Goal: Task Accomplishment & Management: Complete application form

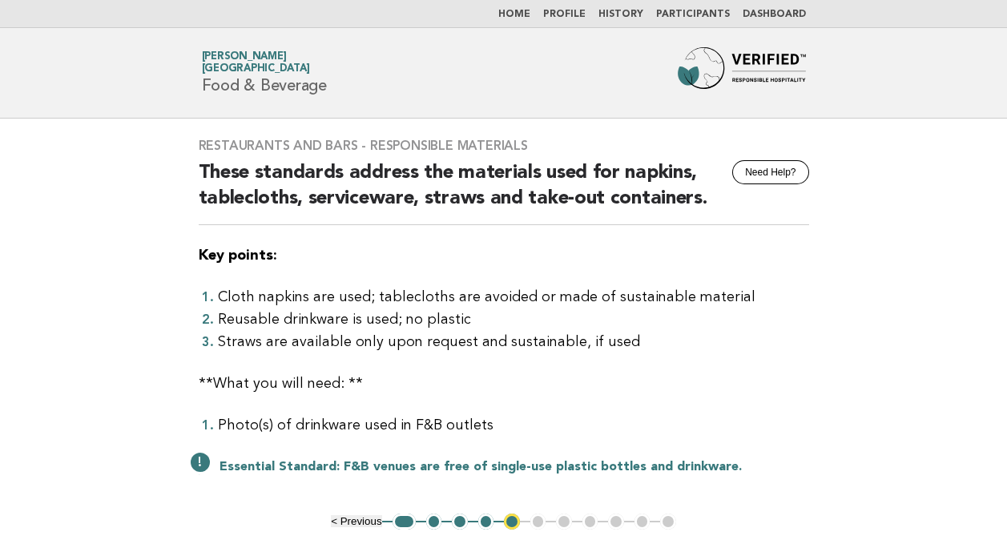
scroll to position [151, 0]
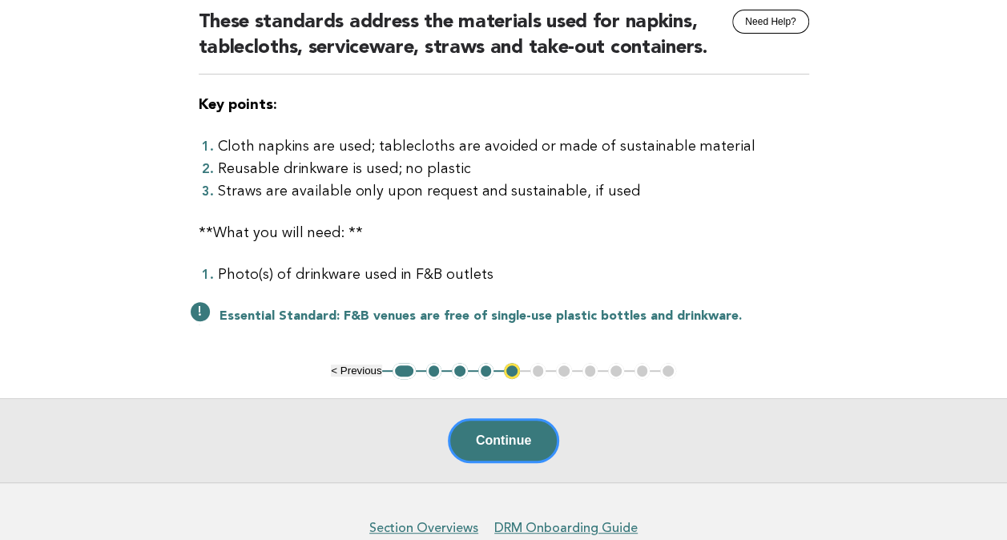
click at [929, 305] on main "Restaurants and Bars - Responsible Materials Need Help? These standards address…" at bounding box center [503, 225] width 1007 height 514
drag, startPoint x: 872, startPoint y: 103, endPoint x: 867, endPoint y: 116, distance: 14.0
click at [871, 103] on main "Restaurants and Bars - Responsible Materials Need Help? These standards address…" at bounding box center [503, 225] width 1007 height 514
click at [91, 183] on main "Restaurants and Bars - Responsible Materials Need Help? These standards address…" at bounding box center [503, 225] width 1007 height 514
click at [402, 366] on button "1" at bounding box center [403, 371] width 23 height 16
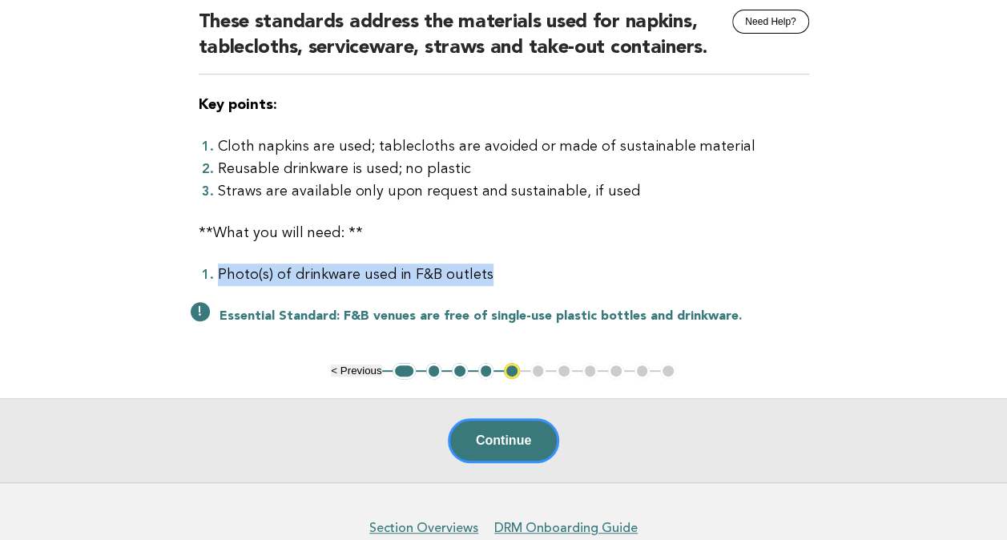
drag, startPoint x: 218, startPoint y: 274, endPoint x: 564, endPoint y: 266, distance: 346.1
click at [564, 266] on li "Photo(s) of drinkware used in F&B outlets" at bounding box center [513, 274] width 591 height 22
copy li "Photo(s) of drinkware used in F&B outlets"
click at [405, 375] on button "1" at bounding box center [403, 371] width 23 height 16
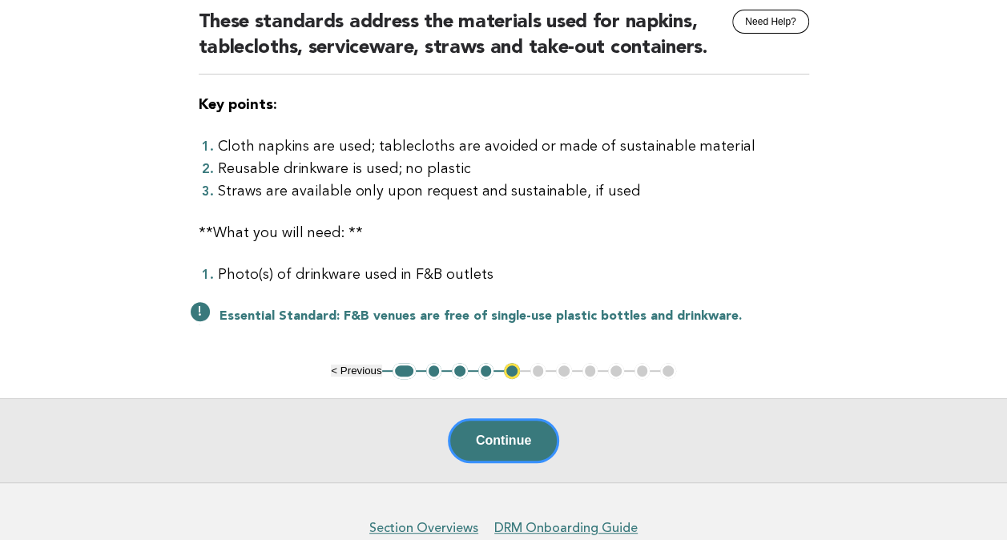
click at [392, 368] on button "1" at bounding box center [403, 371] width 23 height 16
click at [405, 369] on button "1" at bounding box center [403, 371] width 23 height 16
click at [407, 365] on button "1" at bounding box center [403, 371] width 23 height 16
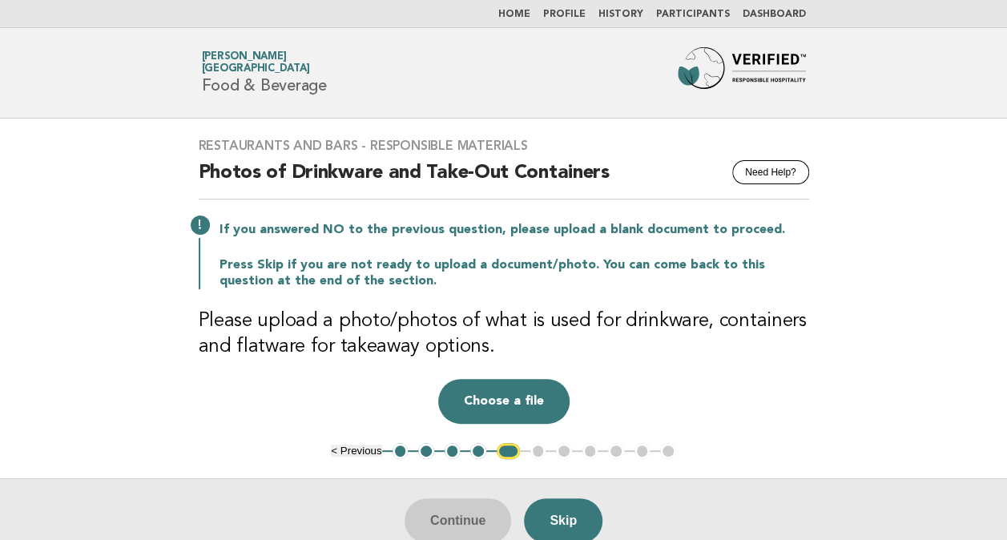
click at [400, 450] on button "1" at bounding box center [400, 451] width 16 height 16
click at [530, 10] on link "Home" at bounding box center [514, 15] width 32 height 10
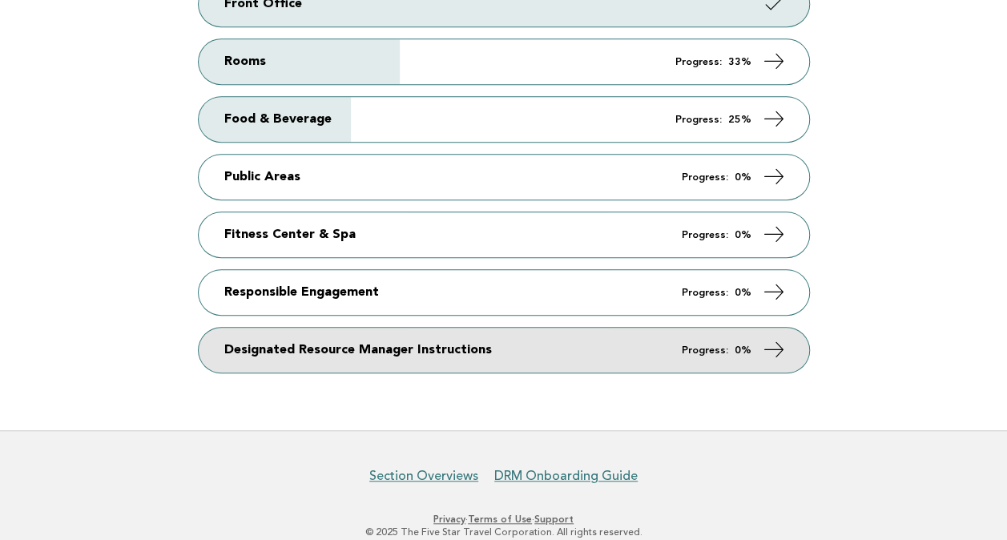
scroll to position [420, 0]
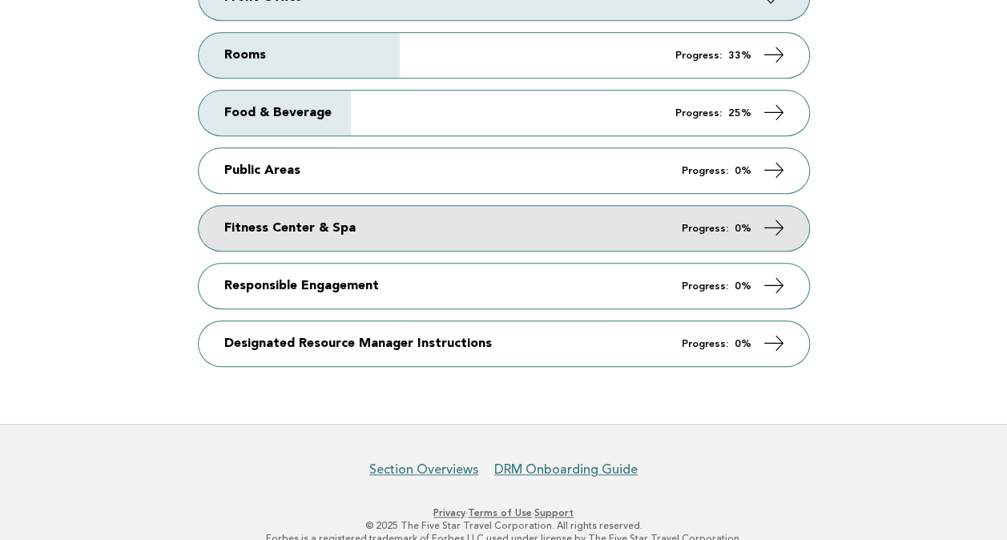
click at [778, 216] on icon at bounding box center [773, 227] width 23 height 23
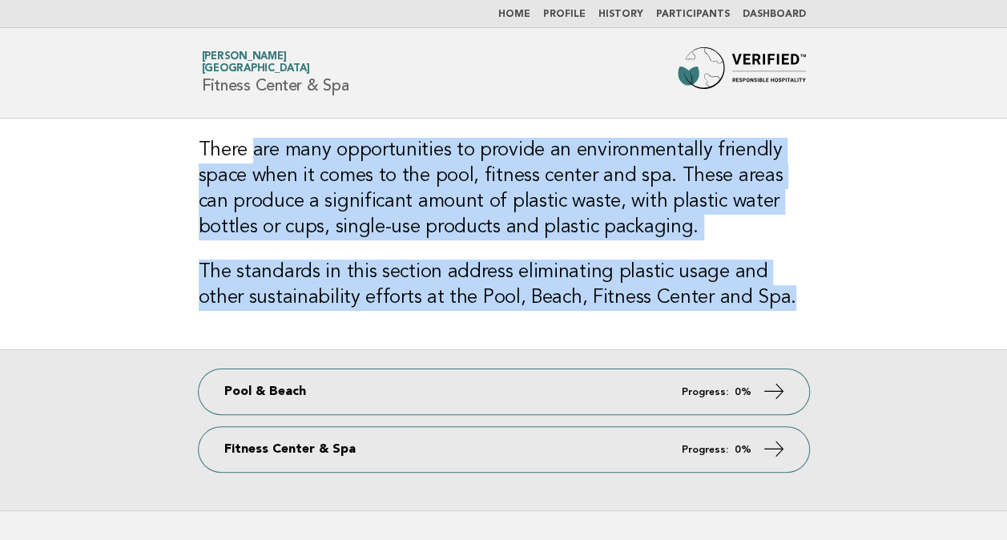
drag, startPoint x: 256, startPoint y: 142, endPoint x: 863, endPoint y: 288, distance: 624.5
click at [863, 288] on main "There are many opportunities to provide an environmentally friendly space when …" at bounding box center [503, 315] width 1007 height 392
drag, startPoint x: 863, startPoint y: 288, endPoint x: 497, endPoint y: 225, distance: 371.4
click at [497, 225] on h3 "There are many opportunities to provide an environmentally friendly space when …" at bounding box center [504, 189] width 610 height 103
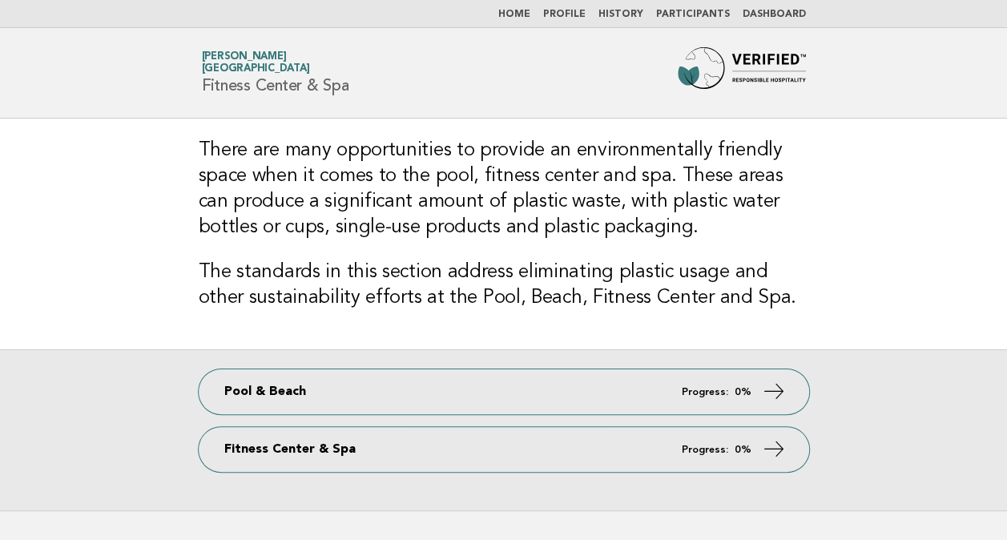
click at [912, 319] on main "There are many opportunities to provide an environmentally friendly space when …" at bounding box center [503, 315] width 1007 height 392
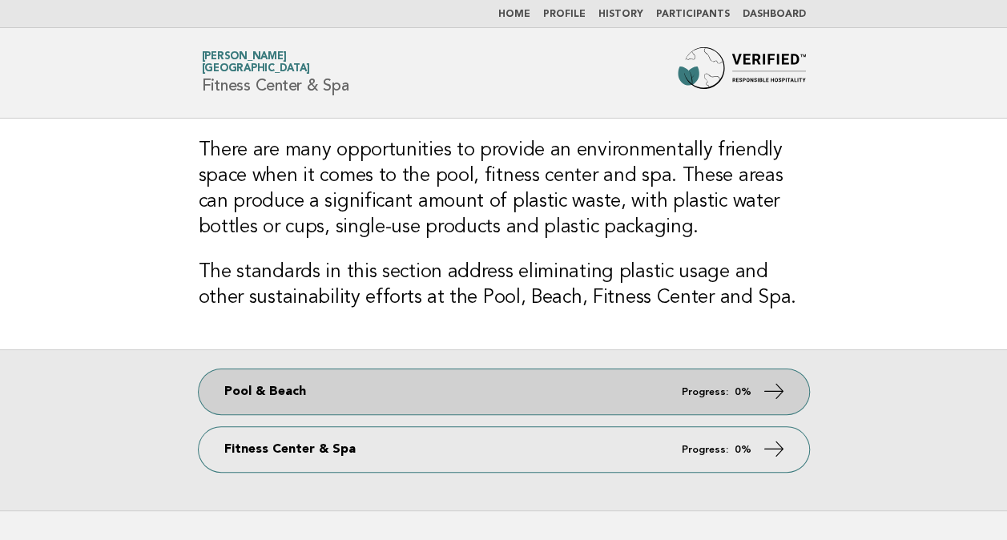
click at [769, 384] on icon at bounding box center [773, 391] width 23 height 23
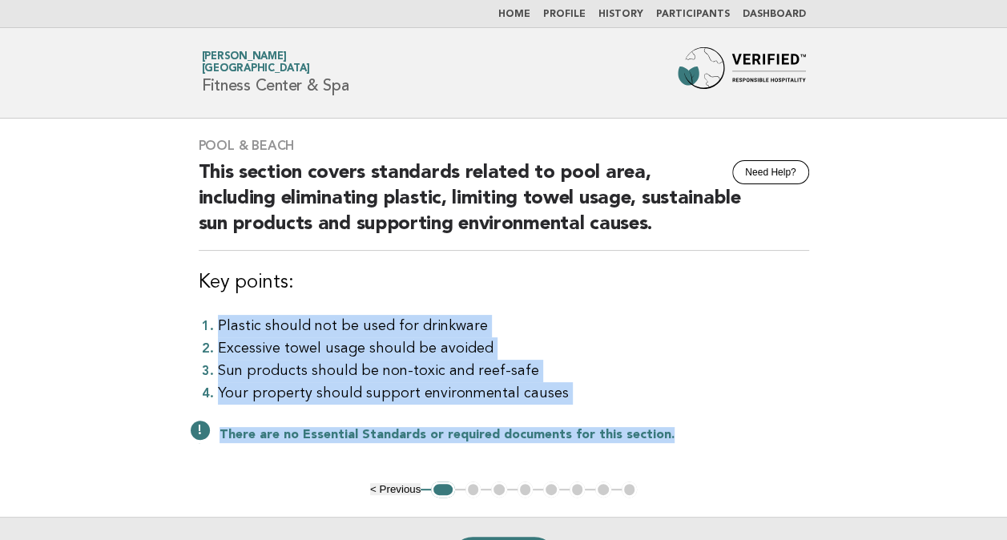
drag, startPoint x: 221, startPoint y: 318, endPoint x: 702, endPoint y: 413, distance: 489.9
click at [702, 413] on div "Pool & Beach Need Help? This section covers standards related to pool area, inc…" at bounding box center [503, 300] width 649 height 363
drag, startPoint x: 702, startPoint y: 413, endPoint x: 533, endPoint y: 352, distance: 179.6
click at [533, 352] on li "Excessive towel usage should be avoided" at bounding box center [513, 348] width 591 height 22
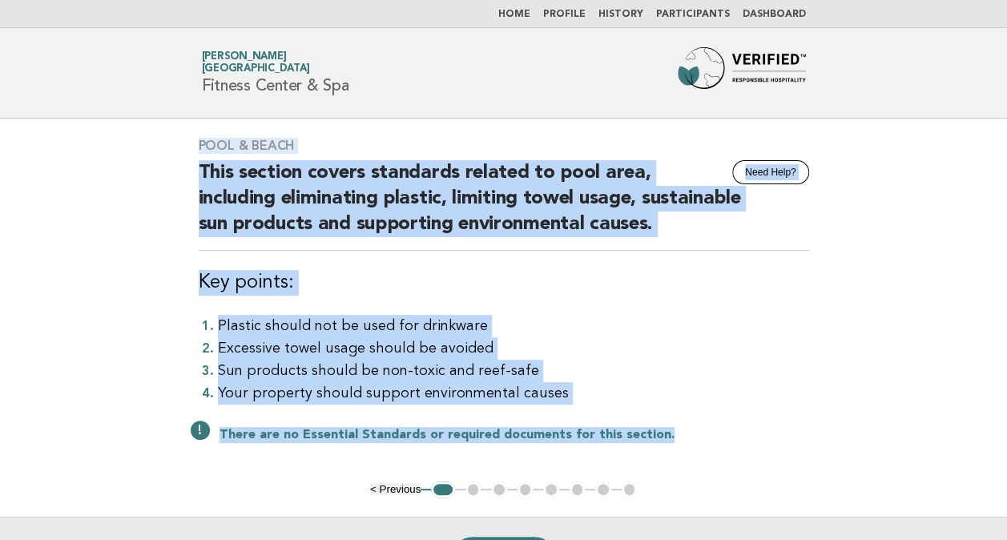
drag, startPoint x: 173, startPoint y: 139, endPoint x: 854, endPoint y: 457, distance: 751.3
click at [854, 457] on main "Pool & Beach Need Help? This section covers standards related to pool area, inc…" at bounding box center [503, 360] width 1007 height 482
copy div "Pool & Beach Need Help? This section covers standards related to pool area, inc…"
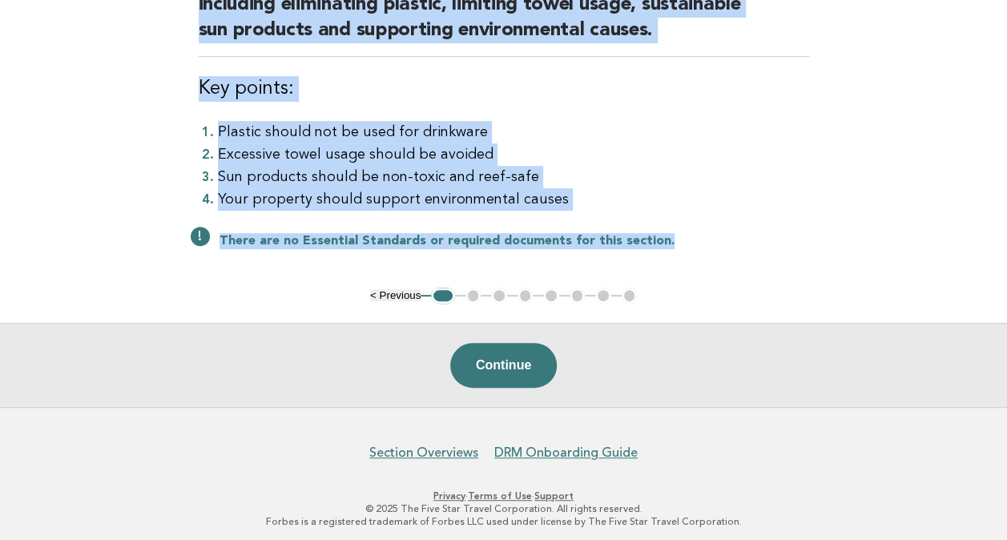
scroll to position [199, 0]
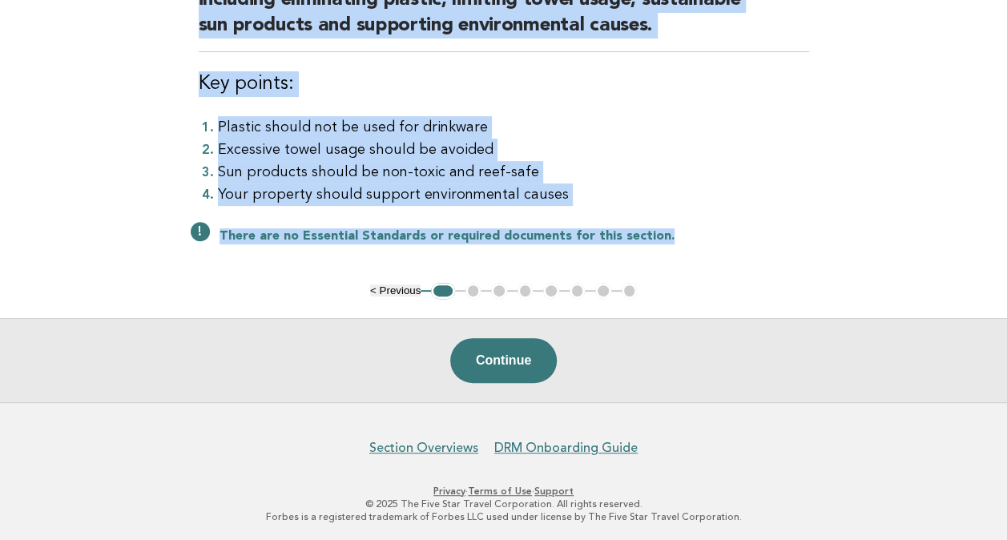
click at [761, 211] on div "Pool & Beach Need Help? This section covers standards related to pool area, inc…" at bounding box center [503, 101] width 649 height 363
click at [540, 349] on button "Continue" at bounding box center [503, 360] width 107 height 45
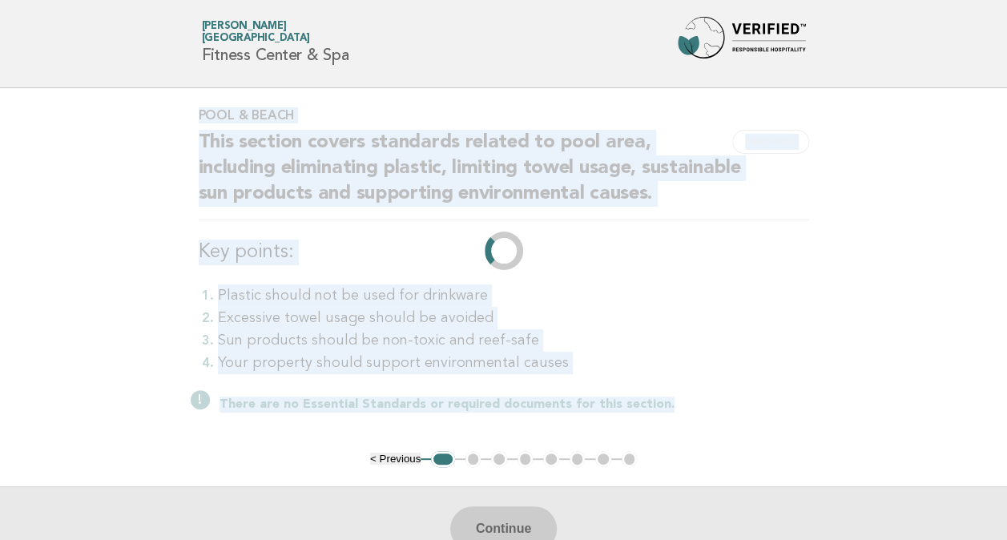
scroll to position [0, 0]
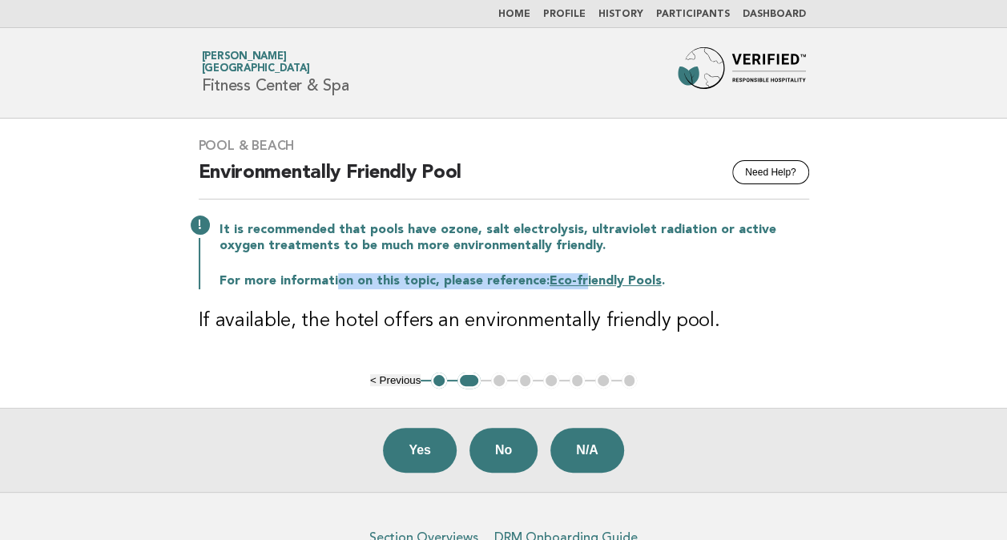
drag, startPoint x: 416, startPoint y: 280, endPoint x: 593, endPoint y: 288, distance: 176.4
click at [593, 288] on div "Pool & Beach Need Help? Environmentally Friendly Pool It is recommended that po…" at bounding box center [503, 246] width 649 height 254
click at [900, 310] on main "Pool & Beach Need Help? Environmentally Friendly Pool It is recommended that po…" at bounding box center [503, 305] width 1007 height 373
click at [605, 281] on link "Eco-friendly Pools" at bounding box center [605, 281] width 112 height 13
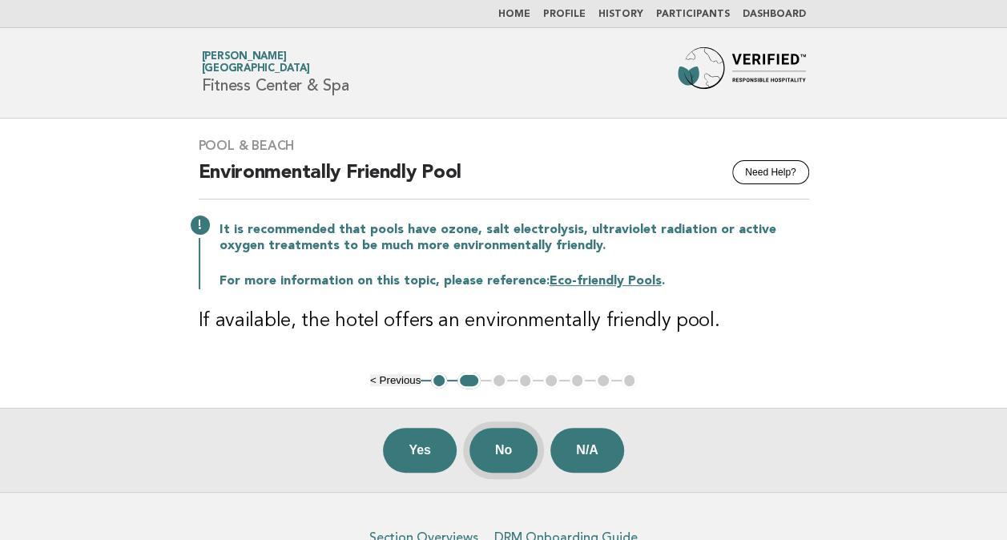
click at [477, 440] on button "No" at bounding box center [503, 450] width 68 height 45
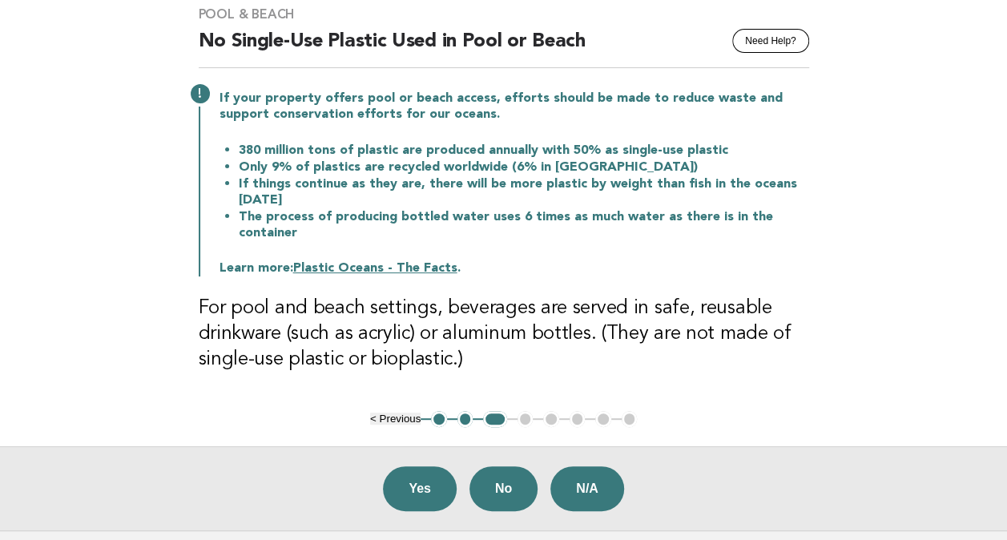
scroll to position [160, 0]
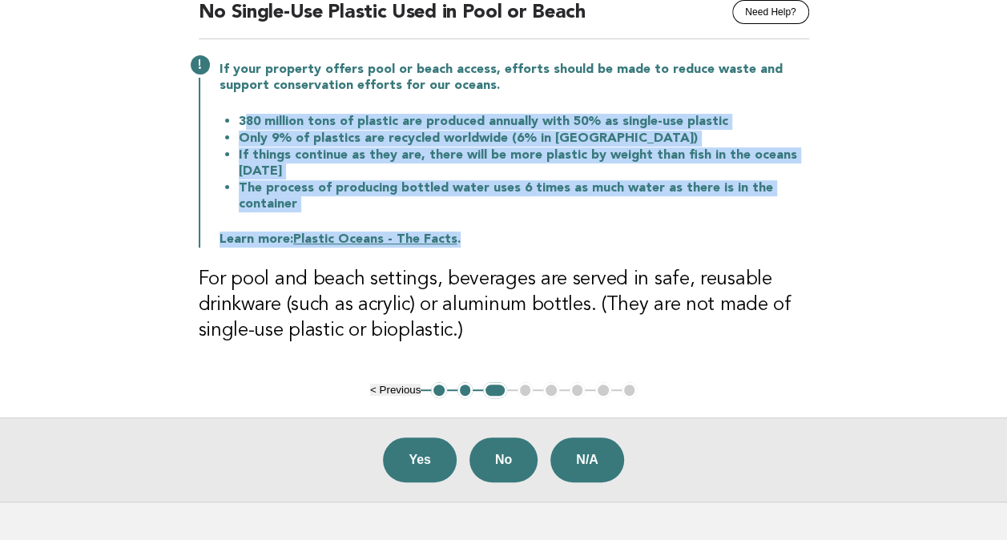
drag, startPoint x: 261, startPoint y: 122, endPoint x: 859, endPoint y: 227, distance: 606.7
click at [859, 227] on main "Pool & Beach Need Help? No Single-Use Plastic Used in Pool or Beach If your pro…" at bounding box center [503, 229] width 1007 height 543
drag, startPoint x: 859, startPoint y: 227, endPoint x: 652, endPoint y: 191, distance: 209.7
click at [652, 191] on li "The process of producing bottled water uses 6 times as much water as there is i…" at bounding box center [524, 195] width 570 height 33
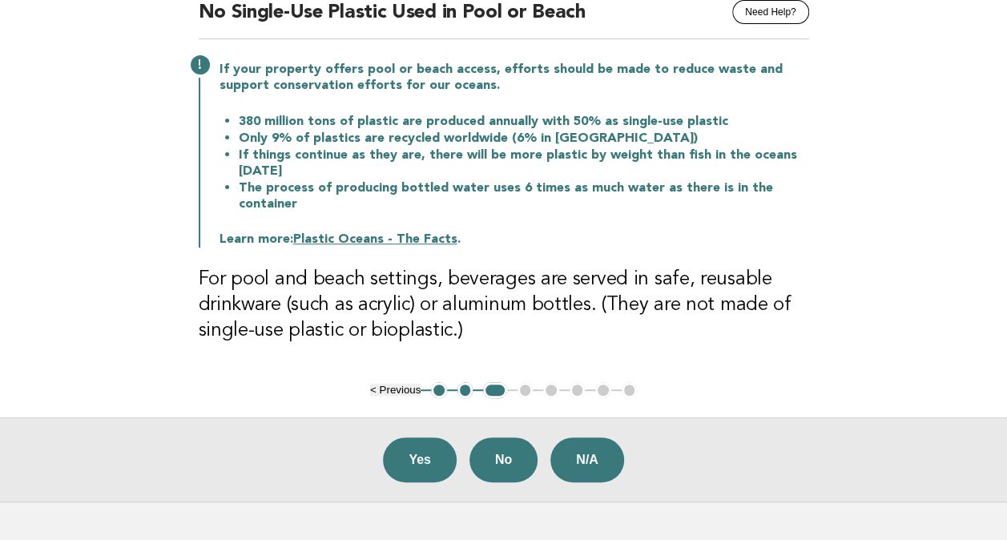
click at [703, 316] on h3 "For pool and beach settings, beverages are served in safe, reusable drinkware (…" at bounding box center [504, 305] width 610 height 77
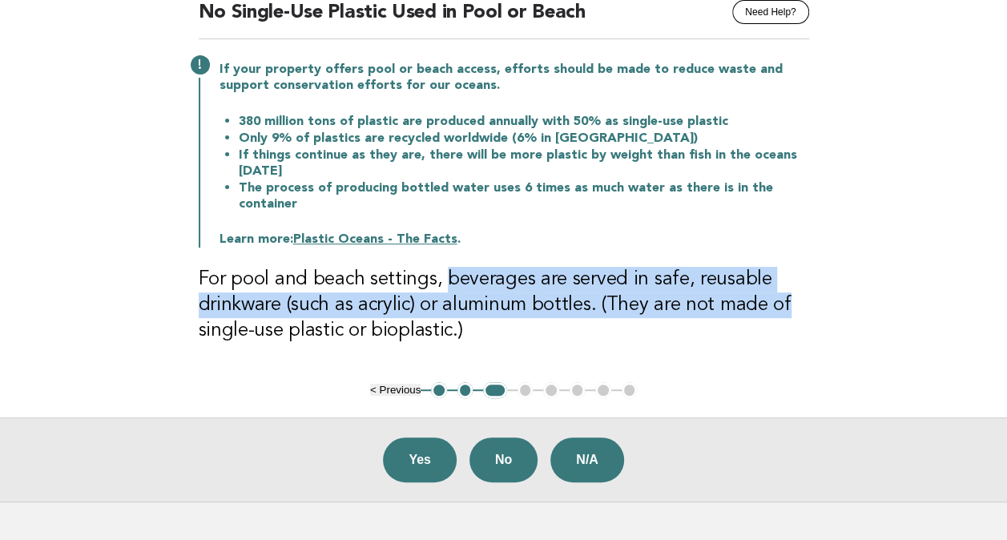
drag, startPoint x: 440, startPoint y: 277, endPoint x: 859, endPoint y: 307, distance: 419.1
click at [859, 307] on main "Pool & Beach Need Help? No Single-Use Plastic Used in Pool or Beach If your pro…" at bounding box center [503, 229] width 1007 height 543
drag, startPoint x: 859, startPoint y: 307, endPoint x: 664, endPoint y: 282, distance: 196.2
click at [664, 282] on h3 "For pool and beach settings, beverages are served in safe, reusable drinkware (…" at bounding box center [504, 305] width 610 height 77
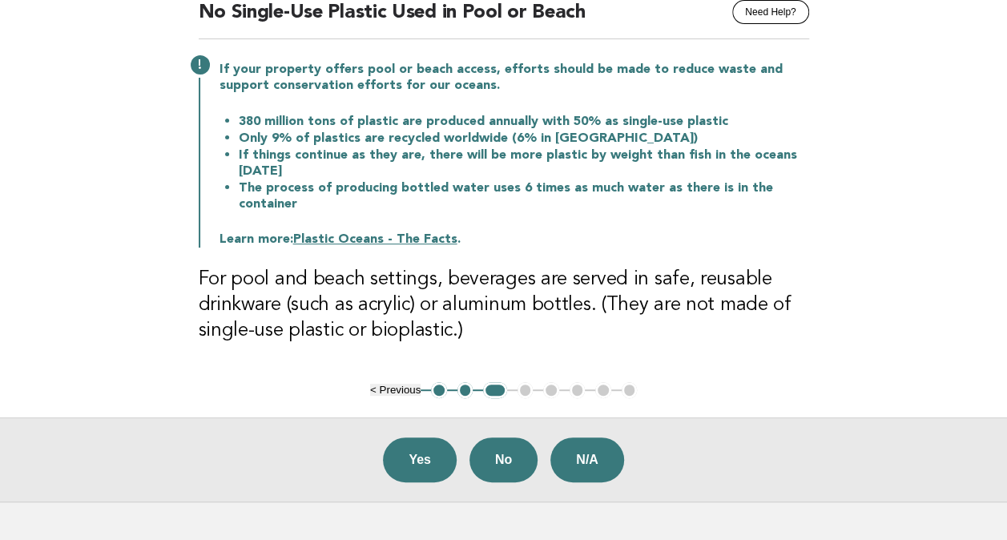
click at [403, 291] on h3 "For pool and beach settings, beverages are served in safe, reusable drinkware (…" at bounding box center [504, 305] width 610 height 77
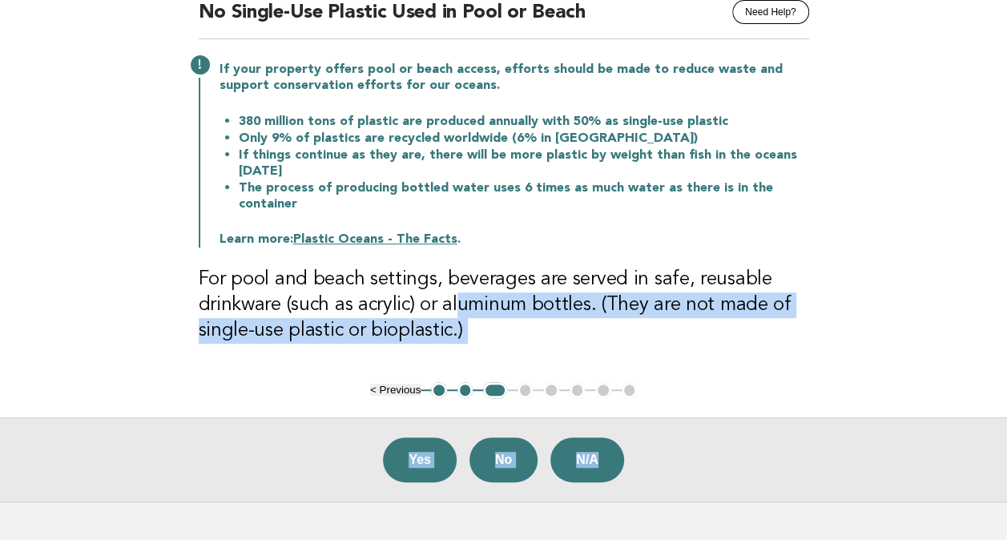
drag, startPoint x: 455, startPoint y: 305, endPoint x: 900, endPoint y: 363, distance: 449.0
click at [900, 363] on main "Pool & Beach Need Help? No Single-Use Plastic Used in Pool or Beach If your pro…" at bounding box center [503, 229] width 1007 height 543
drag, startPoint x: 900, startPoint y: 363, endPoint x: 689, endPoint y: 306, distance: 218.9
click at [689, 306] on h3 "For pool and beach settings, beverages are served in safe, reusable drinkware (…" at bounding box center [504, 305] width 610 height 77
click at [735, 333] on h3 "For pool and beach settings, beverages are served in safe, reusable drinkware (…" at bounding box center [504, 305] width 610 height 77
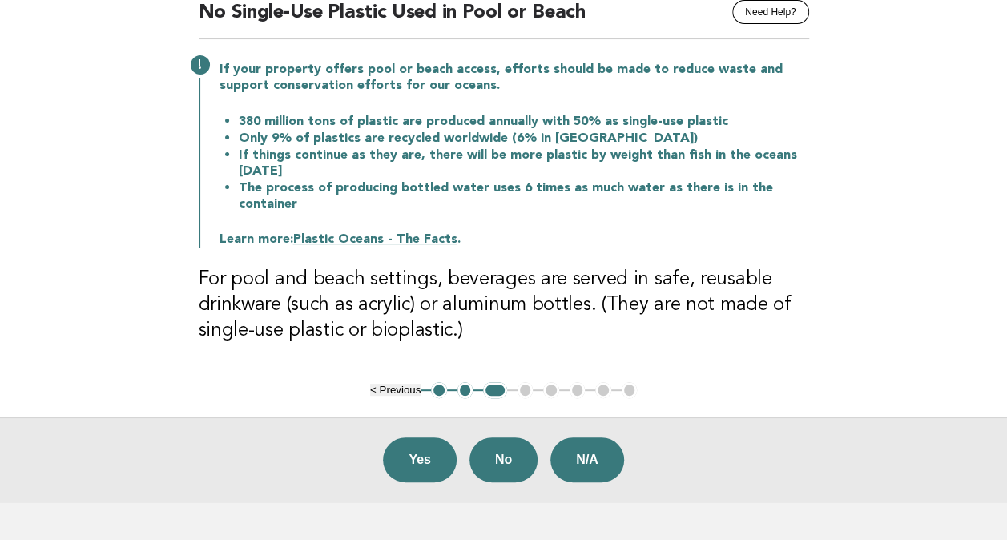
click at [447, 294] on h3 "For pool and beach settings, beverages are served in safe, reusable drinkware (…" at bounding box center [504, 305] width 610 height 77
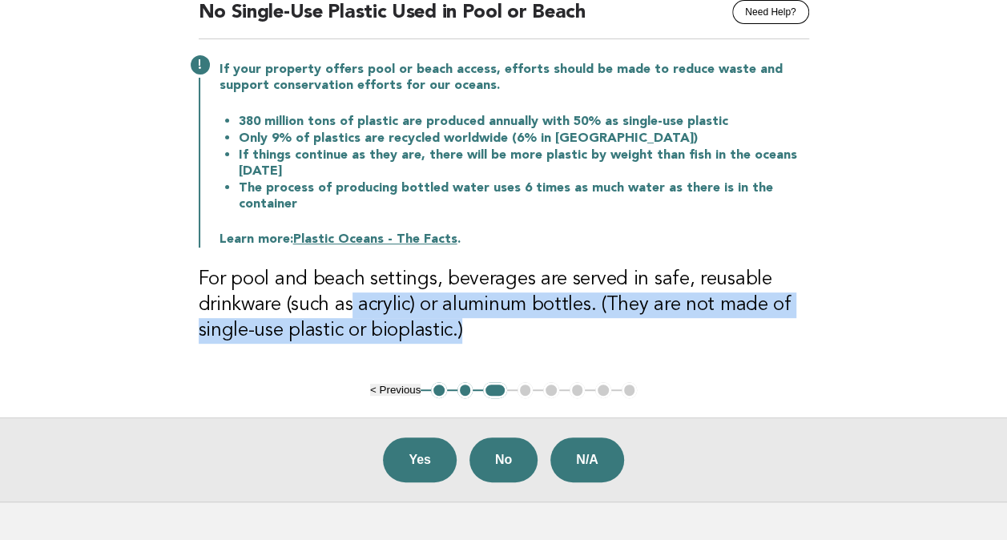
drag, startPoint x: 351, startPoint y: 292, endPoint x: 540, endPoint y: 322, distance: 191.3
click at [540, 322] on h3 "For pool and beach settings, beverages are served in safe, reusable drinkware (…" at bounding box center [504, 305] width 610 height 77
drag, startPoint x: 540, startPoint y: 322, endPoint x: 522, endPoint y: 335, distance: 21.8
click at [522, 335] on h3 "For pool and beach settings, beverages are served in safe, reusable drinkware (…" at bounding box center [504, 305] width 610 height 77
click at [628, 324] on h3 "For pool and beach settings, beverages are served in safe, reusable drinkware (…" at bounding box center [504, 305] width 610 height 77
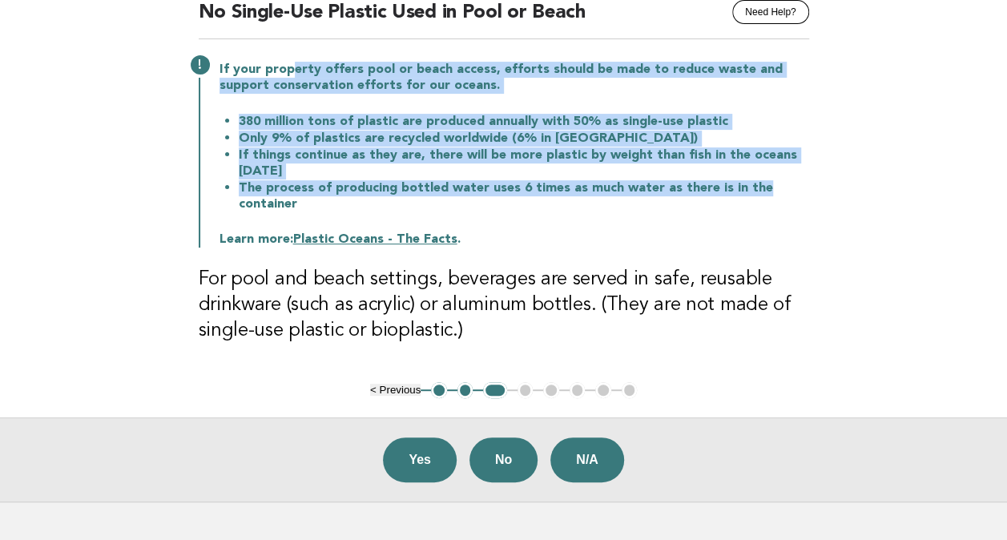
drag, startPoint x: 288, startPoint y: 70, endPoint x: 907, endPoint y: 186, distance: 629.9
click at [907, 186] on main "Pool & Beach Need Help? No Single-Use Plastic Used in Pool or Beach If your pro…" at bounding box center [503, 229] width 1007 height 543
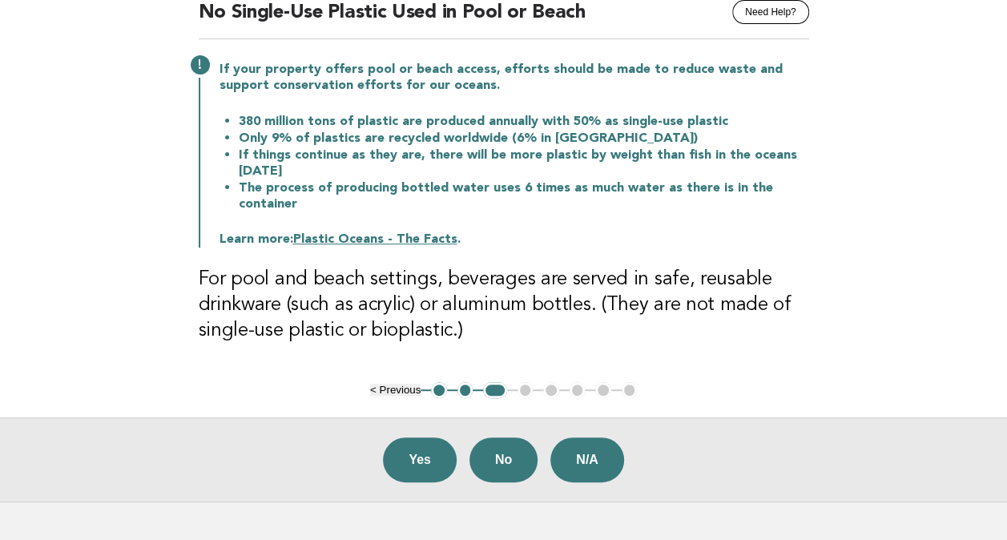
drag, startPoint x: 907, startPoint y: 186, endPoint x: 722, endPoint y: 256, distance: 197.2
click at [722, 256] on div "Pool & Beach Need Help? No Single-Use Plastic Used in Pool or Beach If your pro…" at bounding box center [503, 170] width 649 height 424
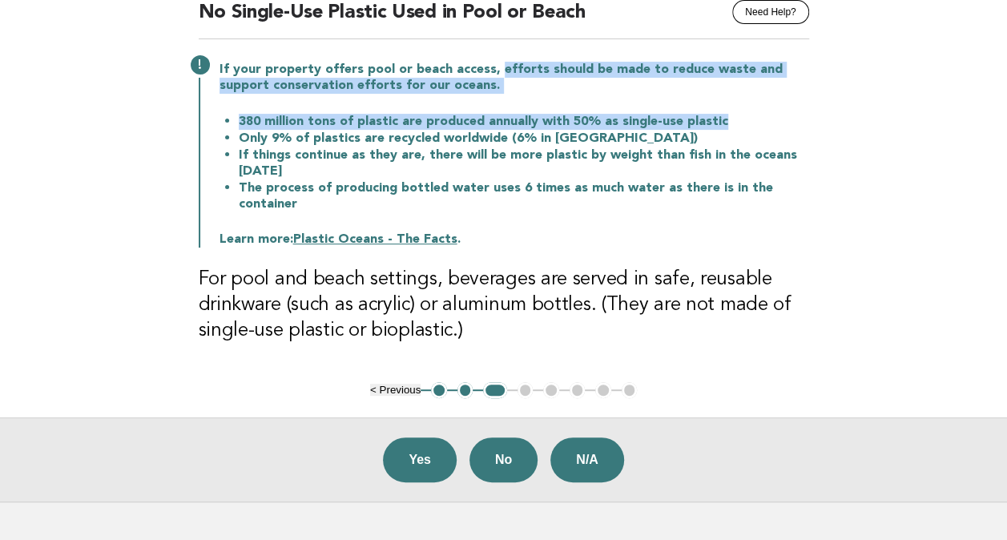
drag, startPoint x: 495, startPoint y: 70, endPoint x: 830, endPoint y: 112, distance: 337.4
click at [830, 112] on main "Pool & Beach Need Help? No Single-Use Plastic Used in Pool or Beach If your pro…" at bounding box center [503, 229] width 1007 height 543
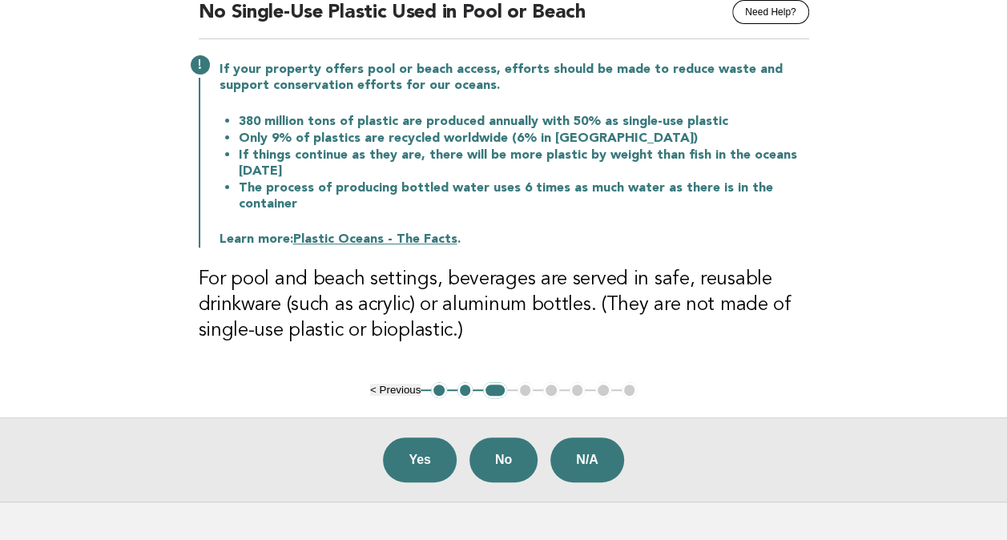
drag, startPoint x: 830, startPoint y: 112, endPoint x: 710, endPoint y: 236, distance: 172.7
click at [710, 236] on p "Learn more: Plastic Oceans - The Facts ." at bounding box center [513, 239] width 589 height 16
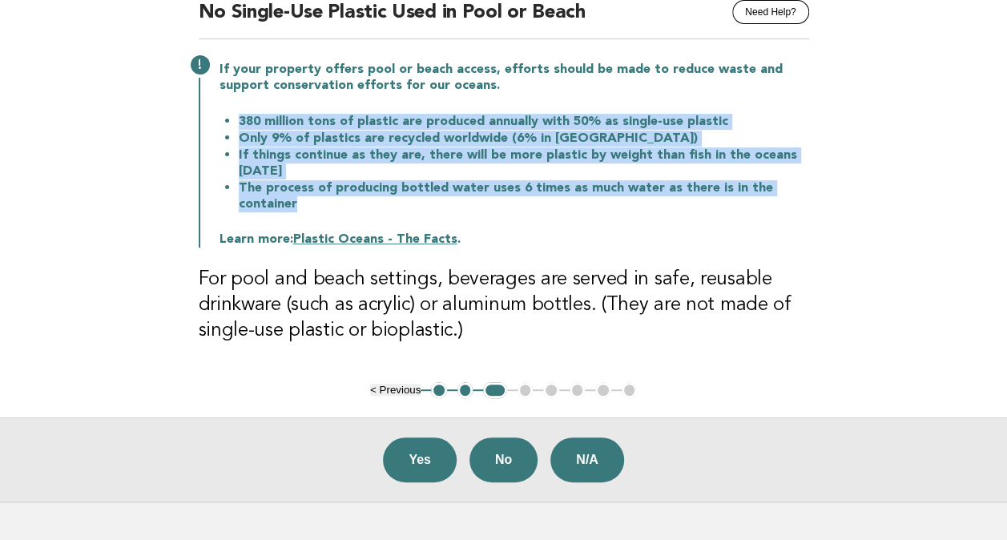
drag, startPoint x: 240, startPoint y: 120, endPoint x: 767, endPoint y: 200, distance: 533.0
click at [767, 200] on ul "380 million tons of plastic are produced annually with 50% as single-use plasti…" at bounding box center [513, 162] width 589 height 99
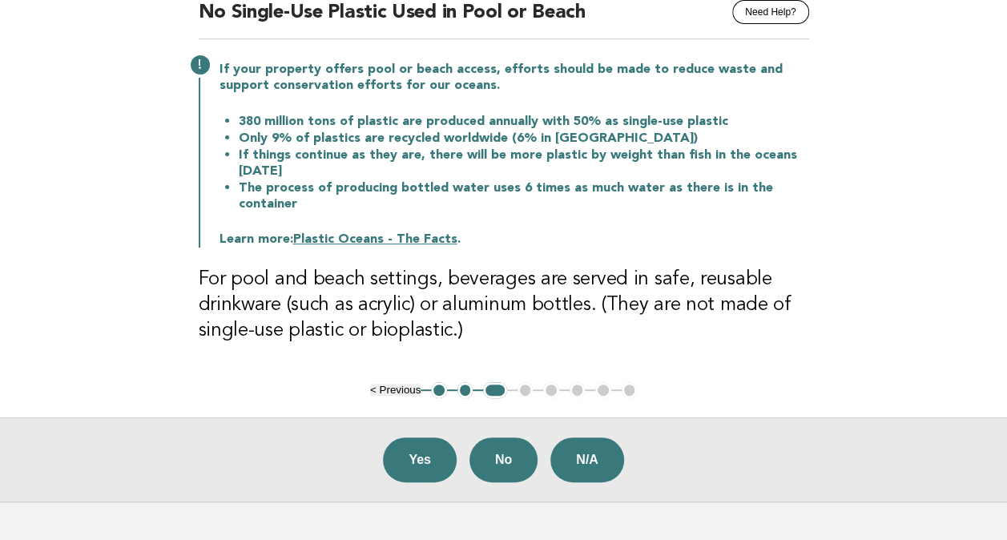
drag, startPoint x: 767, startPoint y: 200, endPoint x: 688, endPoint y: 259, distance: 99.0
click at [688, 259] on div "Pool & Beach Need Help? No Single-Use Plastic Used in Pool or Beach If your pro…" at bounding box center [503, 170] width 649 height 424
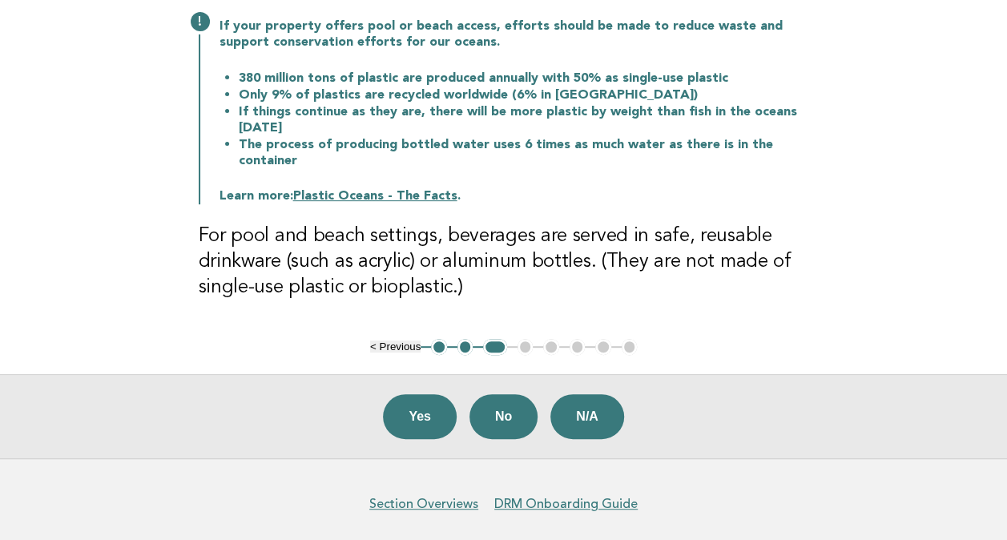
scroll to position [260, 0]
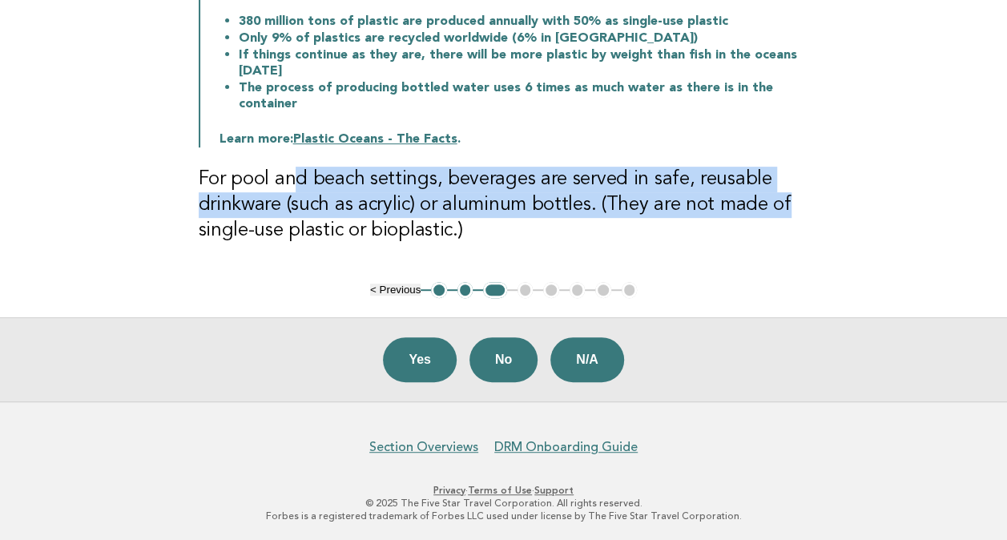
drag, startPoint x: 294, startPoint y: 173, endPoint x: 843, endPoint y: 213, distance: 550.1
click at [843, 213] on main "Pool & Beach Need Help? No Single-Use Plastic Used in Pool or Beach If your pro…" at bounding box center [503, 129] width 1007 height 543
click at [565, 193] on h3 "For pool and beach settings, beverages are served in safe, reusable drinkware (…" at bounding box center [504, 205] width 610 height 77
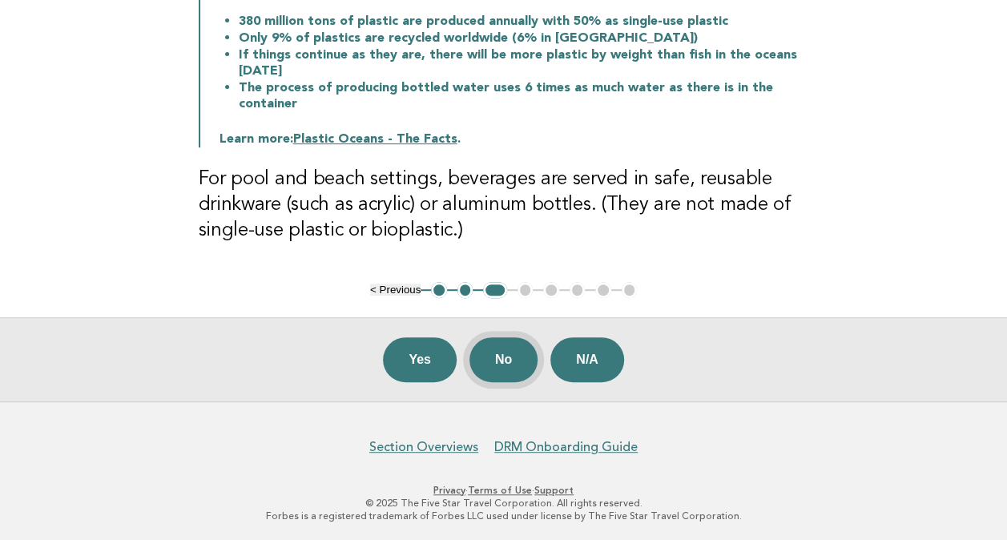
click at [503, 356] on button "No" at bounding box center [503, 359] width 68 height 45
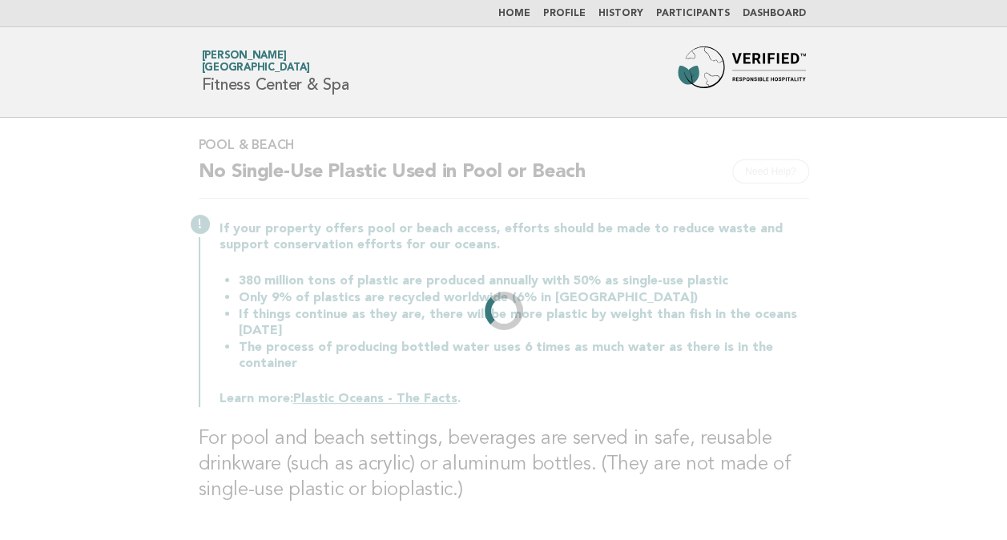
scroll to position [0, 0]
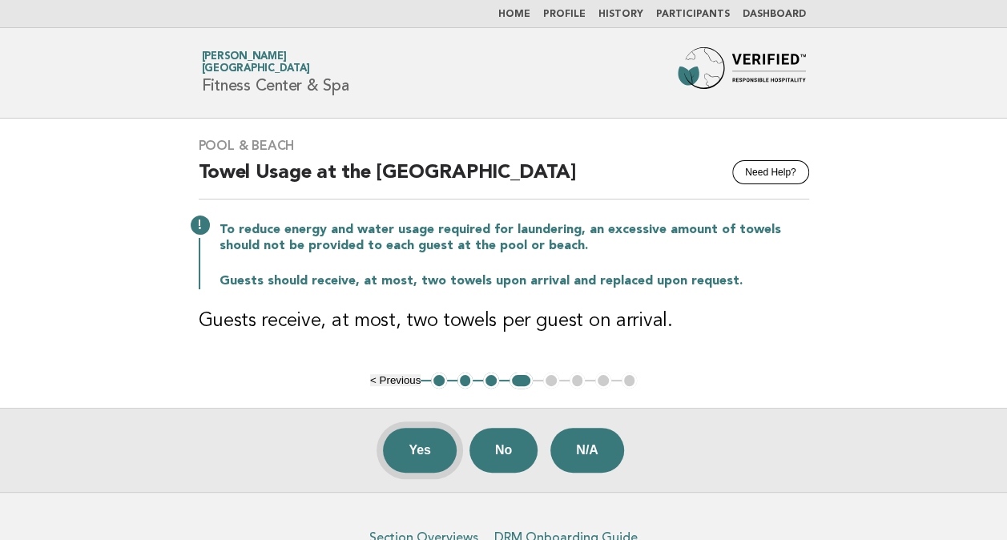
click at [415, 452] on button "Yes" at bounding box center [420, 450] width 74 height 45
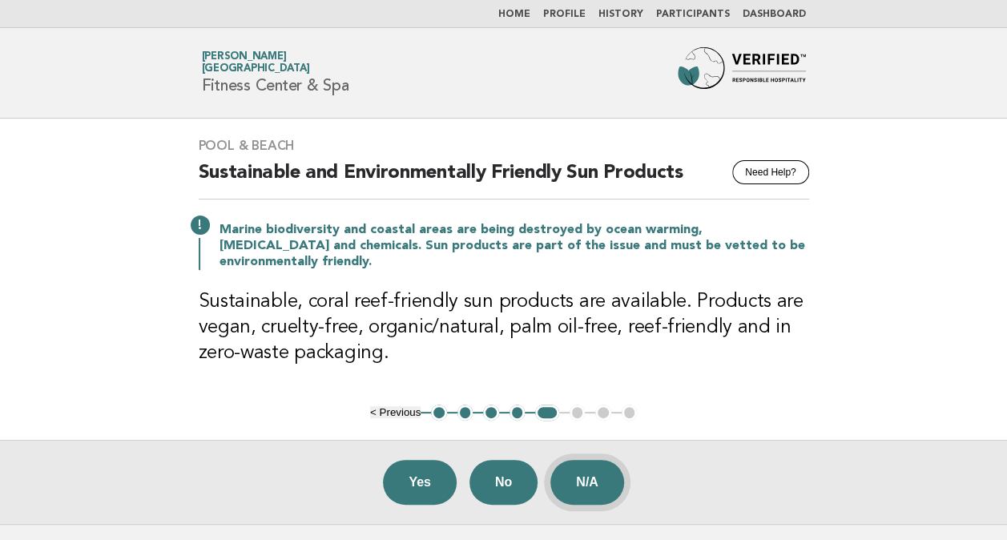
click at [599, 475] on button "N/A" at bounding box center [587, 482] width 74 height 45
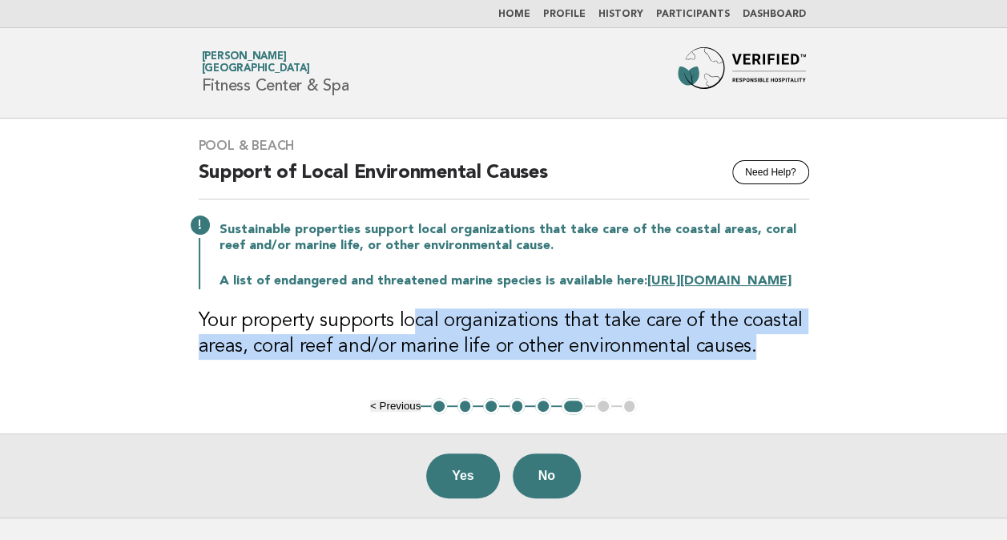
drag, startPoint x: 447, startPoint y: 341, endPoint x: 791, endPoint y: 372, distance: 345.7
click at [791, 360] on h3 "Your property supports local organizations that take care of the coastal areas,…" at bounding box center [504, 333] width 610 height 51
click at [296, 375] on div "Pool & Beach Need Help? Support of Local Environmental Causes Sustainable prope…" at bounding box center [503, 259] width 649 height 280
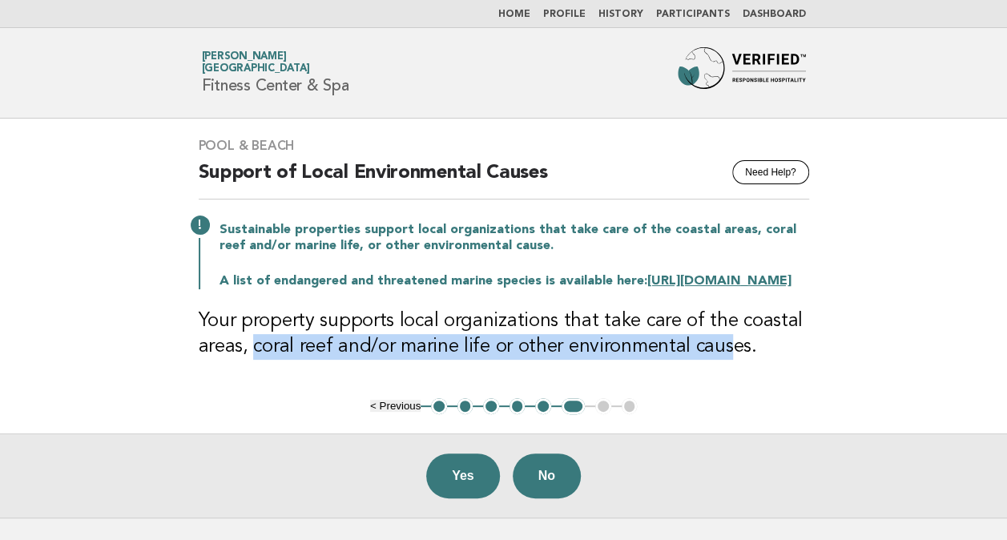
drag, startPoint x: 253, startPoint y: 357, endPoint x: 731, endPoint y: 367, distance: 478.2
click at [731, 360] on h3 "Your property supports local organizations that take care of the coastal areas,…" at bounding box center [504, 333] width 610 height 51
drag, startPoint x: 731, startPoint y: 367, endPoint x: 630, endPoint y: 365, distance: 100.9
click at [630, 360] on h3 "Your property supports local organizations that take care of the coastal areas,…" at bounding box center [504, 333] width 610 height 51
click at [677, 360] on h3 "Your property supports local organizations that take care of the coastal areas,…" at bounding box center [504, 333] width 610 height 51
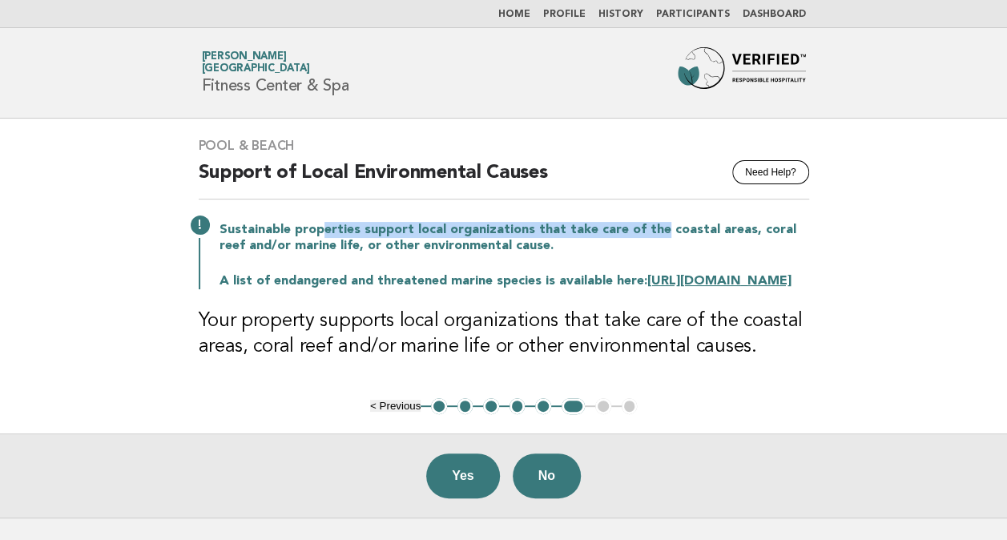
drag, startPoint x: 320, startPoint y: 225, endPoint x: 653, endPoint y: 232, distance: 332.4
click at [653, 232] on p "Sustainable properties support local organizations that take care of the coasta…" at bounding box center [513, 238] width 589 height 32
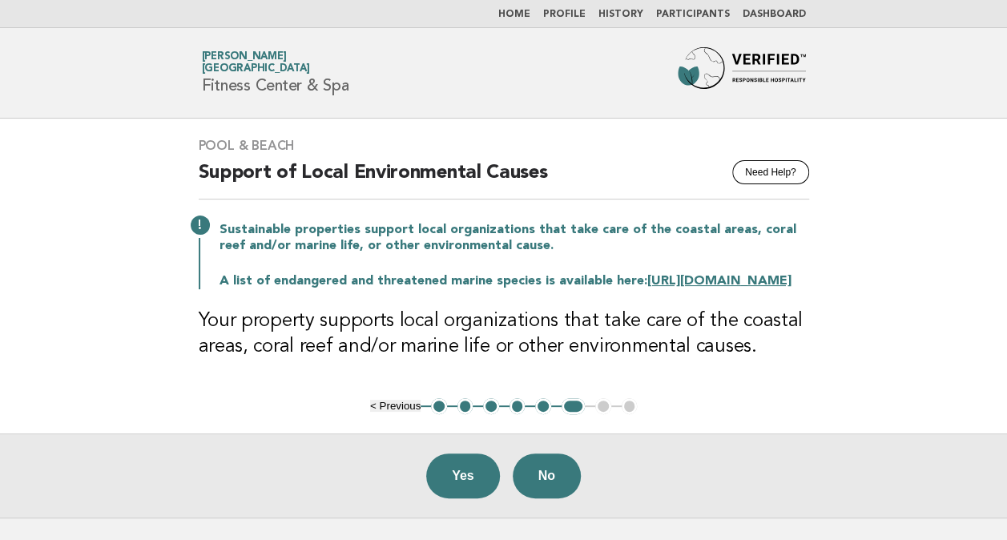
click at [437, 247] on p "Sustainable properties support local organizations that take care of the coasta…" at bounding box center [513, 238] width 589 height 32
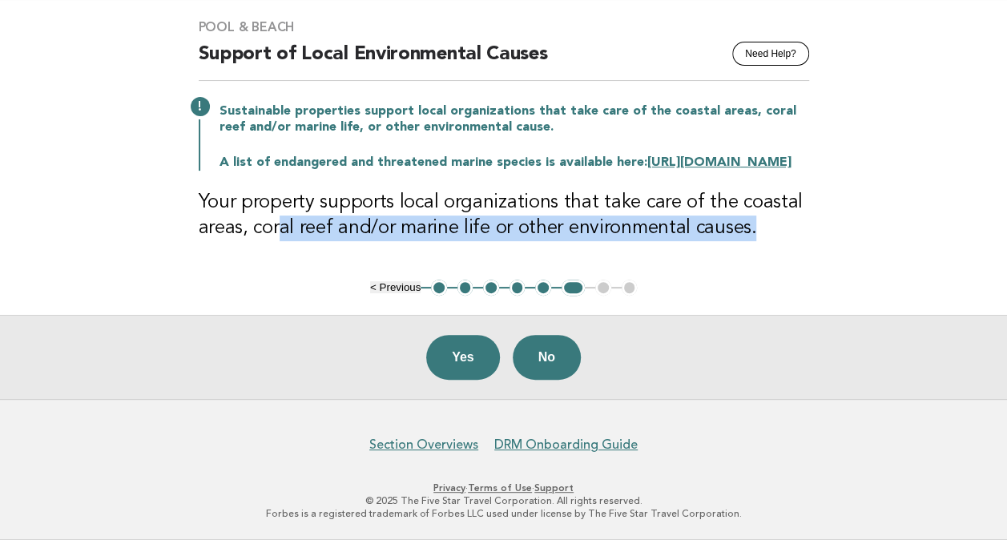
drag, startPoint x: 400, startPoint y: 219, endPoint x: 836, endPoint y: 244, distance: 436.4
click at [836, 244] on main "Pool & Beach Need Help? Support of Local Environmental Causes Sustainable prope…" at bounding box center [503, 199] width 1007 height 399
drag, startPoint x: 836, startPoint y: 244, endPoint x: 565, endPoint y: 231, distance: 271.0
click at [565, 231] on h3 "Your property supports local organizations that take care of the coastal areas,…" at bounding box center [504, 215] width 610 height 51
click at [706, 241] on h3 "Your property supports local organizations that take care of the coastal areas,…" at bounding box center [504, 215] width 610 height 51
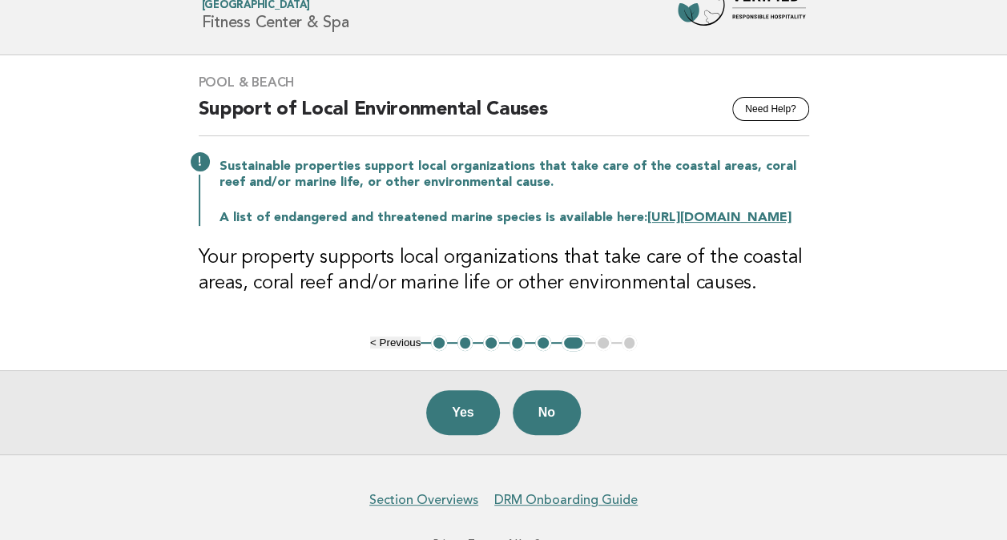
scroll to position [0, 0]
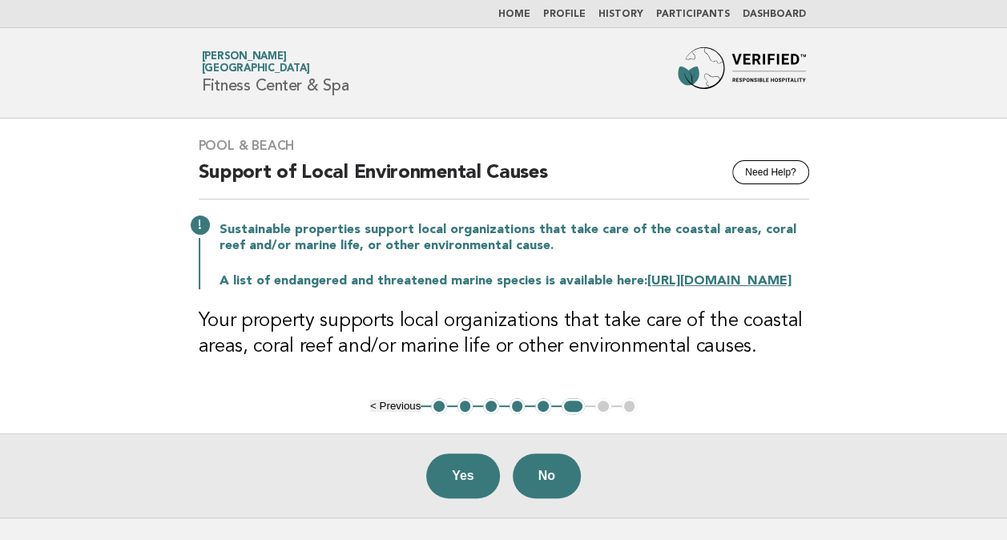
click at [647, 288] on link "https://www.worldwildlife.org/species-categories/marine-animals/species/directo…" at bounding box center [719, 281] width 144 height 13
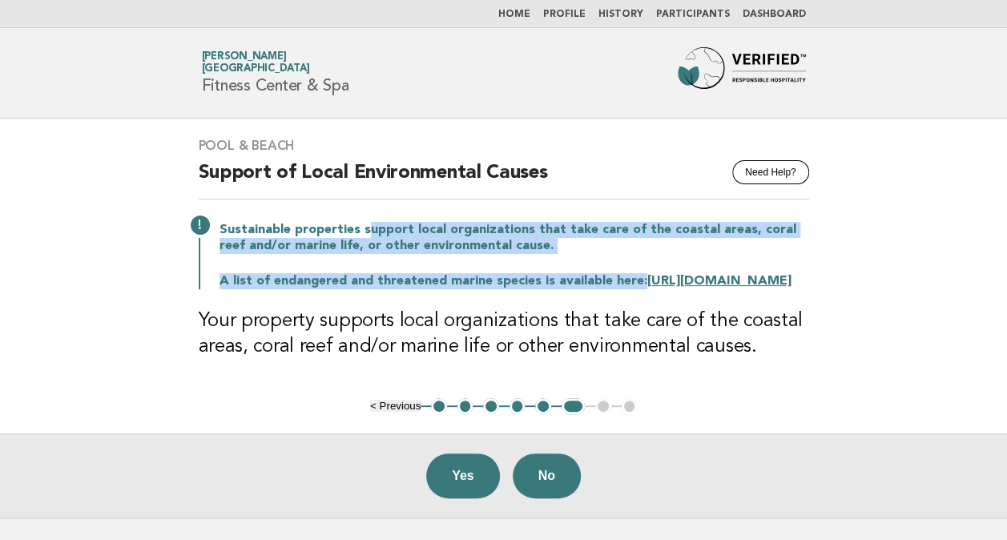
drag, startPoint x: 369, startPoint y: 223, endPoint x: 863, endPoint y: 258, distance: 495.4
click at [863, 258] on main "Pool & Beach Need Help? Support of Local Environmental Causes Sustainable prope…" at bounding box center [503, 318] width 1007 height 399
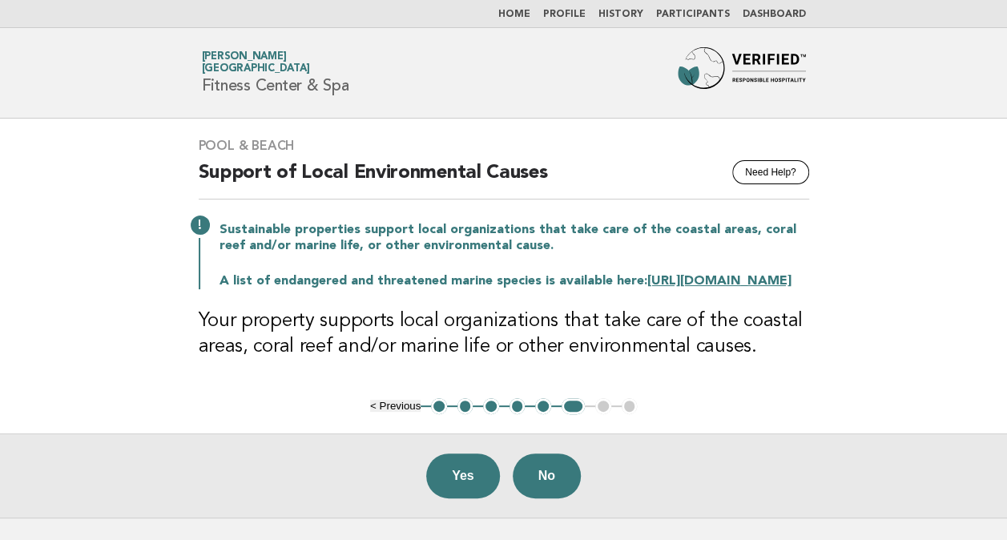
drag, startPoint x: 863, startPoint y: 258, endPoint x: 829, endPoint y: 400, distance: 146.7
click at [829, 400] on main "Pool & Beach Need Help? Support of Local Environmental Causes Sustainable prope…" at bounding box center [503, 318] width 1007 height 399
click at [470, 489] on button "Yes" at bounding box center [463, 475] width 74 height 45
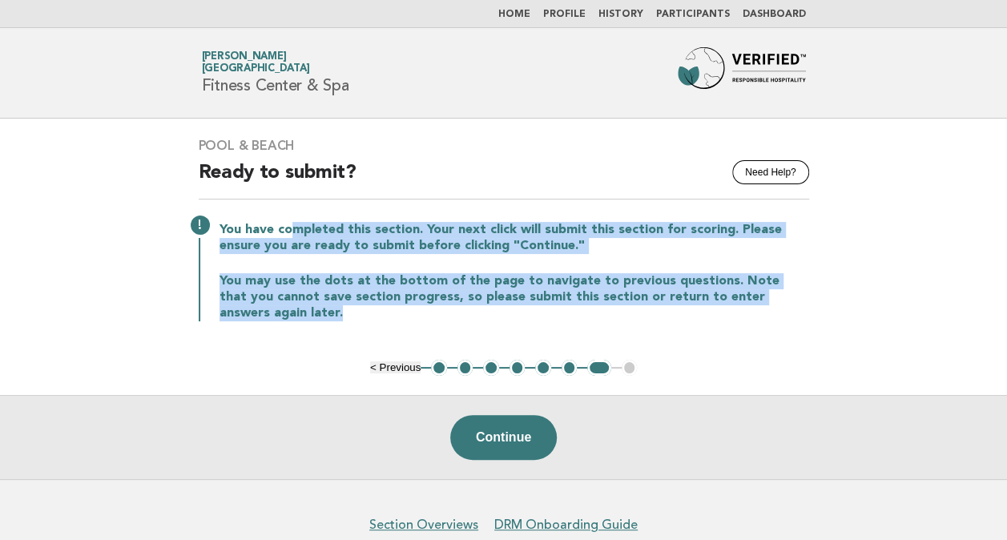
drag, startPoint x: 292, startPoint y: 232, endPoint x: 801, endPoint y: 316, distance: 516.1
click at [801, 316] on div "You have completed this section. Your next click will submit this section for s…" at bounding box center [504, 270] width 610 height 103
drag, startPoint x: 801, startPoint y: 316, endPoint x: 548, endPoint y: 247, distance: 262.3
click at [548, 247] on p "You have completed this section. Your next click will submit this section for s…" at bounding box center [513, 238] width 589 height 32
click at [519, 433] on button "Continue" at bounding box center [503, 437] width 107 height 45
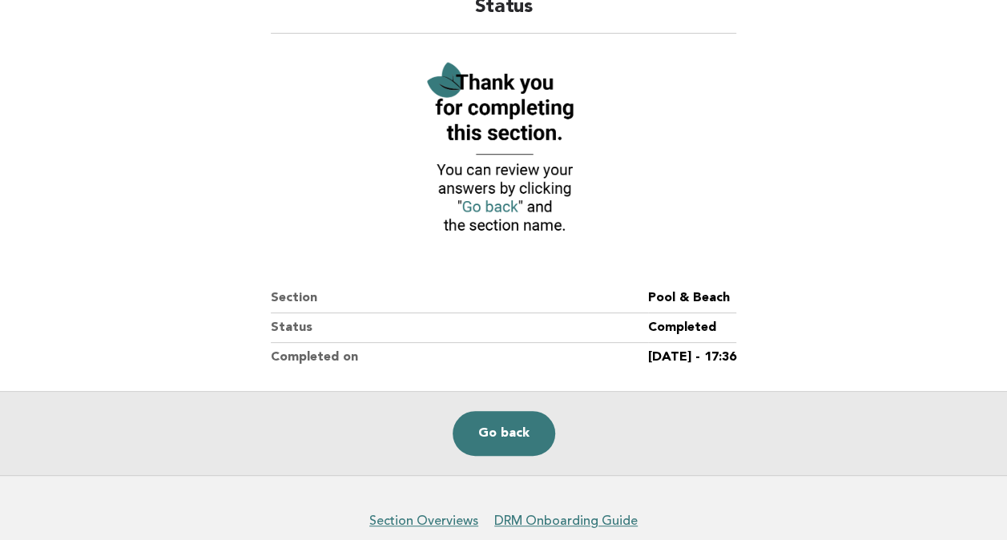
scroll to position [216, 0]
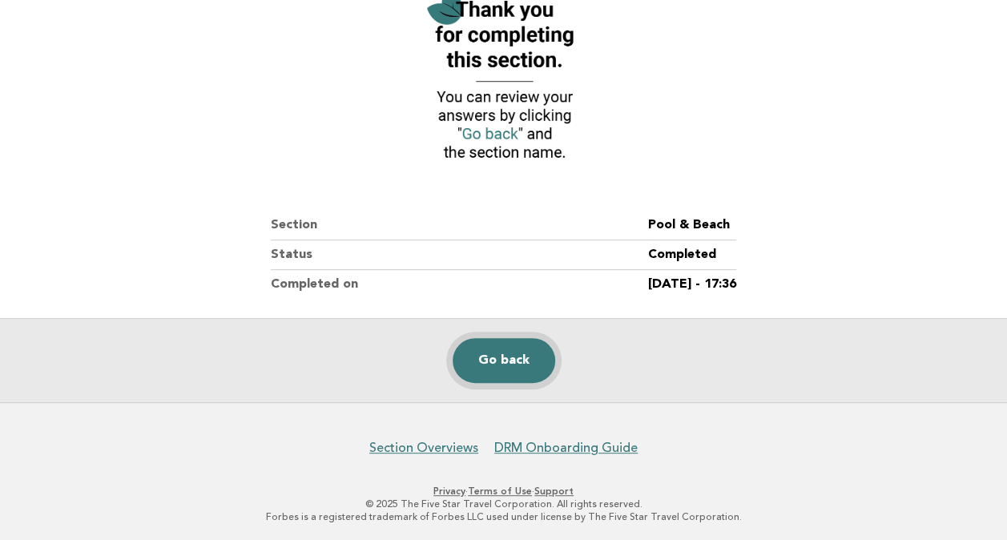
click at [522, 359] on link "Go back" at bounding box center [504, 360] width 103 height 45
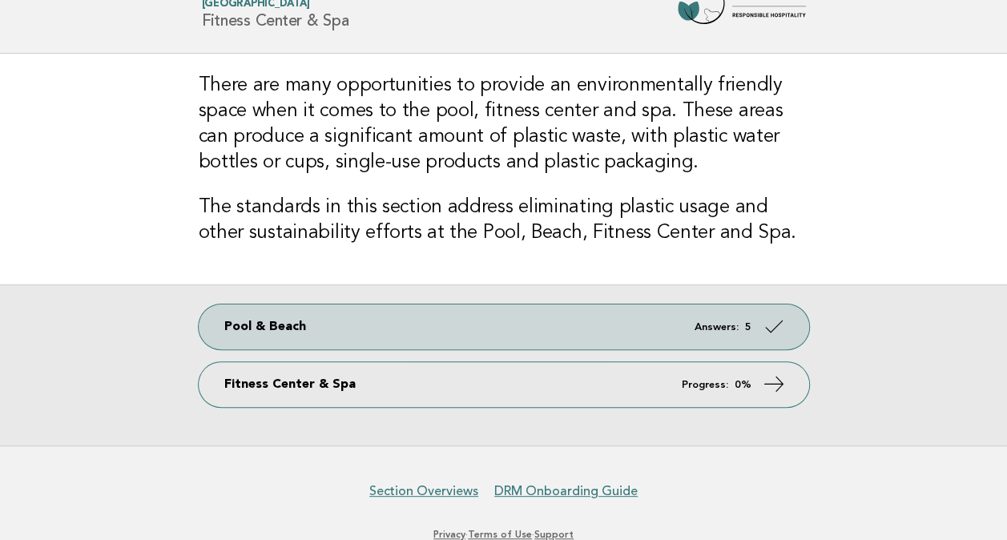
scroll to position [109, 0]
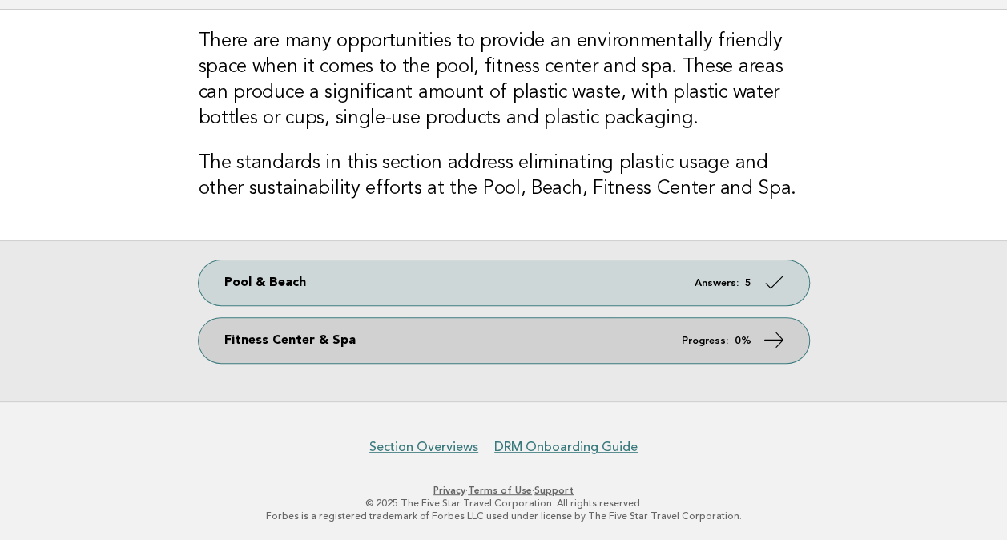
click at [520, 341] on link "Fitness Center & Spa Progress: 0%" at bounding box center [504, 340] width 610 height 45
click at [777, 332] on icon at bounding box center [773, 339] width 23 height 23
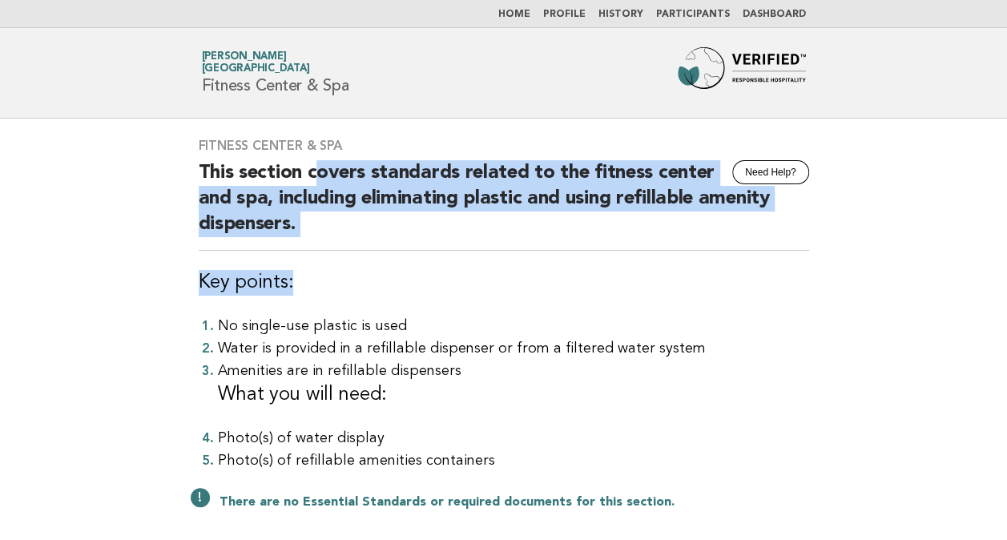
drag, startPoint x: 313, startPoint y: 181, endPoint x: 666, endPoint y: 251, distance: 360.0
click at [666, 251] on div "Fitness Center & Spa Need Help? This section covers standards related to the fi…" at bounding box center [503, 334] width 649 height 430
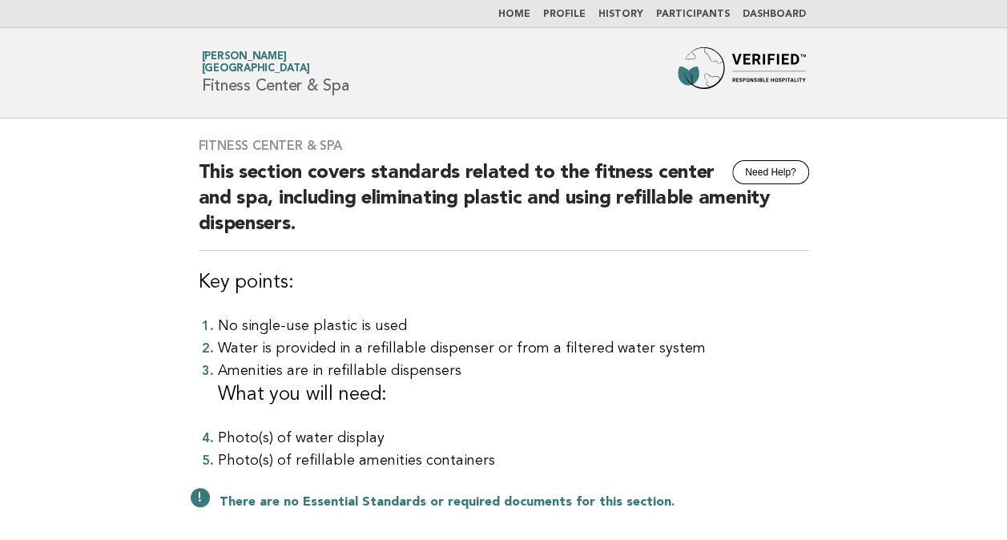
drag, startPoint x: 666, startPoint y: 251, endPoint x: 642, endPoint y: 374, distance: 125.7
click at [642, 374] on li "Amenities are in refillable dispensers What you will need:" at bounding box center [513, 384] width 591 height 48
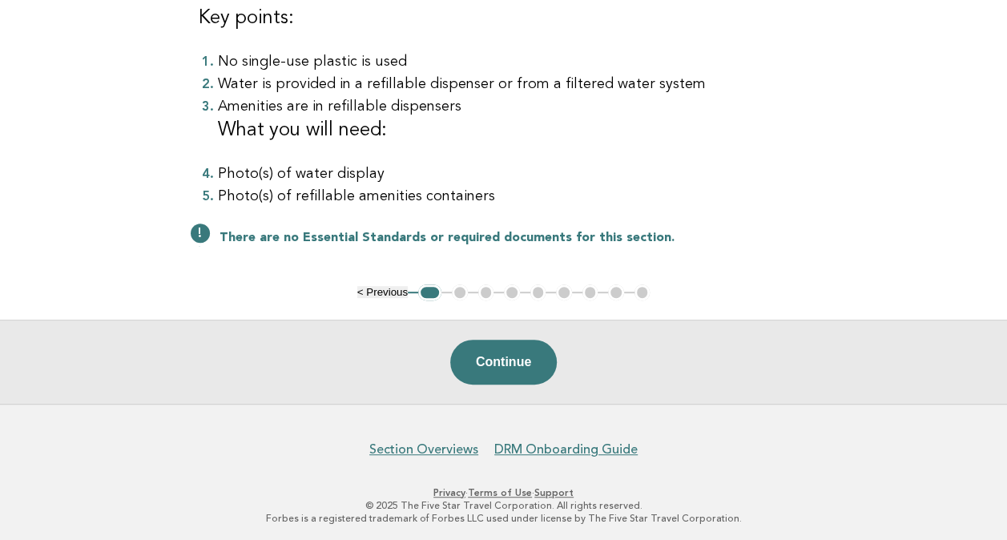
scroll to position [266, 0]
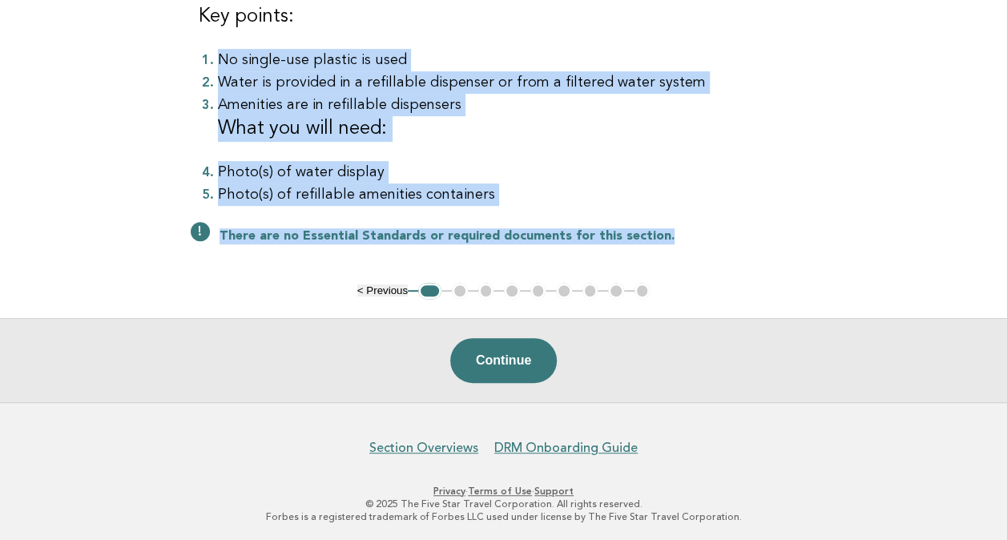
drag, startPoint x: 218, startPoint y: 41, endPoint x: 879, endPoint y: 233, distance: 688.1
click at [879, 233] on main "Fitness Center & Spa Need Help? This section covers standards related to the fi…" at bounding box center [503, 127] width 1007 height 549
drag, startPoint x: 879, startPoint y: 233, endPoint x: 508, endPoint y: 164, distance: 377.2
click at [508, 164] on li "Photo(s) of water display" at bounding box center [513, 172] width 591 height 22
click at [337, 186] on li "Photo(s) of refillable amenities containers" at bounding box center [513, 194] width 591 height 22
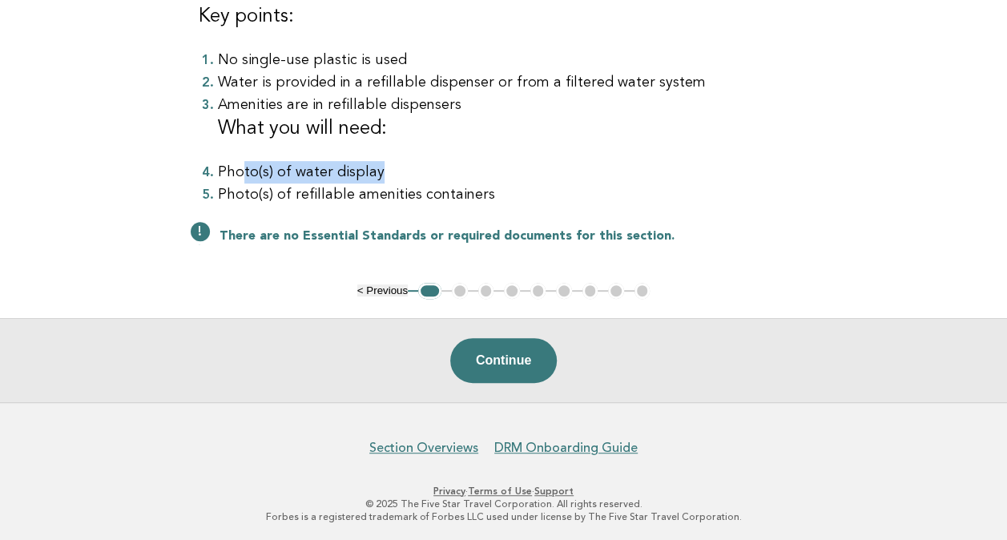
drag, startPoint x: 242, startPoint y: 163, endPoint x: 448, endPoint y: 173, distance: 206.9
click at [448, 173] on li "Photo(s) of water display" at bounding box center [513, 172] width 591 height 22
drag, startPoint x: 448, startPoint y: 173, endPoint x: 376, endPoint y: 216, distance: 84.7
click at [376, 216] on div "Fitness Center & Spa Need Help? This section covers standards related to the fi…" at bounding box center [503, 68] width 649 height 430
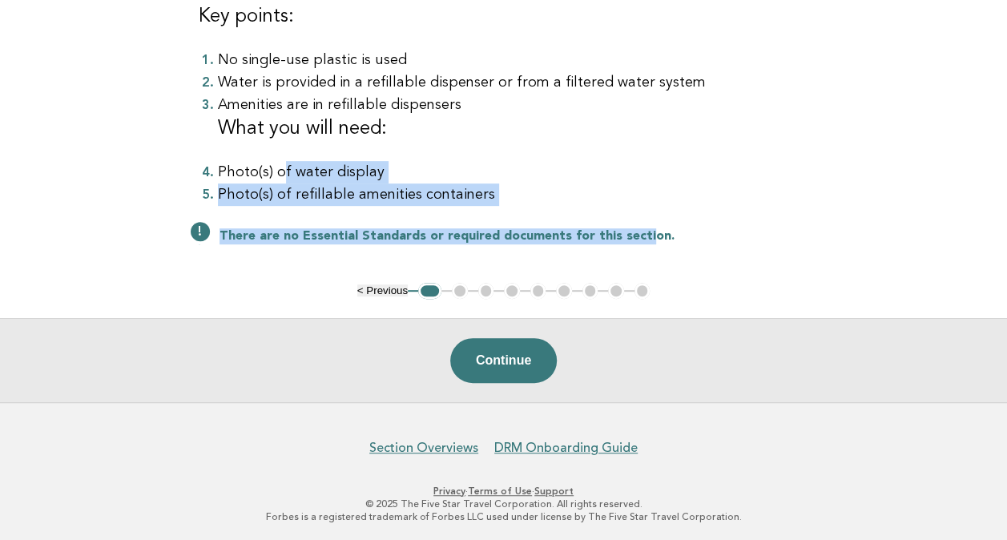
drag, startPoint x: 279, startPoint y: 146, endPoint x: 641, endPoint y: 223, distance: 370.1
click at [641, 223] on div "Fitness Center & Spa Need Help? This section covers standards related to the fi…" at bounding box center [503, 68] width 649 height 430
drag, startPoint x: 641, startPoint y: 223, endPoint x: 438, endPoint y: 158, distance: 212.8
click at [438, 158] on ol "No single-use plastic is used Water is provided in a refillable dispenser or fr…" at bounding box center [504, 127] width 610 height 157
click at [523, 358] on button "Continue" at bounding box center [503, 360] width 107 height 45
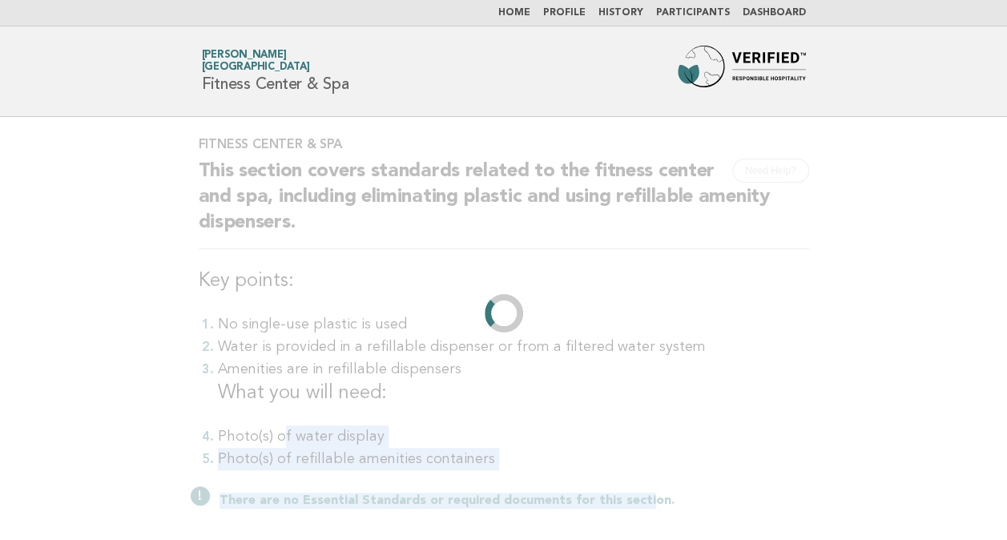
scroll to position [0, 0]
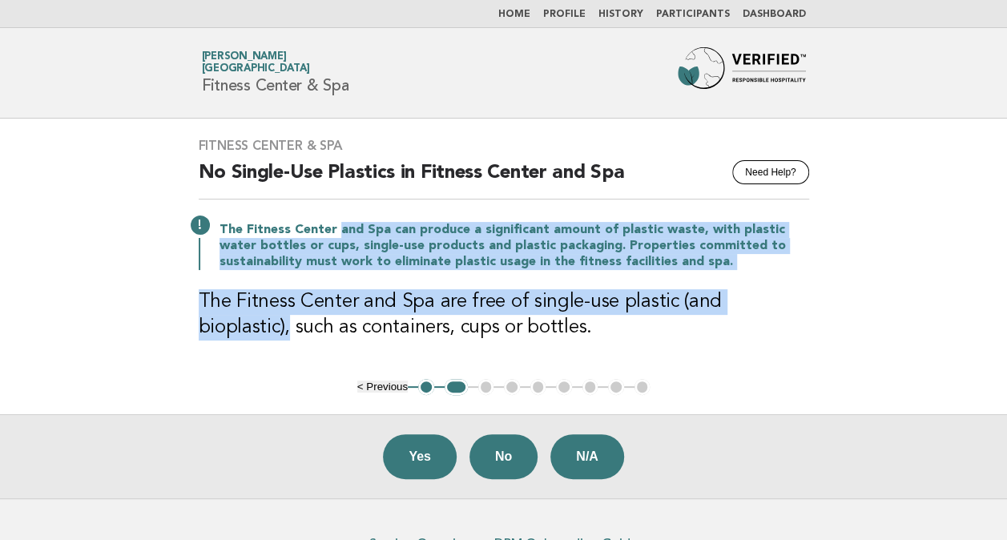
drag, startPoint x: 335, startPoint y: 223, endPoint x: 806, endPoint y: 275, distance: 473.8
click at [806, 275] on div "Fitness Center & Spa Need Help? No Single-Use Plastics in Fitness Center and Sp…" at bounding box center [503, 249] width 649 height 260
drag, startPoint x: 806, startPoint y: 275, endPoint x: 602, endPoint y: 251, distance: 204.7
click at [602, 251] on p "The Fitness Center and Spa can produce a significant amount of plastic waste, w…" at bounding box center [513, 246] width 589 height 48
click at [718, 239] on p "The Fitness Center and Spa can produce a significant amount of plastic waste, w…" at bounding box center [513, 246] width 589 height 48
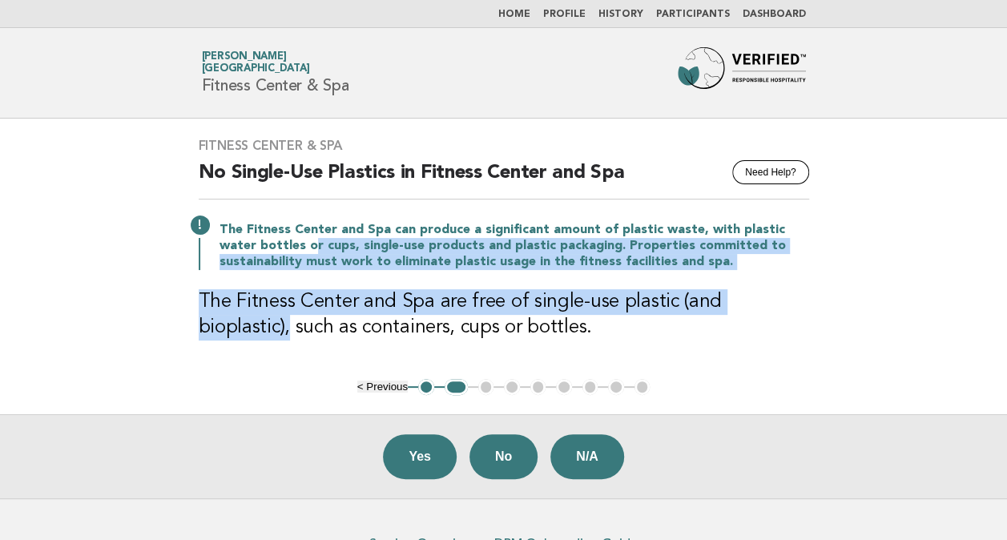
drag, startPoint x: 273, startPoint y: 244, endPoint x: 834, endPoint y: 285, distance: 562.1
click at [834, 285] on main "Fitness Center & Spa Need Help? No Single-Use Plastics in Fitness Center and Sp…" at bounding box center [503, 309] width 1007 height 380
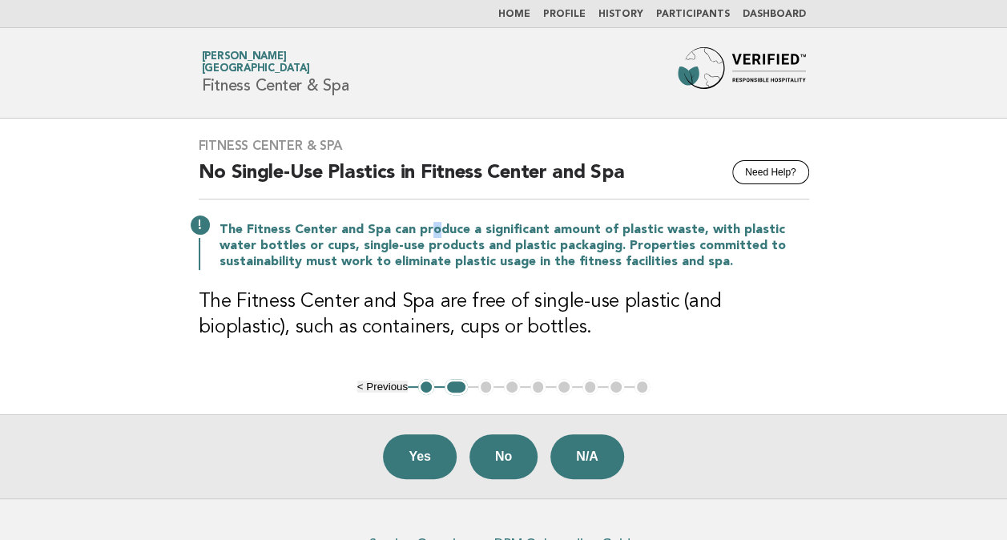
drag, startPoint x: 834, startPoint y: 285, endPoint x: 430, endPoint y: 220, distance: 408.8
click at [430, 220] on div "The Fitness Center and Spa can produce a significant amount of plastic waste, w…" at bounding box center [504, 244] width 610 height 51
drag, startPoint x: 430, startPoint y: 220, endPoint x: 391, endPoint y: 232, distance: 41.0
click at [391, 232] on p "The Fitness Center and Spa can produce a significant amount of plastic waste, w…" at bounding box center [513, 246] width 589 height 48
drag, startPoint x: 391, startPoint y: 232, endPoint x: 529, endPoint y: 298, distance: 152.6
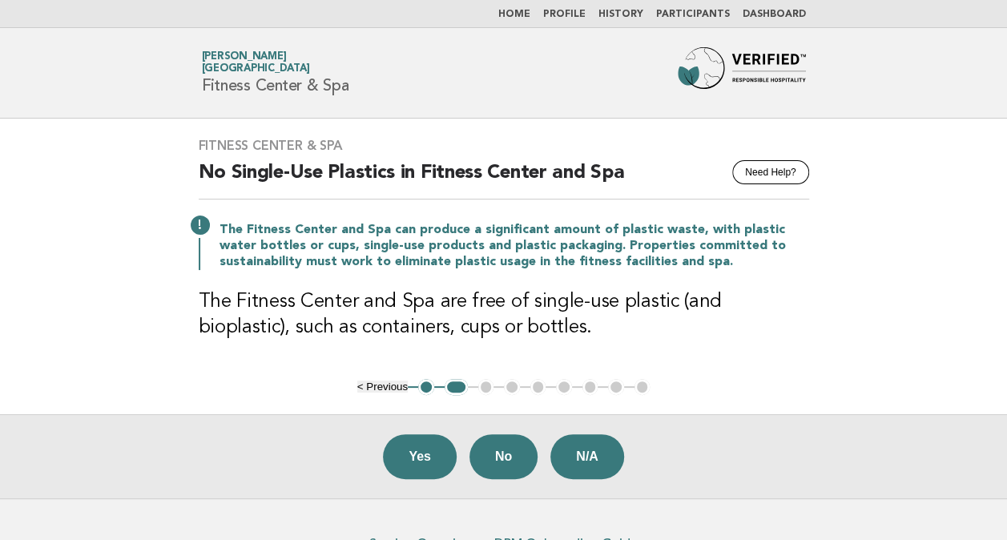
click at [529, 298] on h3 "The Fitness Center and Spa are free of single-use plastic (and bioplastic), suc…" at bounding box center [504, 314] width 610 height 51
click at [515, 461] on button "No" at bounding box center [503, 456] width 68 height 45
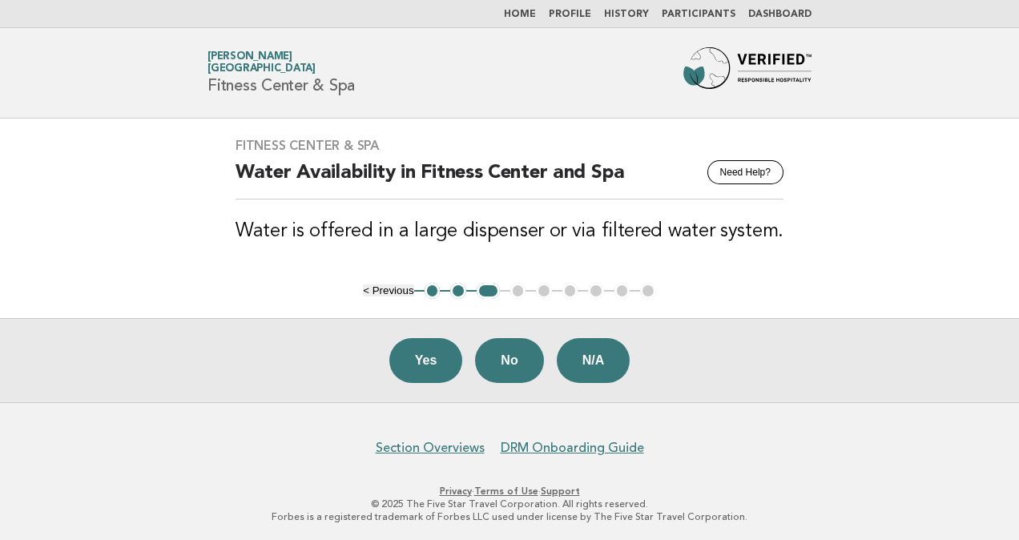
click at [434, 285] on button "1" at bounding box center [432, 291] width 16 height 16
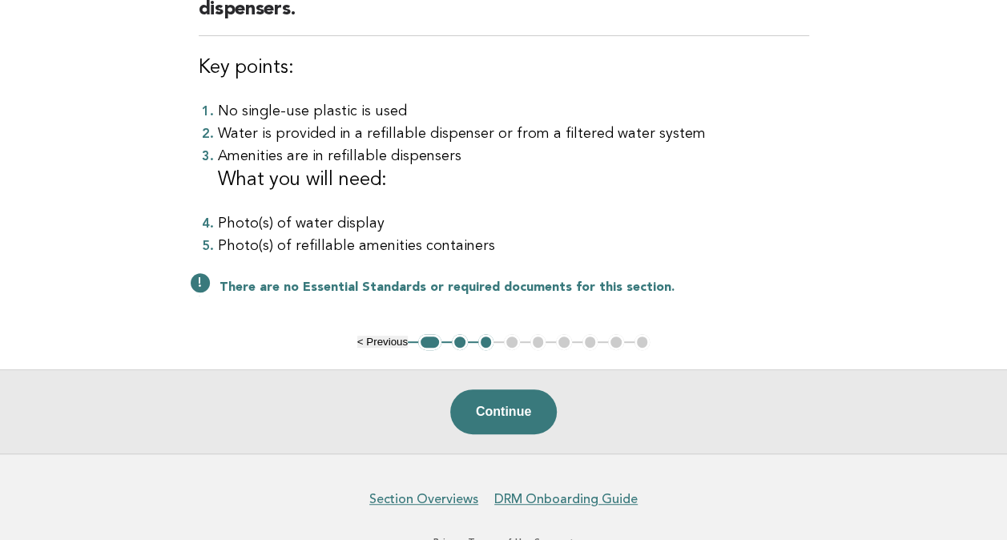
scroll to position [266, 0]
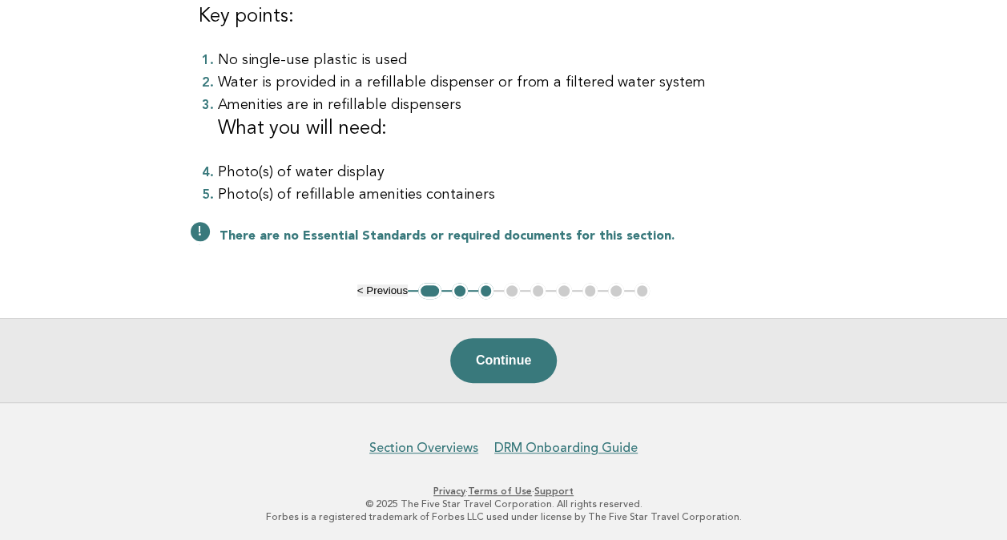
click at [426, 285] on button "1" at bounding box center [429, 291] width 23 height 16
click at [489, 372] on button "Continue" at bounding box center [503, 360] width 107 height 45
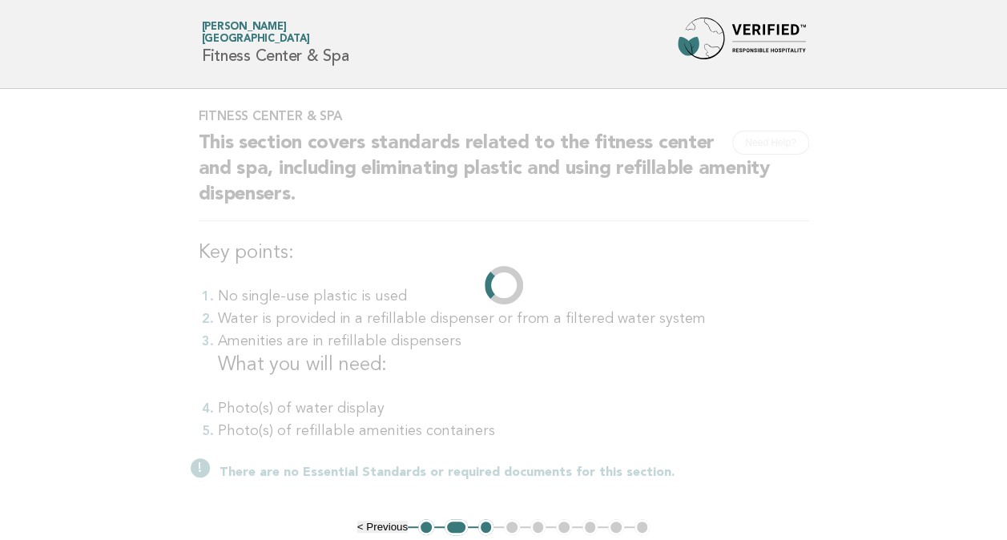
scroll to position [0, 0]
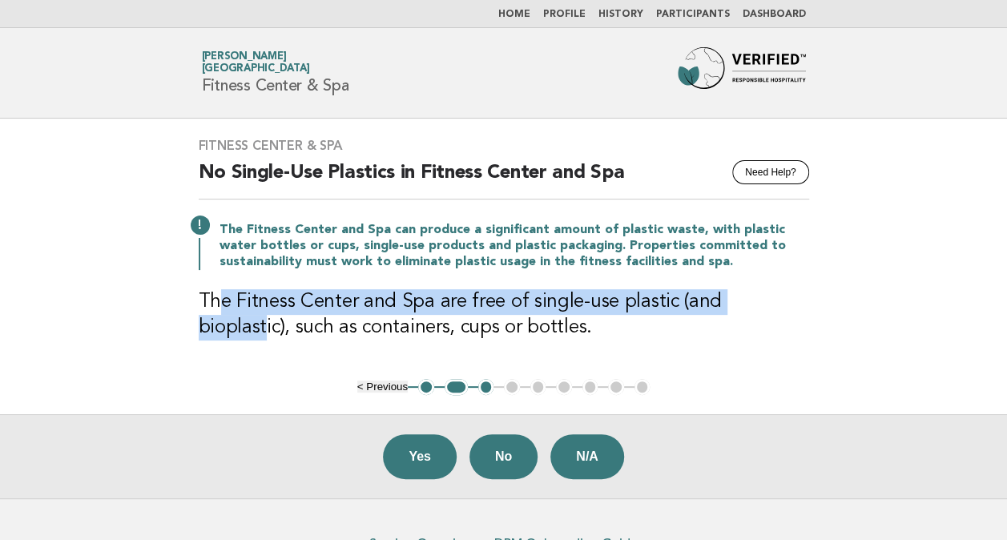
drag, startPoint x: 391, startPoint y: 303, endPoint x: 777, endPoint y: 288, distance: 386.3
click at [777, 289] on h3 "The Fitness Center and Spa are free of single-use plastic (and bioplastic), suc…" at bounding box center [504, 314] width 610 height 51
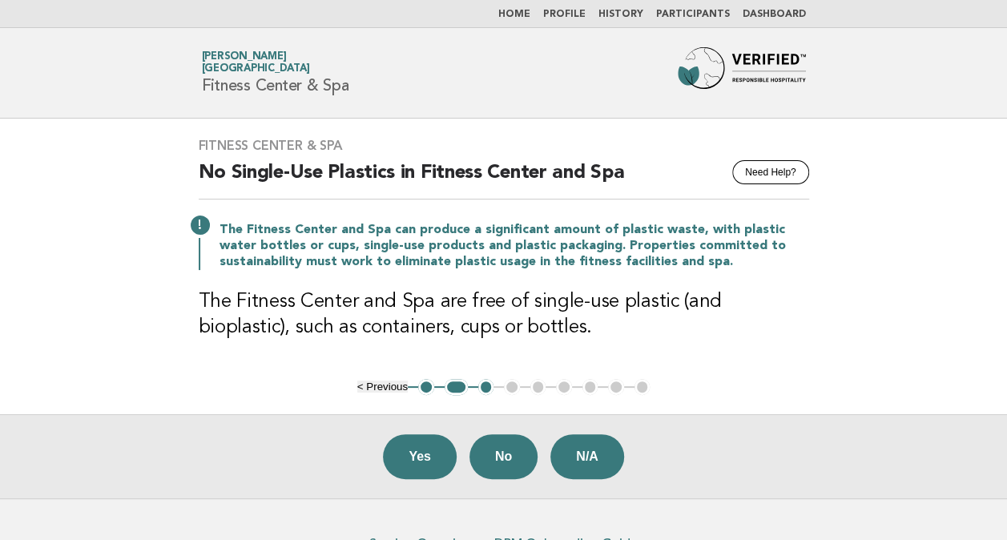
drag, startPoint x: 777, startPoint y: 288, endPoint x: 688, endPoint y: 325, distance: 96.2
click at [688, 325] on h3 "The Fitness Center and Spa are free of single-use plastic (and bioplastic), suc…" at bounding box center [504, 314] width 610 height 51
click at [500, 449] on button "No" at bounding box center [503, 456] width 68 height 45
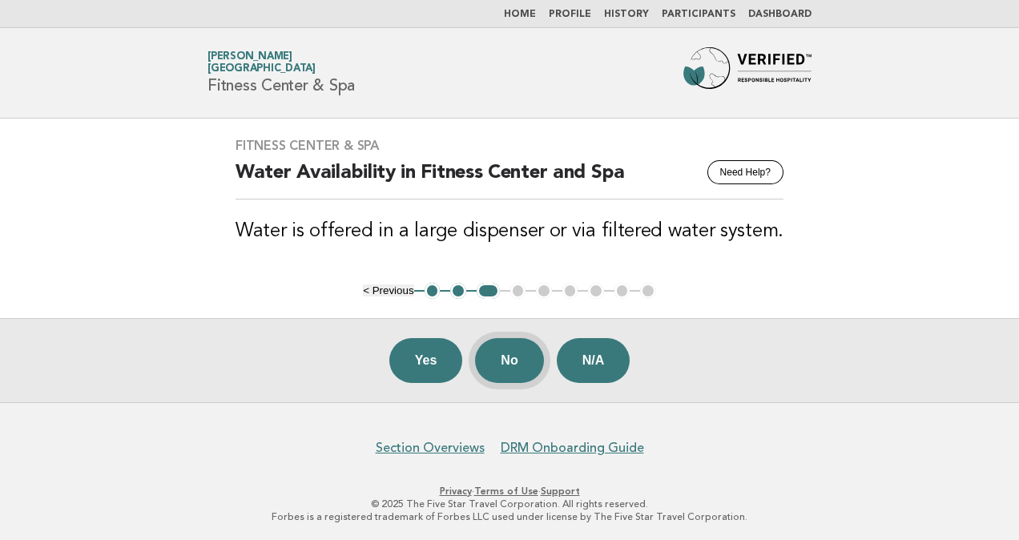
click at [513, 359] on button "No" at bounding box center [509, 360] width 68 height 45
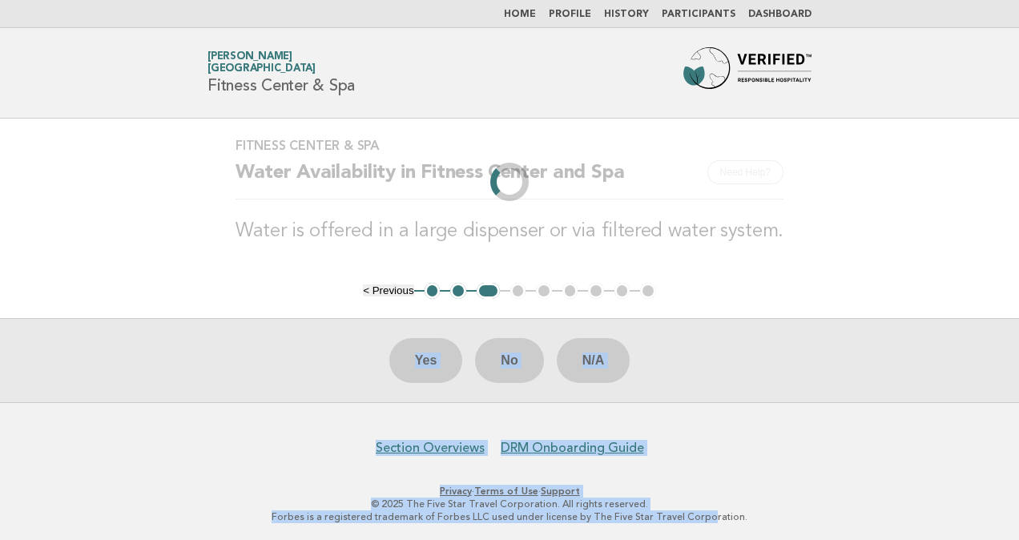
drag, startPoint x: 674, startPoint y: 510, endPoint x: -3, endPoint y: 306, distance: 706.9
click at [0, 306] on html "Home Profile History Participants Dashboard Forbes Travel Guide Anamaria Nicola…" at bounding box center [509, 271] width 1019 height 543
drag, startPoint x: -3, startPoint y: 306, endPoint x: 185, endPoint y: 380, distance: 202.4
click at [185, 380] on div "Yes No N/A" at bounding box center [509, 360] width 1019 height 84
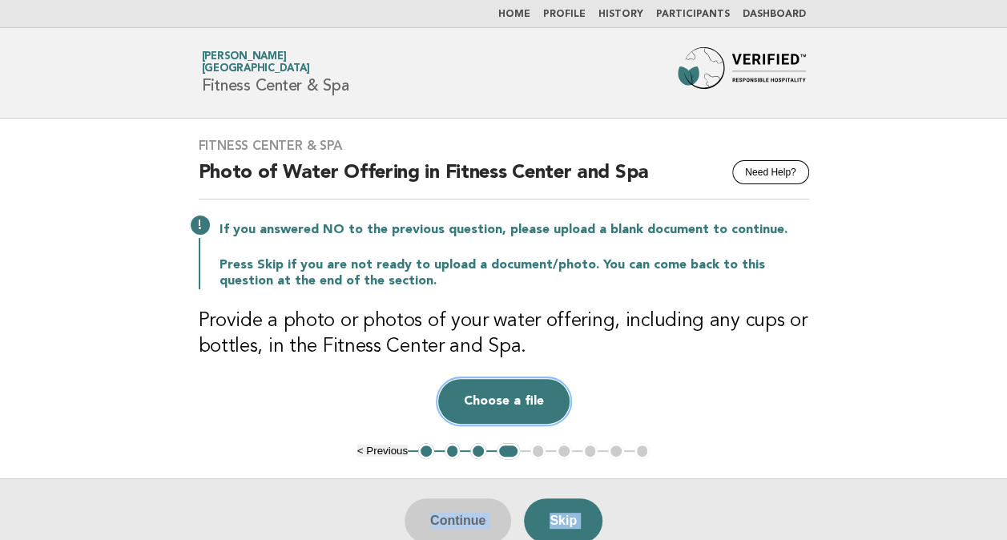
click at [504, 402] on button "Choose a file" at bounding box center [503, 401] width 131 height 45
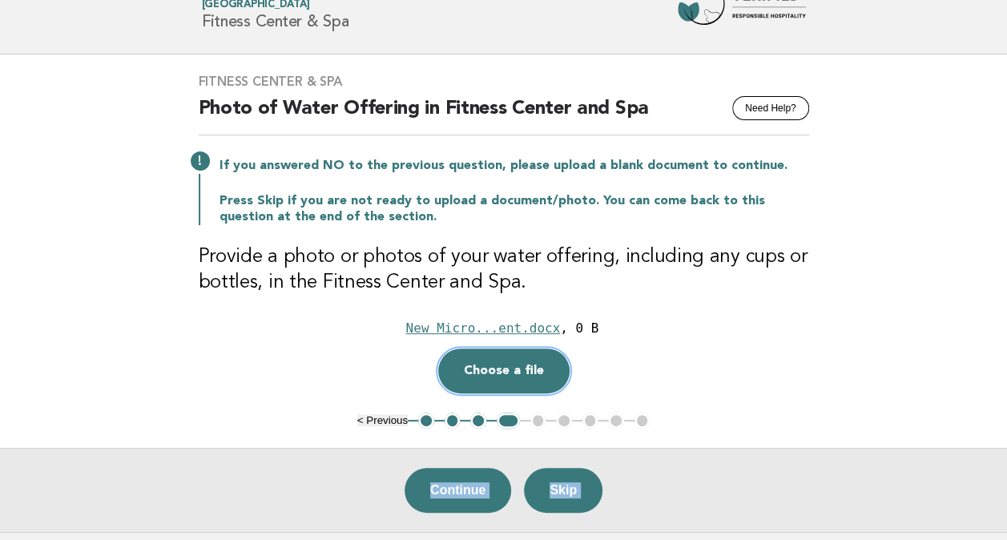
scroll to position [80, 0]
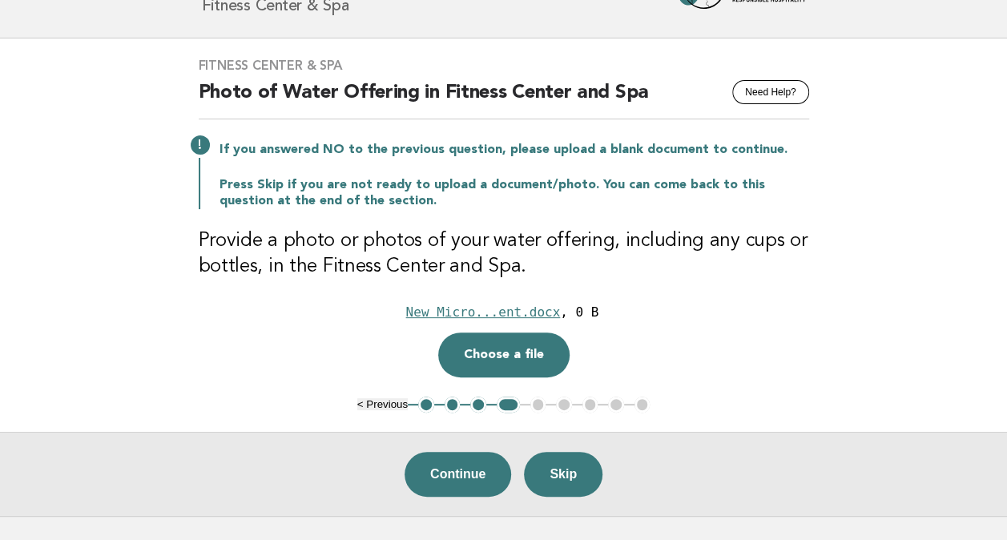
click at [943, 310] on main "Fitness Center & Spa Need Help? Photo of Water Offering in Fitness Center and S…" at bounding box center [503, 276] width 1007 height 477
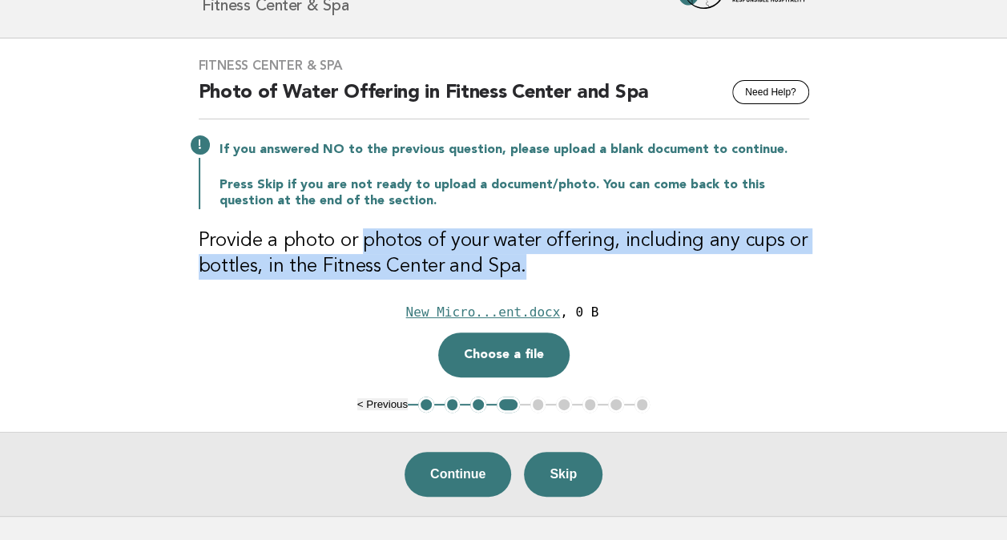
drag, startPoint x: 360, startPoint y: 243, endPoint x: 868, endPoint y: 280, distance: 509.1
click at [868, 280] on main "Fitness Center & Spa Need Help? Photo of Water Offering in Fitness Center and S…" at bounding box center [503, 276] width 1007 height 477
drag, startPoint x: 868, startPoint y: 280, endPoint x: 895, endPoint y: 359, distance: 83.1
click at [895, 359] on main "Fitness Center & Spa Need Help? Photo of Water Offering in Fitness Center and S…" at bounding box center [503, 276] width 1007 height 477
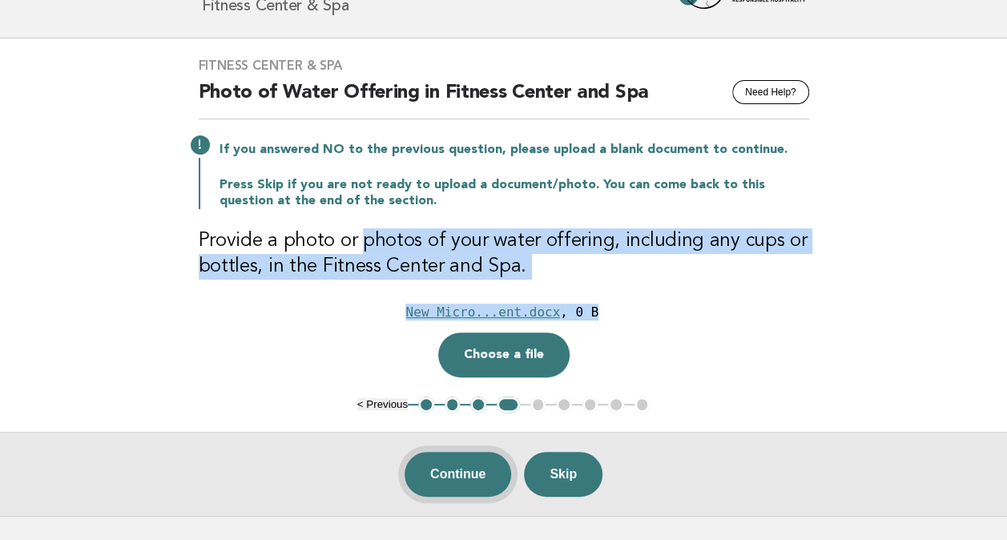
click at [460, 473] on button "Continue" at bounding box center [457, 474] width 107 height 45
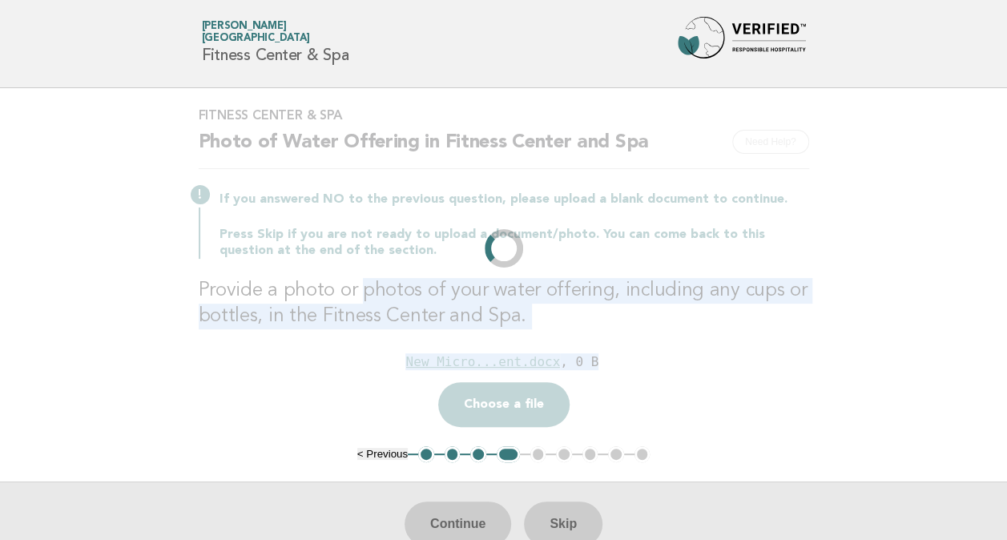
scroll to position [0, 0]
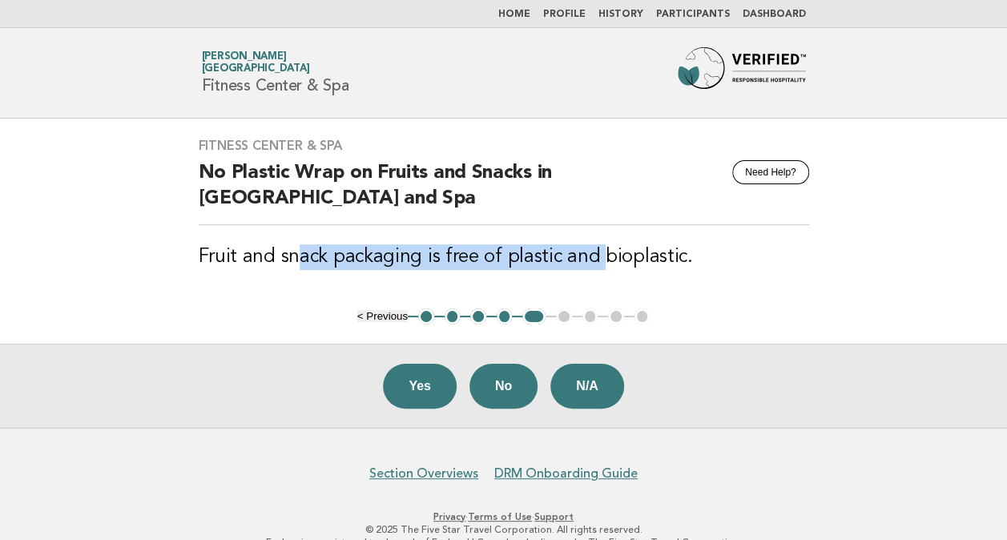
drag, startPoint x: 602, startPoint y: 251, endPoint x: 276, endPoint y: 243, distance: 326.9
click at [276, 243] on div "Fitness Center & Spa Need Help? No Plastic Wrap on Fruits and Snacks in Fitness…" at bounding box center [503, 214] width 649 height 190
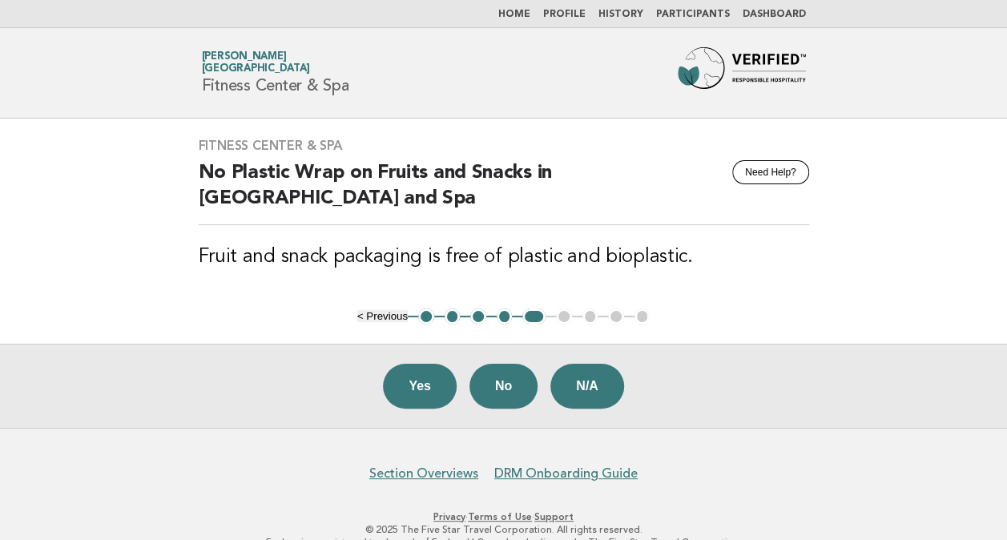
drag, startPoint x: 276, startPoint y: 243, endPoint x: 229, endPoint y: 287, distance: 64.0
click at [229, 287] on div "Fitness Center & Spa Need Help? No Plastic Wrap on Fruits and Snacks in Fitness…" at bounding box center [503, 214] width 649 height 190
click at [597, 467] on link "DRM Onboarding Guide" at bounding box center [565, 473] width 143 height 16
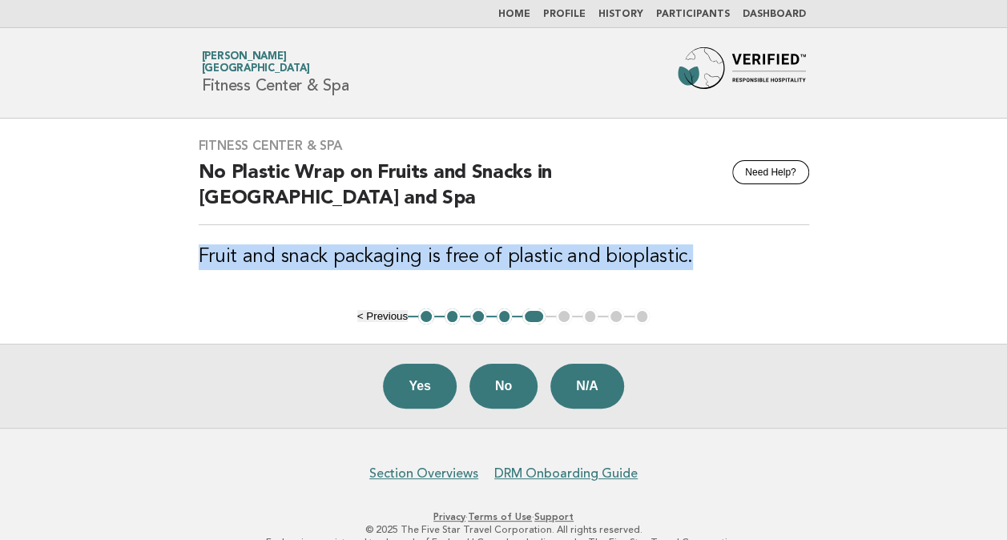
drag, startPoint x: 208, startPoint y: 251, endPoint x: 802, endPoint y: 271, distance: 594.6
click at [802, 271] on div "Fitness Center & Spa Need Help? No Plastic Wrap on Fruits and Snacks in Fitness…" at bounding box center [503, 214] width 649 height 190
click at [592, 272] on div "Fitness Center & Spa Need Help? No Plastic Wrap on Fruits and Snacks in Fitness…" at bounding box center [503, 214] width 649 height 190
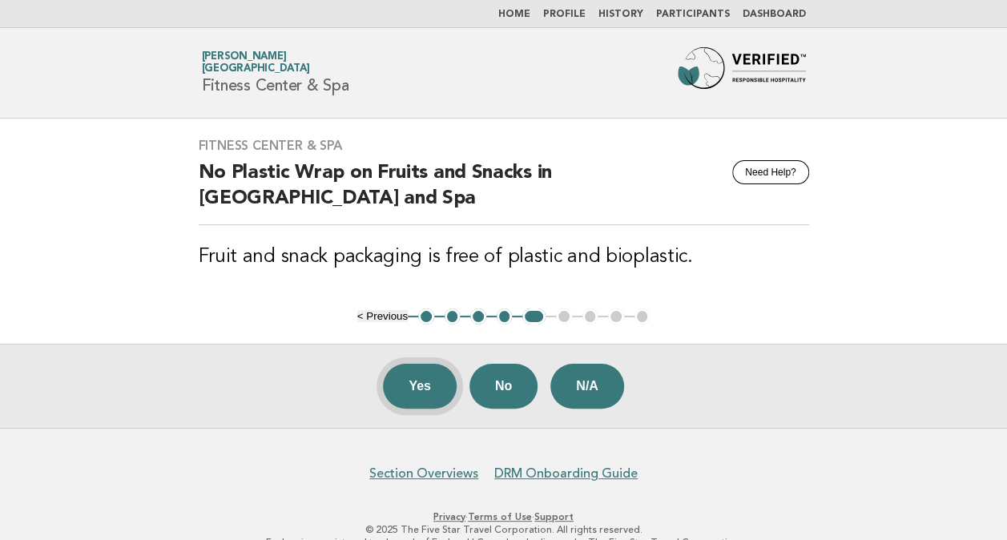
click at [415, 380] on button "Yes" at bounding box center [420, 386] width 74 height 45
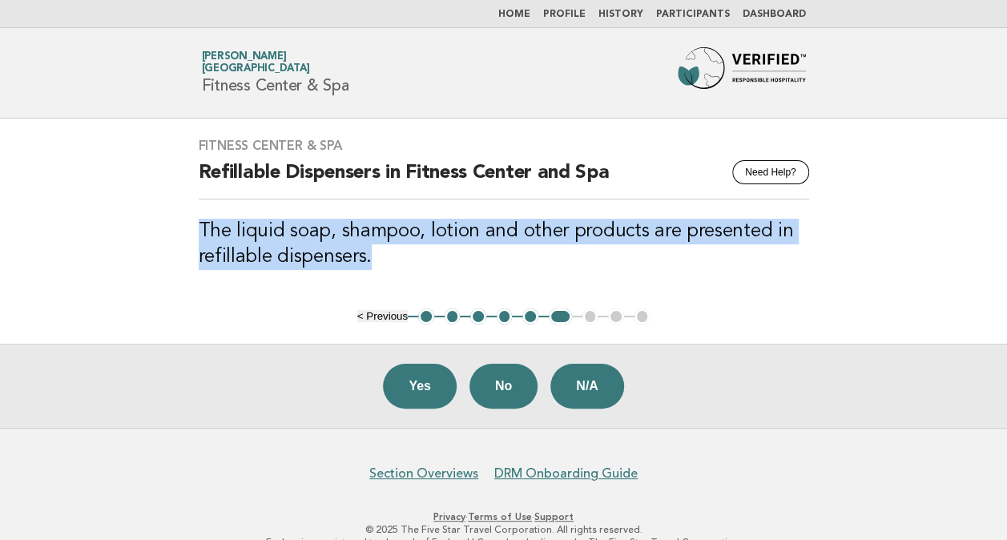
drag, startPoint x: 200, startPoint y: 230, endPoint x: 760, endPoint y: 261, distance: 560.7
click at [760, 261] on div "Fitness Center & Spa Need Help? Refillable Dispensers in Fitness Center and Spa…" at bounding box center [503, 214] width 649 height 190
drag, startPoint x: 760, startPoint y: 261, endPoint x: 671, endPoint y: 243, distance: 90.8
click at [671, 243] on h3 "The liquid soap, shampoo, lotion and other products are presented in refillable…" at bounding box center [504, 244] width 610 height 51
click at [594, 234] on h3 "The liquid soap, shampoo, lotion and other products are presented in refillable…" at bounding box center [504, 244] width 610 height 51
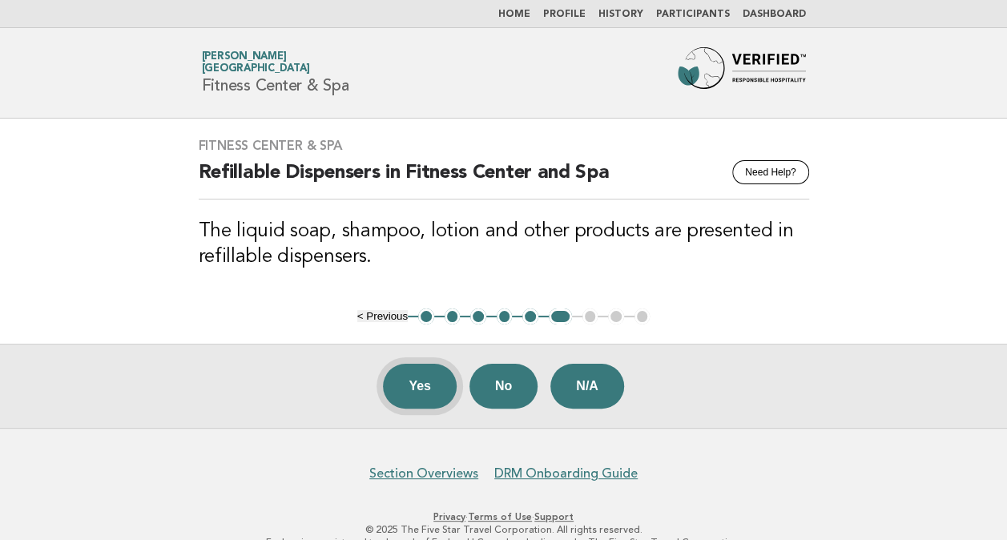
click at [436, 386] on button "Yes" at bounding box center [420, 386] width 74 height 45
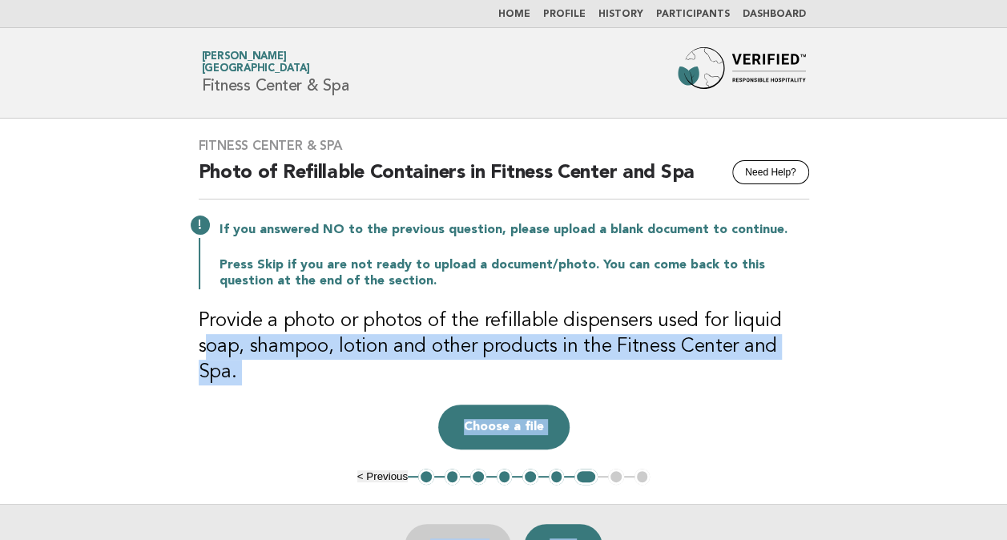
drag, startPoint x: 204, startPoint y: 358, endPoint x: 1007, endPoint y: 380, distance: 802.8
click at [1007, 380] on html "Home Profile History Participants Dashboard Forbes Travel Guide Anamaria Nicola…" at bounding box center [503, 364] width 1007 height 729
click at [694, 333] on h3 "Provide a photo or photos of the refillable dispensers used for liquid soap, sh…" at bounding box center [504, 346] width 610 height 77
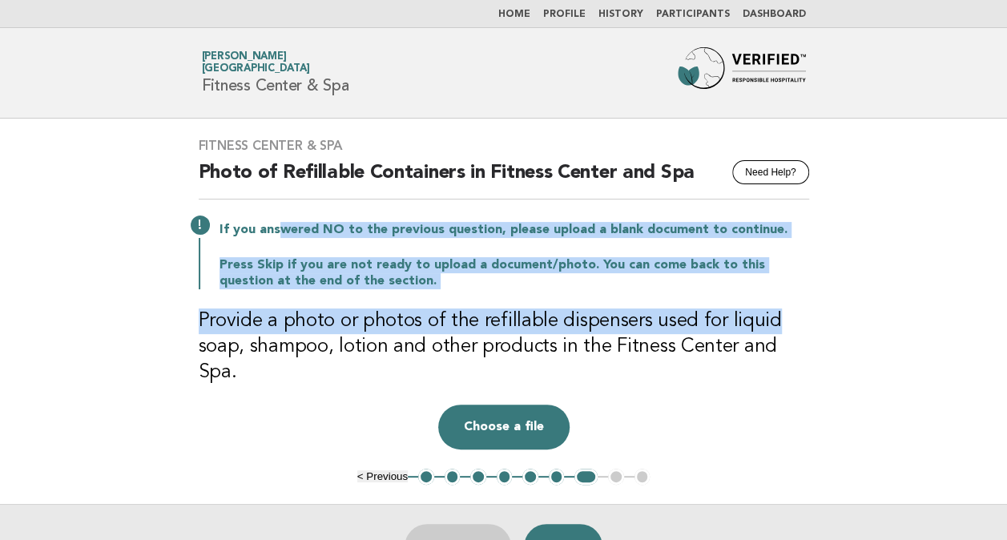
drag, startPoint x: 328, startPoint y: 227, endPoint x: 828, endPoint y: 307, distance: 506.8
click at [828, 307] on main "Fitness Center & Spa Need Help? Photo of Refillable Containers in Fitness Cente…" at bounding box center [503, 353] width 1007 height 469
drag, startPoint x: 828, startPoint y: 307, endPoint x: 634, endPoint y: 288, distance: 194.7
click at [634, 288] on div "Fitness Center & Spa Need Help? Photo of Refillable Containers in Fitness Cente…" at bounding box center [503, 294] width 649 height 350
click at [730, 300] on div "Fitness Center & Spa Need Help? Photo of Refillable Containers in Fitness Cente…" at bounding box center [503, 294] width 649 height 350
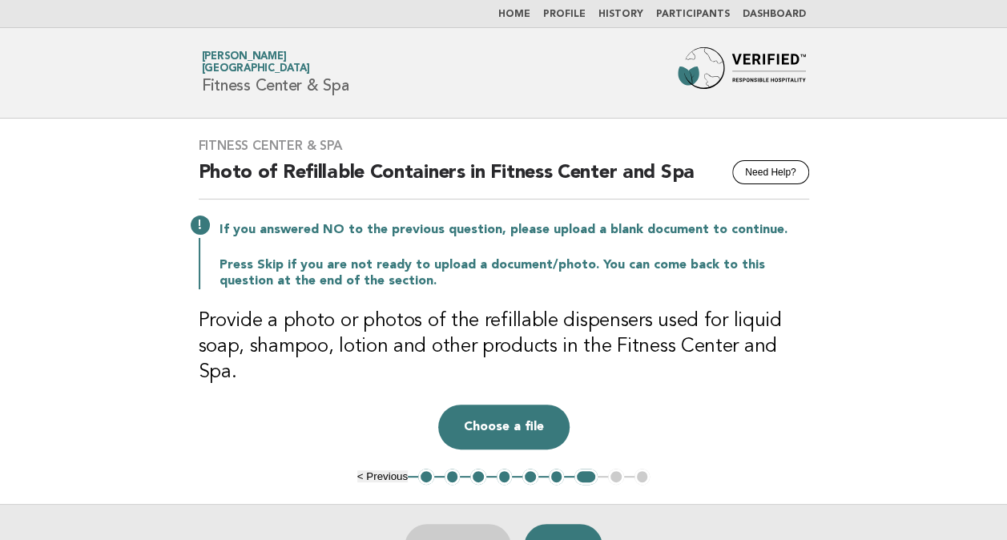
click at [670, 249] on div "If you answered NO to the previous question, please upload a blank document to …" at bounding box center [504, 254] width 610 height 70
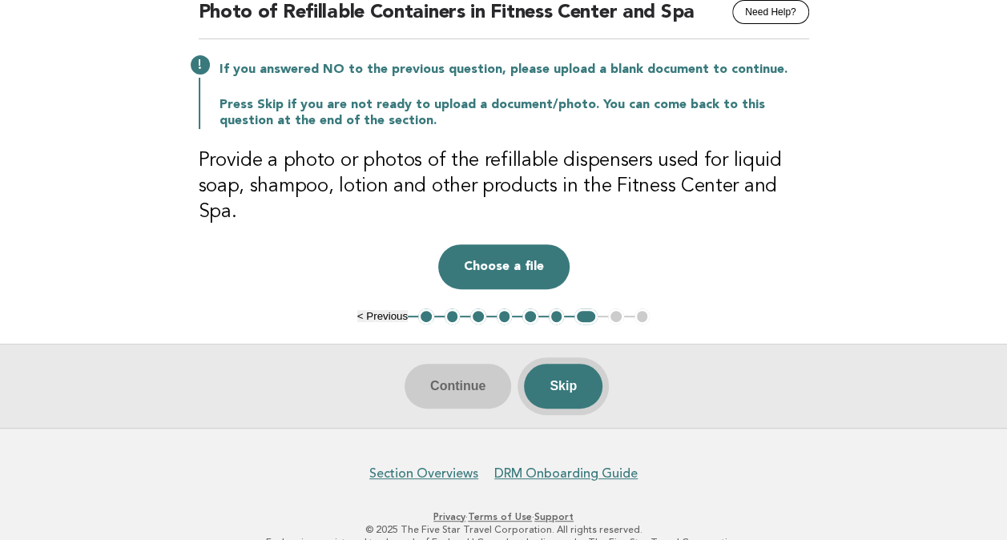
click at [563, 364] on button "Skip" at bounding box center [563, 386] width 78 height 45
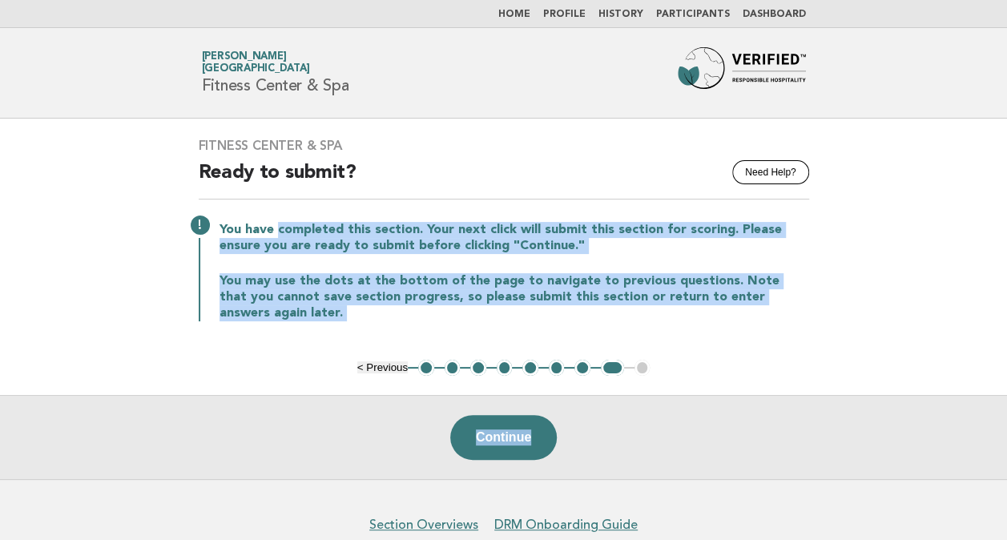
drag, startPoint x: 298, startPoint y: 226, endPoint x: 922, endPoint y: 306, distance: 629.0
click at [922, 306] on main "Fitness Center & Spa Need Help? Ready to submit? You have completed this sectio…" at bounding box center [503, 299] width 1007 height 360
drag, startPoint x: 922, startPoint y: 306, endPoint x: 644, endPoint y: 282, distance: 278.9
click at [644, 282] on p "You may use the dots at the bottom of the page to navigate to previous question…" at bounding box center [513, 297] width 589 height 48
click at [607, 251] on p "You have completed this section. Your next click will submit this section for s…" at bounding box center [513, 238] width 589 height 32
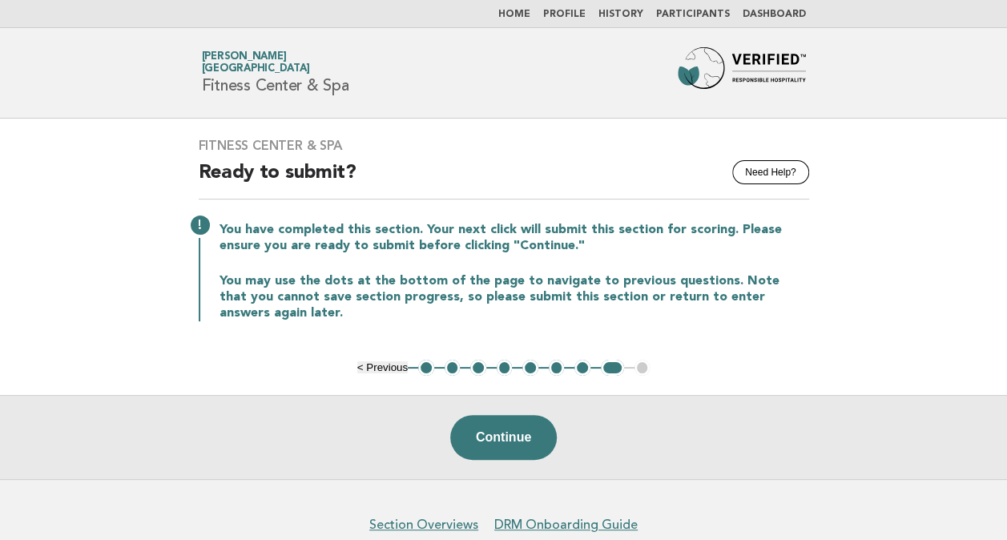
click at [522, 40] on header "Forbes Travel Guide Anamaria Nicolae JW Marriott Bucharest Grand Hotel Fitness …" at bounding box center [503, 73] width 1007 height 91
click at [525, 10] on link "Home" at bounding box center [514, 15] width 32 height 10
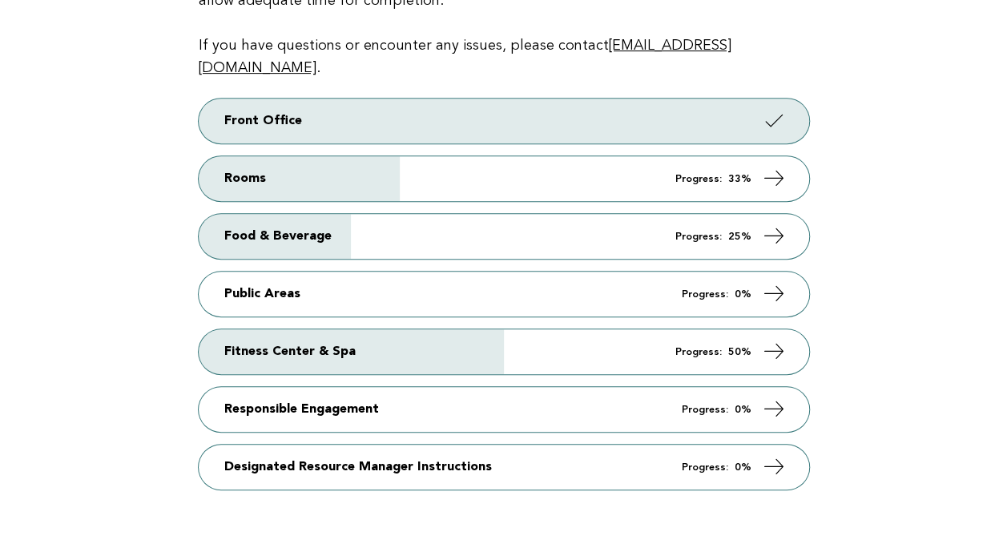
scroll to position [400, 0]
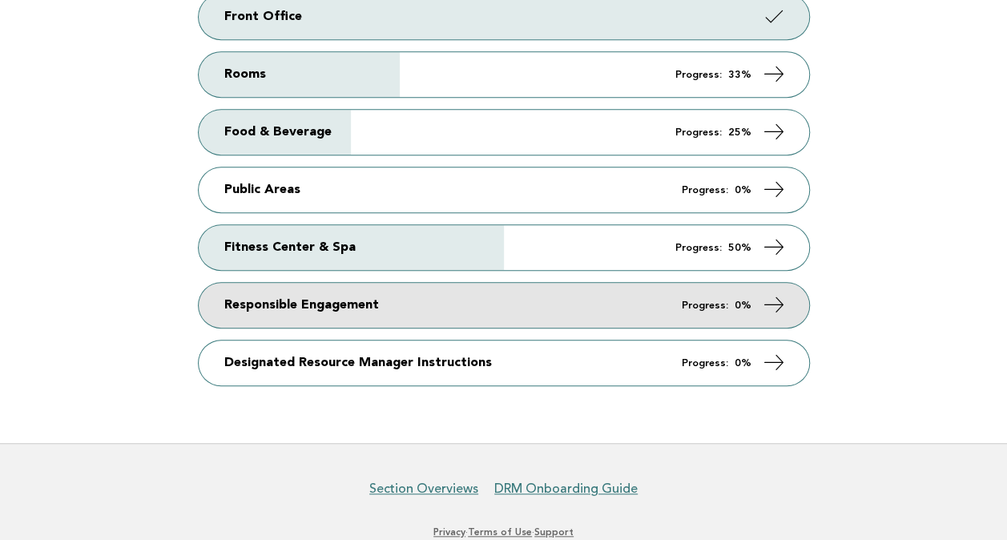
click at [776, 293] on icon at bounding box center [773, 304] width 23 height 23
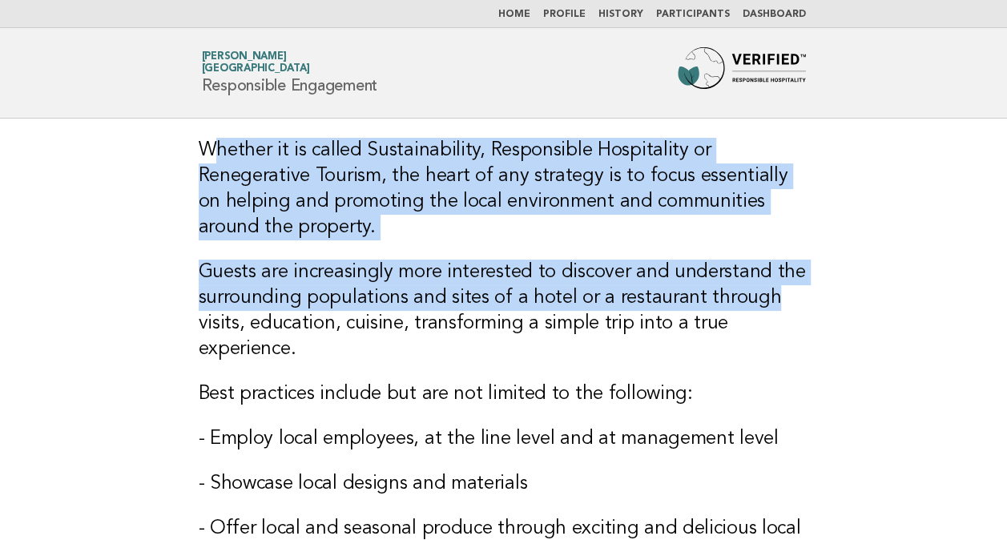
drag, startPoint x: 211, startPoint y: 147, endPoint x: 944, endPoint y: 300, distance: 748.4
click at [944, 300] on main "Whether it is called Sustainability, Responsible Hospitality or Renegerative To…" at bounding box center [503, 510] width 1007 height 782
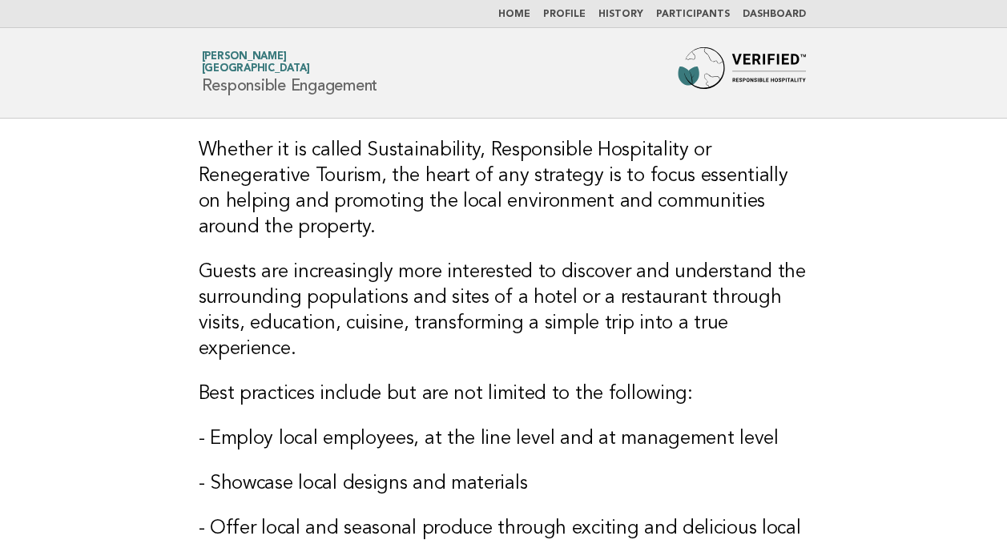
drag, startPoint x: 944, startPoint y: 300, endPoint x: 591, endPoint y: 446, distance: 382.4
click at [591, 446] on h3 "- Employ local employees, at the line level and at management level" at bounding box center [504, 439] width 610 height 26
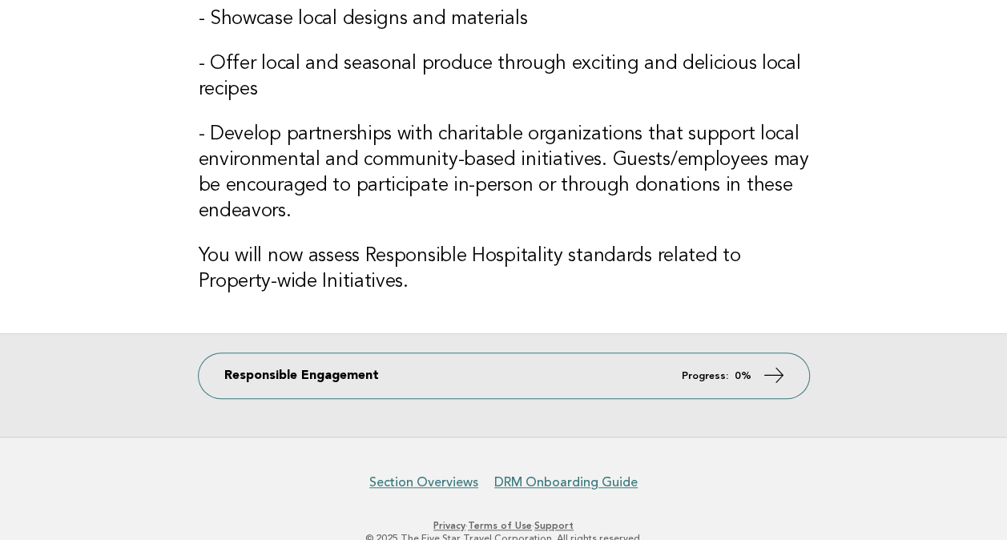
scroll to position [481, 0]
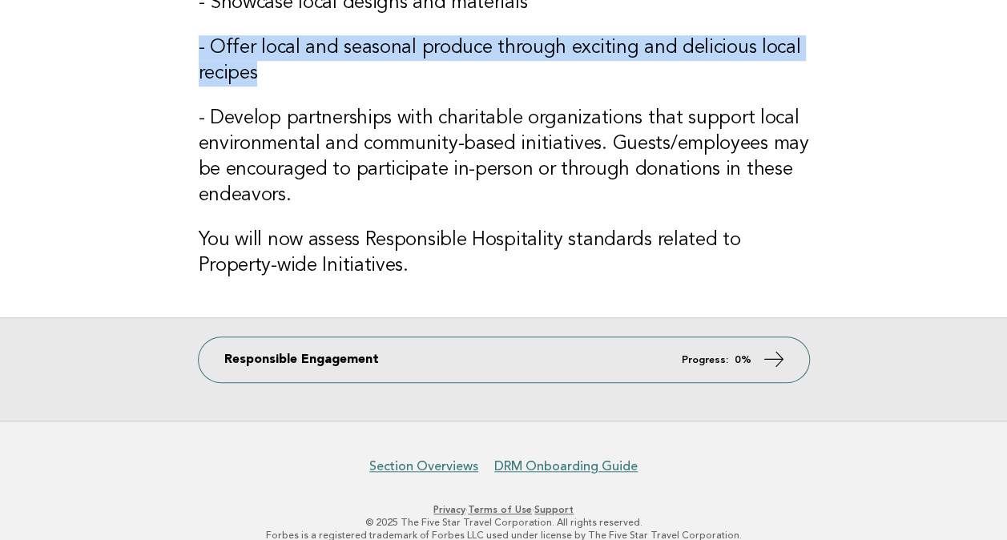
drag, startPoint x: 181, startPoint y: 53, endPoint x: 816, endPoint y: 72, distance: 635.4
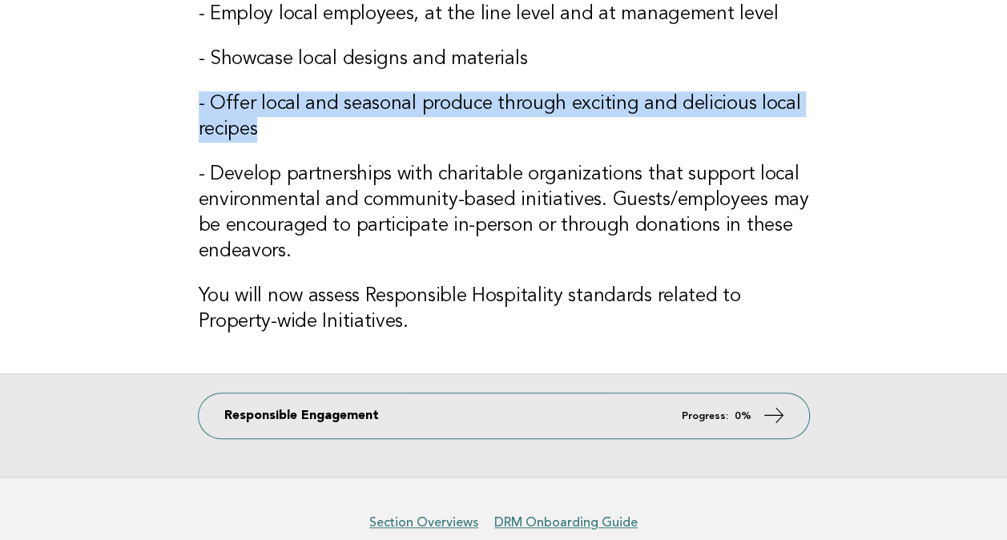
scroll to position [400, 0]
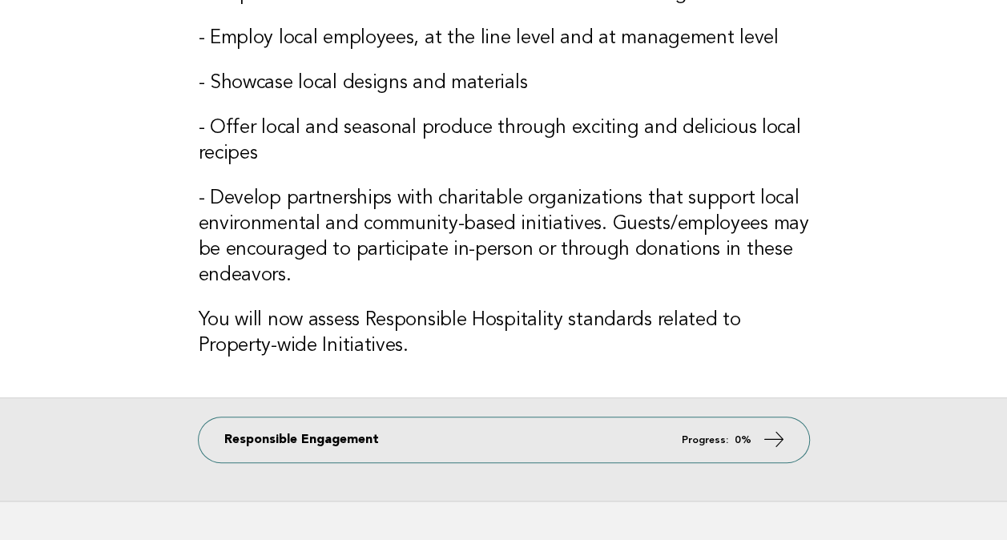
click at [718, 219] on h3 "- Develop partnerships with charitable organizations that support local environ…" at bounding box center [504, 237] width 610 height 103
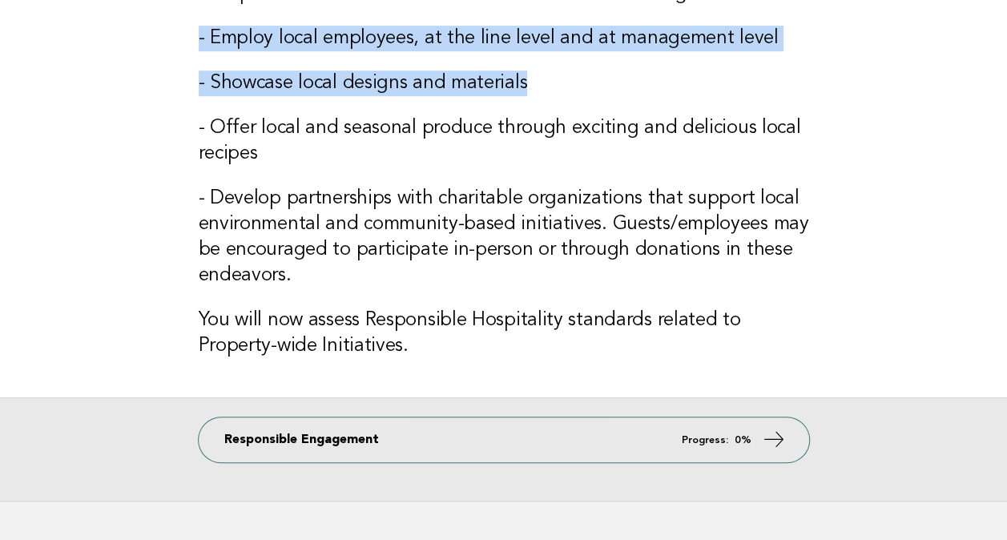
drag, startPoint x: 178, startPoint y: 34, endPoint x: 896, endPoint y: 103, distance: 721.7
click at [896, 103] on main "Whether it is called Sustainability, Responsible Hospitality or Renegerative To…" at bounding box center [503, 109] width 1007 height 782
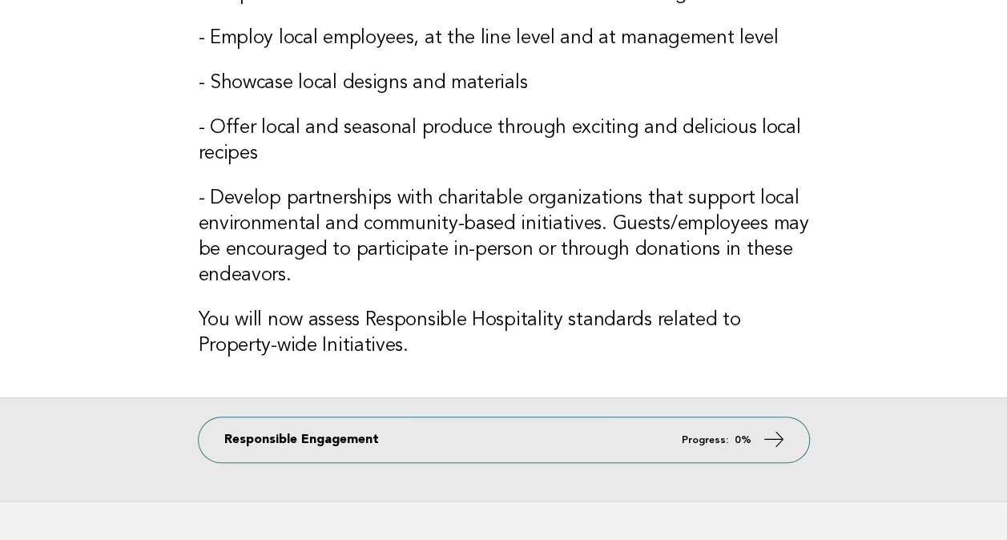
drag, startPoint x: 896, startPoint y: 103, endPoint x: 750, endPoint y: 231, distance: 194.7
click at [750, 231] on h3 "- Develop partnerships with charitable organizations that support local environ…" at bounding box center [504, 237] width 610 height 103
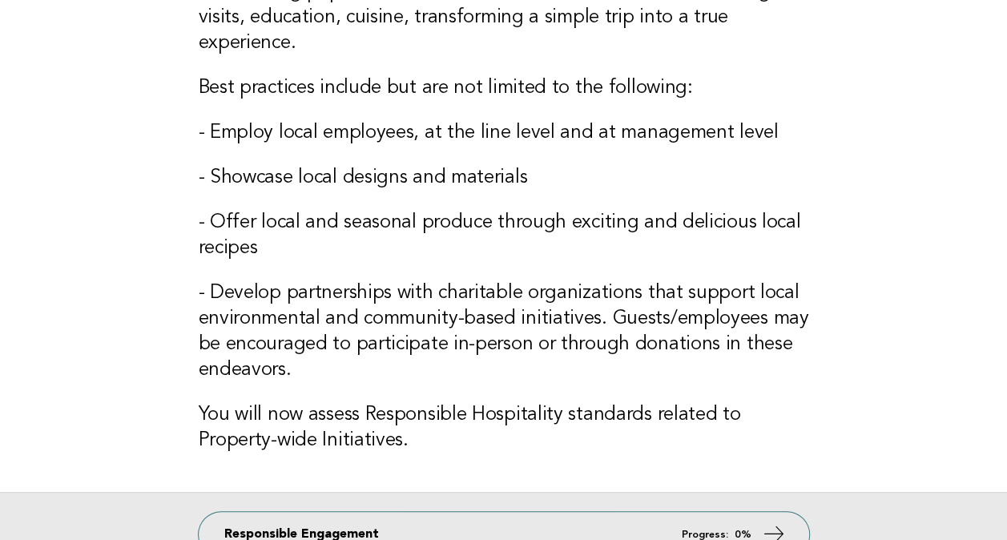
scroll to position [160, 0]
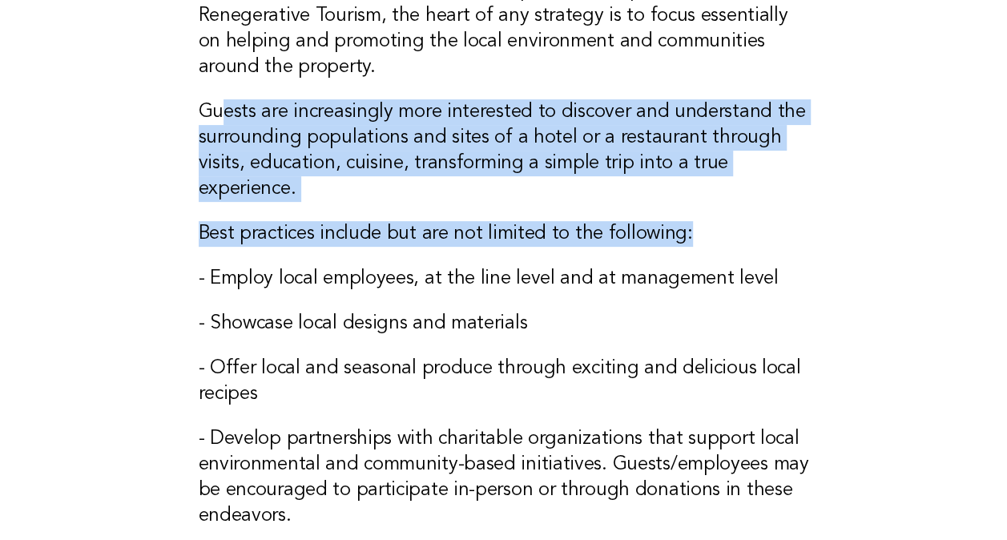
drag, startPoint x: 243, startPoint y: 106, endPoint x: 1021, endPoint y: 235, distance: 788.3
click at [1006, 235] on html "Home Profile History Participants Dashboard Forbes Travel Guide Anamaria Nicola…" at bounding box center [503, 361] width 1007 height 1042
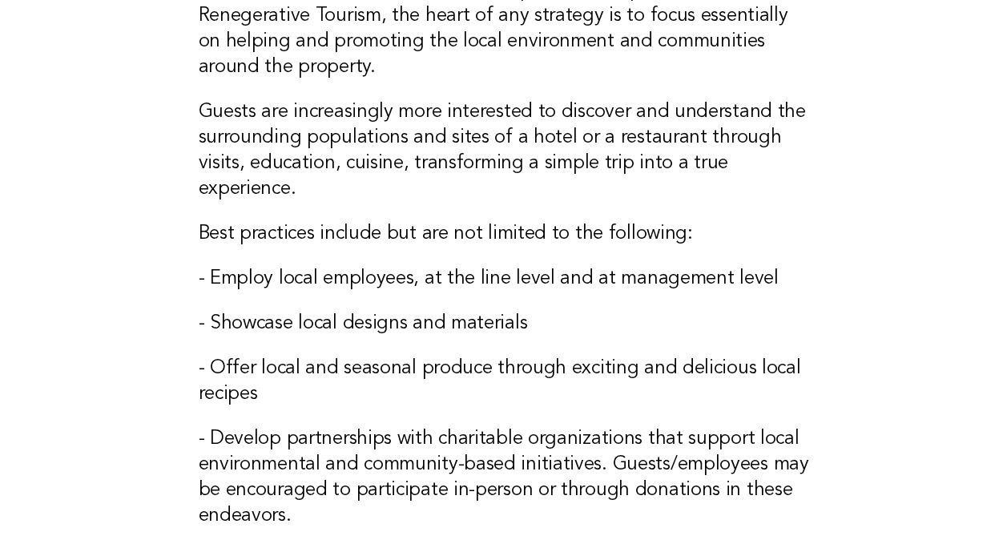
click at [657, 361] on h3 "- Offer local and seasonal produce through exciting and delicious local recipes" at bounding box center [504, 381] width 610 height 51
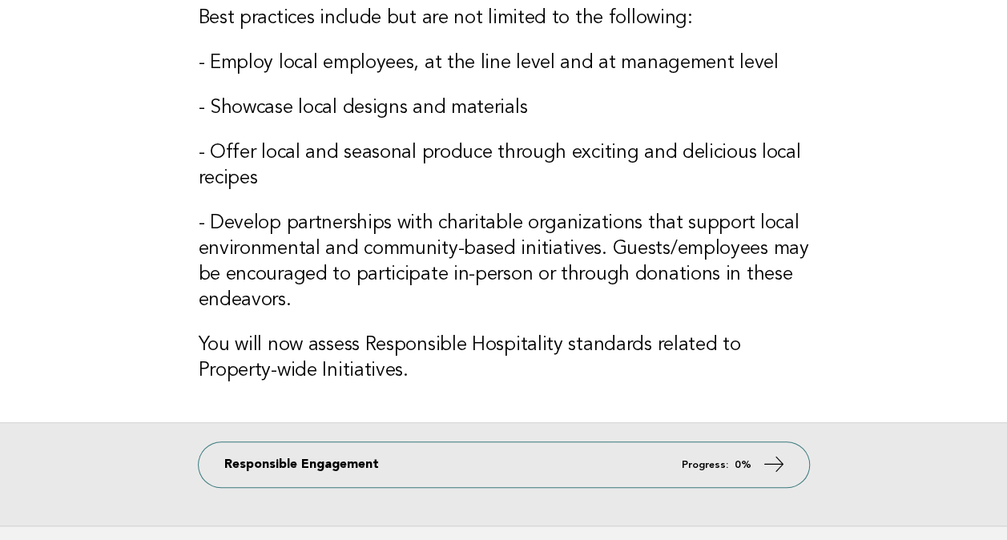
scroll to position [481, 0]
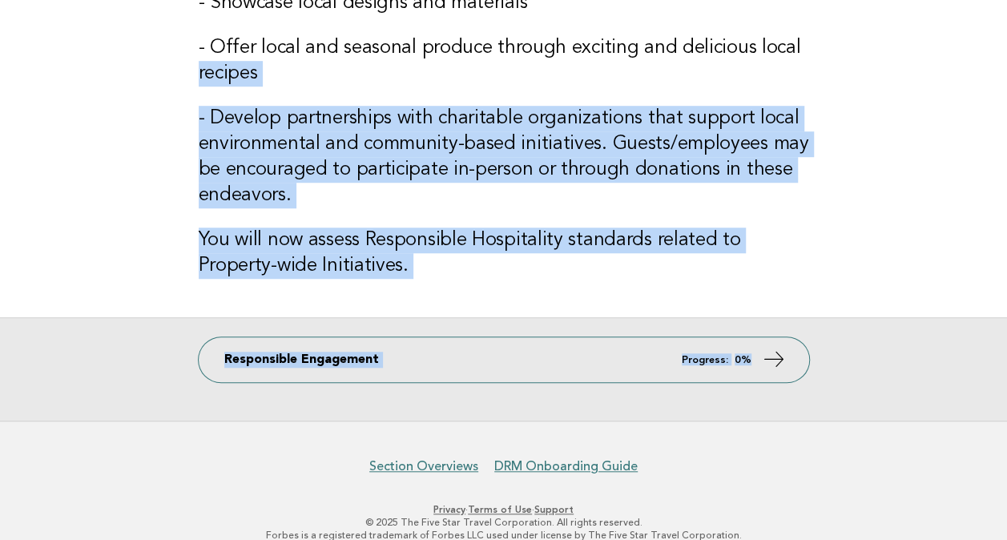
drag, startPoint x: 317, startPoint y: 91, endPoint x: 931, endPoint y: 262, distance: 636.8
click at [931, 262] on main "Whether it is called Sustainability, Responsible Hospitality or Renegerative To…" at bounding box center [503, 29] width 1007 height 782
drag, startPoint x: 931, startPoint y: 262, endPoint x: 625, endPoint y: 151, distance: 324.5
click at [625, 151] on h3 "- Develop partnerships with charitable organizations that support local environ…" at bounding box center [504, 157] width 610 height 103
click at [634, 138] on h3 "- Develop partnerships with charitable organizations that support local environ…" at bounding box center [504, 157] width 610 height 103
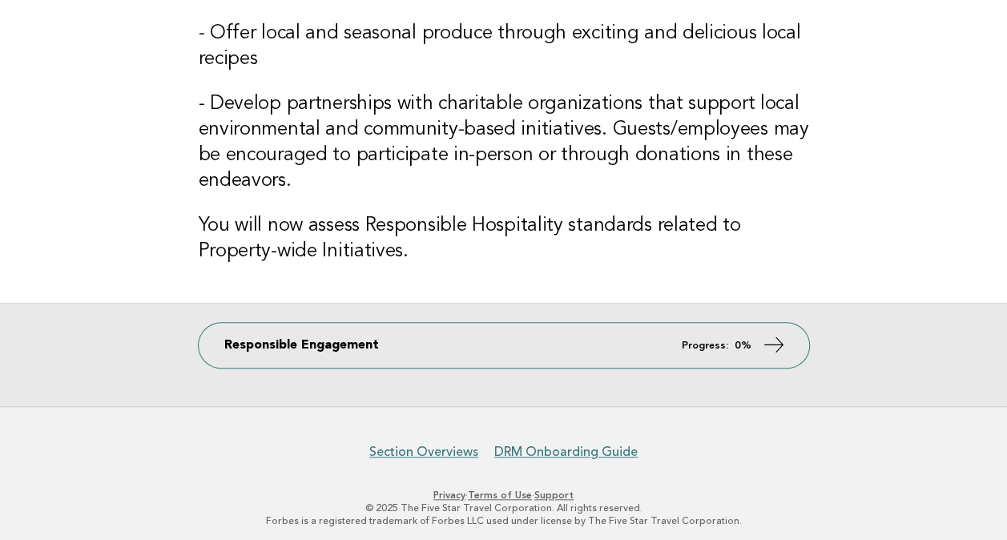
scroll to position [500, 0]
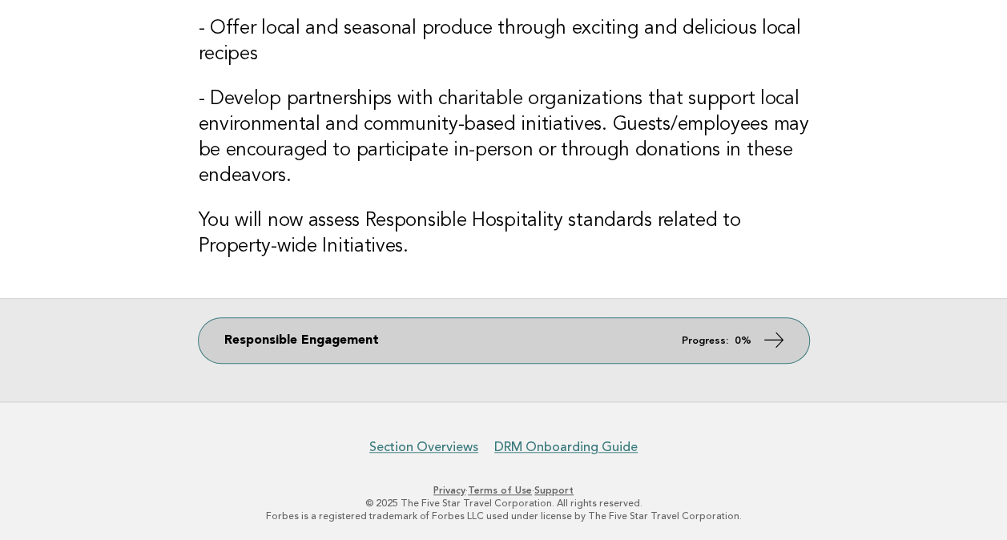
click at [770, 344] on icon at bounding box center [773, 339] width 23 height 23
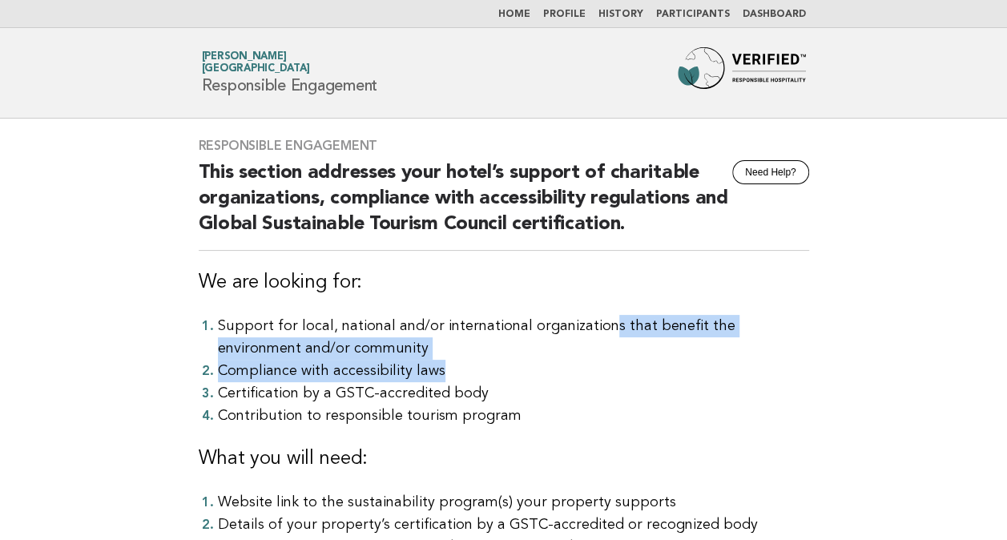
drag, startPoint x: 758, startPoint y: 336, endPoint x: 831, endPoint y: 380, distance: 84.7
click at [831, 380] on main "Responsible Engagement Need Help? This section addresses your hotel’s support o…" at bounding box center [503, 445] width 1007 height 652
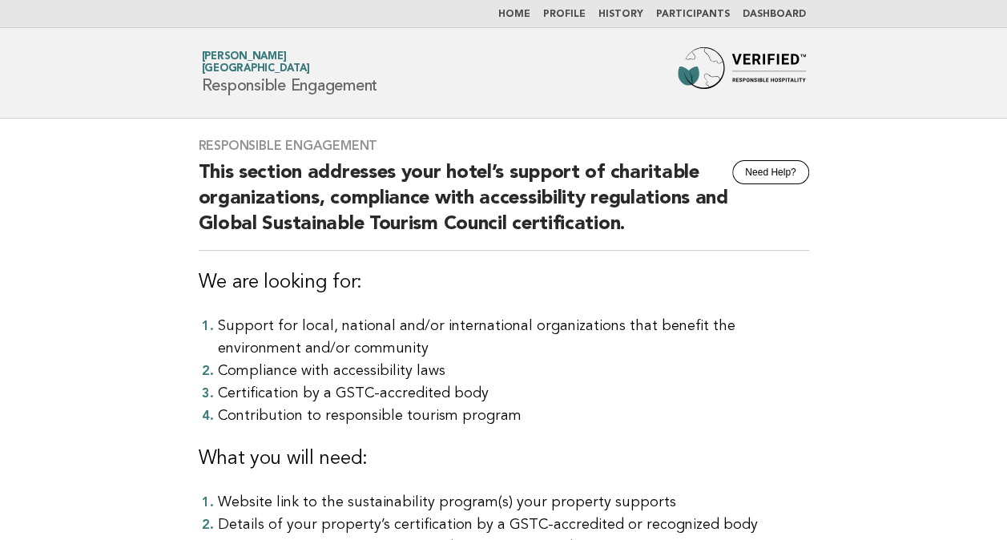
drag, startPoint x: 831, startPoint y: 380, endPoint x: 590, endPoint y: 452, distance: 251.6
click at [590, 452] on h3 "What you will need:" at bounding box center [504, 459] width 610 height 26
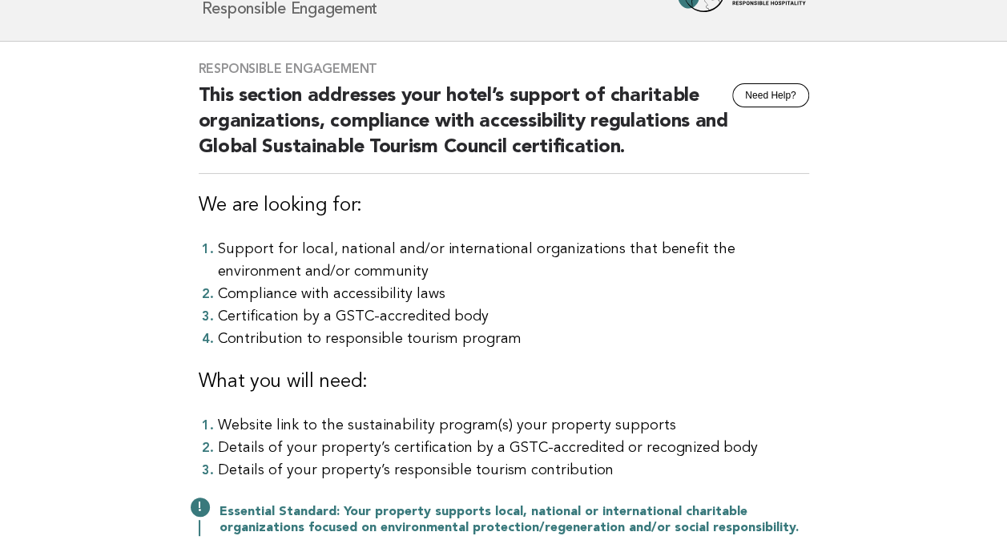
scroll to position [160, 0]
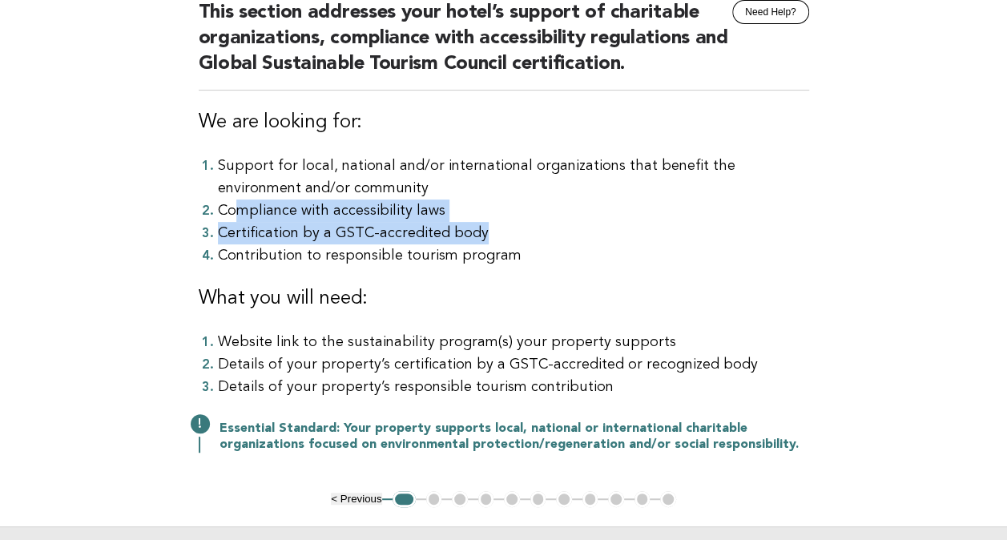
drag, startPoint x: 237, startPoint y: 210, endPoint x: 525, endPoint y: 239, distance: 289.0
click at [525, 239] on ol "Support for local, national and/or international organizations that benefit the…" at bounding box center [504, 211] width 610 height 112
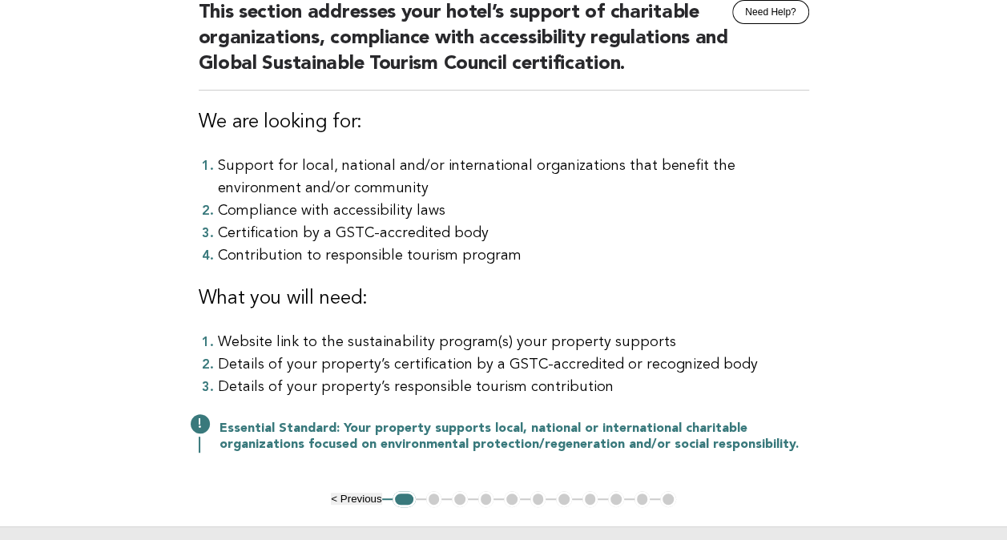
drag, startPoint x: 525, startPoint y: 239, endPoint x: 521, endPoint y: 264, distance: 25.0
click at [521, 264] on li "Contribution to responsible tourism program" at bounding box center [513, 255] width 591 height 22
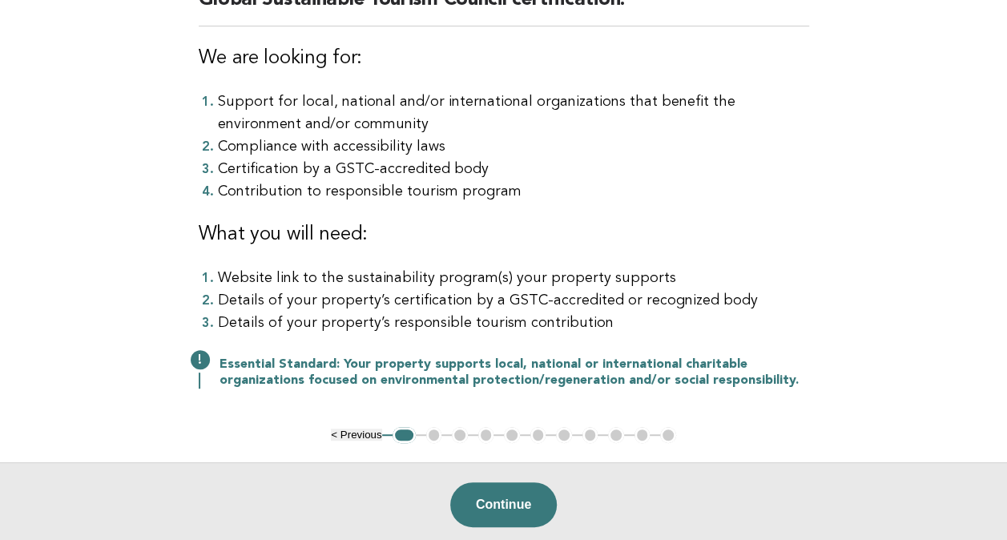
scroll to position [368, 0]
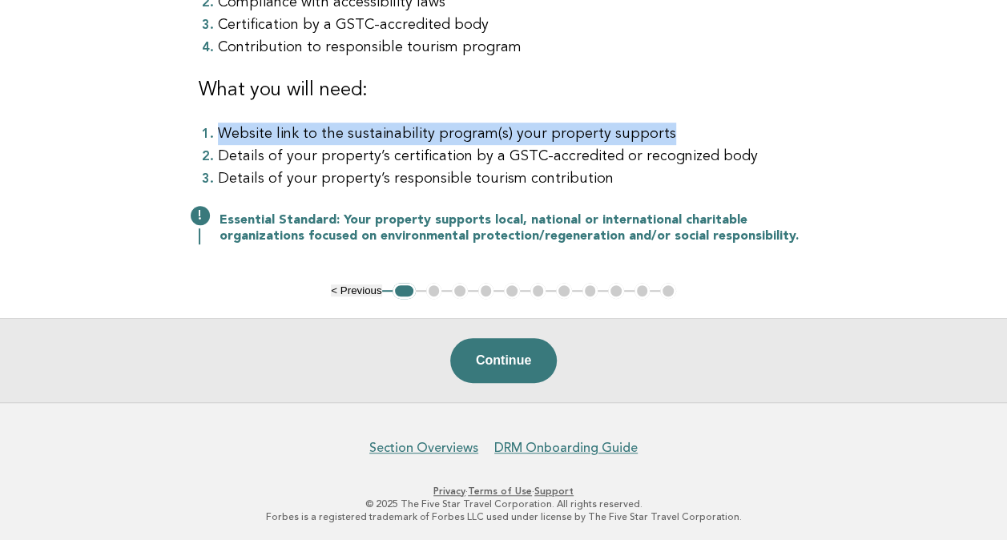
drag, startPoint x: 192, startPoint y: 135, endPoint x: 827, endPoint y: 131, distance: 634.3
click at [827, 131] on div "Responsible Engagement Need Help? This section addresses your hotel’s support o…" at bounding box center [503, 16] width 649 height 533
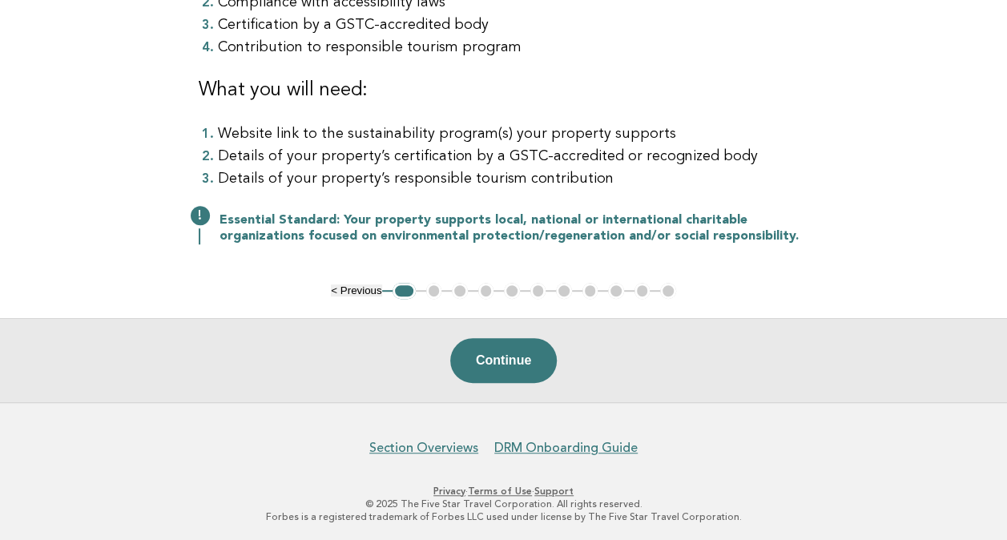
click at [586, 195] on div "Responsible Engagement Need Help? This section addresses your hotel’s support o…" at bounding box center [503, 16] width 649 height 533
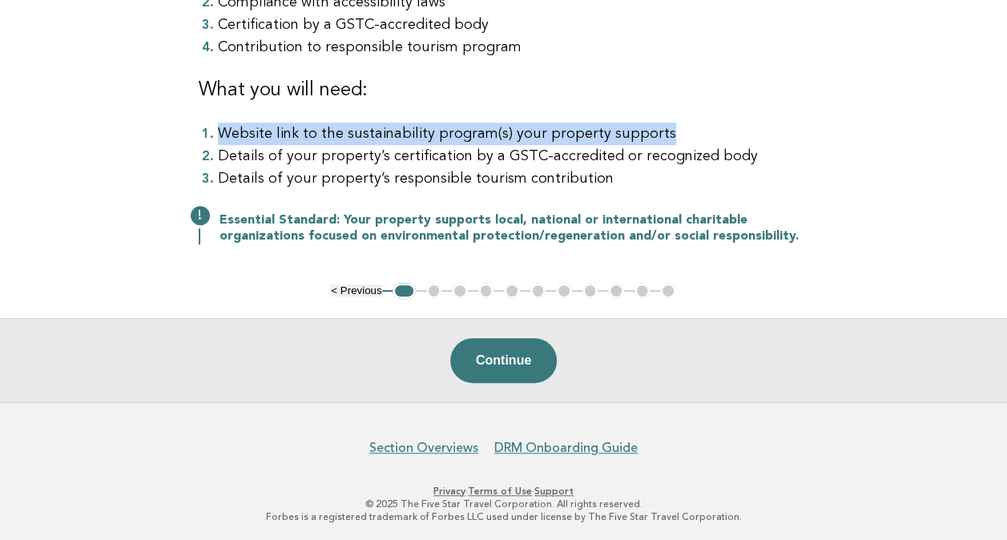
drag, startPoint x: 218, startPoint y: 131, endPoint x: 732, endPoint y: 128, distance: 514.2
click at [732, 128] on li "Website link to the sustainability program(s) your property supports" at bounding box center [513, 134] width 591 height 22
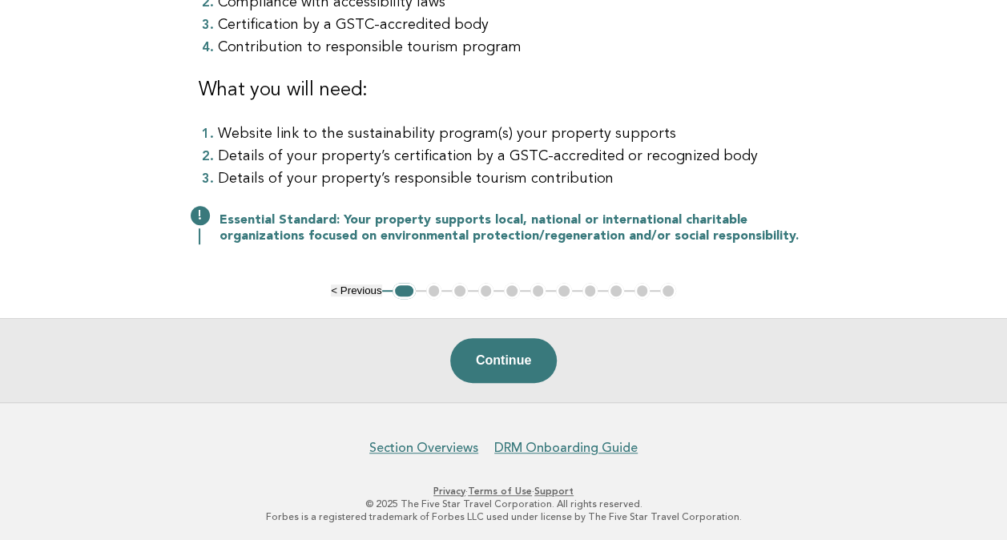
drag, startPoint x: 732, startPoint y: 128, endPoint x: 605, endPoint y: 163, distance: 131.4
click at [605, 163] on li "Details of your property’s certification by a GSTC-accredited or recognized body" at bounding box center [513, 156] width 591 height 22
click at [386, 136] on li "Website link to the sustainability program(s) your property supports" at bounding box center [513, 134] width 591 height 22
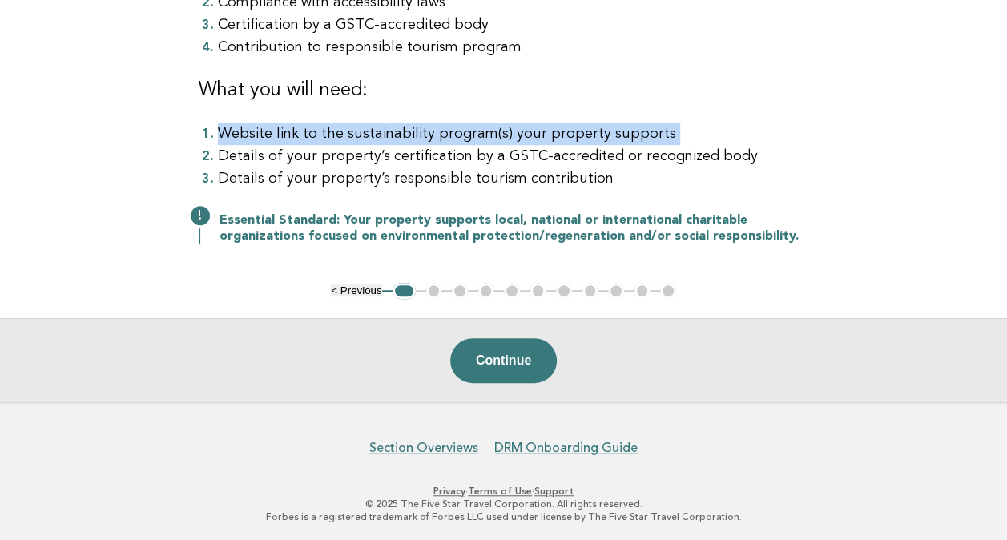
click at [386, 136] on li "Website link to the sustainability program(s) your property supports" at bounding box center [513, 134] width 591 height 22
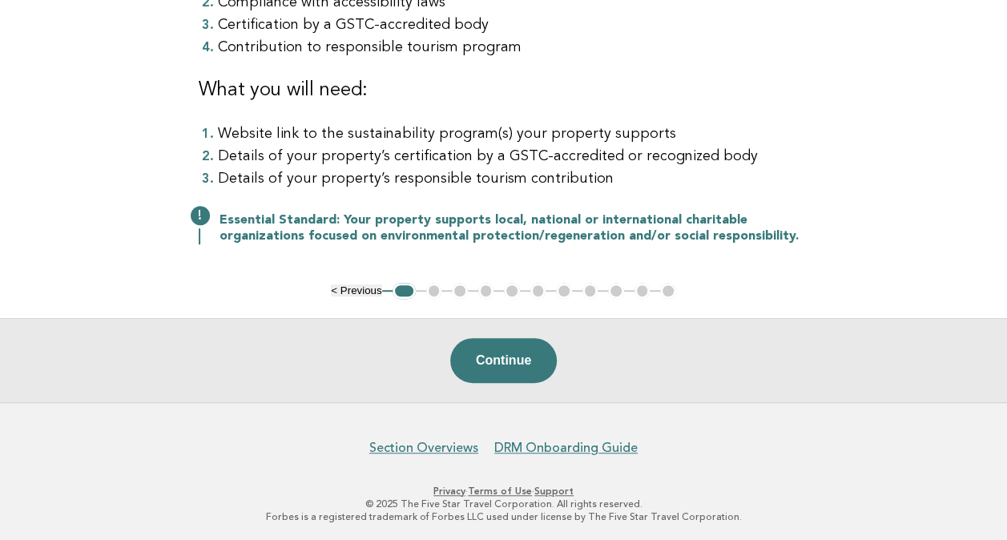
drag, startPoint x: 386, startPoint y: 136, endPoint x: 400, endPoint y: 157, distance: 25.3
click at [400, 157] on li "Details of your property’s certification by a GSTC-accredited or recognized body" at bounding box center [513, 156] width 591 height 22
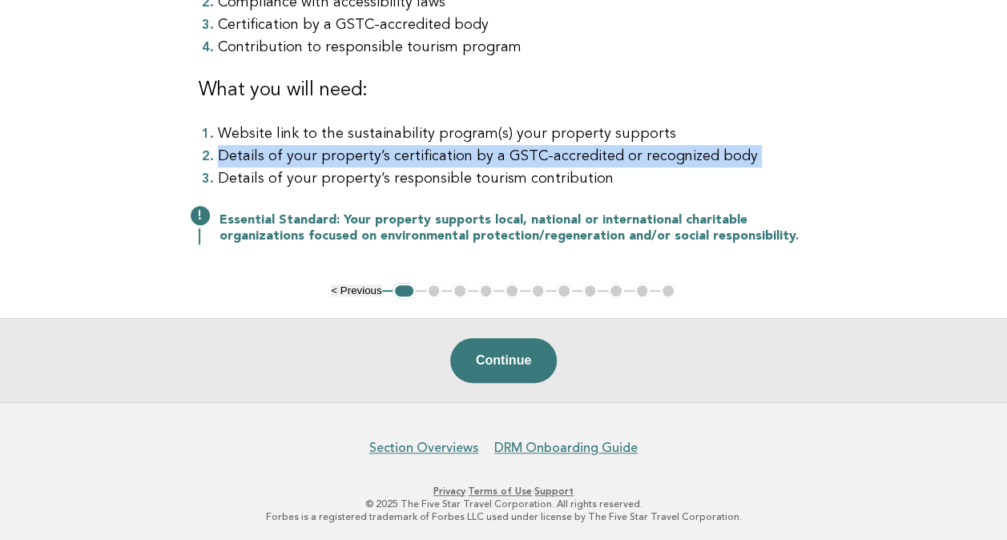
click at [400, 157] on li "Details of your property’s certification by a GSTC-accredited or recognized body" at bounding box center [513, 156] width 591 height 22
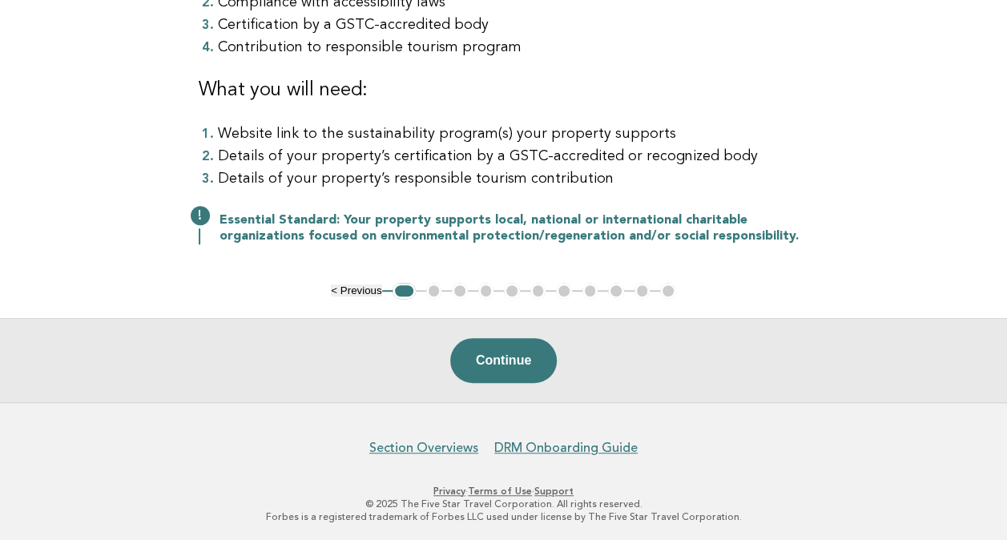
drag, startPoint x: 400, startPoint y: 157, endPoint x: 400, endPoint y: 183, distance: 26.4
click at [400, 183] on li "Details of your property’s responsible tourism contribution" at bounding box center [513, 178] width 591 height 22
click at [573, 154] on li "Details of your property’s certification by a GSTC-accredited or recognized body" at bounding box center [513, 156] width 591 height 22
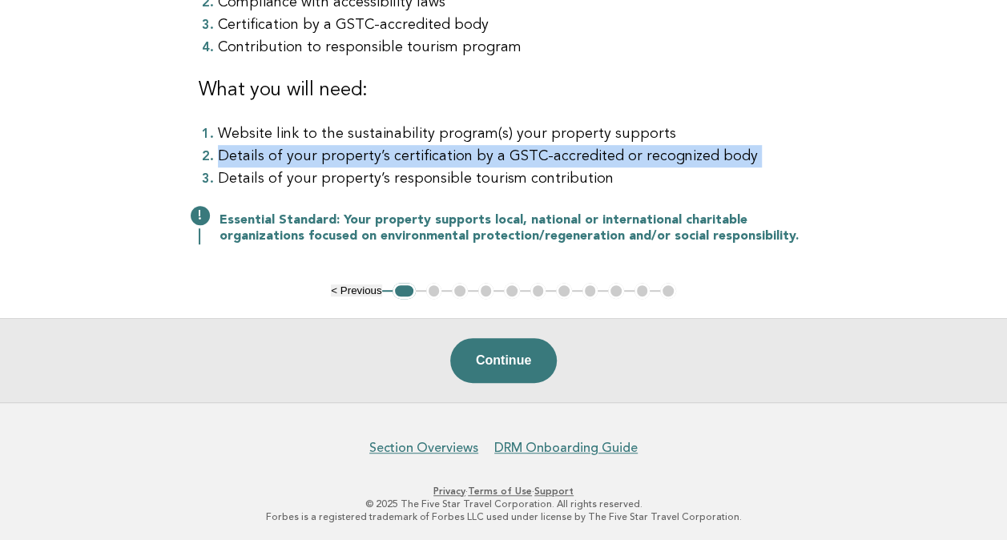
click at [573, 154] on li "Details of your property’s certification by a GSTC-accredited or recognized body" at bounding box center [513, 156] width 591 height 22
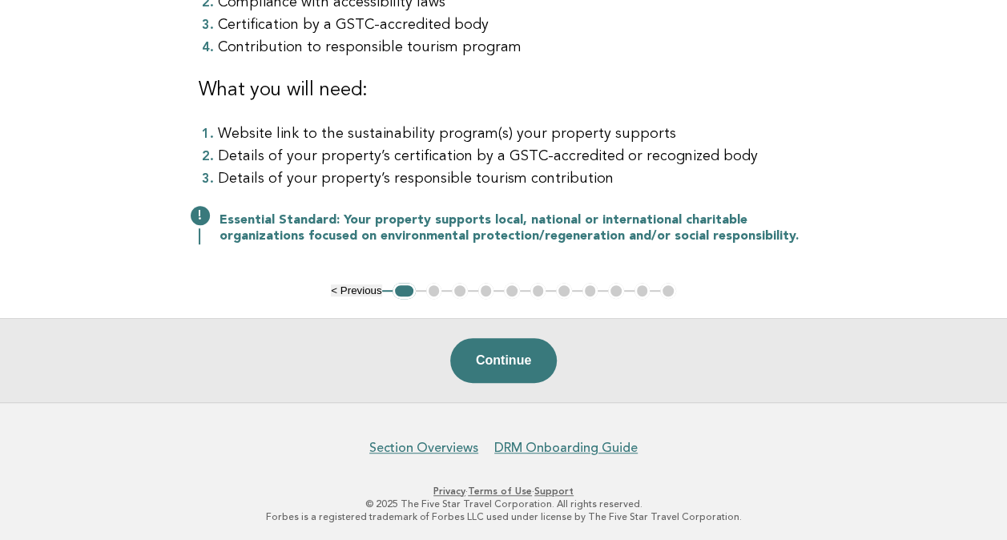
click at [339, 175] on li "Details of your property’s responsible tourism contribution" at bounding box center [513, 178] width 591 height 22
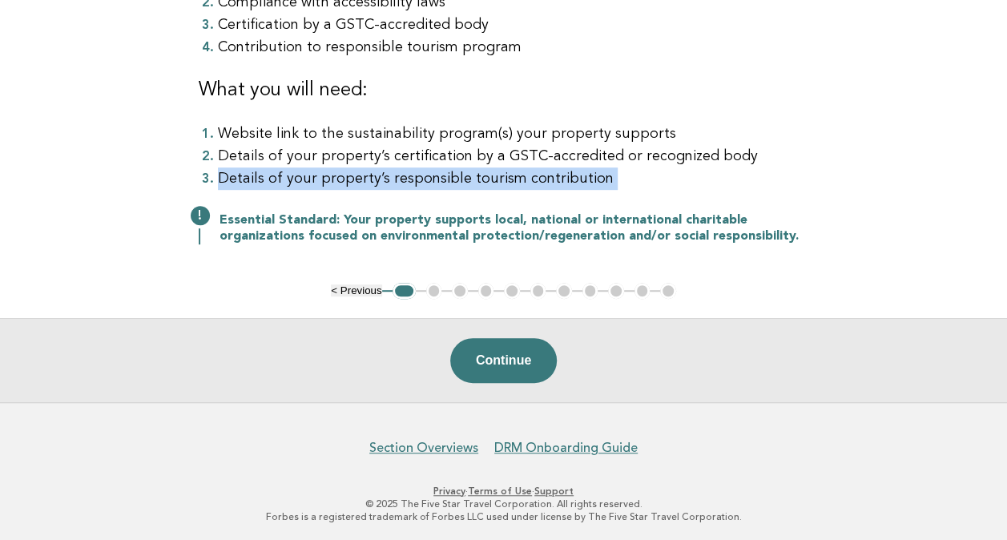
click at [339, 175] on li "Details of your property’s responsible tourism contribution" at bounding box center [513, 178] width 591 height 22
click at [524, 355] on button "Continue" at bounding box center [503, 360] width 107 height 45
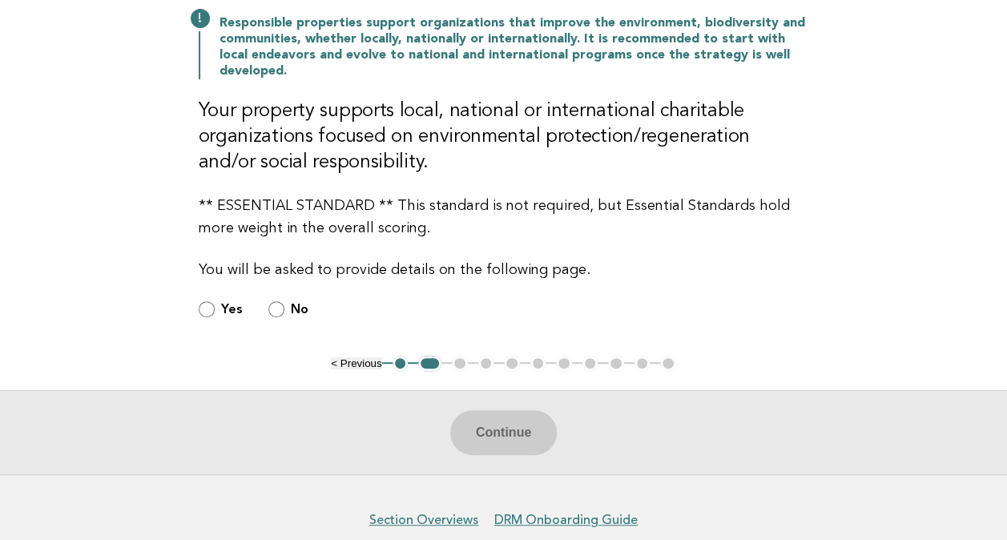
scroll to position [240, 0]
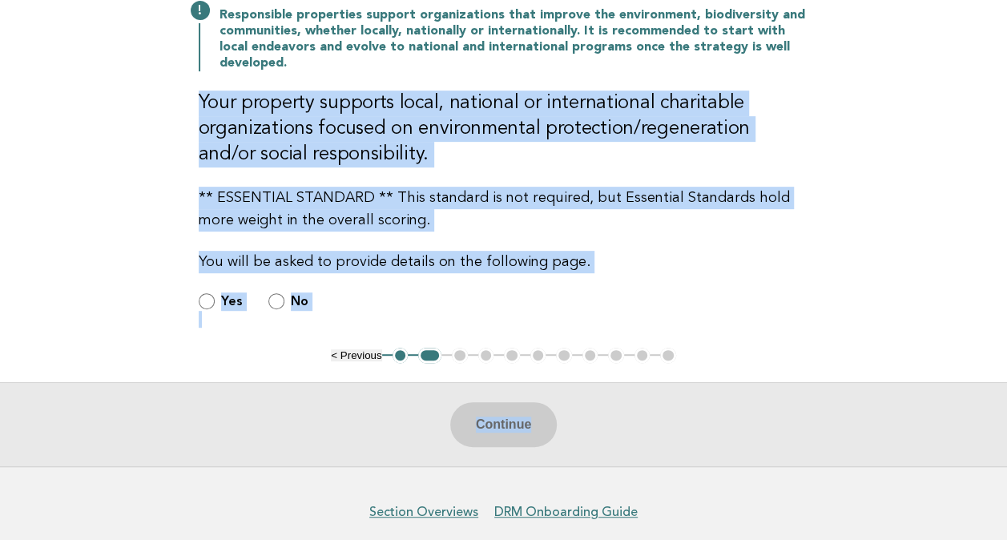
drag, startPoint x: 202, startPoint y: 100, endPoint x: 974, endPoint y: 280, distance: 792.8
click at [974, 280] on main "Responsible Engagement Need Help? Support Local, National and International Sus…" at bounding box center [503, 172] width 1007 height 588
drag, startPoint x: 974, startPoint y: 280, endPoint x: 626, endPoint y: 175, distance: 363.3
click at [626, 175] on div "Responsible Engagement Need Help? Support Local, National and International Sus…" at bounding box center [503, 112] width 649 height 469
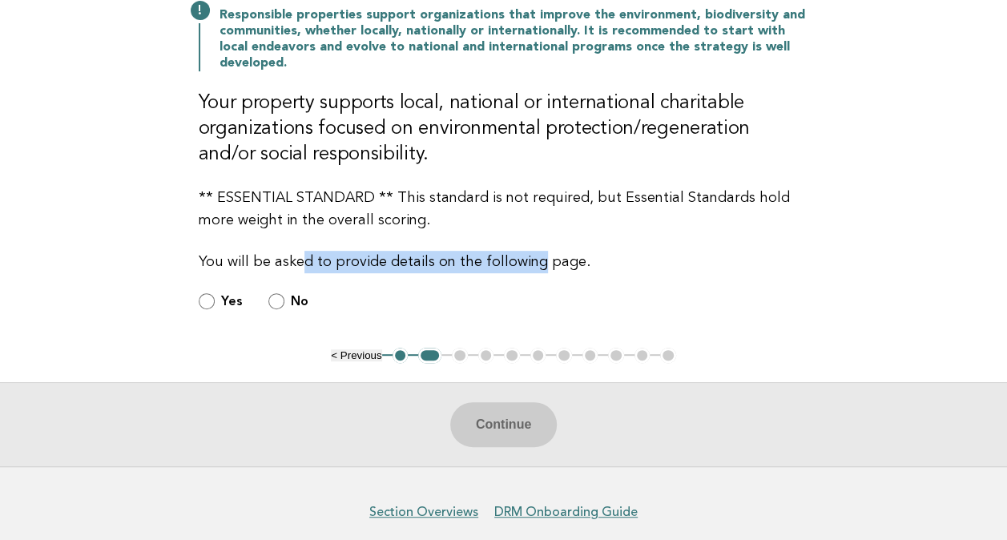
drag, startPoint x: 298, startPoint y: 258, endPoint x: 531, endPoint y: 263, distance: 233.1
click at [531, 263] on p "You will be asked to provide details on the following page." at bounding box center [504, 262] width 610 height 22
drag, startPoint x: 531, startPoint y: 263, endPoint x: 450, endPoint y: 266, distance: 80.9
click at [450, 266] on p "You will be asked to provide details on the following page." at bounding box center [504, 262] width 610 height 22
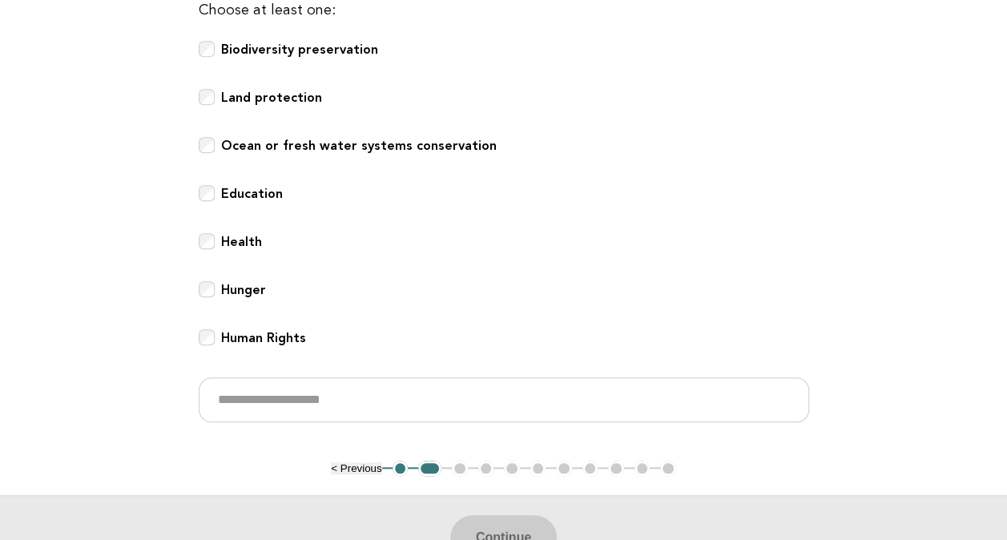
scroll to position [481, 0]
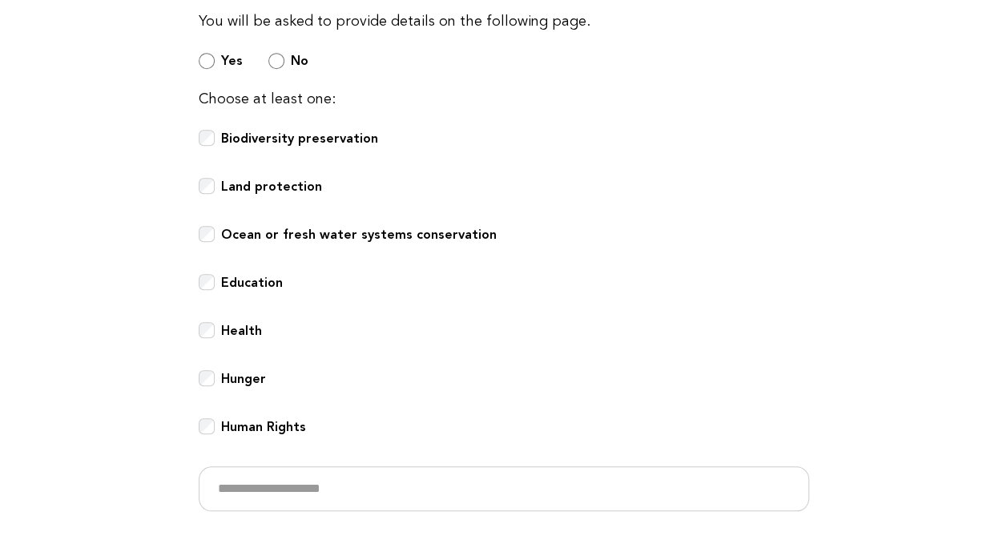
click at [251, 280] on b "Education" at bounding box center [252, 282] width 62 height 15
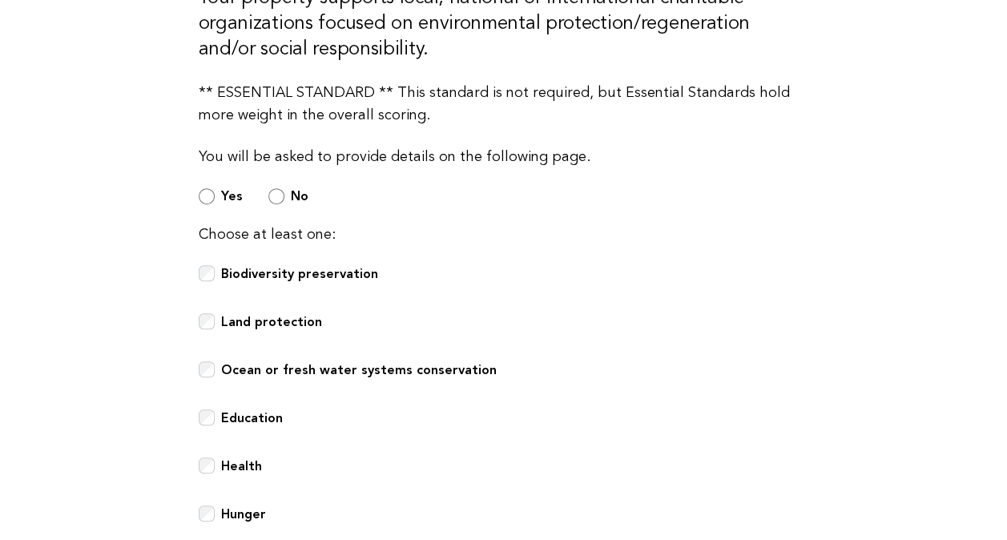
scroll to position [105, 0]
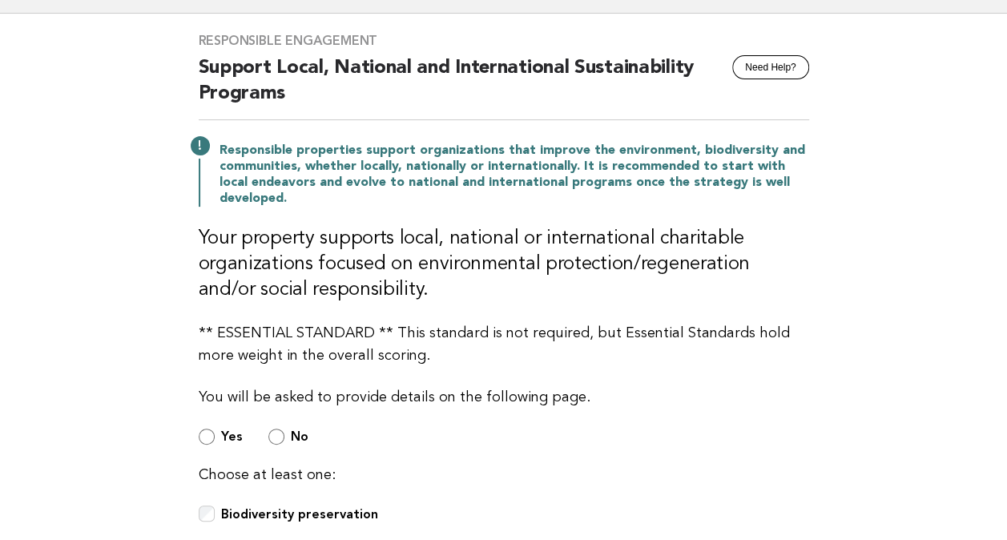
click at [955, 351] on main "Responsible Engagement Need Help? Support Local, National and International Sus…" at bounding box center [503, 529] width 1007 height 1030
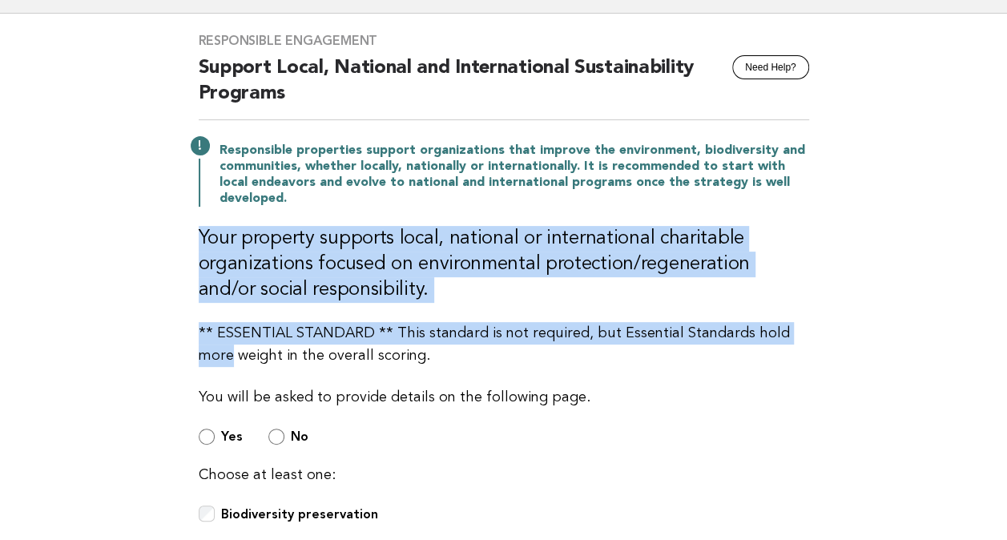
drag, startPoint x: 158, startPoint y: 232, endPoint x: 931, endPoint y: 301, distance: 775.9
click at [931, 301] on main "Responsible Engagement Need Help? Support Local, National and International Sus…" at bounding box center [503, 529] width 1007 height 1030
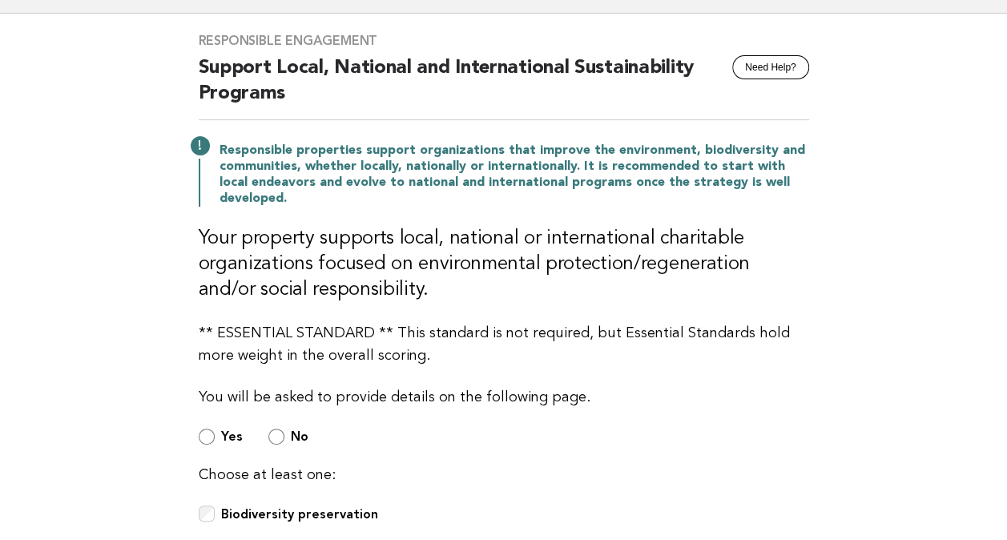
drag, startPoint x: 931, startPoint y: 301, endPoint x: 890, endPoint y: 376, distance: 85.7
click at [890, 376] on main "Responsible Engagement Need Help? Support Local, National and International Sus…" at bounding box center [503, 529] width 1007 height 1030
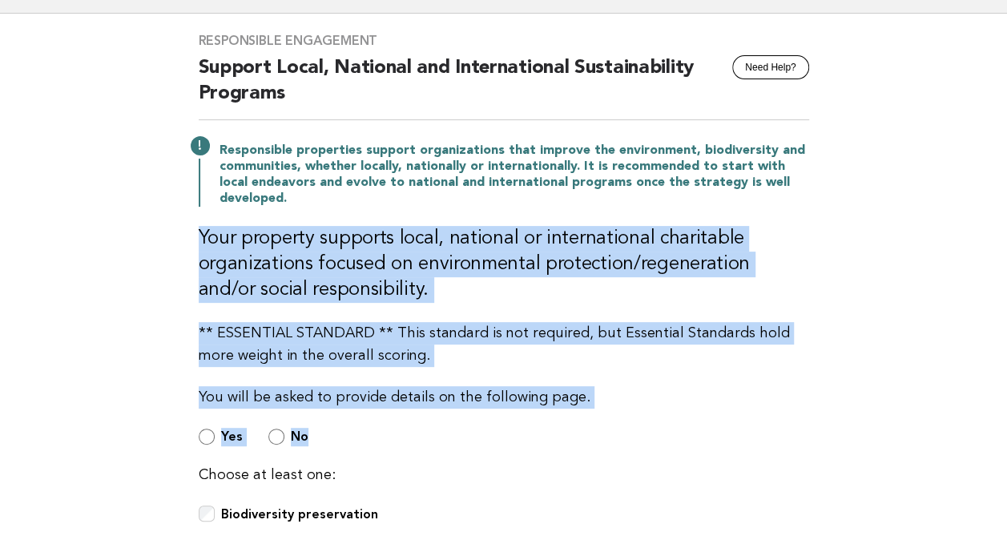
drag, startPoint x: 256, startPoint y: 252, endPoint x: 1021, endPoint y: 421, distance: 783.3
click at [1007, 421] on html "Home Profile History Participants Dashboard Forbes Travel Guide Anamaria Nicola…" at bounding box center [503, 539] width 1007 height 1289
drag, startPoint x: 1021, startPoint y: 421, endPoint x: 940, endPoint y: 231, distance: 207.1
click at [940, 231] on main "Responsible Engagement Need Help? Support Local, National and International Sus…" at bounding box center [503, 529] width 1007 height 1030
click at [917, 296] on main "Responsible Engagement Need Help? Support Local, National and International Sus…" at bounding box center [503, 529] width 1007 height 1030
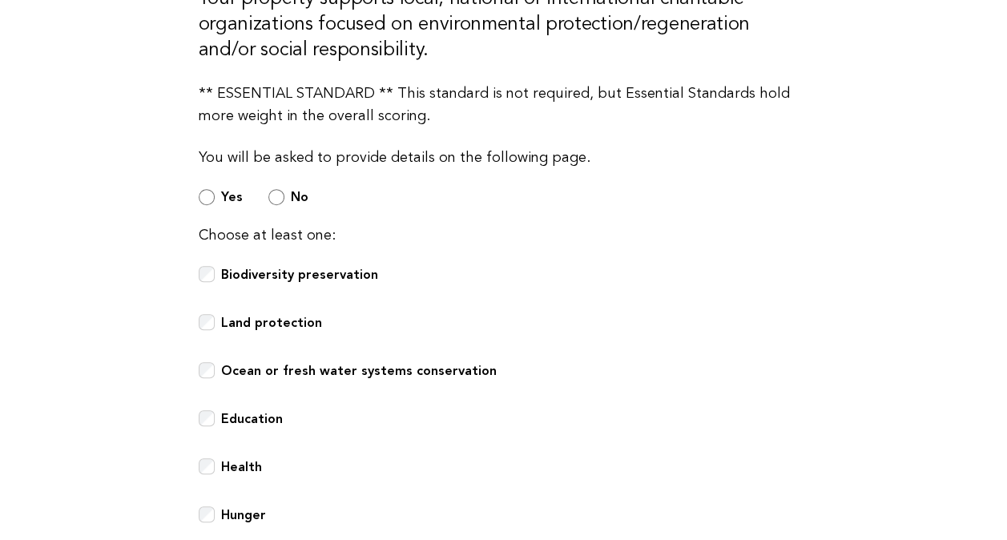
scroll to position [345, 0]
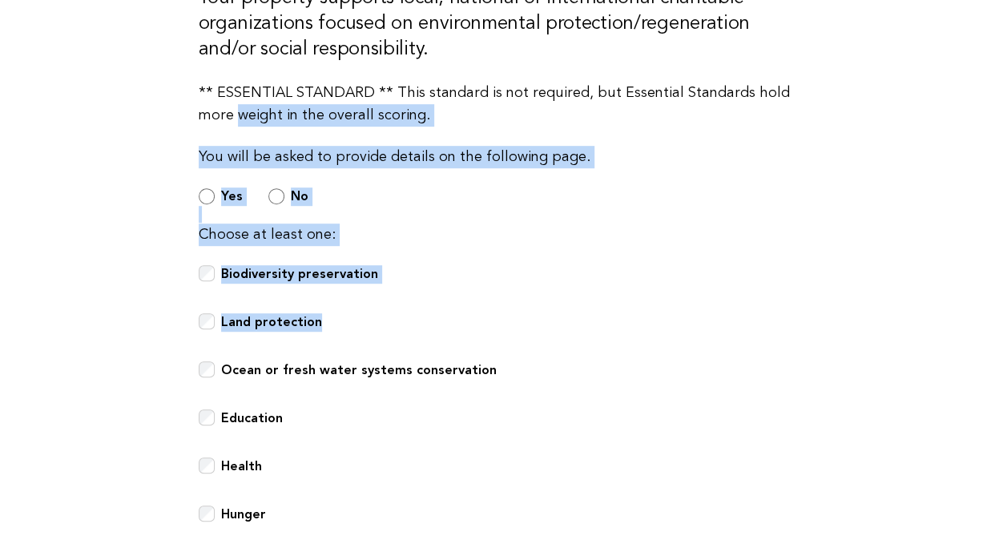
drag, startPoint x: 279, startPoint y: 114, endPoint x: 942, endPoint y: 350, distance: 704.0
click at [942, 350] on main "Responsible Engagement Need Help? Support Local, National and International Sus…" at bounding box center [503, 288] width 1007 height 1030
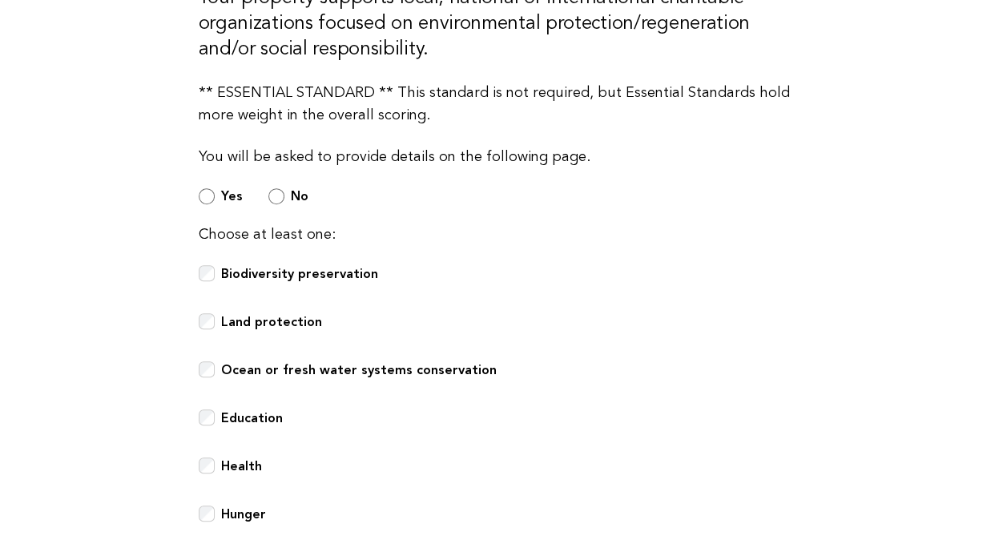
click at [924, 54] on main "Responsible Engagement Need Help? Support Local, National and International Sus…" at bounding box center [503, 288] width 1007 height 1030
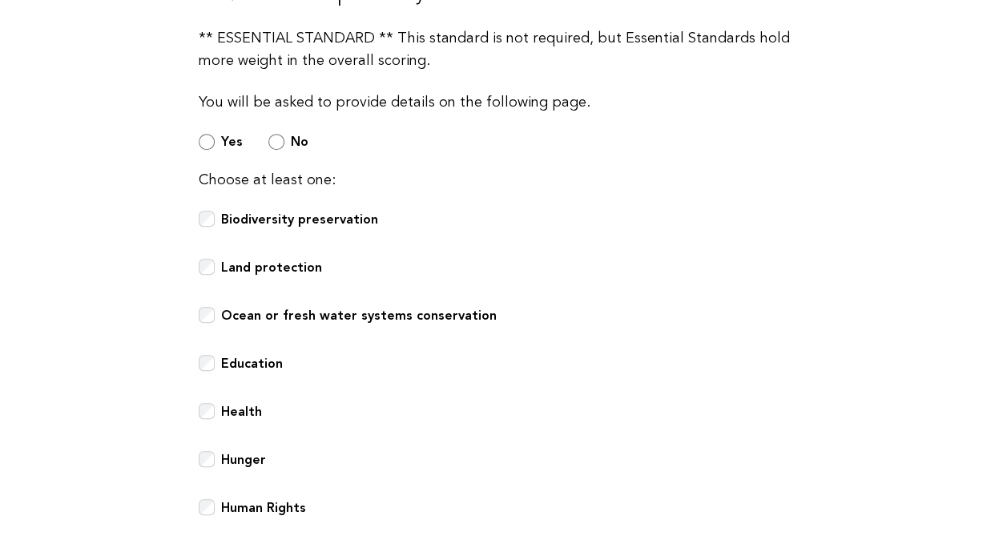
scroll to position [746, 0]
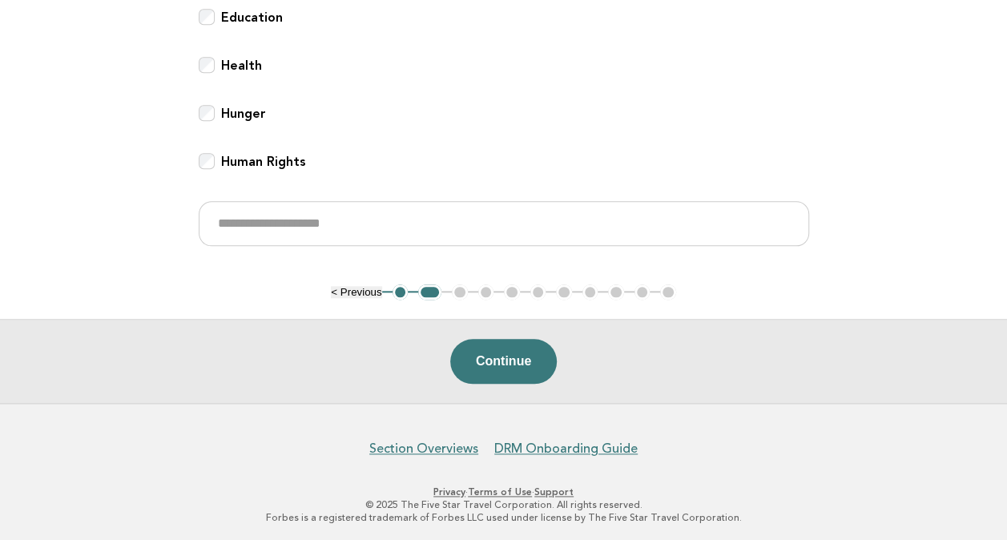
click at [229, 114] on b "Hunger" at bounding box center [243, 113] width 45 height 15
click at [230, 70] on b "Health" at bounding box center [241, 65] width 41 height 15
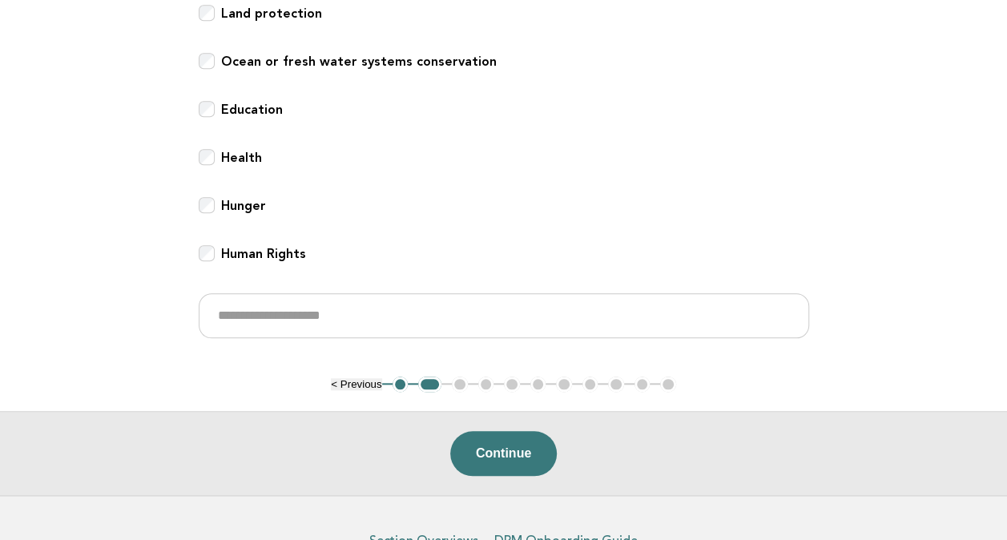
scroll to position [505, 0]
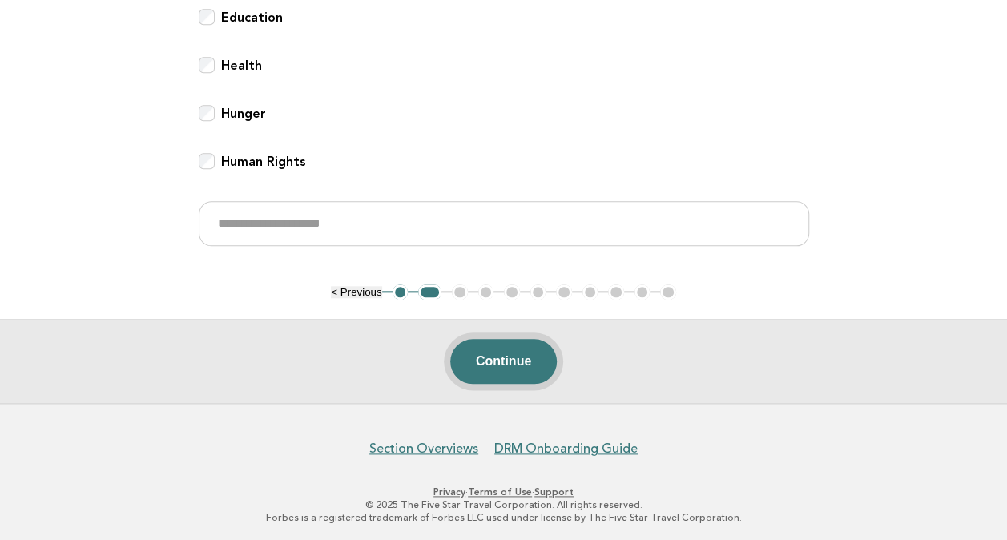
click at [481, 372] on button "Continue" at bounding box center [503, 361] width 107 height 45
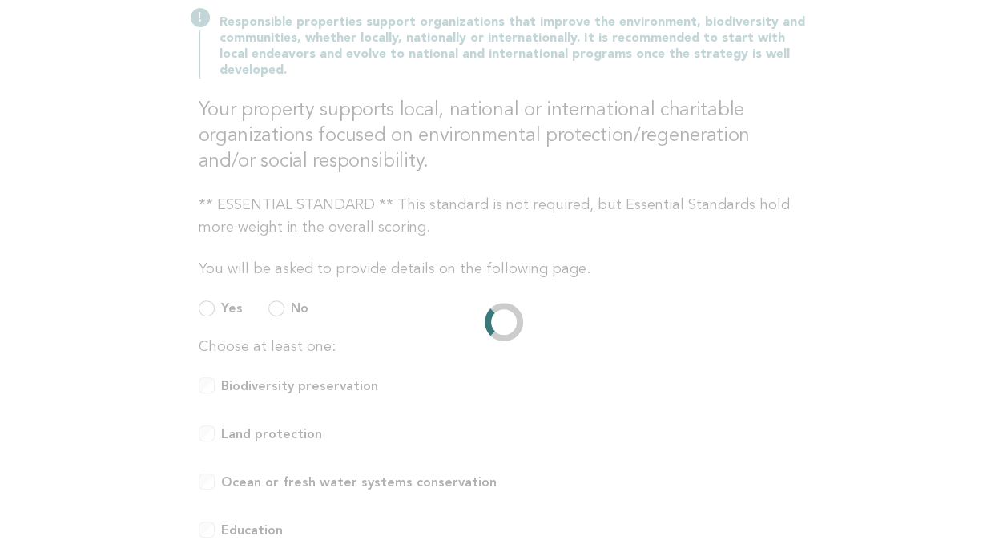
scroll to position [400, 0]
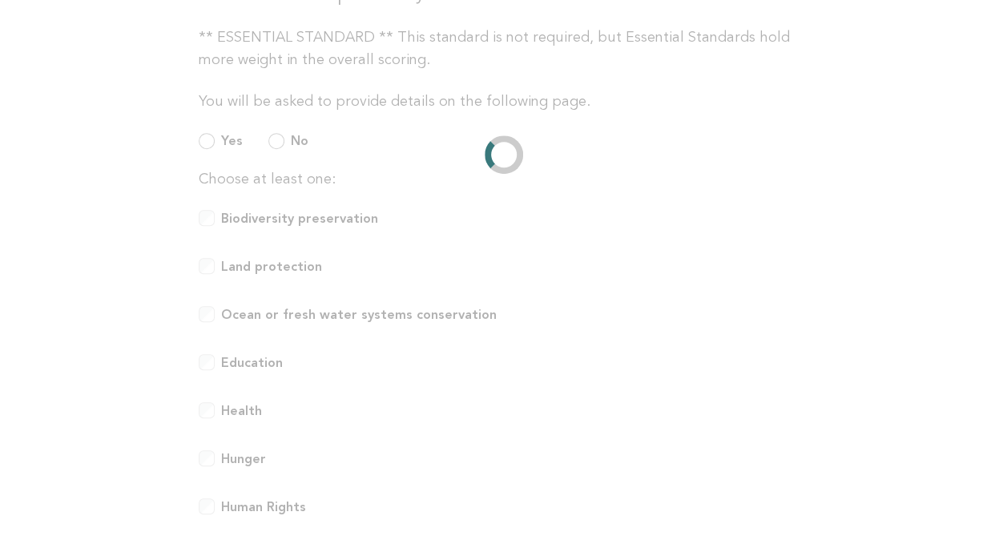
click at [861, 207] on main "Responsible Engagement Need Help? Support Local, National and International Sus…" at bounding box center [503, 233] width 1007 height 1030
click at [670, 343] on div "Choose at least one: Biodiversity preservation Land protection Ocean or fresh w…" at bounding box center [504, 379] width 610 height 423
click at [899, 436] on main "Responsible Engagement Need Help? Support Local, National and International Sus…" at bounding box center [503, 233] width 1007 height 1030
click at [663, 440] on div "Choose at least one: Biodiversity preservation Land protection Ocean or fresh w…" at bounding box center [504, 379] width 610 height 423
drag, startPoint x: 814, startPoint y: 116, endPoint x: 820, endPoint y: 130, distance: 15.0
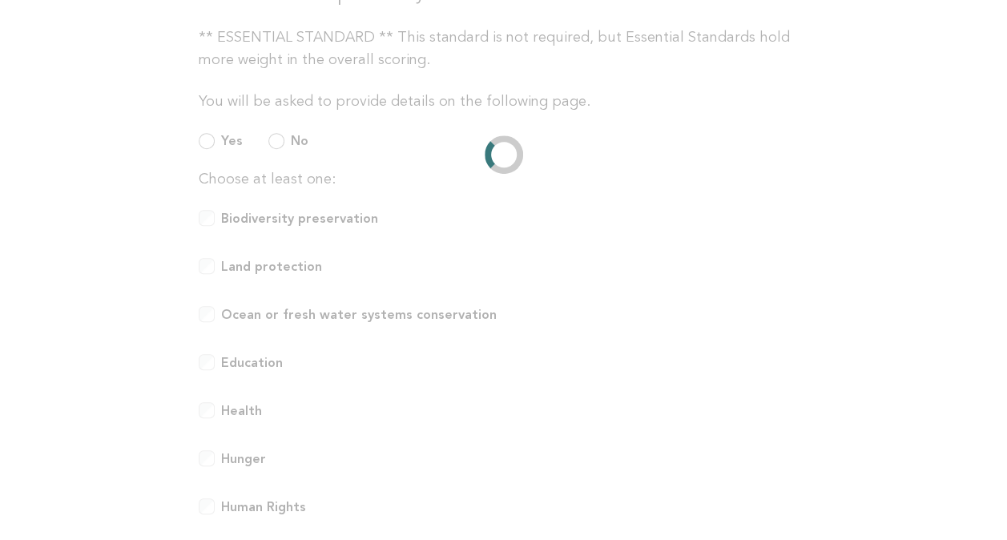
click at [814, 116] on div "Responsible Engagement Need Help? Support Local, National and International Sus…" at bounding box center [503, 173] width 649 height 911
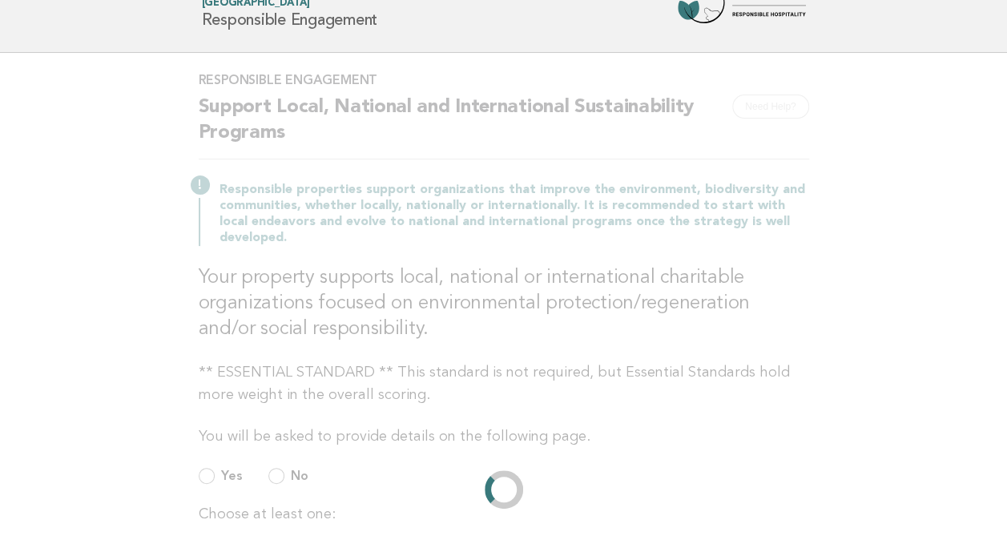
scroll to position [0, 0]
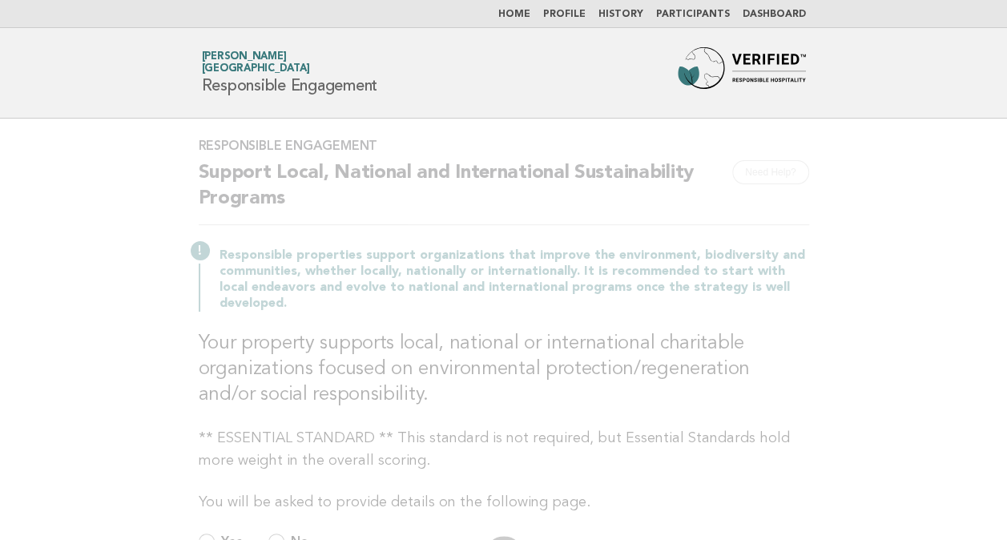
click at [521, 361] on h3 "Your property supports local, national or international charitable organization…" at bounding box center [504, 369] width 610 height 77
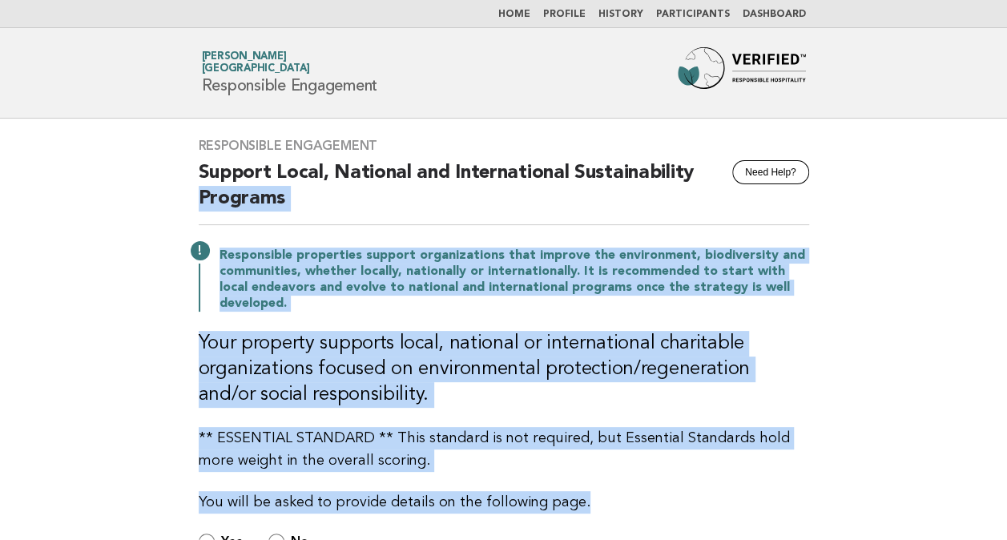
drag, startPoint x: 106, startPoint y: 213, endPoint x: 951, endPoint y: 476, distance: 885.6
click at [951, 476] on main "Responsible Engagement Need Help? Support Local, National and International Sus…" at bounding box center [503, 413] width 1007 height 588
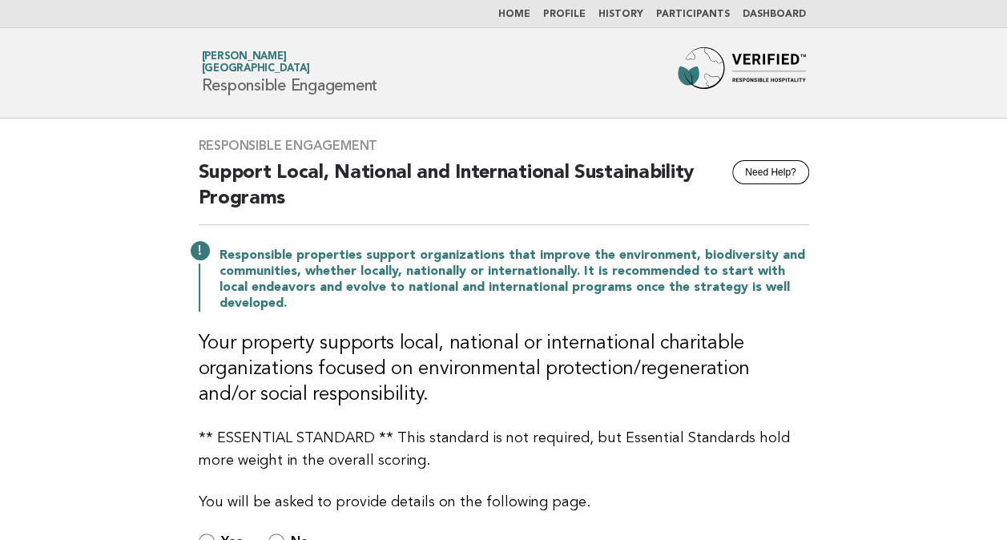
drag, startPoint x: 951, startPoint y: 476, endPoint x: 912, endPoint y: 162, distance: 316.4
click at [914, 159] on main "Responsible Engagement Need Help? Support Local, National and International Sus…" at bounding box center [503, 413] width 1007 height 588
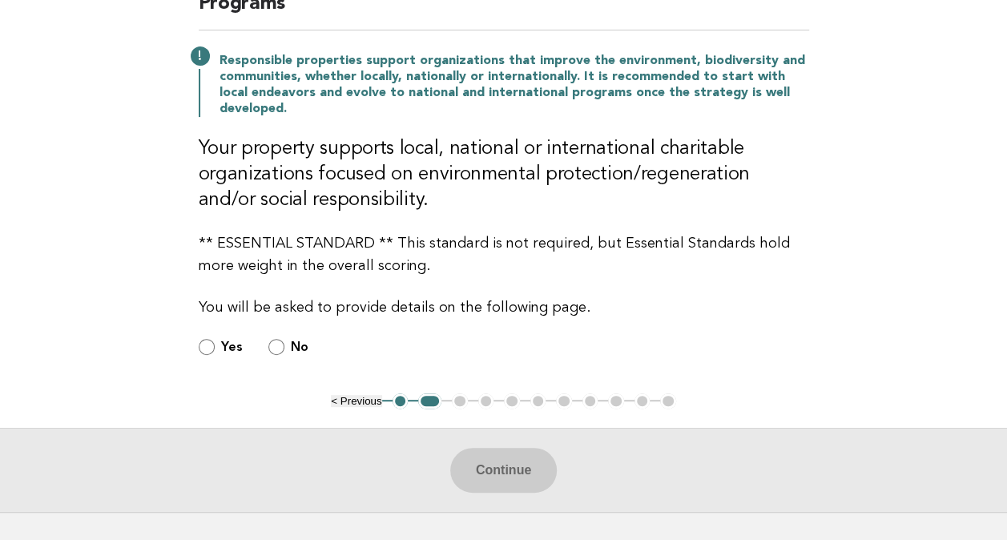
scroll to position [304, 0]
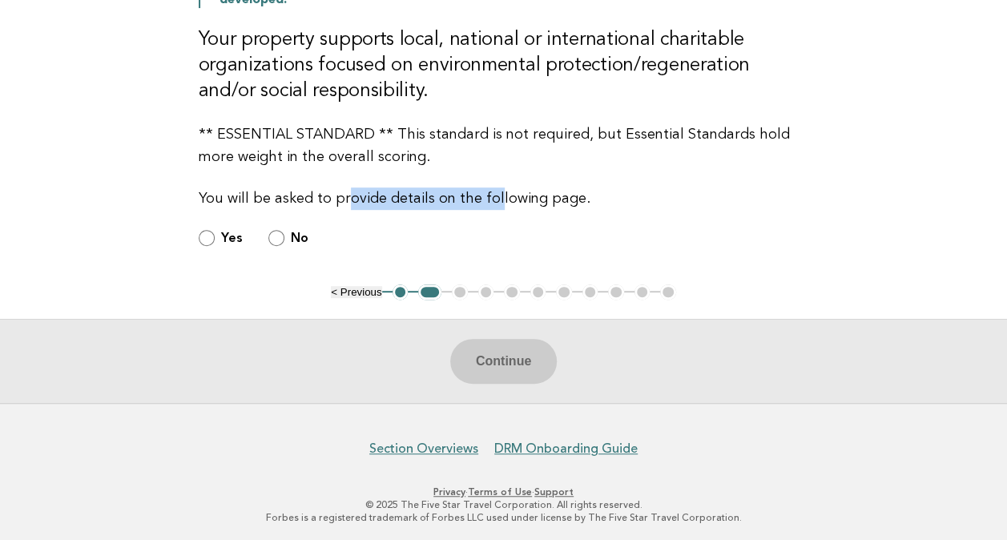
drag, startPoint x: 341, startPoint y: 195, endPoint x: 490, endPoint y: 195, distance: 149.0
click at [490, 195] on p "You will be asked to provide details on the following page." at bounding box center [504, 198] width 610 height 22
drag, startPoint x: 490, startPoint y: 195, endPoint x: 301, endPoint y: 198, distance: 189.0
click at [312, 195] on p "You will be asked to provide details on the following page." at bounding box center [504, 198] width 610 height 22
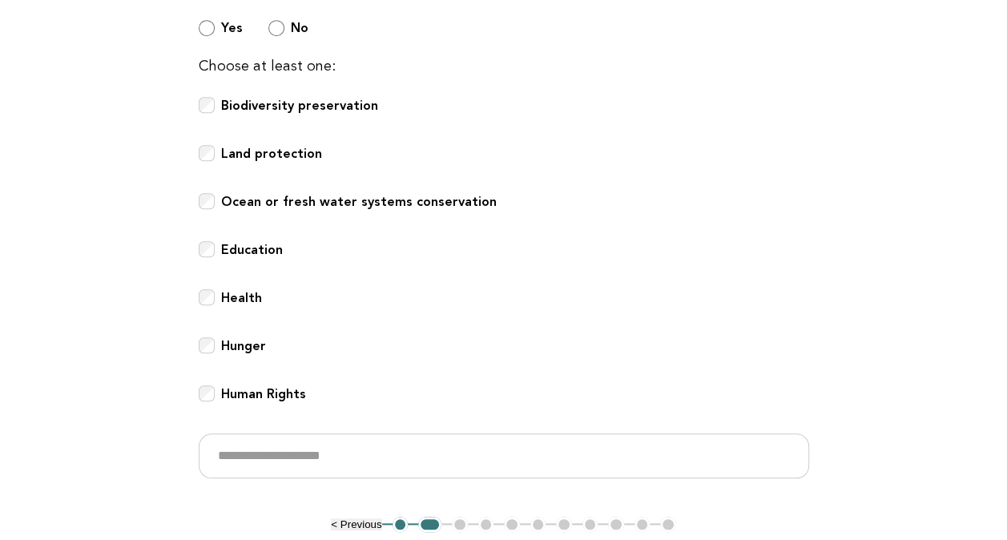
scroll to position [464, 0]
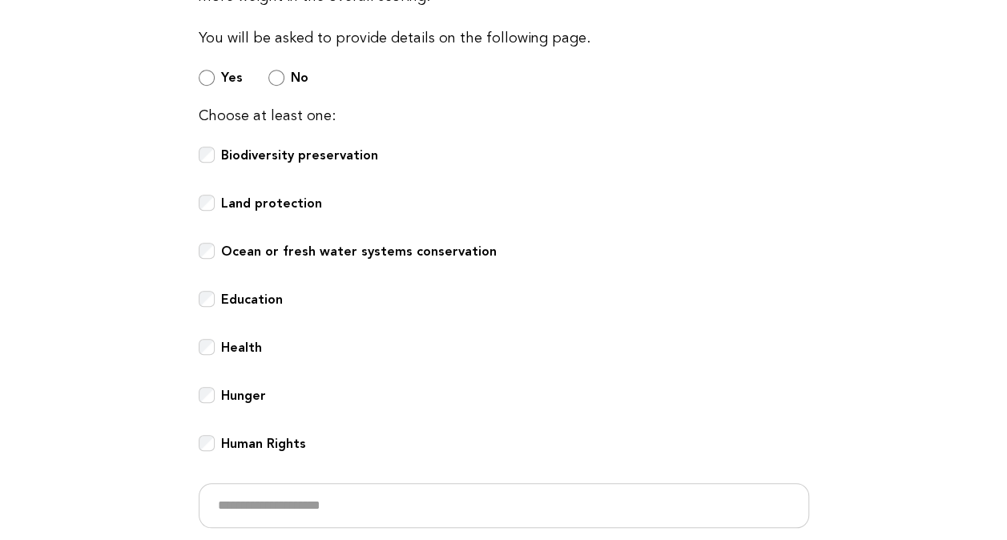
click at [240, 304] on label "Education" at bounding box center [252, 308] width 62 height 35
click at [234, 346] on b "Health" at bounding box center [241, 347] width 41 height 15
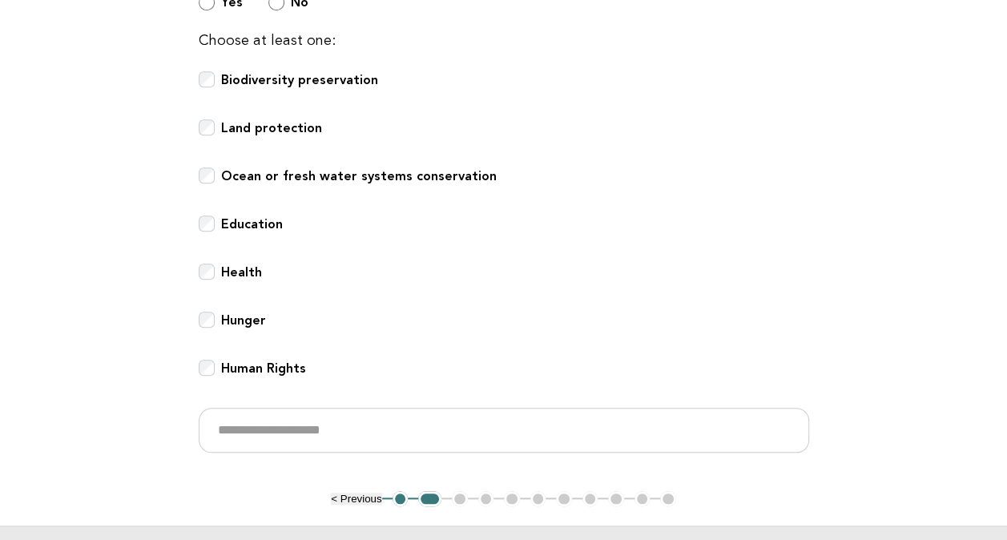
scroll to position [624, 0]
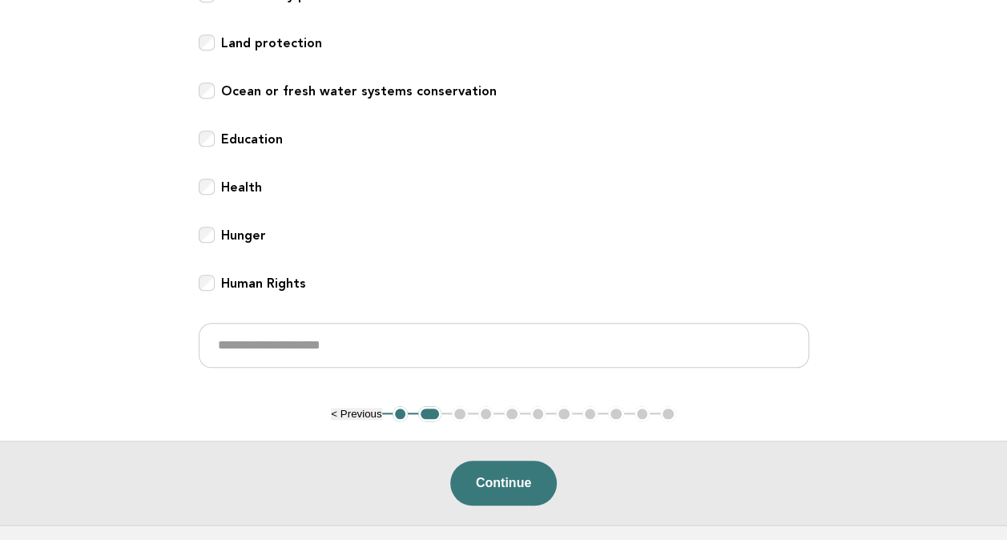
click at [238, 227] on b "Hunger" at bounding box center [243, 234] width 45 height 15
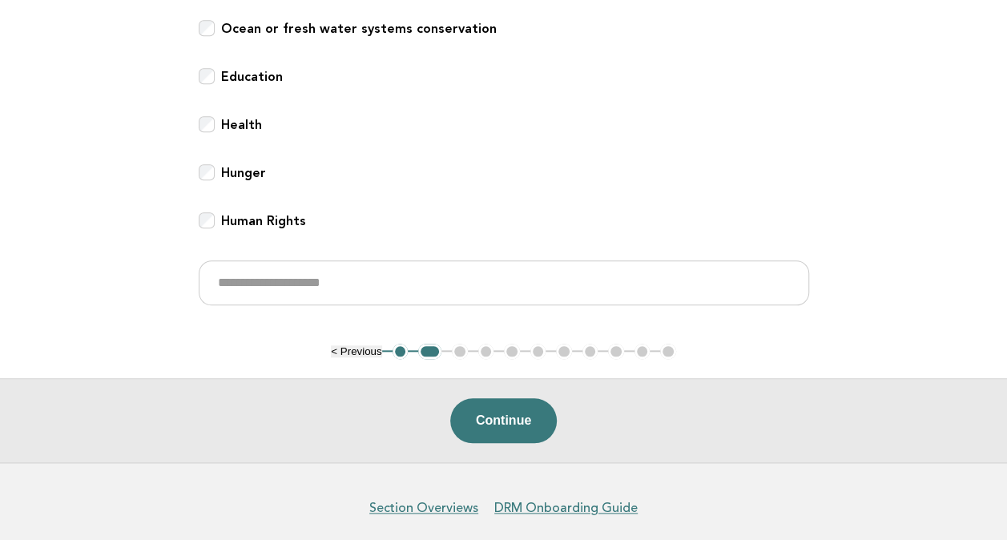
scroll to position [746, 0]
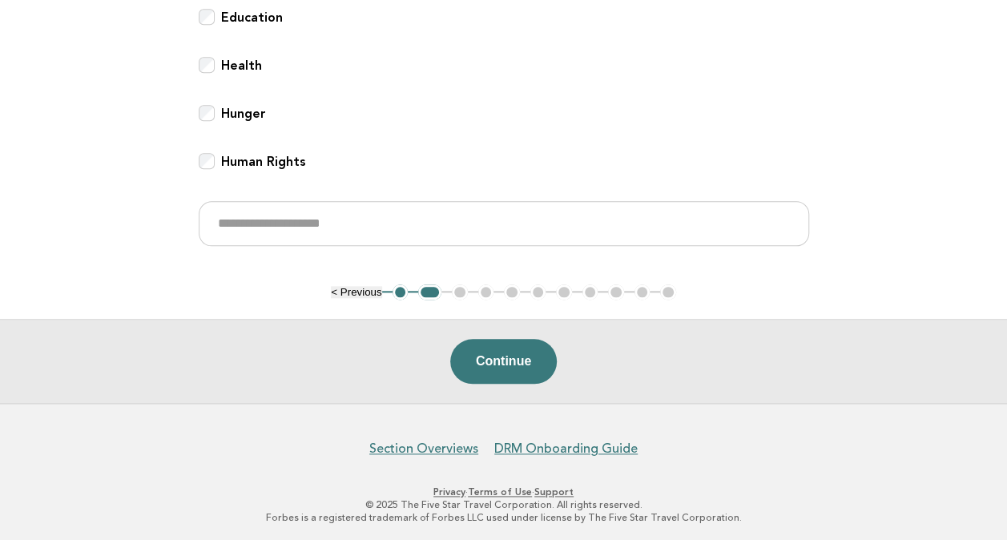
click at [264, 165] on b "Human Rights" at bounding box center [263, 161] width 85 height 15
click at [526, 361] on button "Continue" at bounding box center [503, 361] width 107 height 45
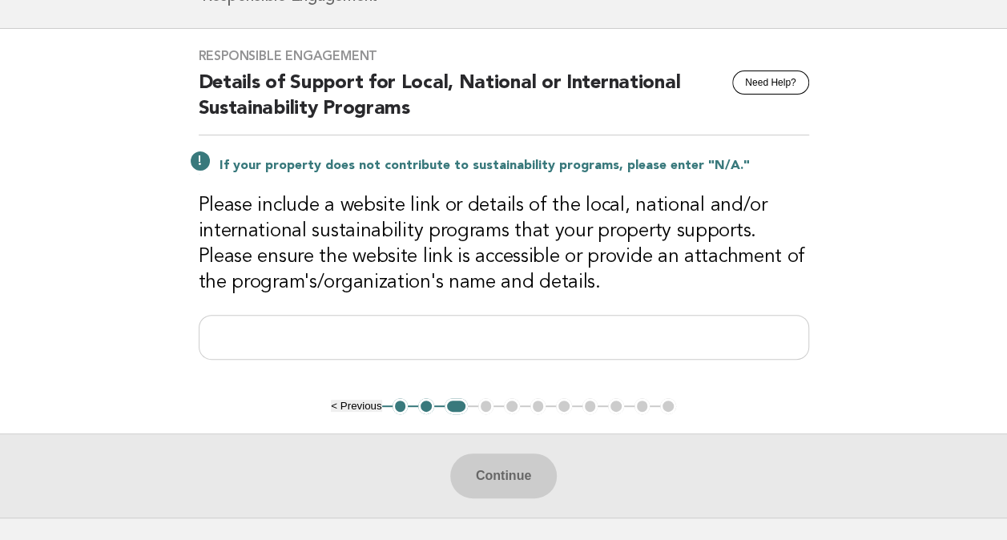
scroll to position [205, 0]
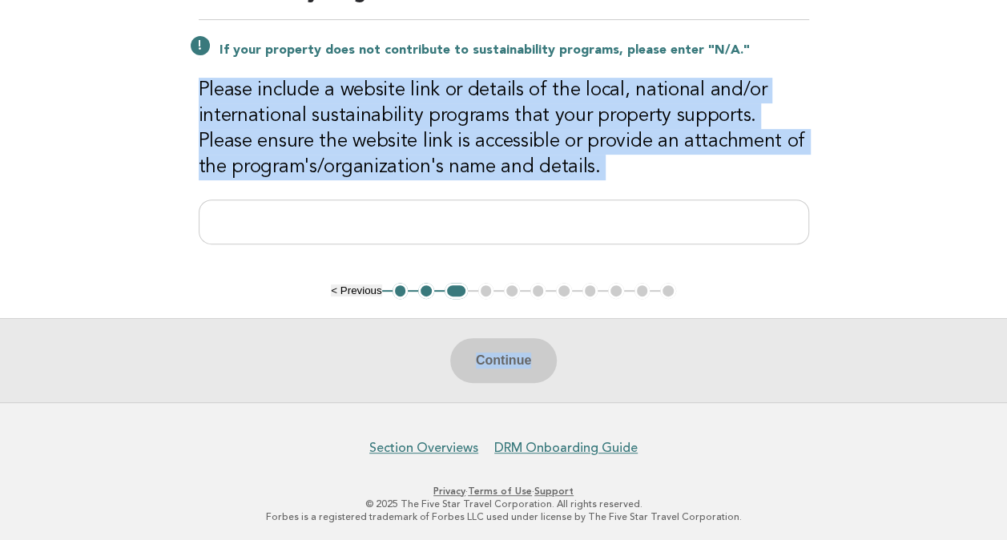
drag, startPoint x: 195, startPoint y: 84, endPoint x: 1021, endPoint y: 217, distance: 837.1
click at [1007, 217] on html "Home Profile History Participants Dashboard Forbes Travel Guide Anamaria Nicola…" at bounding box center [503, 169] width 1007 height 748
drag, startPoint x: 1021, startPoint y: 217, endPoint x: 726, endPoint y: 159, distance: 301.3
click at [726, 159] on h3 "Please include a website link or details of the local, national and/or internat…" at bounding box center [504, 129] width 610 height 103
click at [569, 119] on h3 "Please include a website link or details of the local, national and/or internat…" at bounding box center [504, 129] width 610 height 103
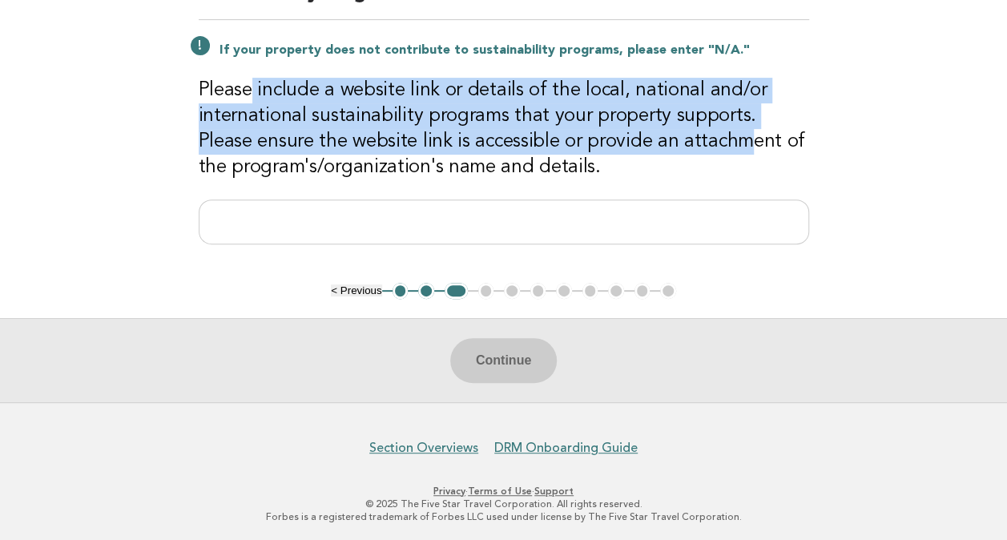
drag, startPoint x: 688, startPoint y: 148, endPoint x: 250, endPoint y: 90, distance: 442.0
click at [250, 90] on h3 "Please include a website link or details of the local, national and/or internat…" at bounding box center [504, 129] width 610 height 103
drag, startPoint x: 250, startPoint y: 90, endPoint x: 513, endPoint y: 145, distance: 269.2
click at [513, 145] on h3 "Please include a website link or details of the local, national and/or internat…" at bounding box center [504, 129] width 610 height 103
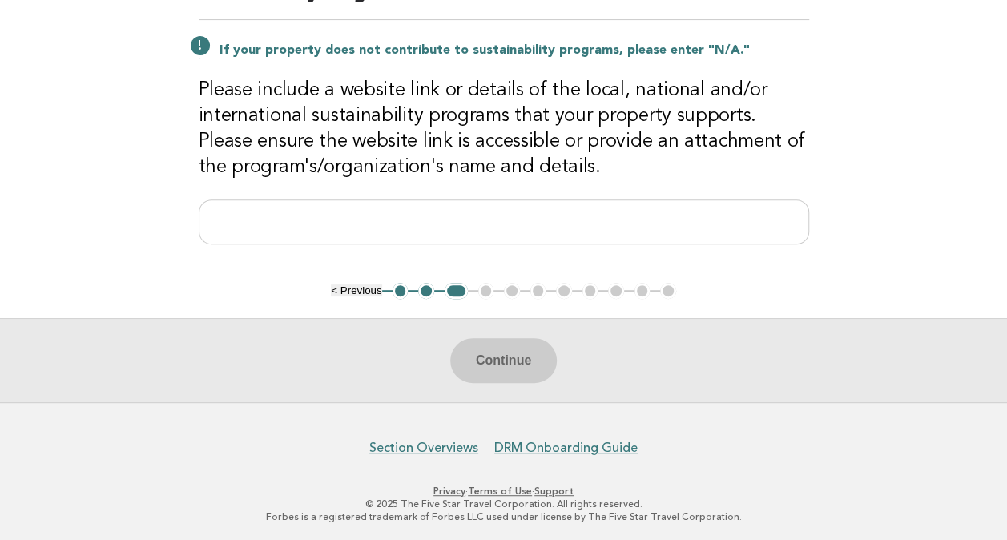
click at [673, 171] on h3 "Please include a website link or details of the local, national and/or internat…" at bounding box center [504, 129] width 610 height 103
drag, startPoint x: 484, startPoint y: 242, endPoint x: 489, endPoint y: 232, distance: 10.7
click at [485, 239] on div "Responsible Engagement Need Help? Details of Support for Local, National or Int…" at bounding box center [503, 98] width 649 height 369
click at [498, 226] on input "text" at bounding box center [504, 221] width 610 height 45
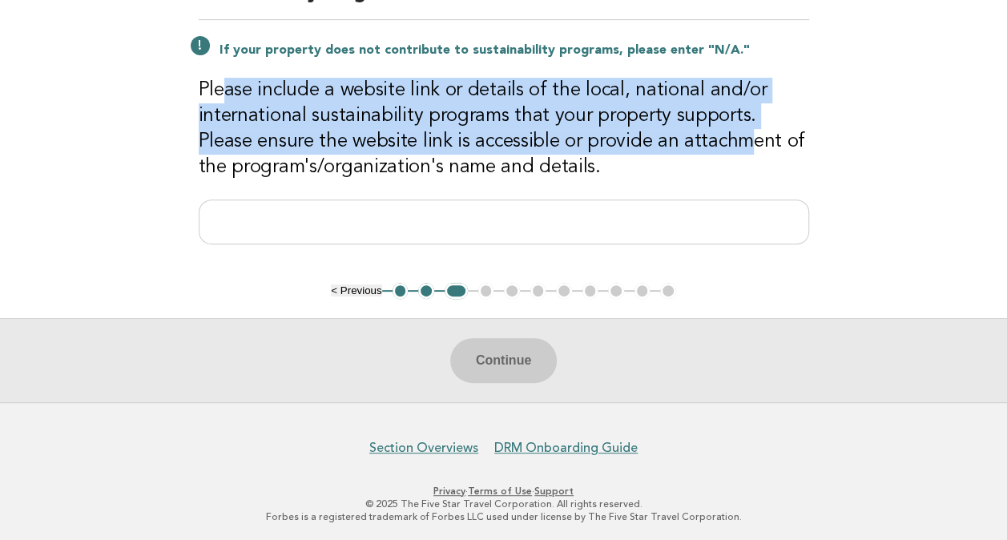
drag, startPoint x: 219, startPoint y: 88, endPoint x: 689, endPoint y: 152, distance: 473.7
click at [689, 152] on h3 "Please include a website link or details of the local, national and/or internat…" at bounding box center [504, 129] width 610 height 103
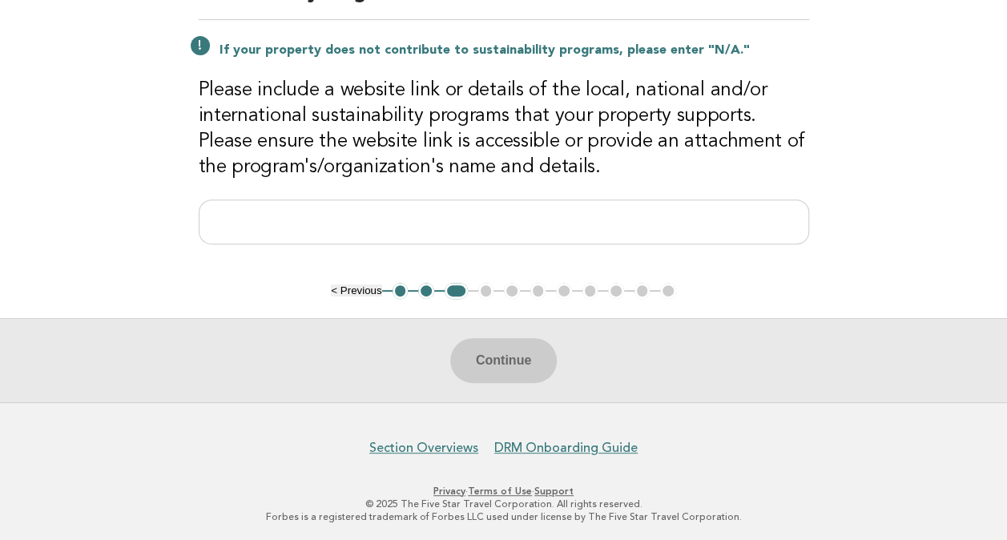
drag, startPoint x: 689, startPoint y: 152, endPoint x: 583, endPoint y: 187, distance: 111.2
click at [583, 187] on div "Responsible Engagement Need Help? Details of Support for Local, National or Int…" at bounding box center [503, 98] width 649 height 369
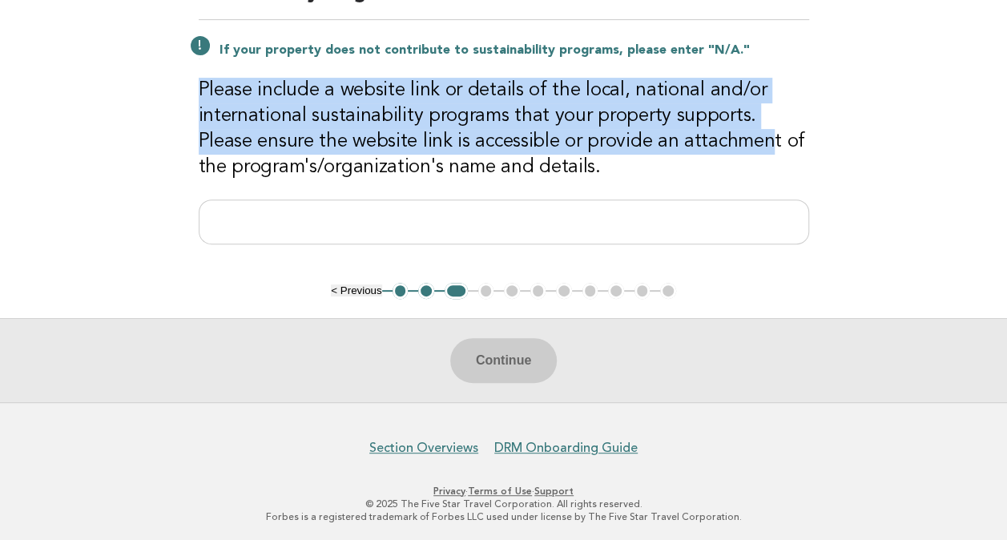
drag, startPoint x: 708, startPoint y: 135, endPoint x: 131, endPoint y: 89, distance: 578.5
click at [131, 89] on main "Responsible Engagement Need Help? Details of Support for Local, National or Int…" at bounding box center [503, 158] width 1007 height 489
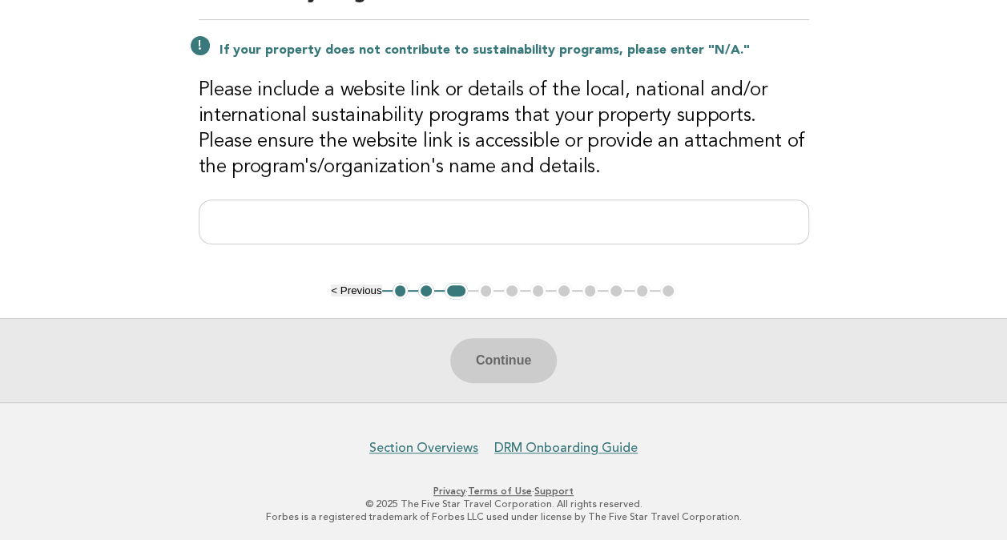
click at [684, 172] on h3 "Please include a website link or details of the local, national and/or internat…" at bounding box center [504, 129] width 610 height 103
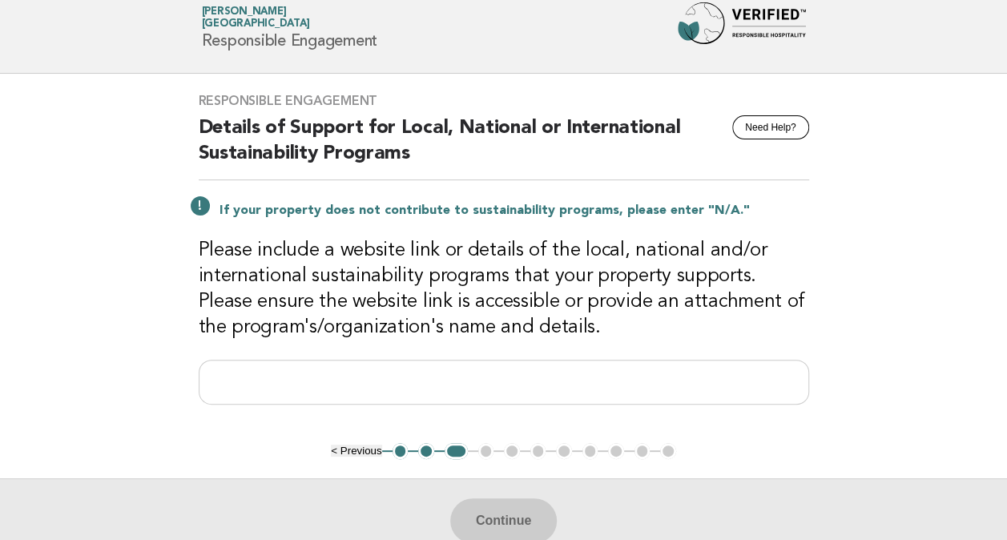
scroll to position [45, 0]
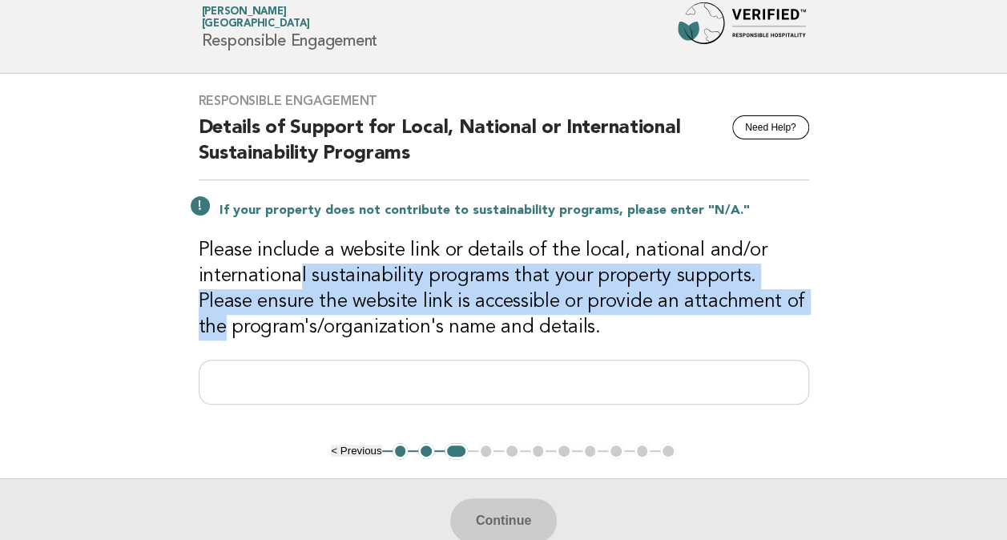
drag, startPoint x: 346, startPoint y: 273, endPoint x: 836, endPoint y: 291, distance: 490.5
click at [836, 291] on main "Responsible Engagement Need Help? Details of Support for Local, National or Int…" at bounding box center [503, 318] width 1007 height 489
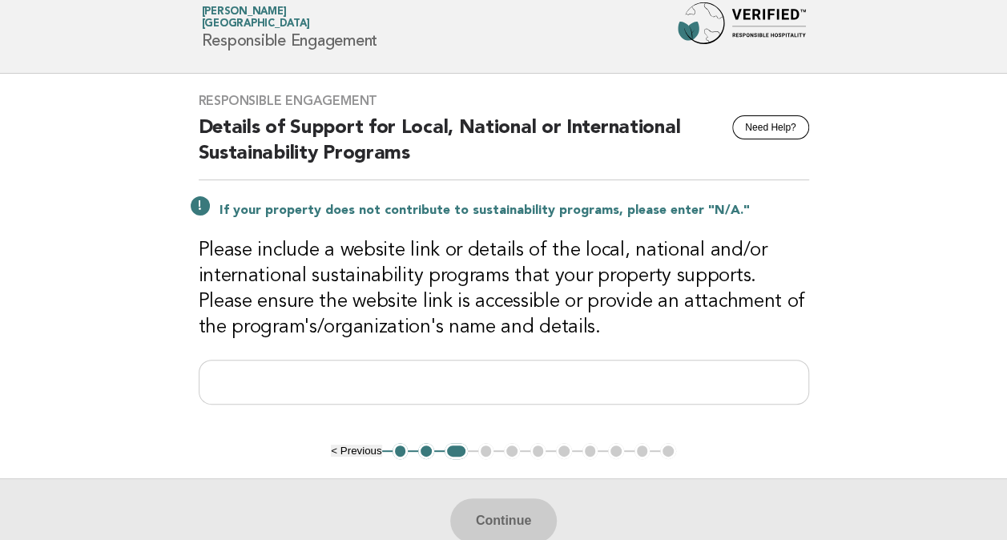
drag, startPoint x: 836, startPoint y: 291, endPoint x: 577, endPoint y: 347, distance: 265.5
click at [577, 347] on div "Responsible Engagement Need Help? Details of Support for Local, National or Int…" at bounding box center [503, 258] width 649 height 369
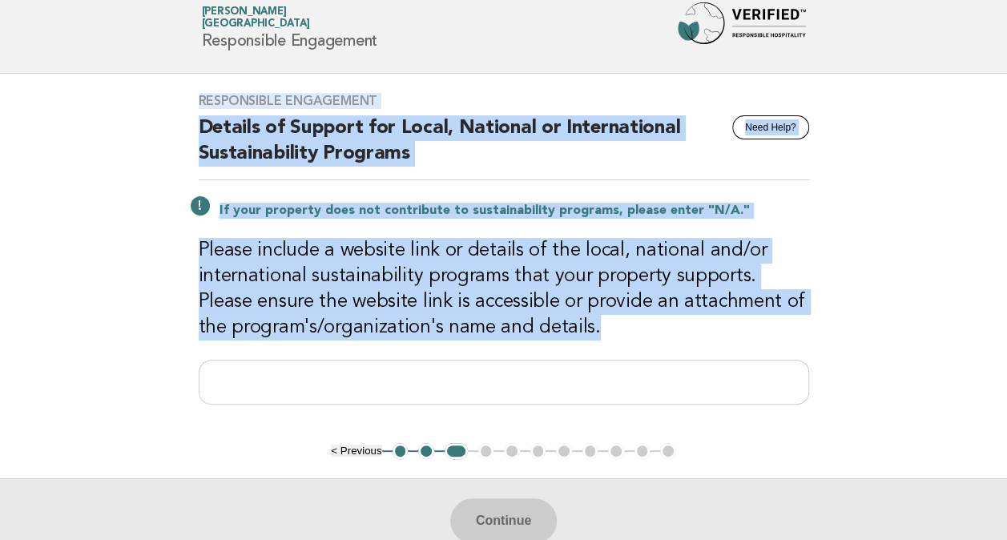
drag, startPoint x: 204, startPoint y: 104, endPoint x: 737, endPoint y: 340, distance: 582.6
click at [737, 340] on div "Responsible Engagement Need Help? Details of Support for Local, National or Int…" at bounding box center [503, 258] width 649 height 369
copy div "Responsible Engagement Need Help? Details of Support for Local, National or Int…"
click at [127, 292] on main "Responsible Engagement Need Help? Details of Support for Local, National or Int…" at bounding box center [503, 318] width 1007 height 489
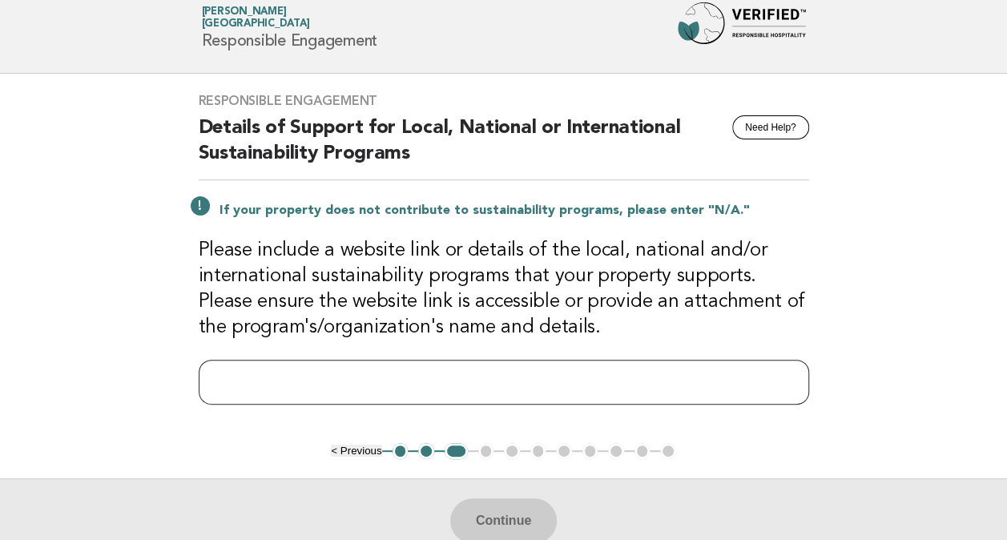
click at [532, 392] on input "text" at bounding box center [504, 382] width 610 height 45
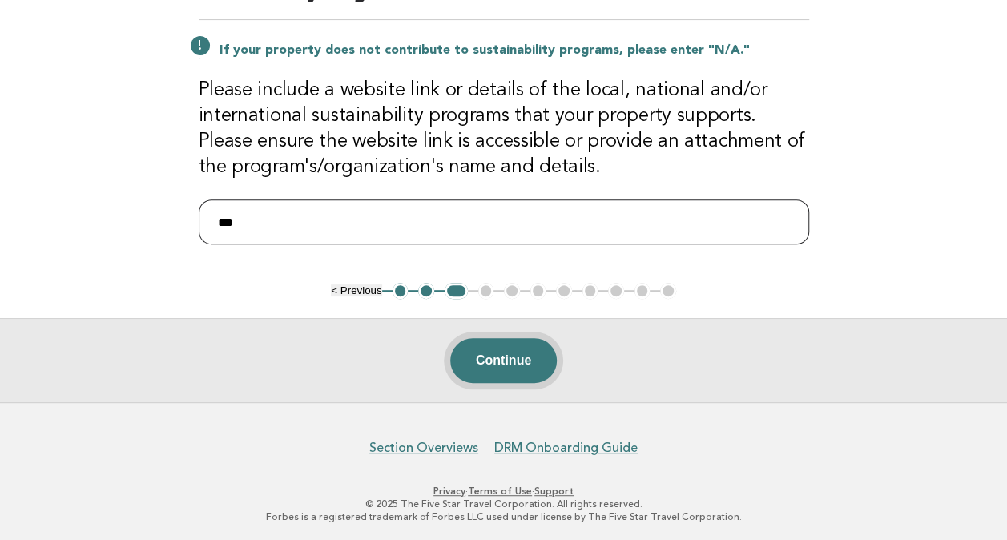
type input "***"
click at [498, 350] on button "Continue" at bounding box center [503, 360] width 107 height 45
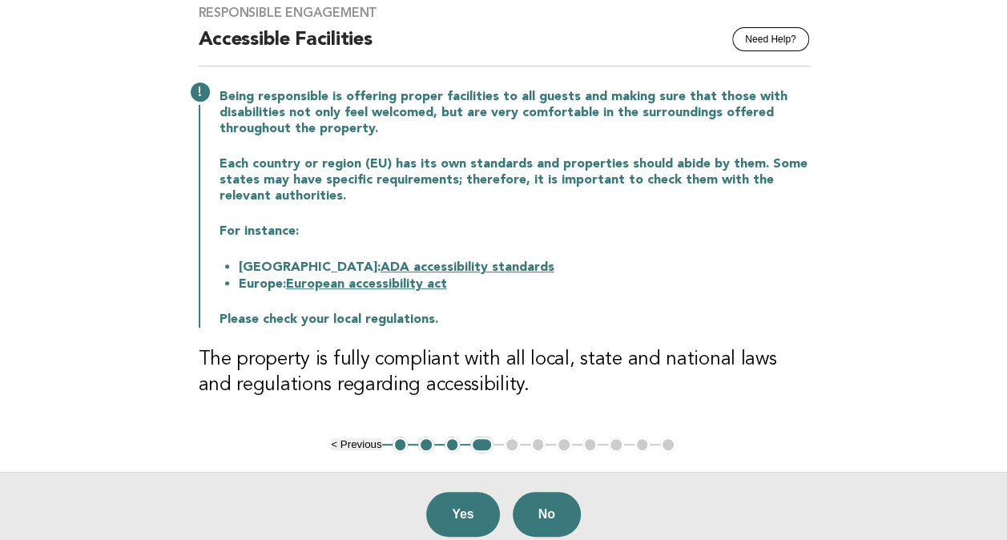
scroll to position [160, 0]
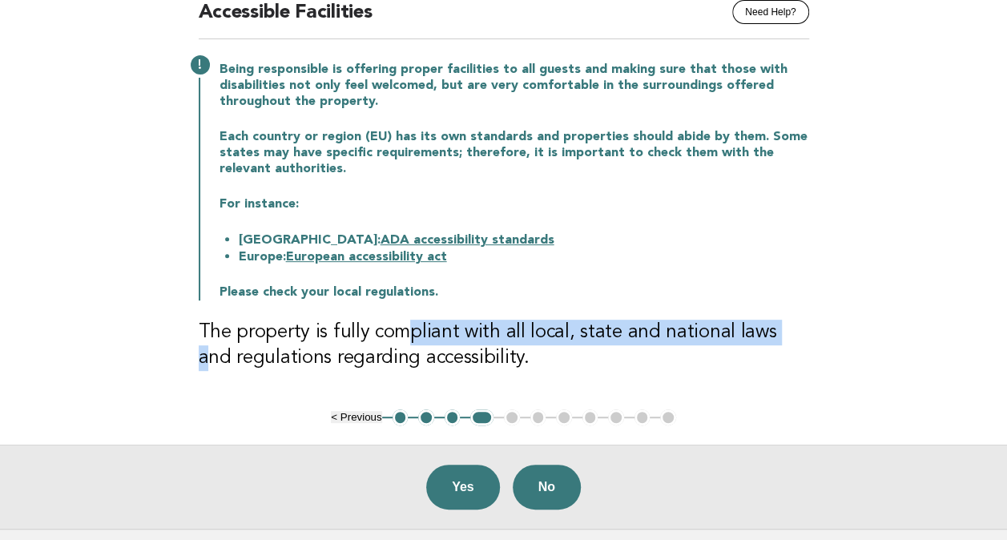
drag, startPoint x: 776, startPoint y: 340, endPoint x: 380, endPoint y: 305, distance: 397.9
click at [380, 305] on div "Responsible Engagement Need Help? Accessible Facilities Being responsible is of…" at bounding box center [503, 183] width 649 height 451
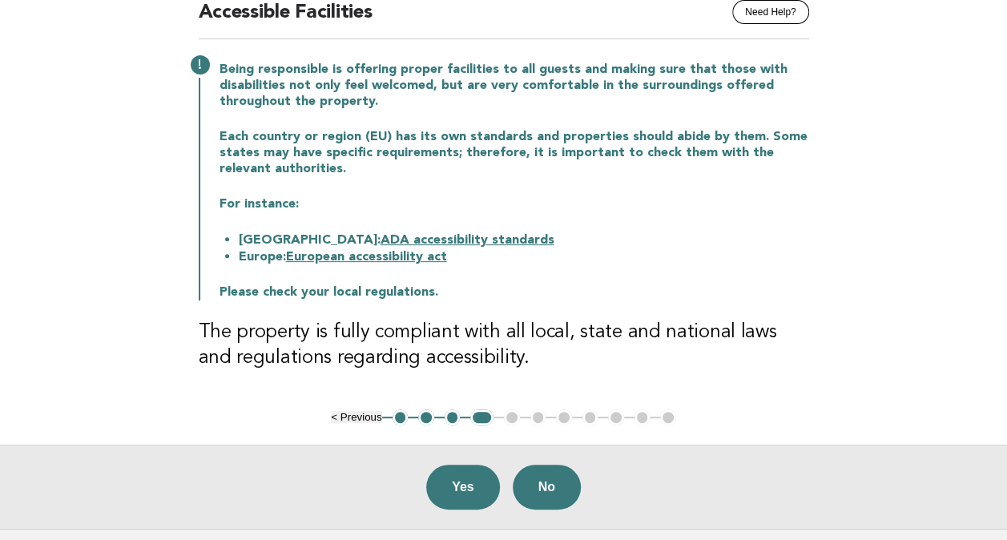
drag, startPoint x: 380, startPoint y: 305, endPoint x: 797, endPoint y: 332, distance: 418.1
click at [797, 332] on h3 "The property is fully compliant with all local, state and national laws and reg…" at bounding box center [504, 345] width 610 height 51
click at [463, 482] on button "Yes" at bounding box center [463, 487] width 74 height 45
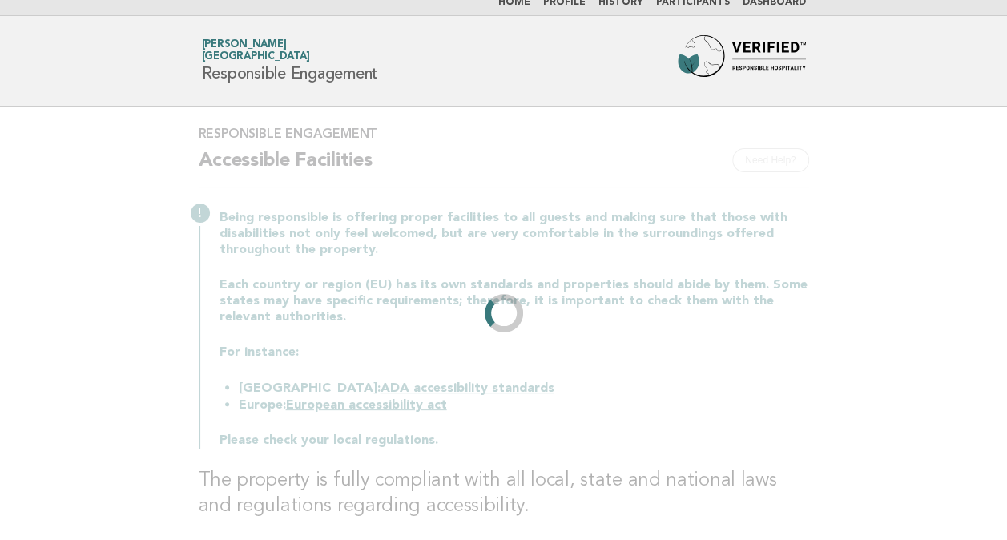
scroll to position [0, 0]
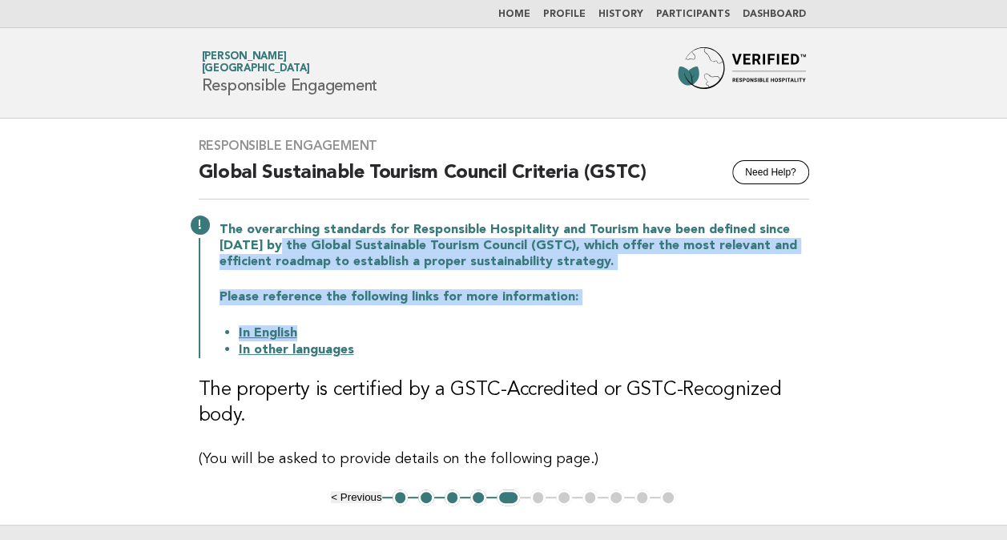
drag, startPoint x: 314, startPoint y: 251, endPoint x: 678, endPoint y: 317, distance: 369.6
click at [678, 317] on div "The overarching standards for Responsible Hospitality and Tourism have been def…" at bounding box center [504, 288] width 610 height 139
drag, startPoint x: 678, startPoint y: 317, endPoint x: 399, endPoint y: 256, distance: 285.3
click at [399, 256] on p "The overarching standards for Responsible Hospitality and Tourism have been def…" at bounding box center [513, 246] width 589 height 48
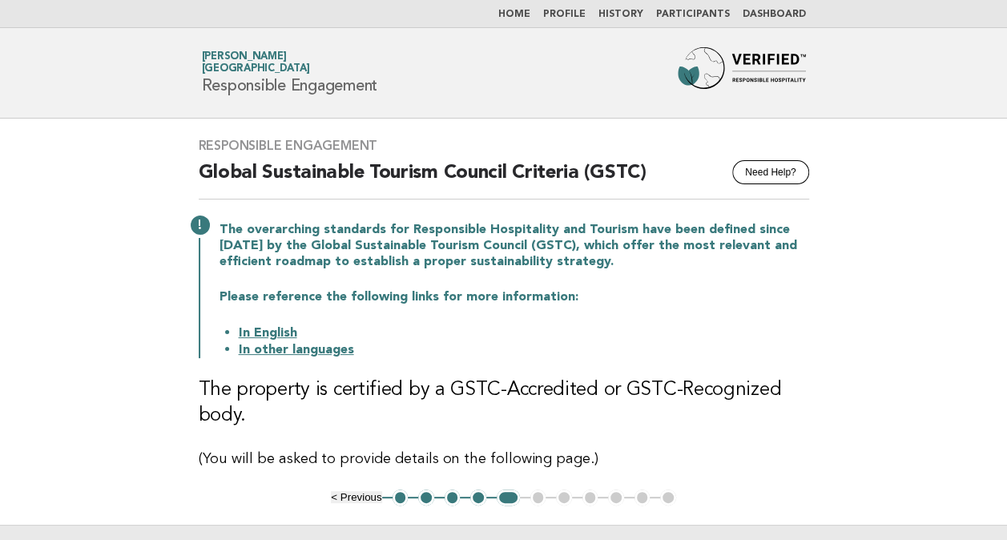
click at [786, 344] on li "In other languages" at bounding box center [524, 349] width 570 height 17
click at [571, 394] on h3 "The property is certified by a GSTC-Accredited or GSTC-Recognized body." at bounding box center [504, 402] width 610 height 51
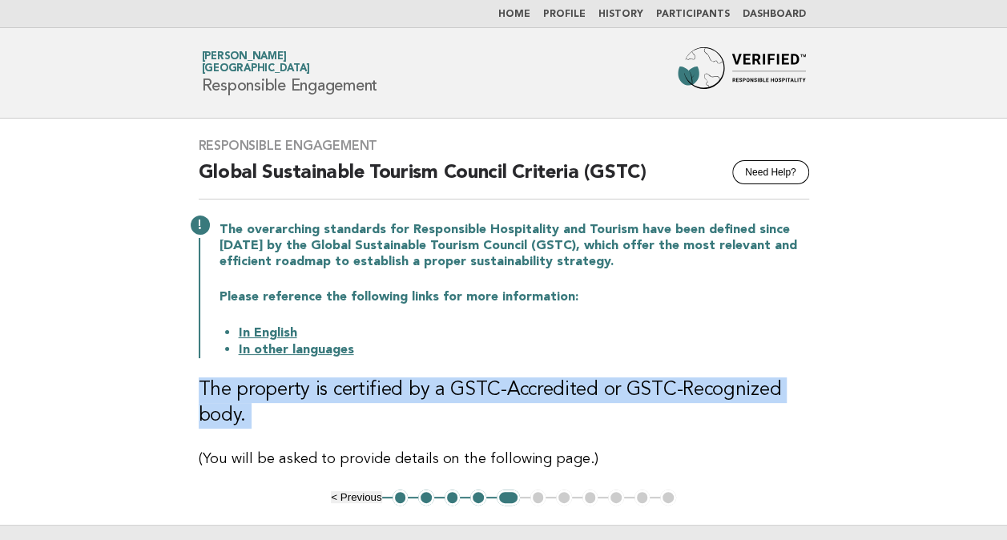
click at [571, 394] on h3 "The property is certified by a GSTC-Accredited or GSTC-Recognized body." at bounding box center [504, 402] width 610 height 51
click at [307, 412] on h3 "The property is certified by a GSTC-Accredited or GSTC-Recognized body." at bounding box center [504, 402] width 610 height 51
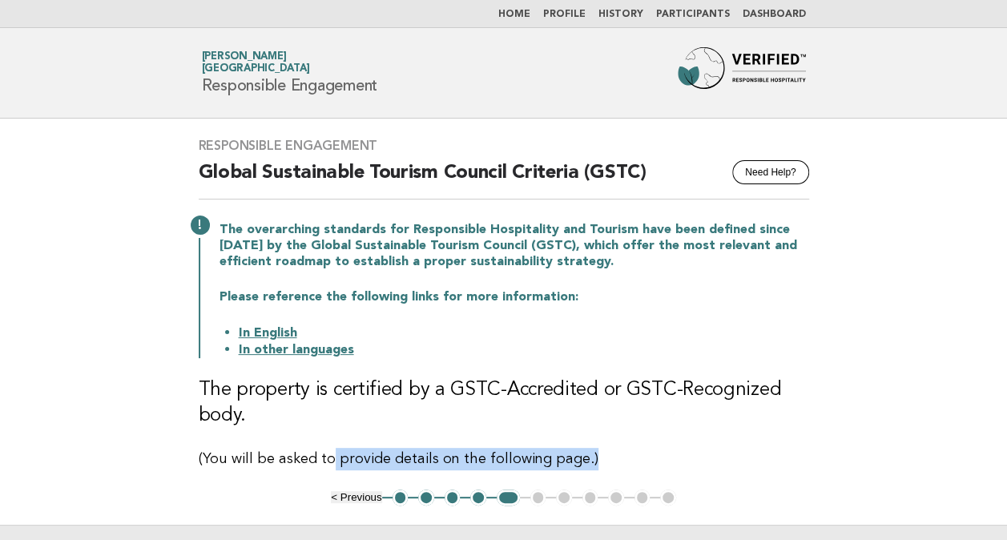
drag, startPoint x: 328, startPoint y: 464, endPoint x: 599, endPoint y: 465, distance: 271.5
click at [599, 465] on p "(You will be asked to provide details on the following page.)" at bounding box center [504, 459] width 610 height 22
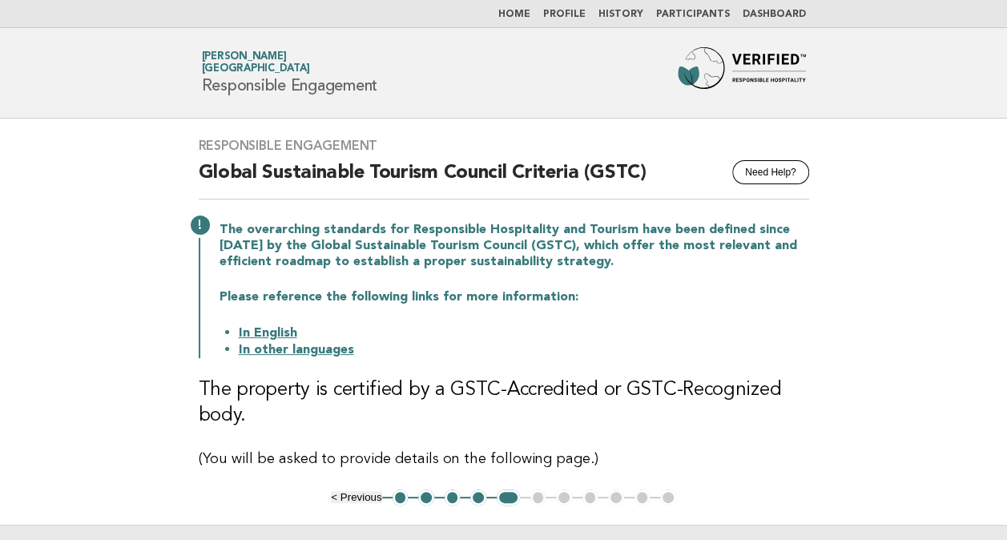
drag, startPoint x: 599, startPoint y: 465, endPoint x: 385, endPoint y: 400, distance: 223.2
click at [385, 400] on h3 "The property is certified by a GSTC-Accredited or GSTC-Recognized body." at bounding box center [504, 402] width 610 height 51
click at [266, 327] on link "In English" at bounding box center [268, 333] width 58 height 13
click at [543, 392] on h3 "The property is certified by a GSTC-Accredited or GSTC-Recognized body." at bounding box center [504, 402] width 610 height 51
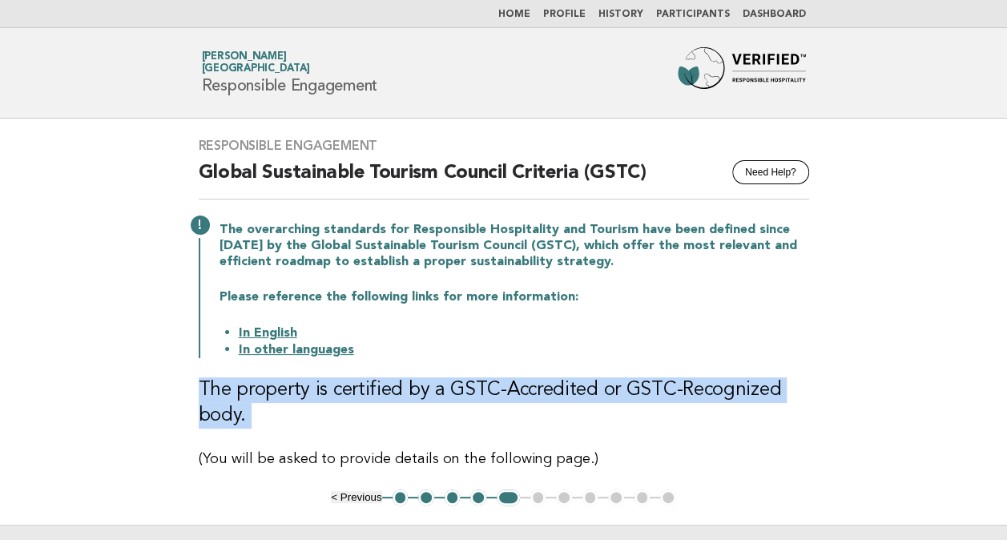
click at [543, 392] on h3 "The property is certified by a GSTC-Accredited or GSTC-Recognized body." at bounding box center [504, 402] width 610 height 51
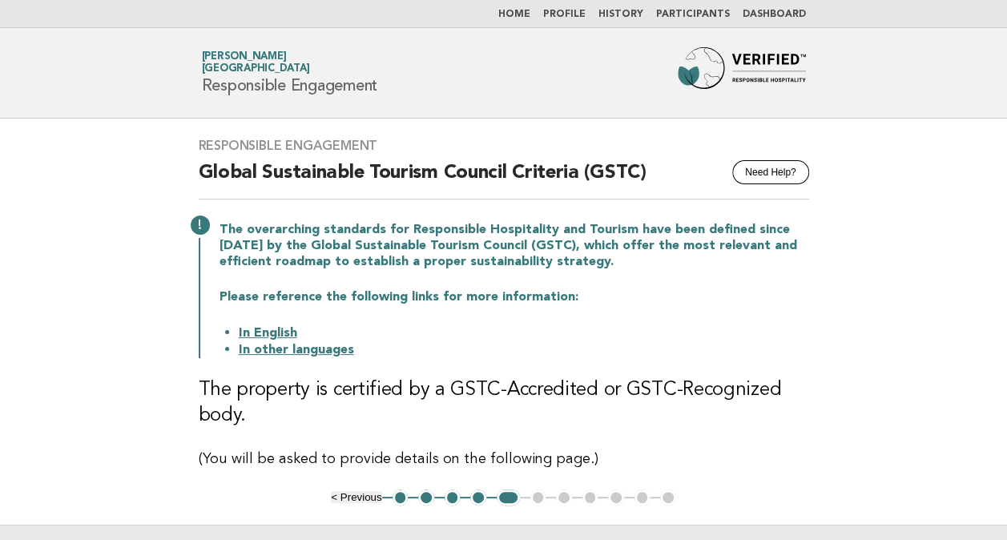
click at [505, 312] on div "The overarching standards for Responsible Hospitality and Tourism have been def…" at bounding box center [504, 288] width 610 height 139
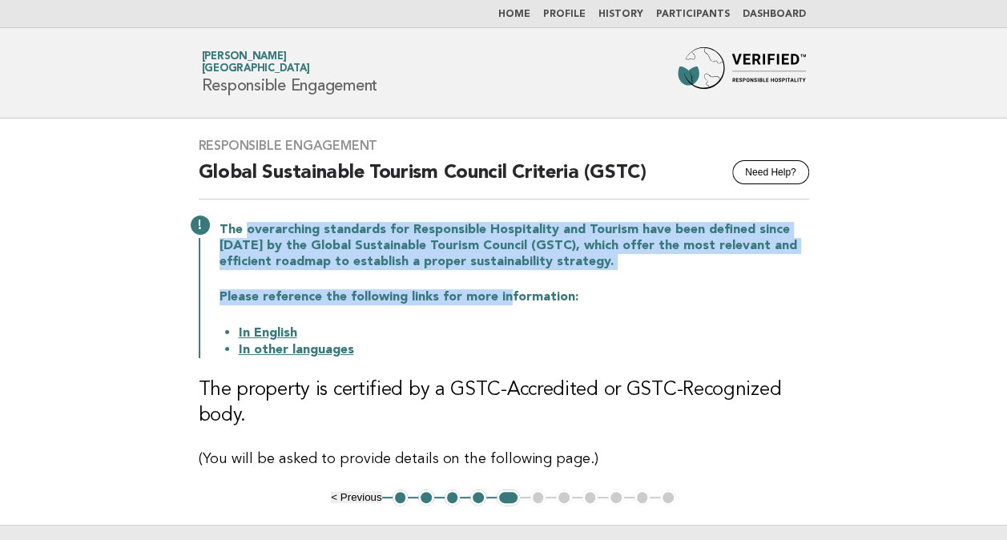
drag, startPoint x: 505, startPoint y: 300, endPoint x: 245, endPoint y: 231, distance: 268.3
click at [245, 231] on div "The overarching standards for Responsible Hospitality and Tourism have been def…" at bounding box center [504, 288] width 610 height 139
drag, startPoint x: 245, startPoint y: 231, endPoint x: 54, endPoint y: 291, distance: 199.6
click at [54, 291] on main "Responsible Engagement Need Help? Global Sustainable Tourism Council Criteria (…" at bounding box center [503, 364] width 1007 height 490
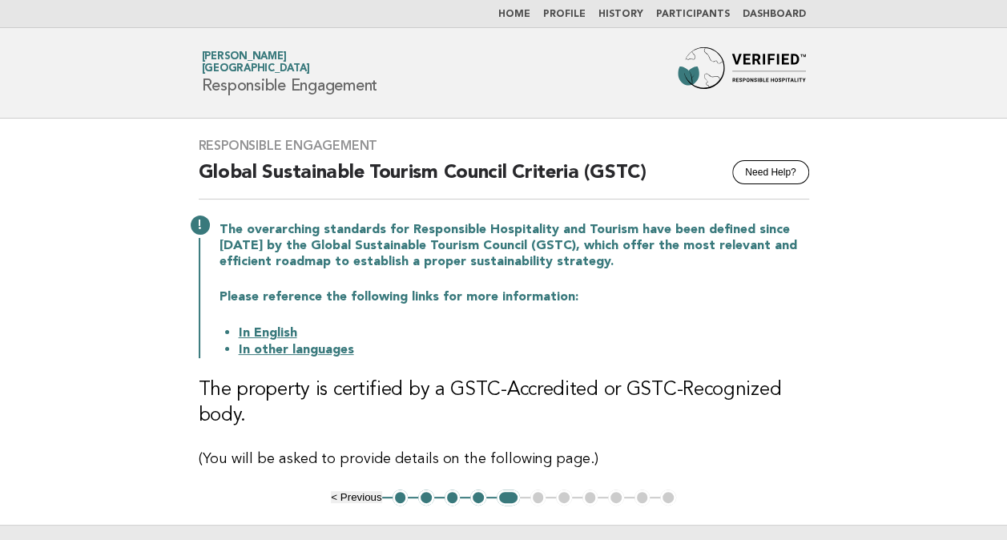
click at [598, 309] on div "The overarching standards for Responsible Hospitality and Tourism have been def…" at bounding box center [504, 288] width 610 height 139
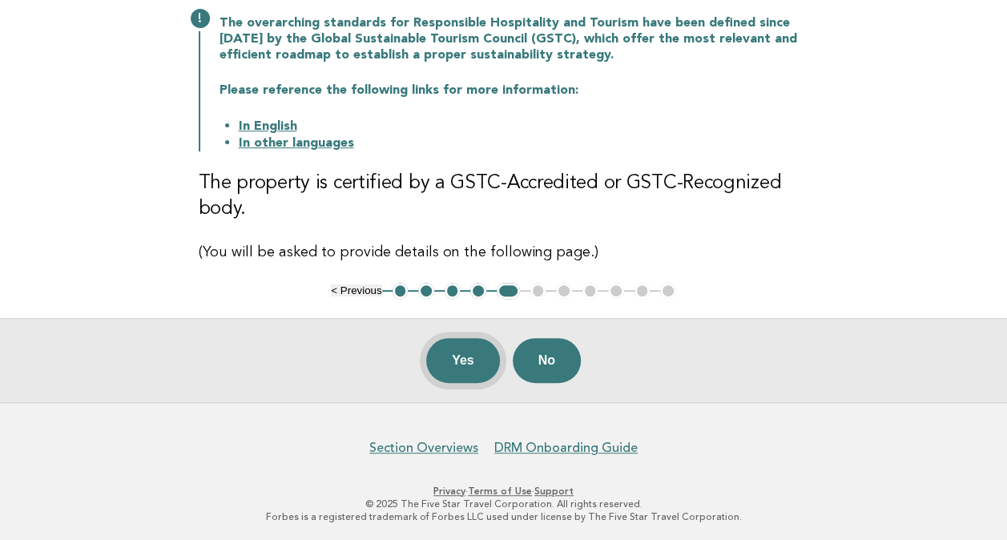
click at [461, 358] on button "Yes" at bounding box center [463, 360] width 74 height 45
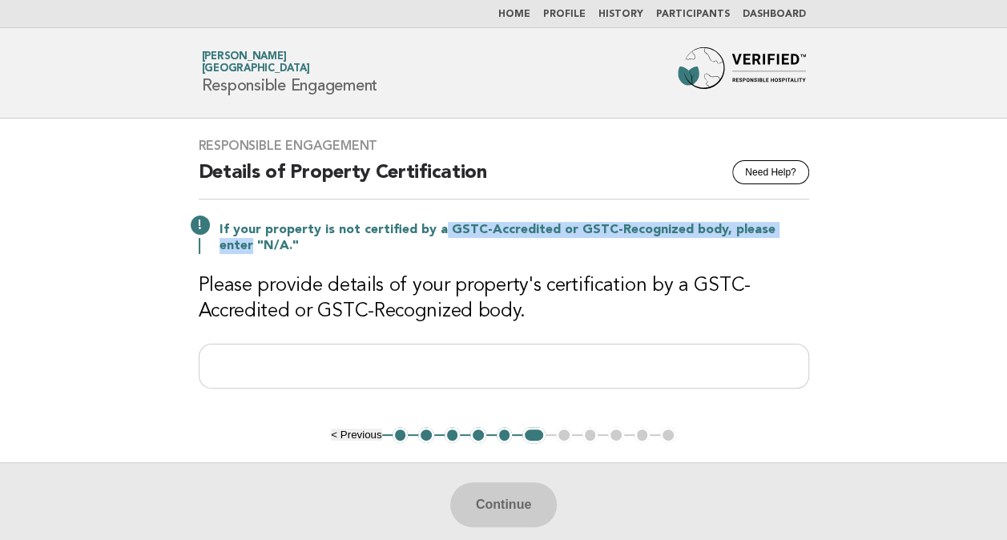
drag, startPoint x: 436, startPoint y: 227, endPoint x: 893, endPoint y: 237, distance: 457.4
click at [893, 237] on main "Responsible Engagement Need Help? Details of Property Certification If your pro…" at bounding box center [503, 333] width 1007 height 428
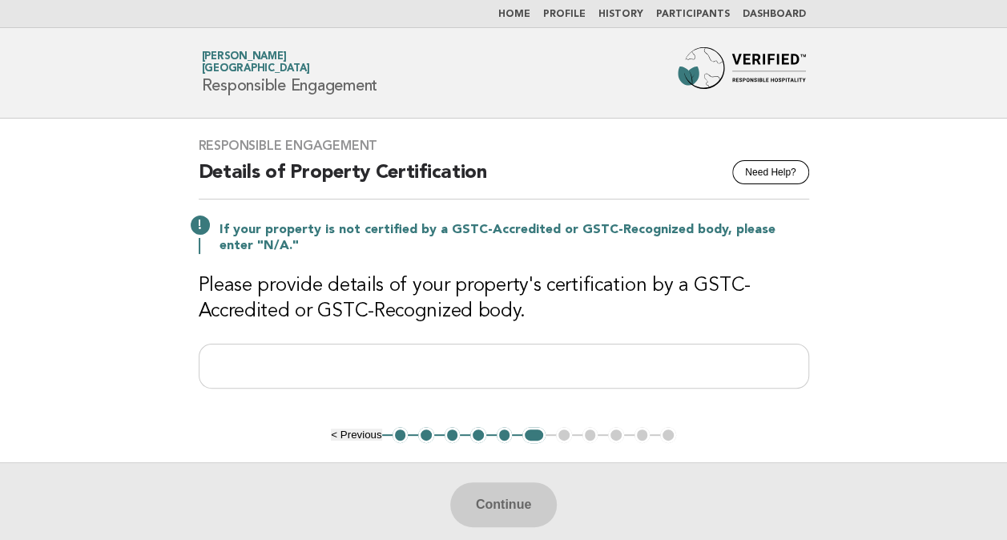
drag, startPoint x: 893, startPoint y: 237, endPoint x: 832, endPoint y: 320, distance: 102.5
click at [832, 320] on main "Responsible Engagement Need Help? Details of Property Certification If your pro…" at bounding box center [503, 333] width 1007 height 428
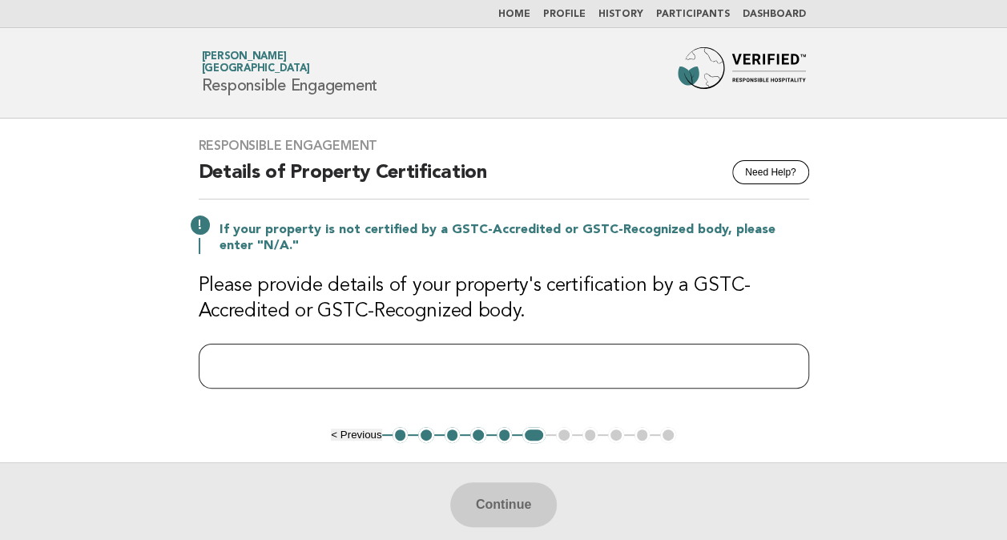
click at [439, 362] on input "text" at bounding box center [504, 366] width 610 height 45
type input "***"
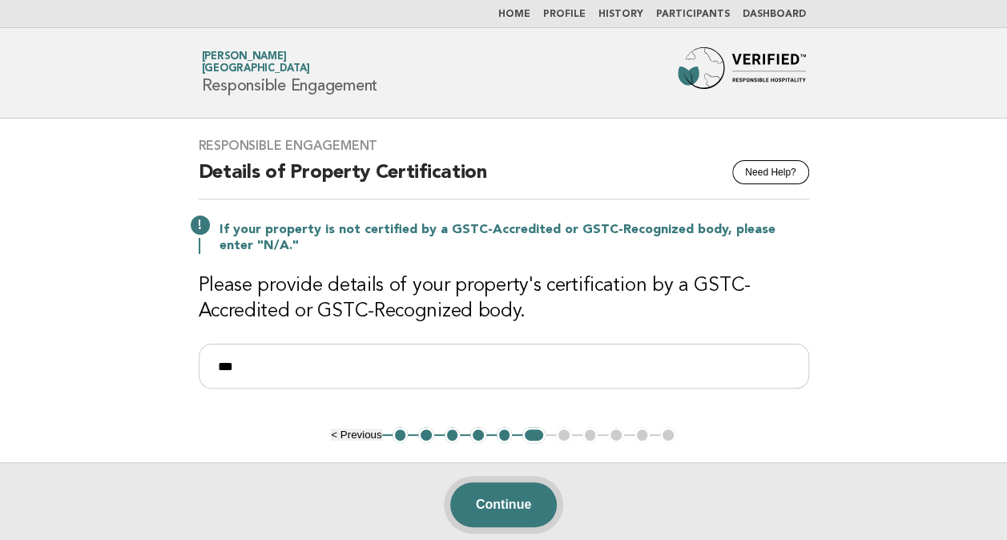
click at [535, 497] on button "Continue" at bounding box center [503, 504] width 107 height 45
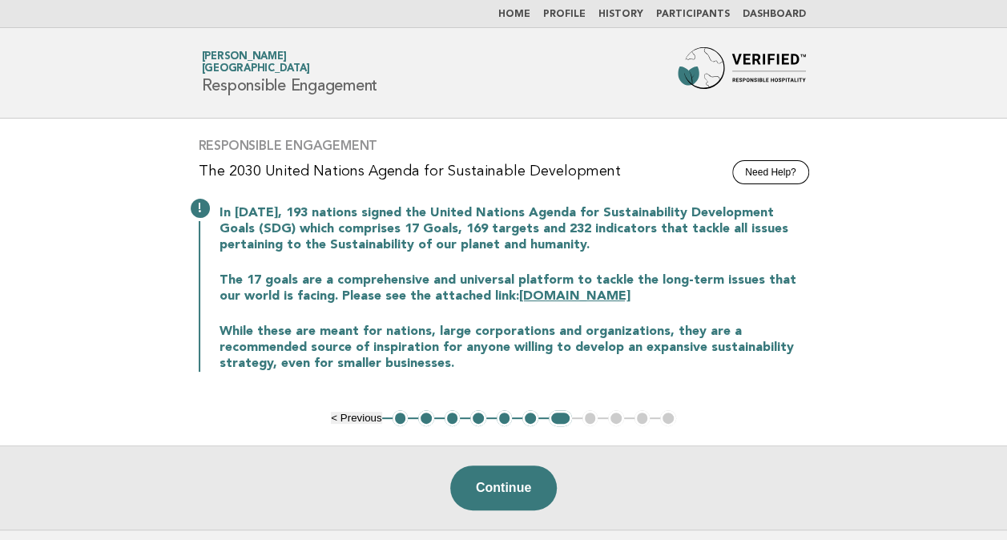
click at [0, 173] on html "Home Profile History Participants Dashboard Forbes Travel Guide Anamaria Nicola…" at bounding box center [503, 335] width 1007 height 670
click at [535, 295] on link "sdgs.un.org" at bounding box center [574, 296] width 111 height 13
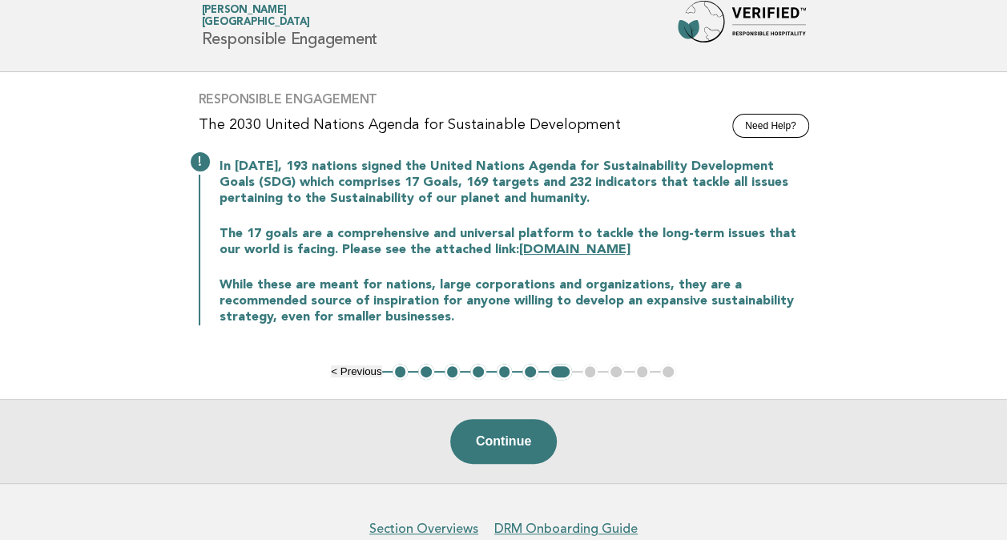
scroll to position [127, 0]
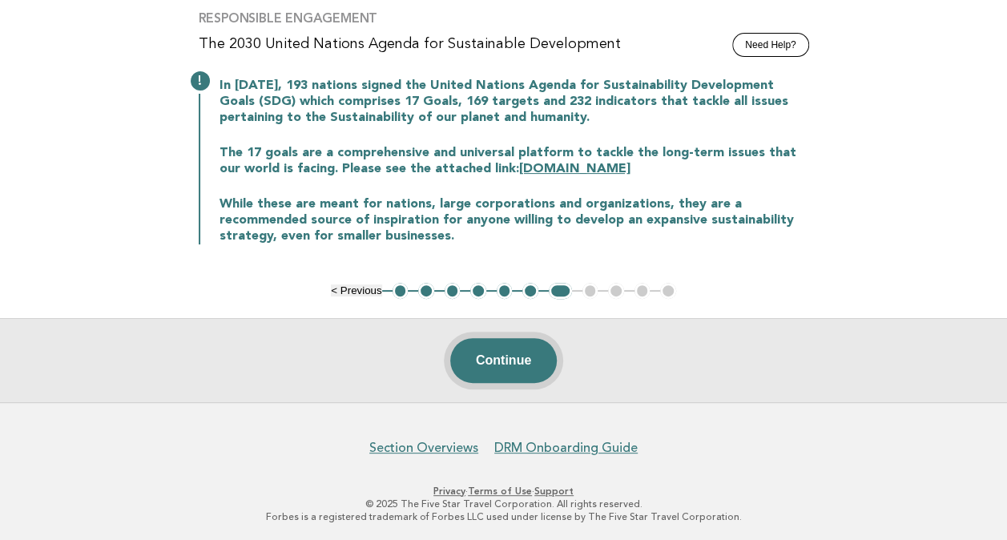
click at [503, 364] on button "Continue" at bounding box center [503, 360] width 107 height 45
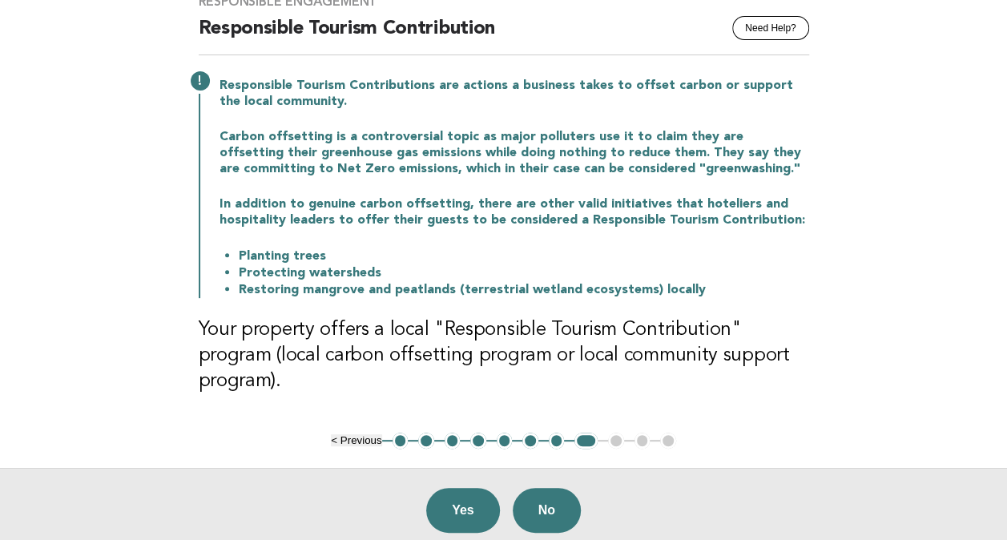
scroll to position [160, 0]
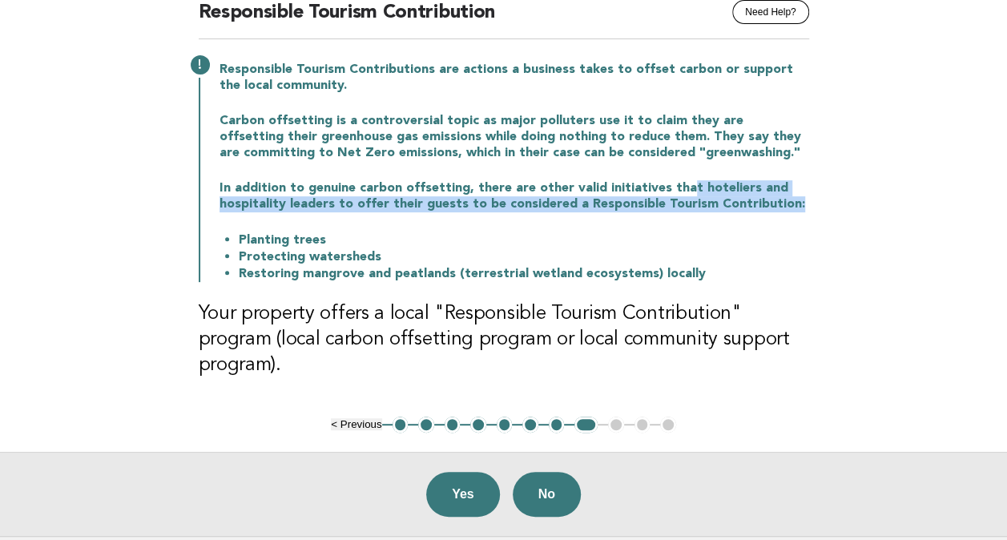
drag, startPoint x: 694, startPoint y: 182, endPoint x: 788, endPoint y: 207, distance: 97.7
click at [788, 207] on p "In addition to genuine carbon offsetting, there are other valid initiatives tha…" at bounding box center [513, 196] width 589 height 32
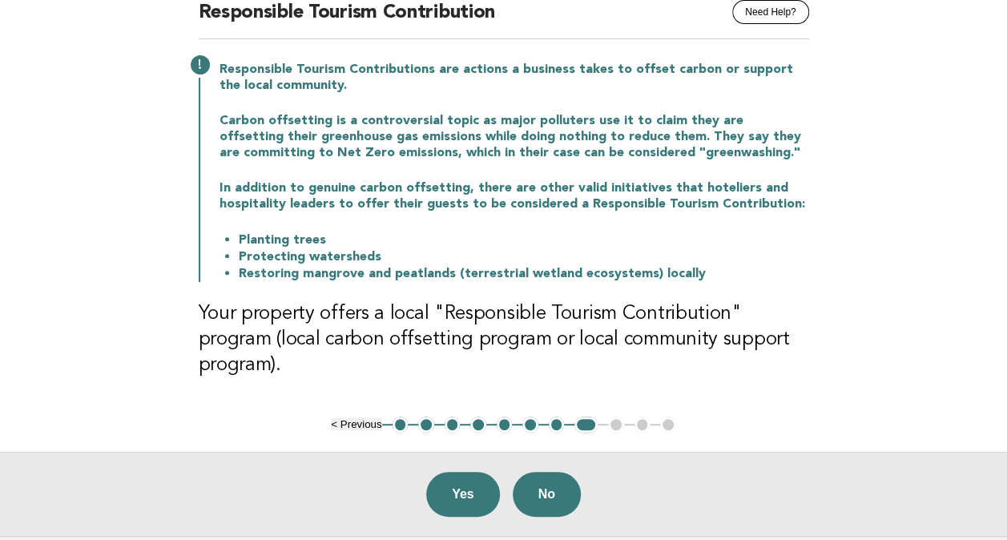
click at [871, 240] on main "Responsible Engagement Need Help? Responsible Tourism Contribution Responsible …" at bounding box center [503, 246] width 1007 height 577
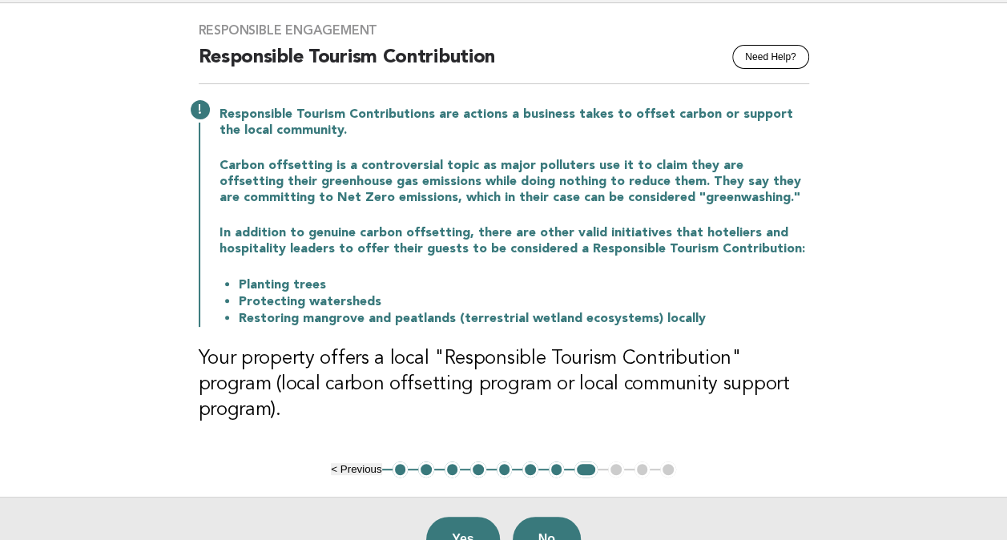
scroll to position [80, 0]
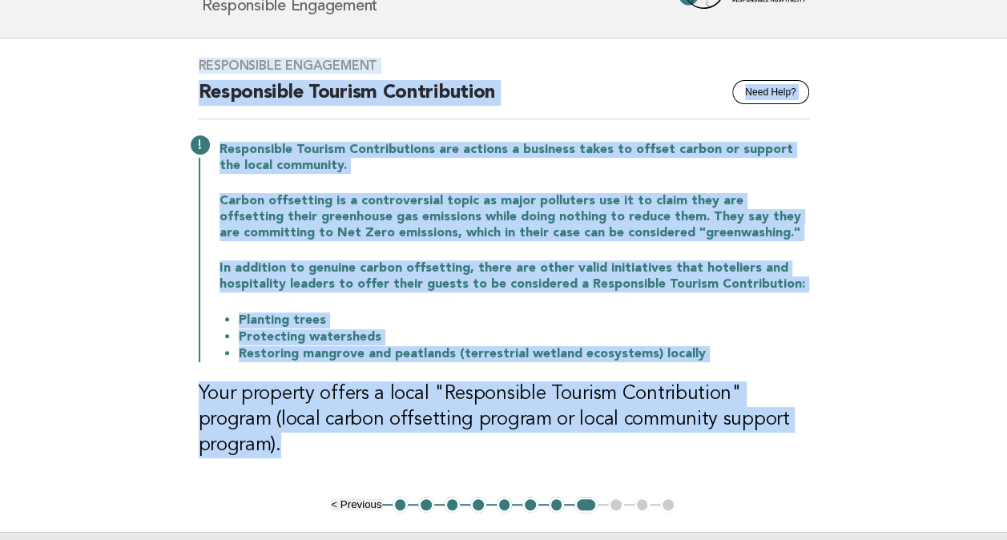
drag, startPoint x: 187, startPoint y: 62, endPoint x: 856, endPoint y: 426, distance: 761.2
click at [856, 426] on main "Responsible Engagement Need Help? Responsible Tourism Contribution Responsible …" at bounding box center [503, 326] width 1007 height 577
copy div "Responsible Engagement Need Help? Responsible Tourism Contribution Responsible …"
click at [855, 336] on main "Responsible Engagement Need Help? Responsible Tourism Contribution Responsible …" at bounding box center [503, 326] width 1007 height 577
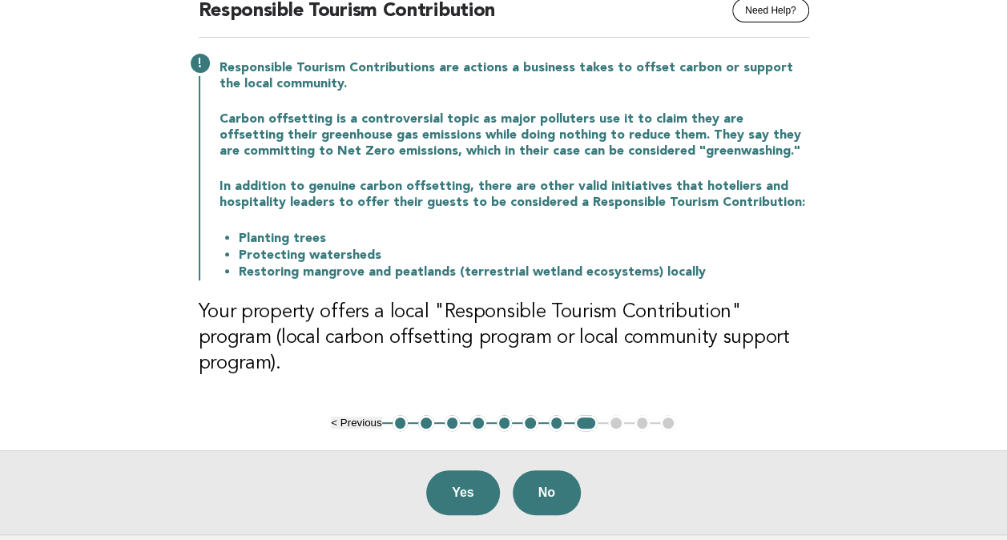
scroll to position [240, 0]
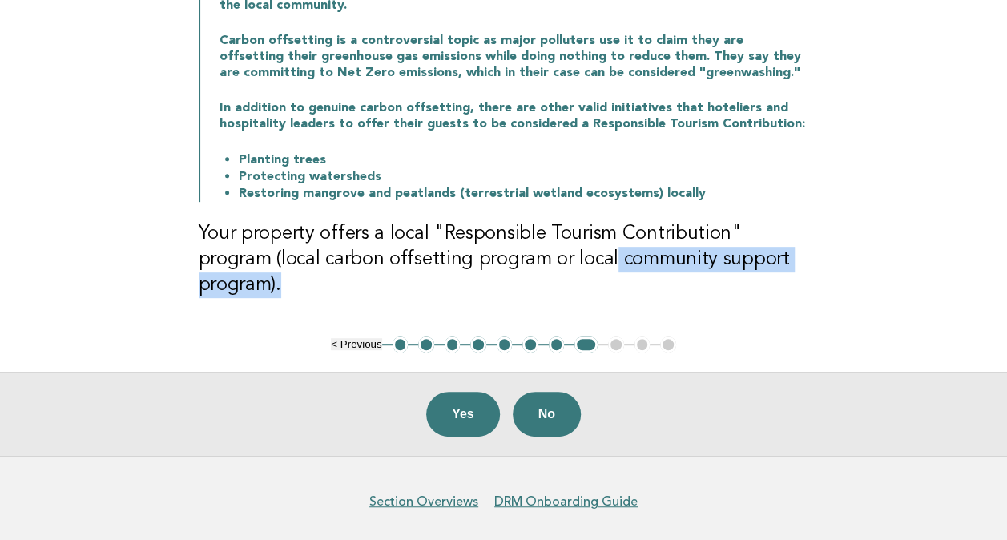
drag, startPoint x: 532, startPoint y: 253, endPoint x: 824, endPoint y: 262, distance: 292.5
click at [824, 262] on div "Responsible Engagement Need Help? Responsible Tourism Contribution Responsible …" at bounding box center [503, 107] width 649 height 458
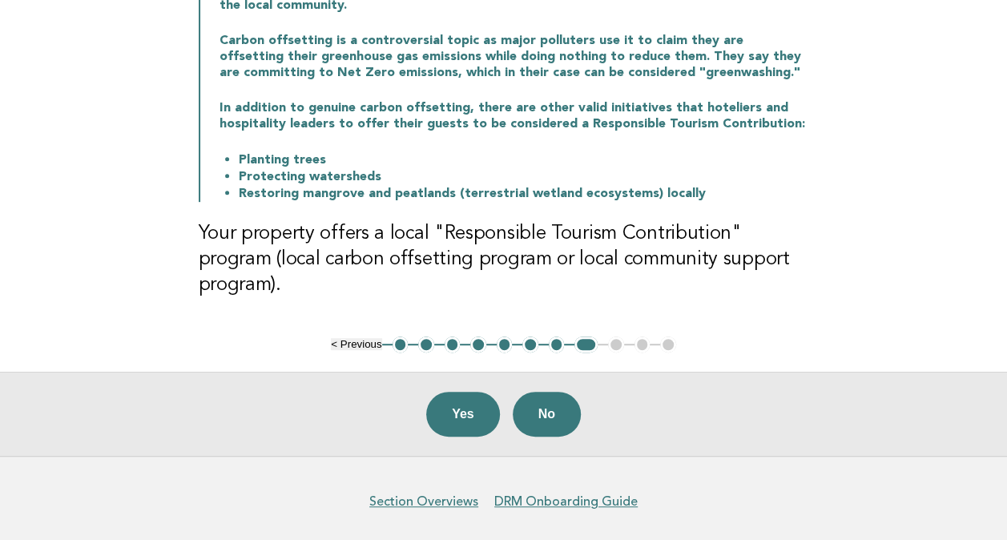
drag, startPoint x: 824, startPoint y: 262, endPoint x: 886, endPoint y: 304, distance: 74.4
click at [886, 304] on main "Responsible Engagement Need Help? Responsible Tourism Contribution Responsible …" at bounding box center [503, 166] width 1007 height 577
click at [465, 392] on button "Yes" at bounding box center [463, 414] width 74 height 45
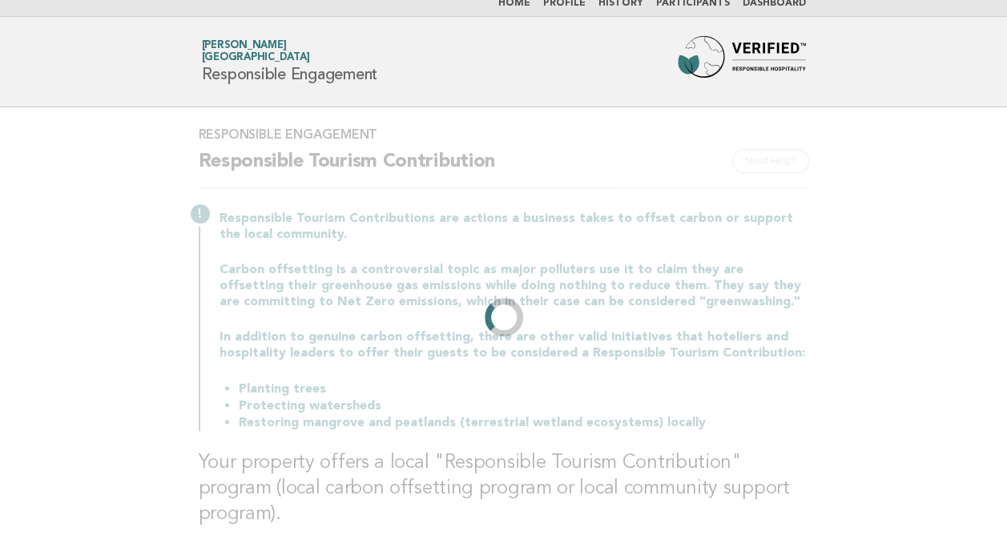
scroll to position [0, 0]
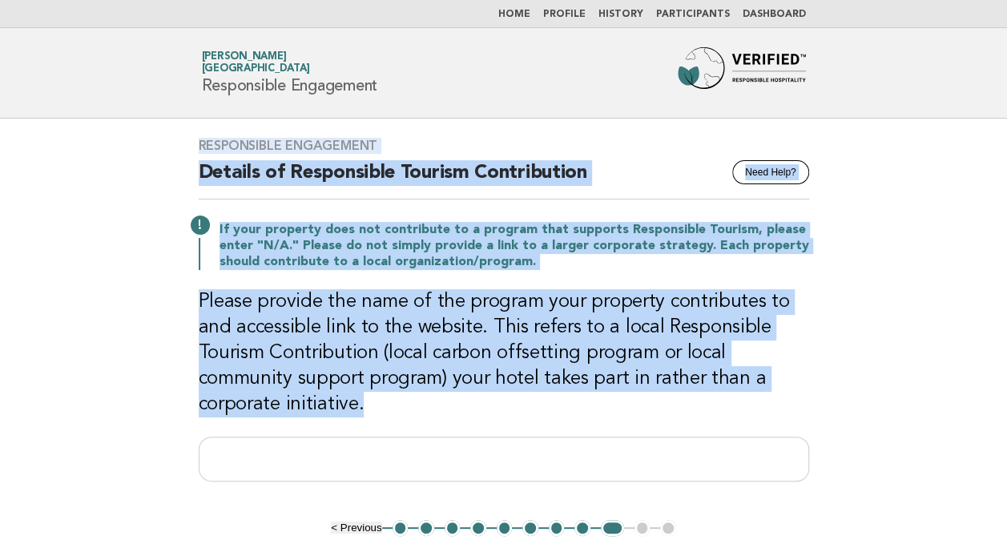
drag, startPoint x: 178, startPoint y: 149, endPoint x: 955, endPoint y: 412, distance: 820.1
click at [955, 412] on main "Responsible Engagement Need Help? Details of Responsible Tourism Contribution I…" at bounding box center [503, 379] width 1007 height 521
click at [806, 351] on h3 "Please provide the name of the program your property contributes to and accessi…" at bounding box center [504, 353] width 610 height 128
click at [906, 340] on main "Responsible Engagement Need Help? Details of Responsible Tourism Contribution I…" at bounding box center [503, 379] width 1007 height 521
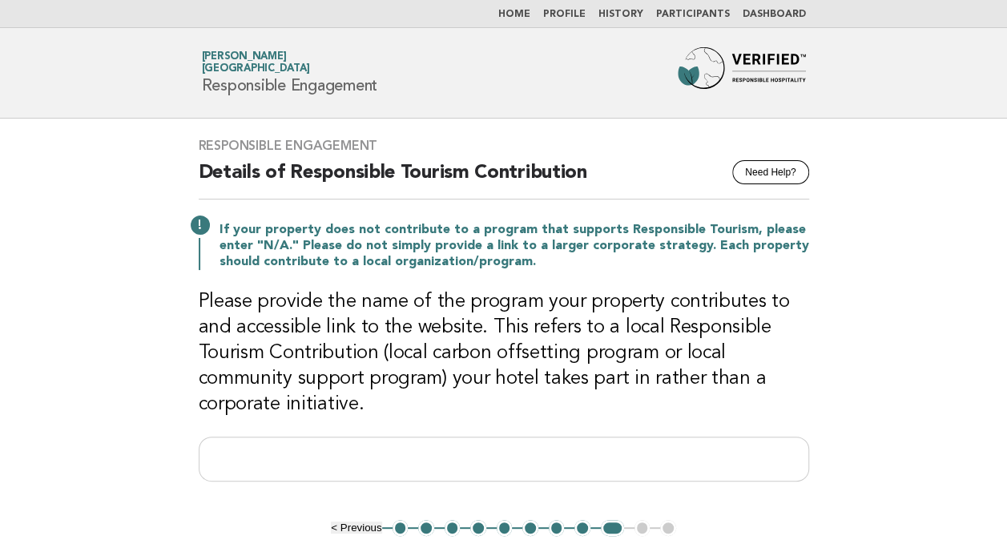
click at [905, 357] on main "Responsible Engagement Need Help? Details of Responsible Tourism Contribution I…" at bounding box center [503, 379] width 1007 height 521
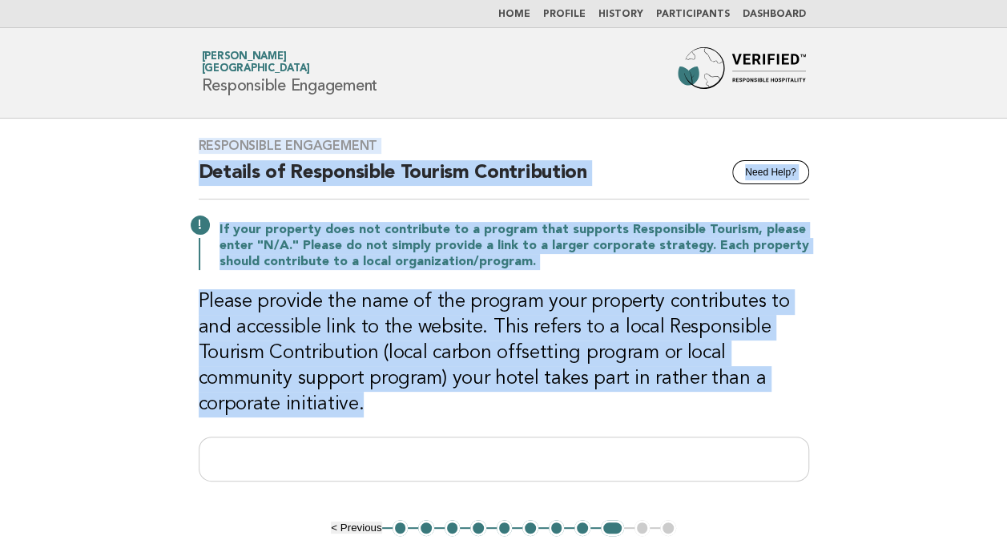
drag, startPoint x: 176, startPoint y: 137, endPoint x: 482, endPoint y: 400, distance: 403.8
click at [482, 400] on main "Responsible Engagement Need Help? Details of Responsible Tourism Contribution I…" at bounding box center [503, 379] width 1007 height 521
copy div "Responsible Engagement Need Help? Details of Responsible Tourism Contribution I…"
drag, startPoint x: 86, startPoint y: 352, endPoint x: 95, endPoint y: 367, distance: 17.2
click at [86, 352] on main "Responsible Engagement Need Help? Details of Responsible Tourism Contribution I…" at bounding box center [503, 379] width 1007 height 521
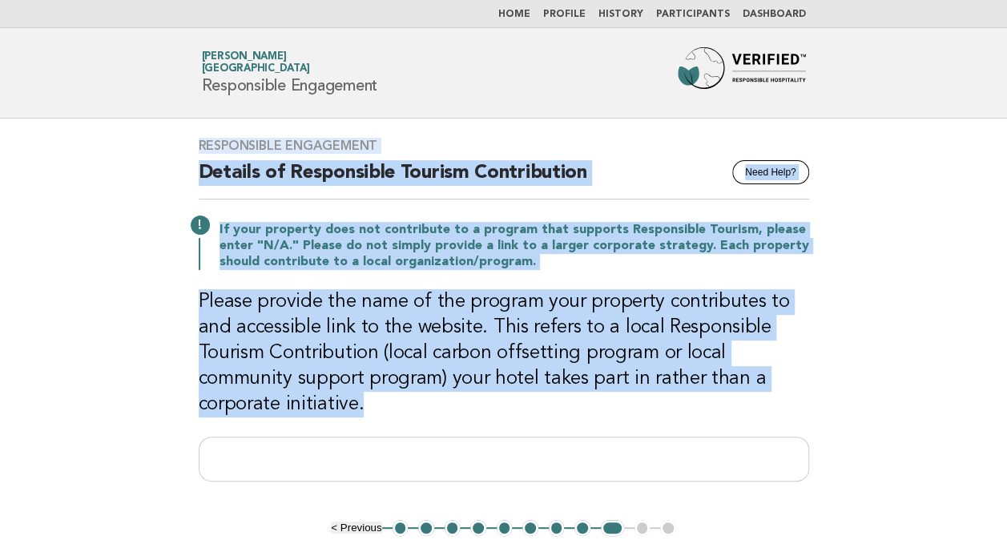
click at [117, 390] on main "Responsible Engagement Need Help? Details of Responsible Tourism Contribution I…" at bounding box center [503, 379] width 1007 height 521
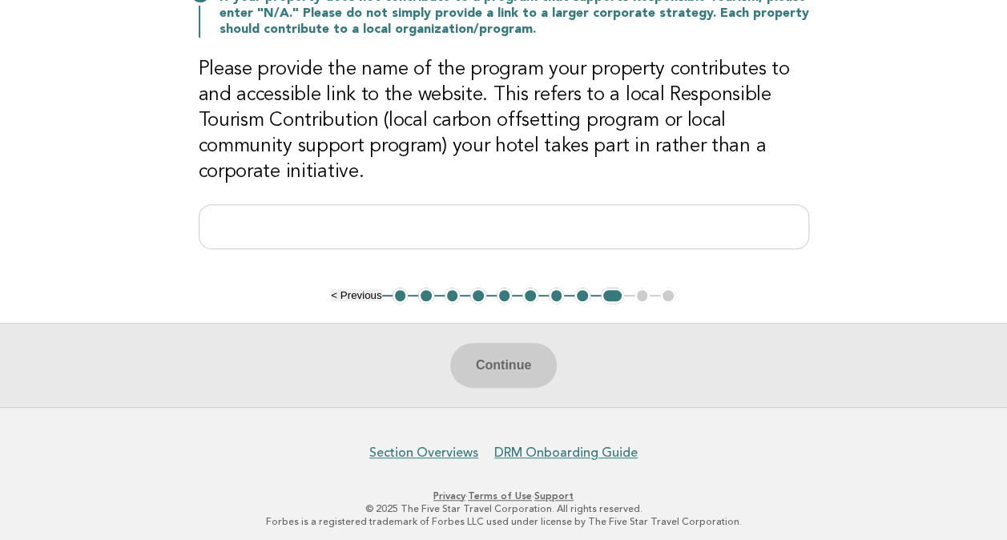
scroll to position [237, 0]
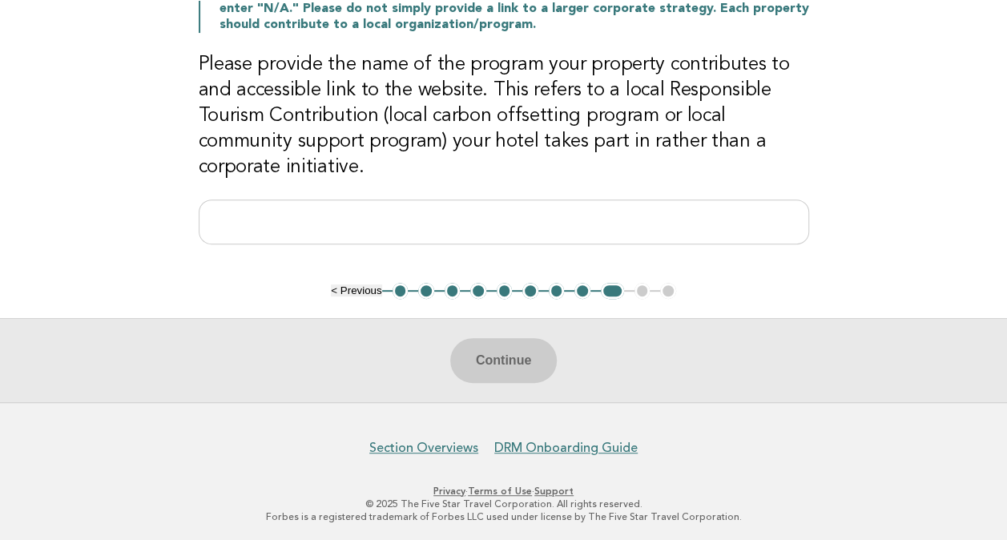
click at [498, 353] on div "Continue" at bounding box center [503, 360] width 1007 height 84
click at [513, 234] on input "text" at bounding box center [504, 221] width 610 height 45
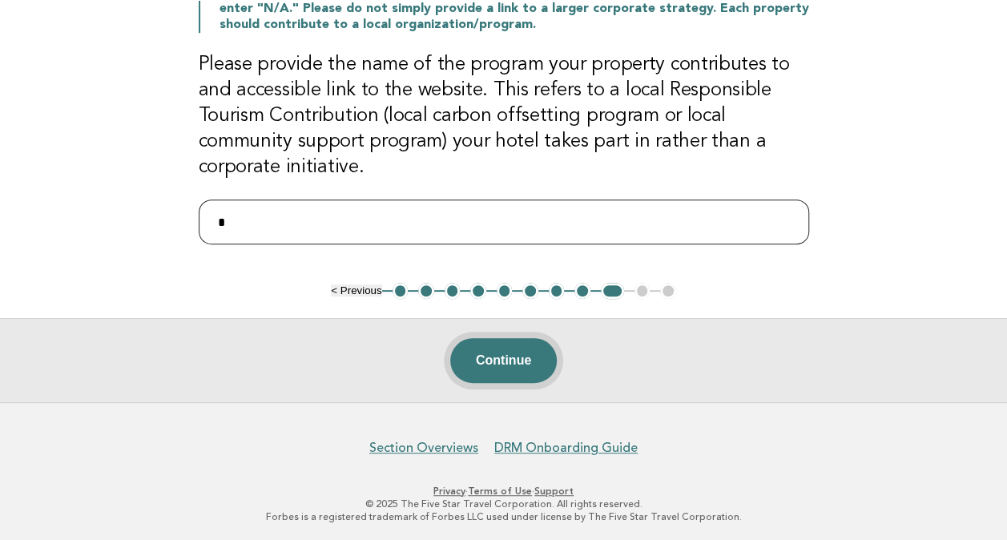
type input "*"
click at [509, 364] on button "Continue" at bounding box center [503, 360] width 107 height 45
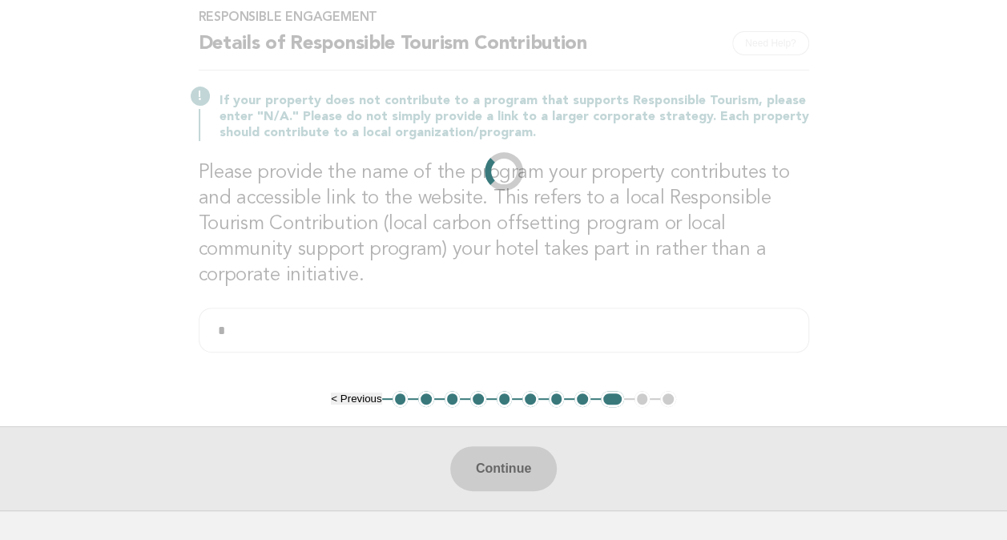
scroll to position [0, 0]
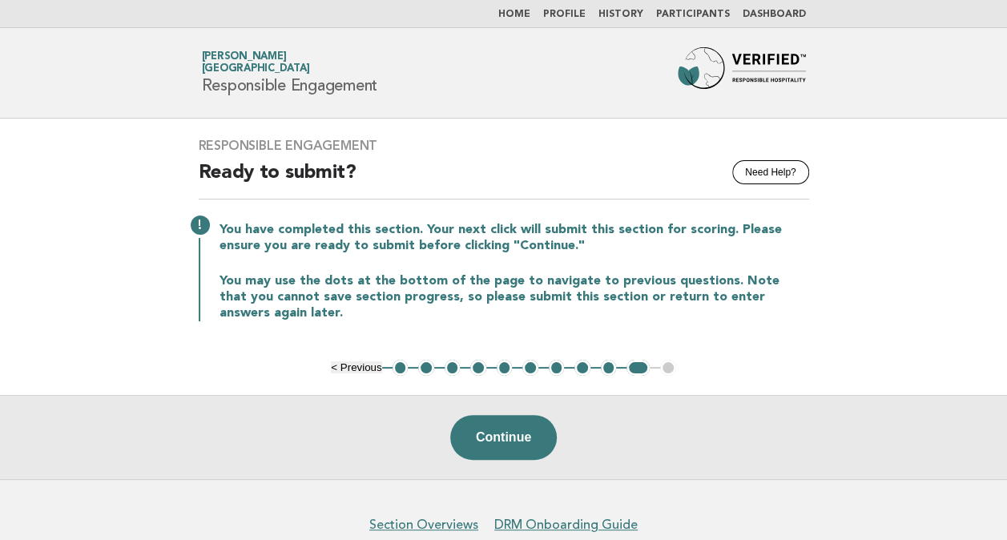
click at [525, 21] on nav "Home Profile History Participants Dashboard" at bounding box center [503, 14] width 1007 height 28
click at [530, 13] on link "Home" at bounding box center [514, 15] width 32 height 10
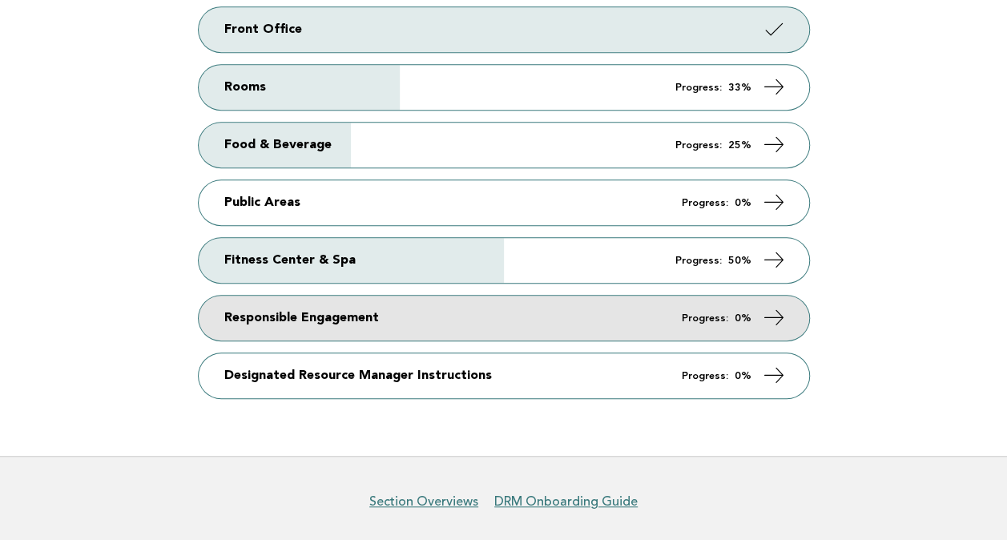
scroll to position [400, 0]
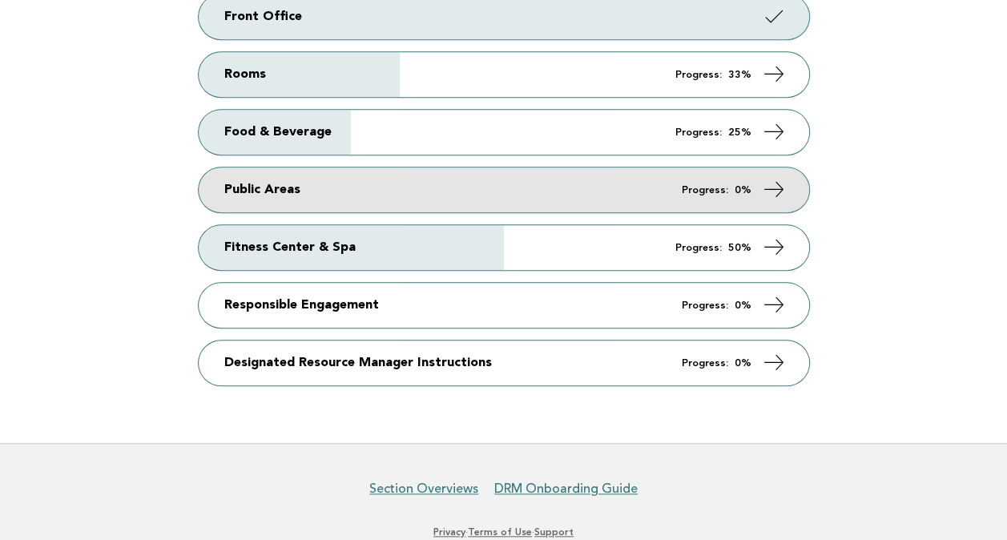
click at [653, 173] on link "Public Areas Progress: 0%" at bounding box center [504, 189] width 610 height 45
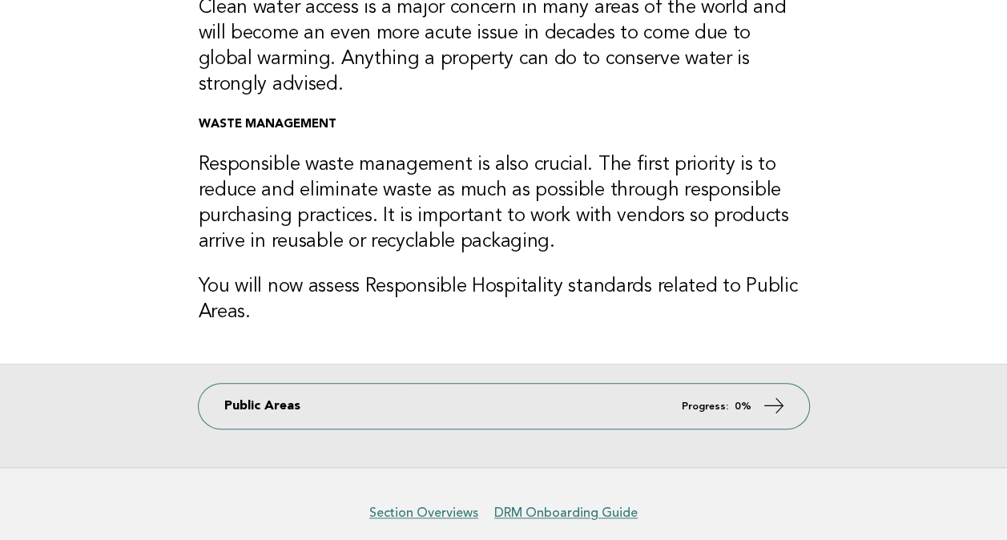
scroll to position [541, 0]
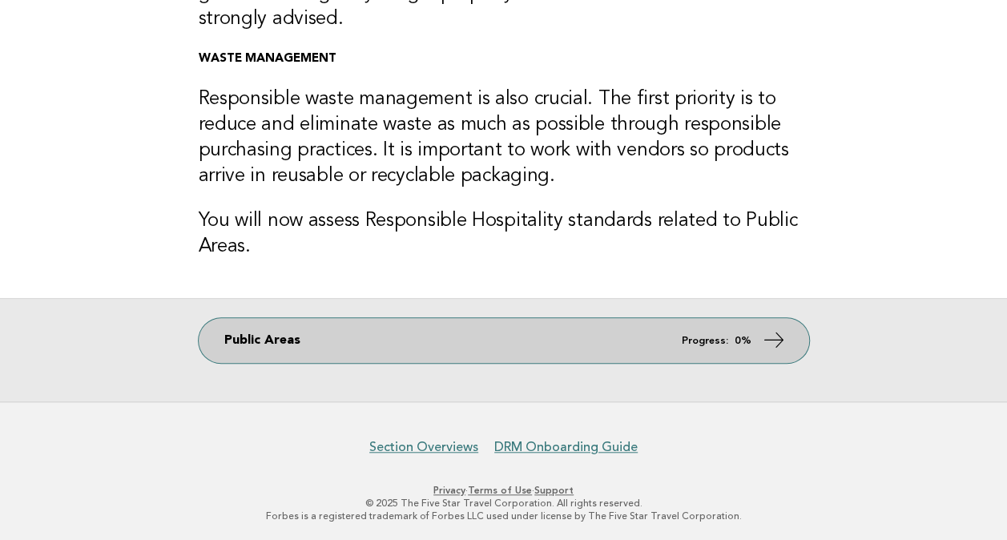
click at [778, 344] on icon at bounding box center [773, 339] width 23 height 23
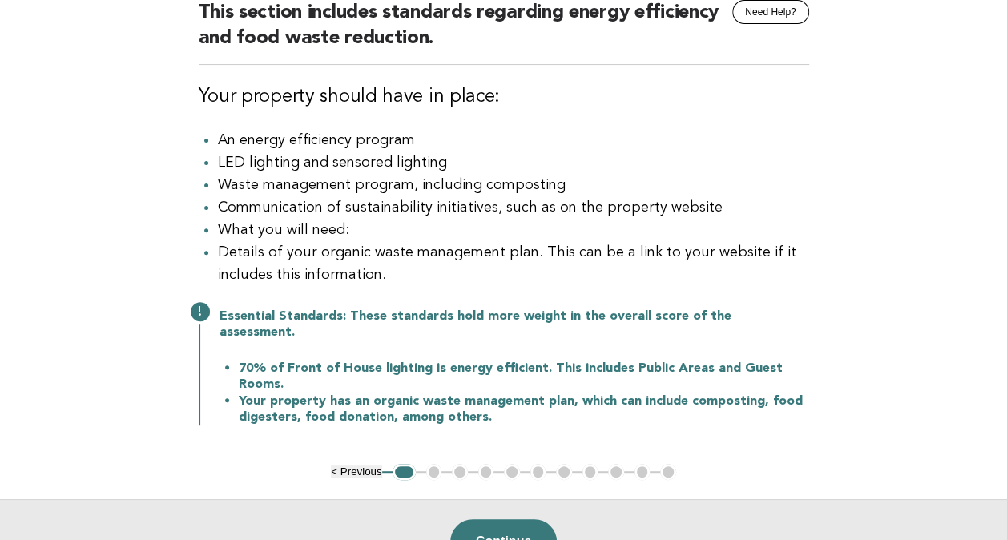
scroll to position [80, 0]
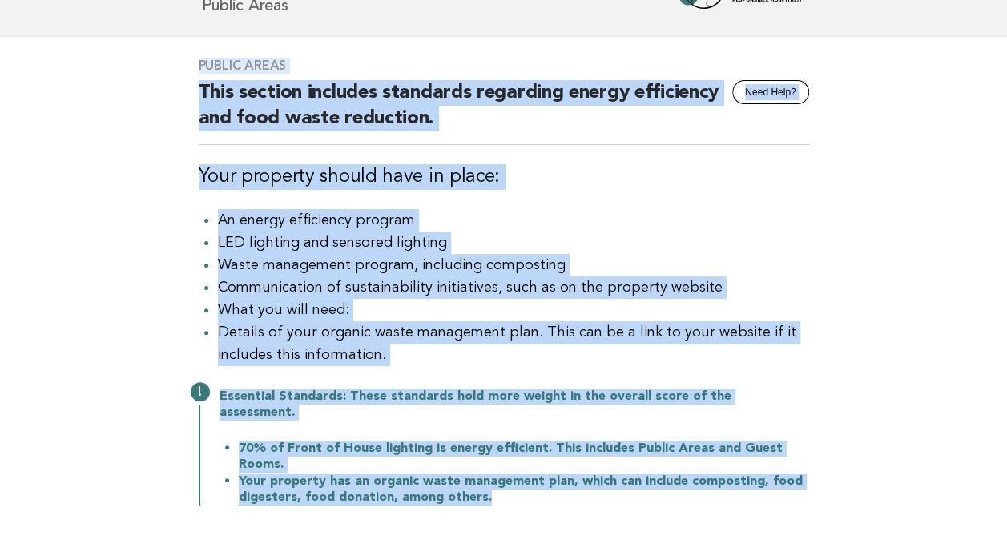
drag, startPoint x: 182, startPoint y: 56, endPoint x: 676, endPoint y: 518, distance: 676.6
click at [676, 518] on div "Public Areas Need Help? This section includes standards regarding energy effici…" at bounding box center [503, 290] width 649 height 505
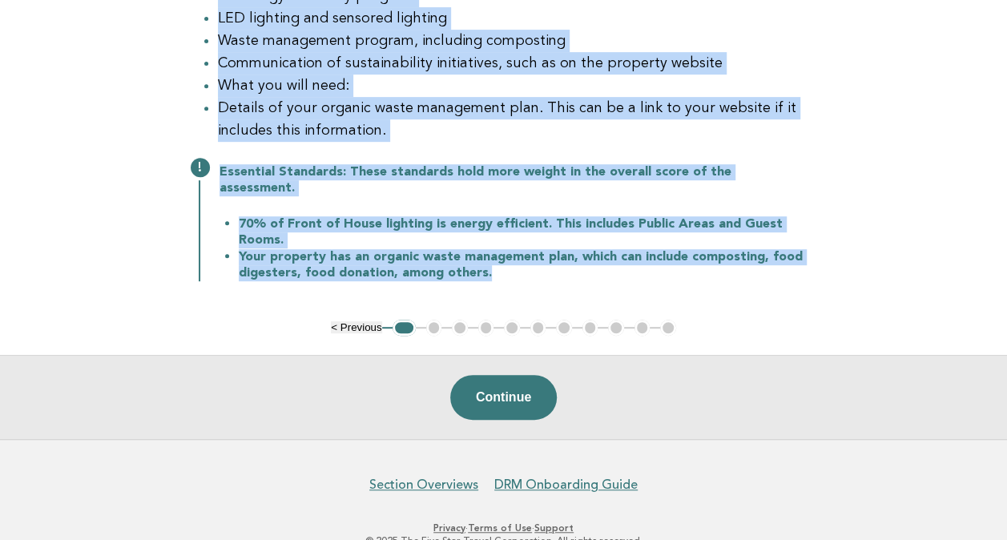
scroll to position [320, 0]
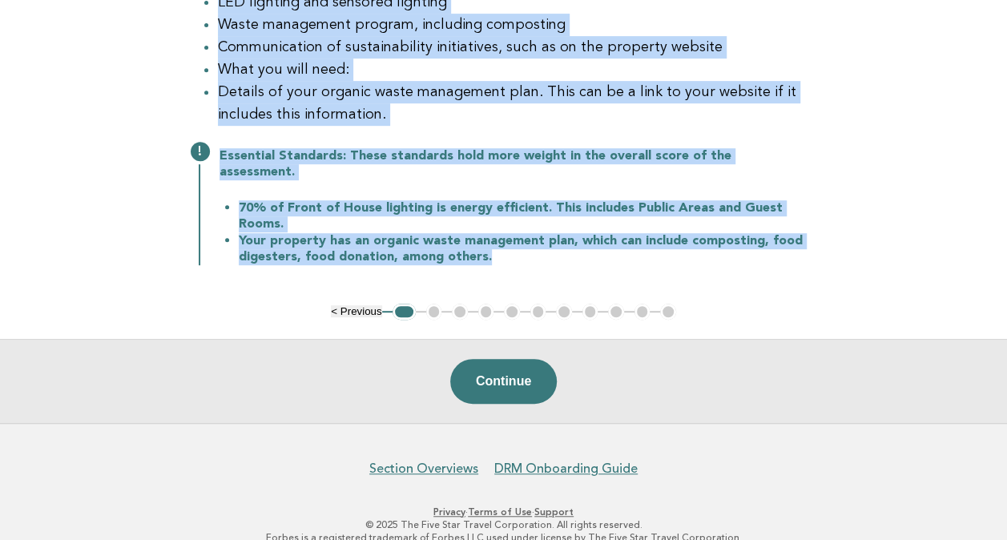
copy div "Public Areas Need Help? This section includes standards regarding energy effici…"
click at [463, 152] on div "Essential Standards: These standards hold more weight in the overall score of t…" at bounding box center [504, 205] width 610 height 120
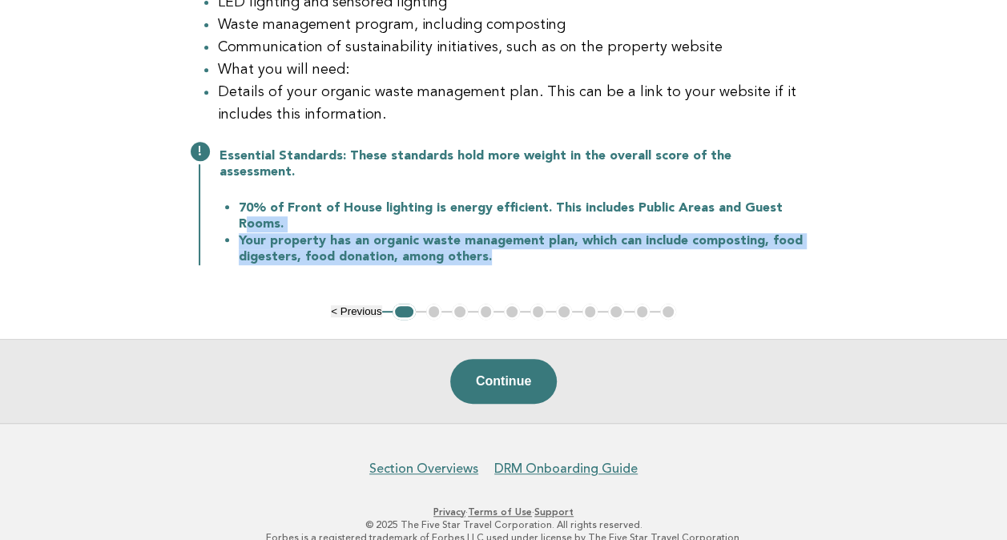
drag, startPoint x: 250, startPoint y: 216, endPoint x: 608, endPoint y: 258, distance: 360.4
click at [608, 258] on div "Public Areas Need Help? This section includes standards regarding energy effici…" at bounding box center [503, 50] width 649 height 505
drag, startPoint x: 608, startPoint y: 258, endPoint x: 413, endPoint y: 221, distance: 198.1
click at [413, 220] on li "70% of Front of House lighting is energy efficient. This includes Public Areas …" at bounding box center [524, 215] width 570 height 33
click at [491, 365] on button "Continue" at bounding box center [503, 381] width 107 height 45
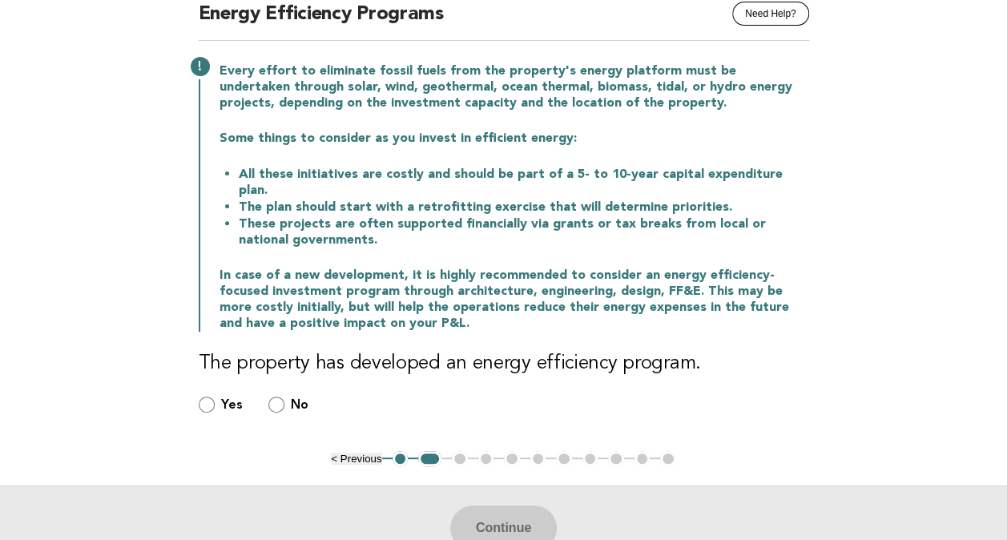
scroll to position [160, 0]
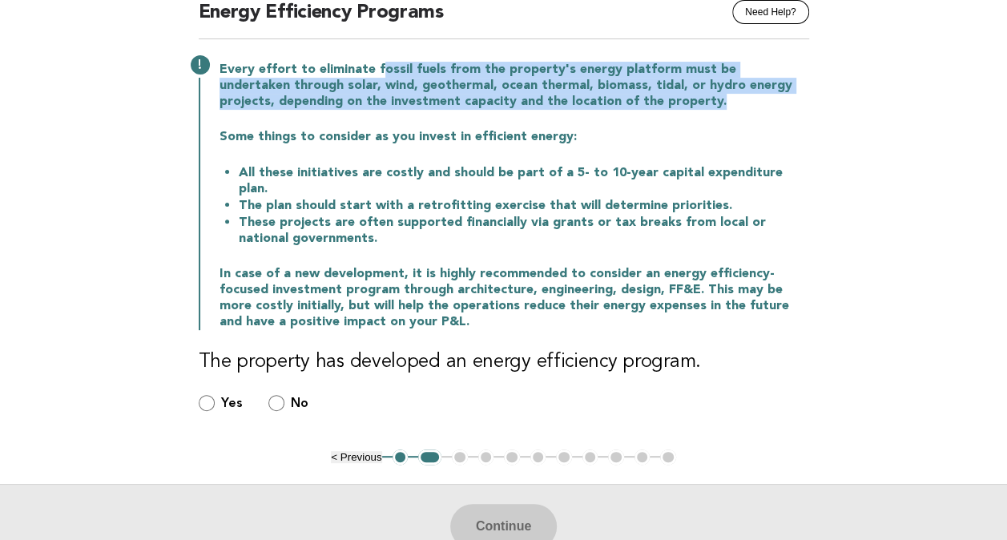
drag, startPoint x: 380, startPoint y: 72, endPoint x: 768, endPoint y: 93, distance: 389.0
click at [768, 93] on p "Every effort to eliminate fossil fuels from the property's energy platform must…" at bounding box center [513, 86] width 589 height 48
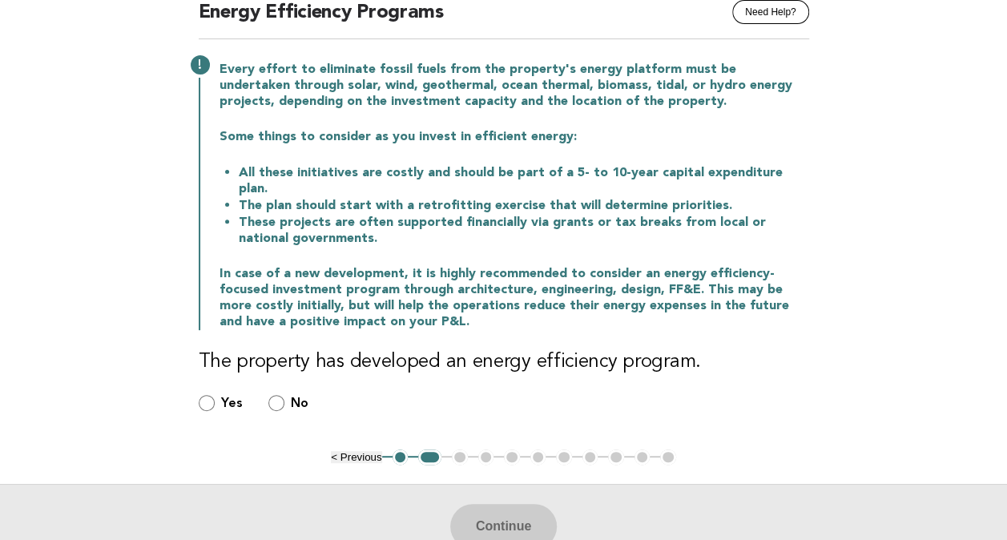
drag, startPoint x: 768, startPoint y: 93, endPoint x: 593, endPoint y: 188, distance: 198.9
click at [593, 197] on li "The plan should start with a retrofitting exercise that will determine prioriti…" at bounding box center [524, 205] width 570 height 17
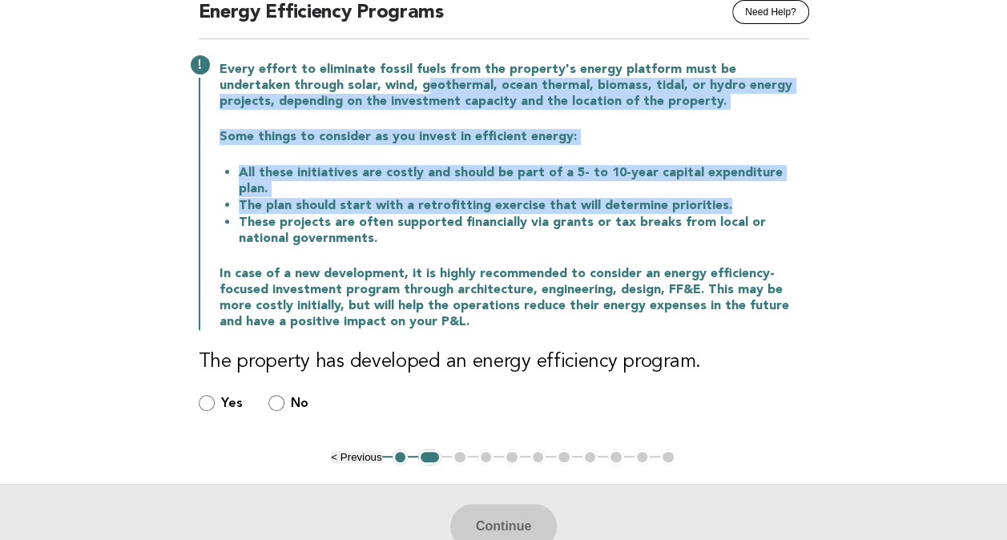
drag, startPoint x: 453, startPoint y: 88, endPoint x: 933, endPoint y: 181, distance: 488.6
click at [933, 181] on main "Public Areas Need Help? Energy Efficiency Programs Every effort to eliminate fo…" at bounding box center [503, 262] width 1007 height 609
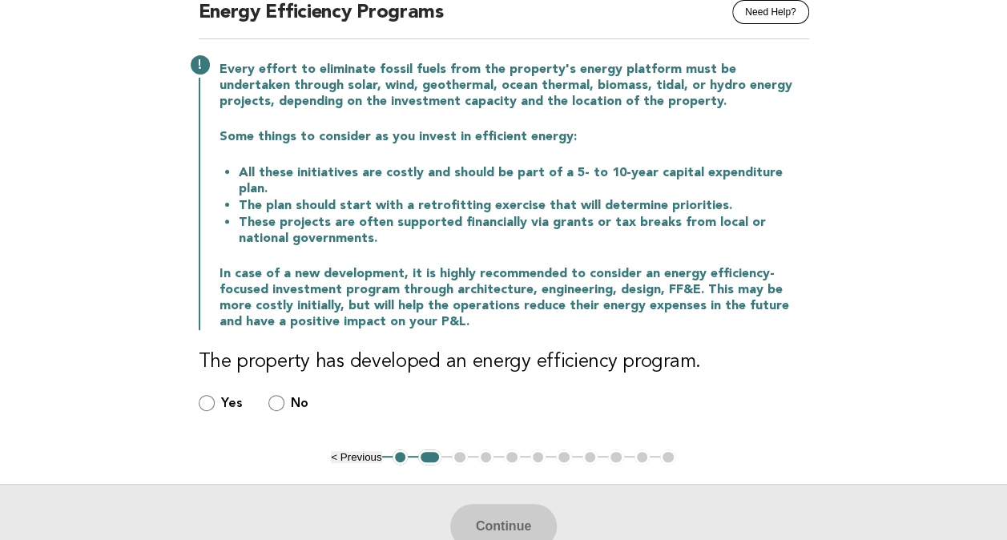
drag, startPoint x: 933, startPoint y: 181, endPoint x: 766, endPoint y: 276, distance: 192.6
click at [766, 276] on p "In case of a new development, it is highly recommended to consider an energy ef…" at bounding box center [513, 298] width 589 height 64
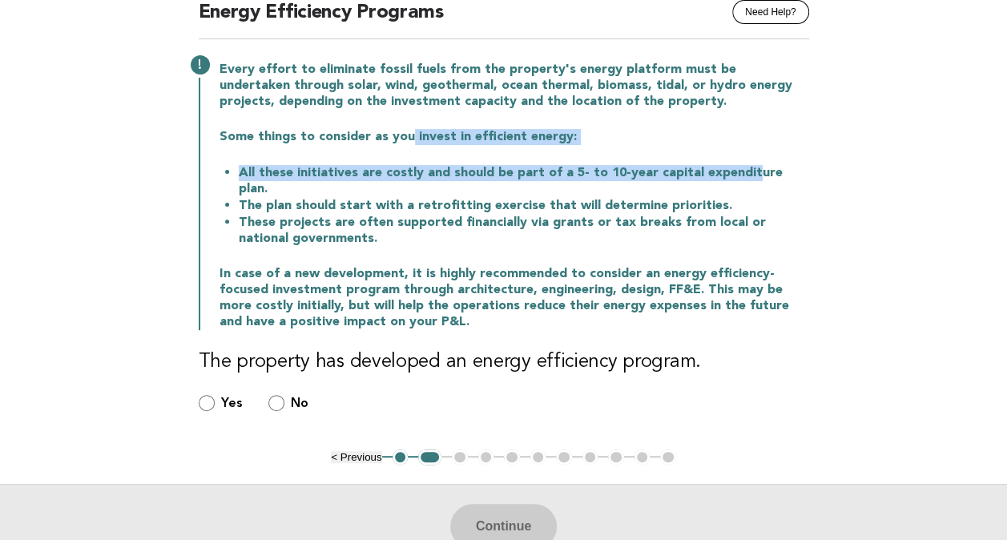
drag, startPoint x: 409, startPoint y: 120, endPoint x: 745, endPoint y: 155, distance: 337.4
click at [745, 155] on div "Every effort to eliminate fossil fuels from the property's energy platform must…" at bounding box center [504, 194] width 610 height 272
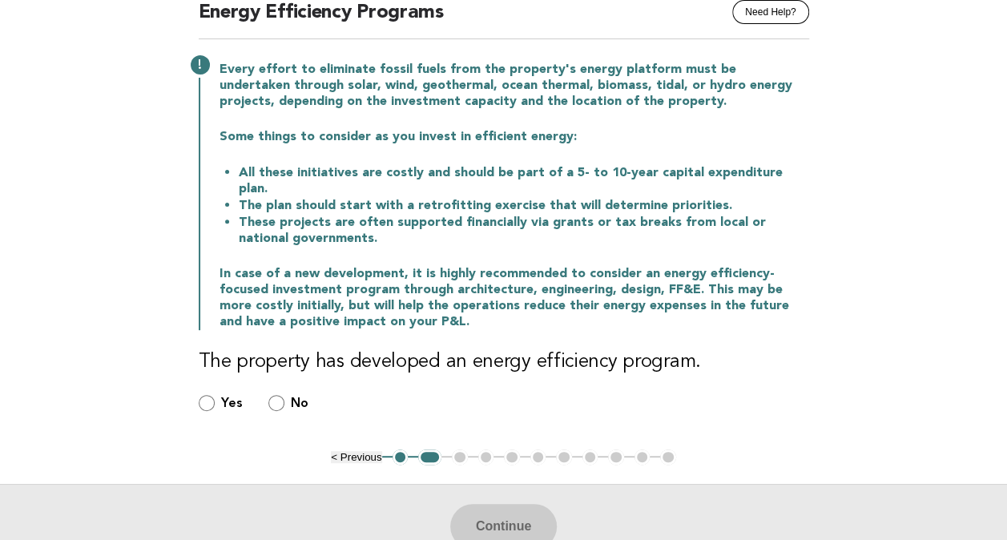
drag, startPoint x: 745, startPoint y: 155, endPoint x: 597, endPoint y: 243, distance: 171.3
click at [597, 243] on div "Every effort to eliminate fossil fuels from the property's energy platform must…" at bounding box center [504, 194] width 610 height 272
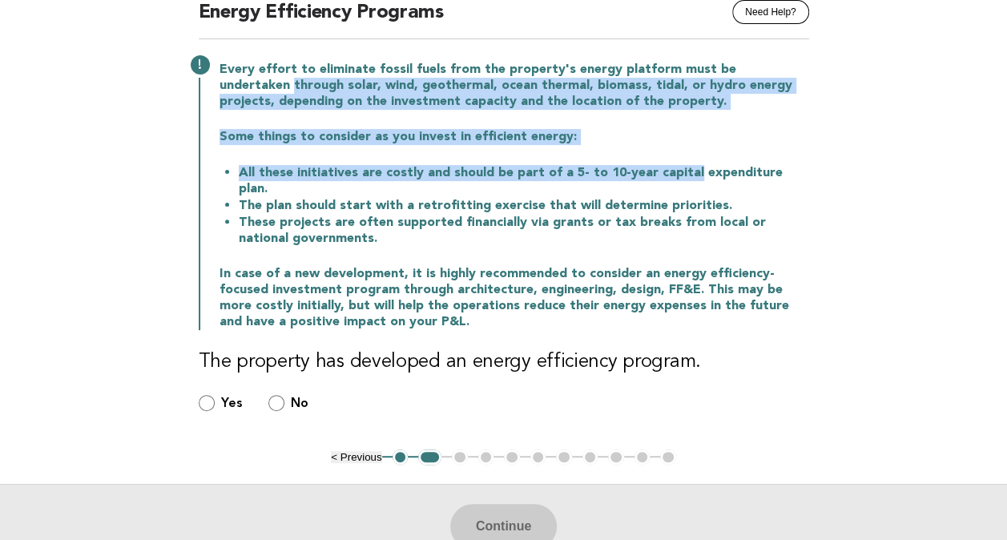
drag, startPoint x: 686, startPoint y: 166, endPoint x: 131, endPoint y: 91, distance: 560.8
click at [131, 91] on main "Public Areas Need Help? Energy Efficiency Programs Every effort to eliminate fo…" at bounding box center [503, 262] width 1007 height 609
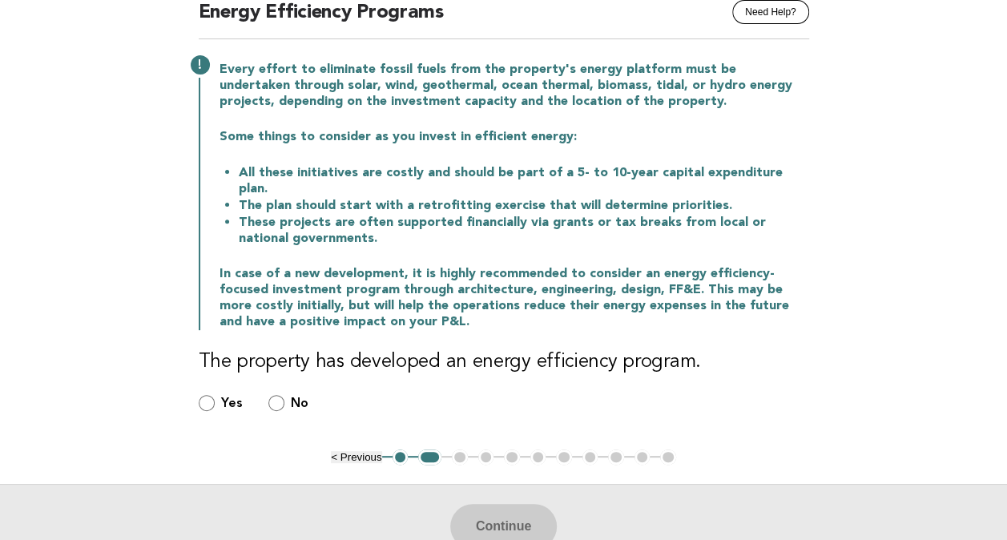
drag, startPoint x: 131, startPoint y: 91, endPoint x: 700, endPoint y: 231, distance: 586.2
click at [700, 231] on div "Every effort to eliminate fossil fuels from the property's energy platform must…" at bounding box center [504, 194] width 610 height 272
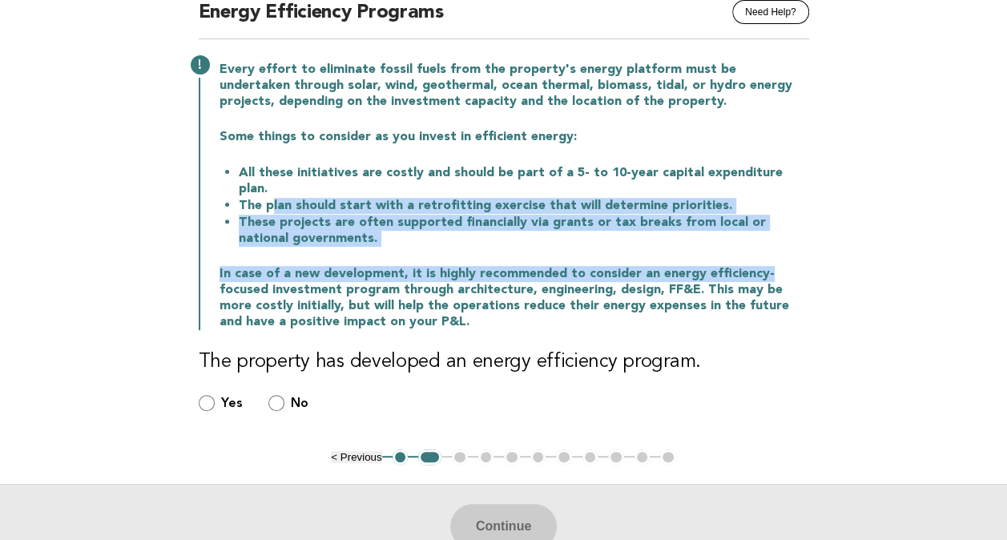
drag, startPoint x: 268, startPoint y: 186, endPoint x: 861, endPoint y: 250, distance: 596.1
click at [861, 250] on main "Public Areas Need Help? Energy Efficiency Programs Every effort to eliminate fo…" at bounding box center [503, 262] width 1007 height 609
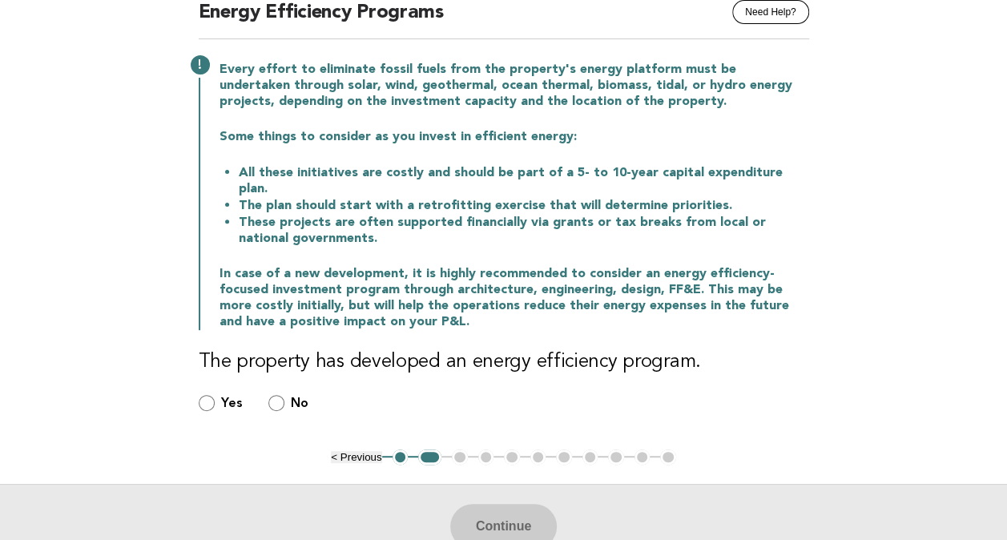
drag, startPoint x: 861, startPoint y: 250, endPoint x: 748, endPoint y: 311, distance: 128.3
click at [748, 311] on p "In case of a new development, it is highly recommended to consider an energy ef…" at bounding box center [513, 298] width 589 height 64
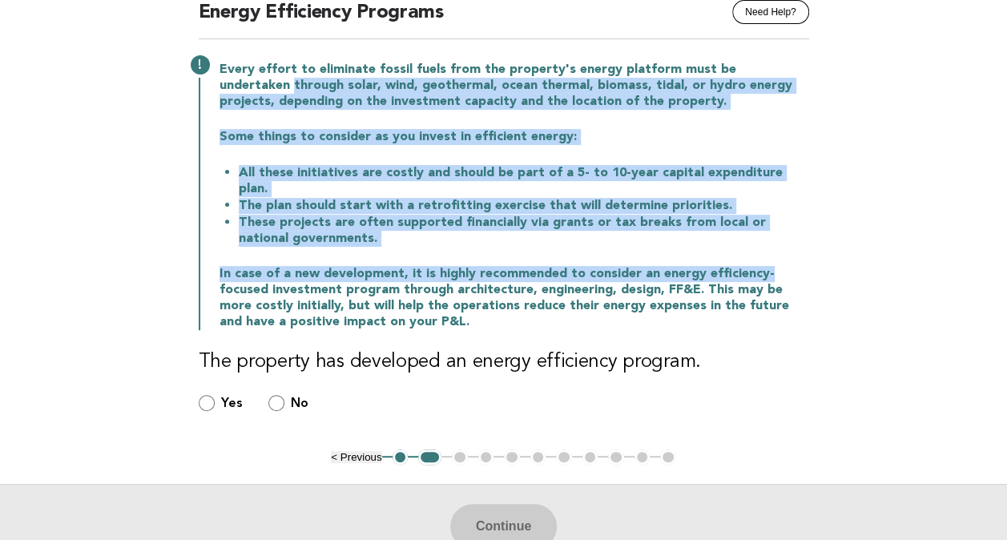
drag, startPoint x: 814, startPoint y: 264, endPoint x: 93, endPoint y: 78, distance: 744.6
click at [93, 78] on main "Public Areas Need Help? Energy Efficiency Programs Every effort to eliminate fo…" at bounding box center [503, 262] width 1007 height 609
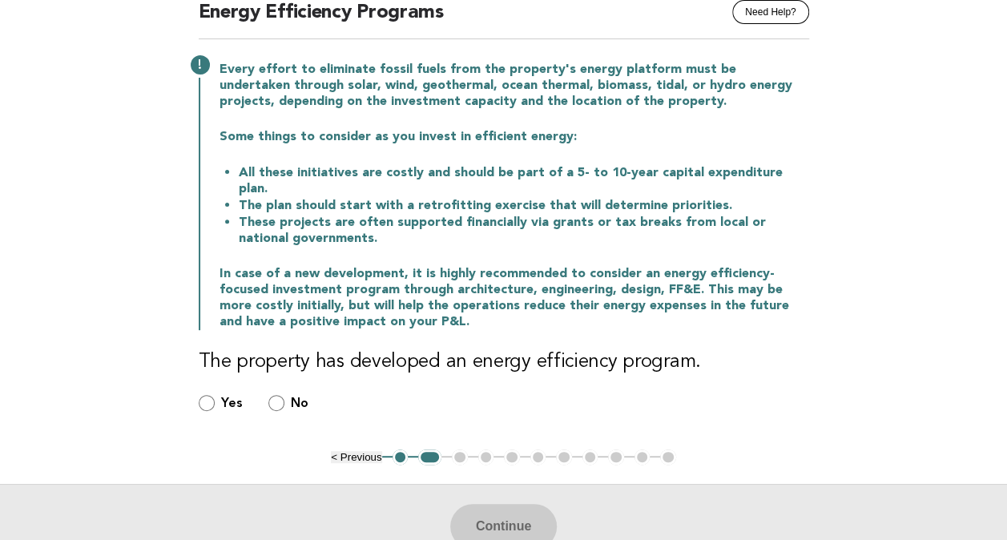
click at [791, 280] on p "In case of a new development, it is highly recommended to consider an energy ef…" at bounding box center [513, 298] width 589 height 64
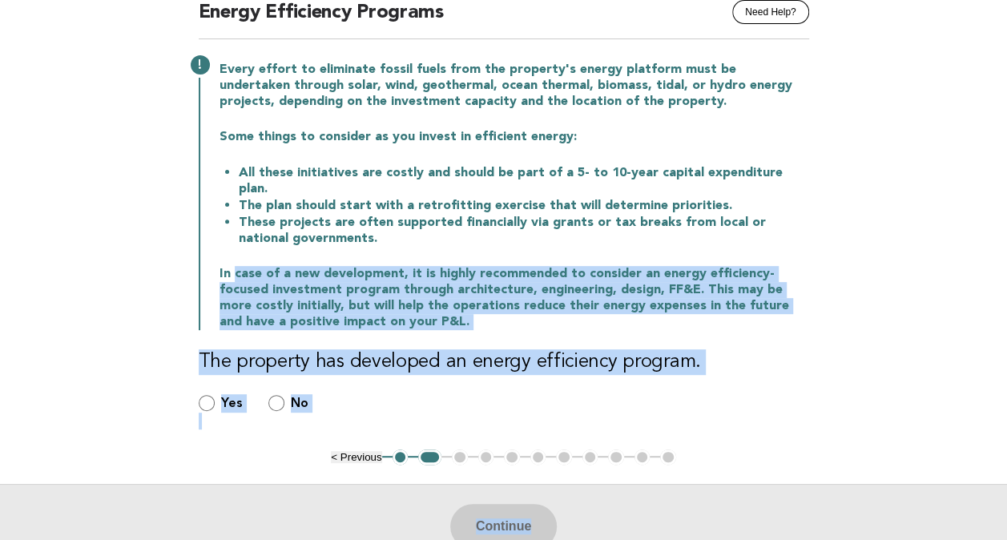
drag, startPoint x: 360, startPoint y: 266, endPoint x: 1002, endPoint y: 314, distance: 644.1
click at [1002, 314] on main "Public Areas Need Help? Energy Efficiency Programs Every effort to eliminate fo…" at bounding box center [503, 262] width 1007 height 609
click at [658, 266] on p "In case of a new development, it is highly recommended to consider an energy ef…" at bounding box center [513, 298] width 589 height 64
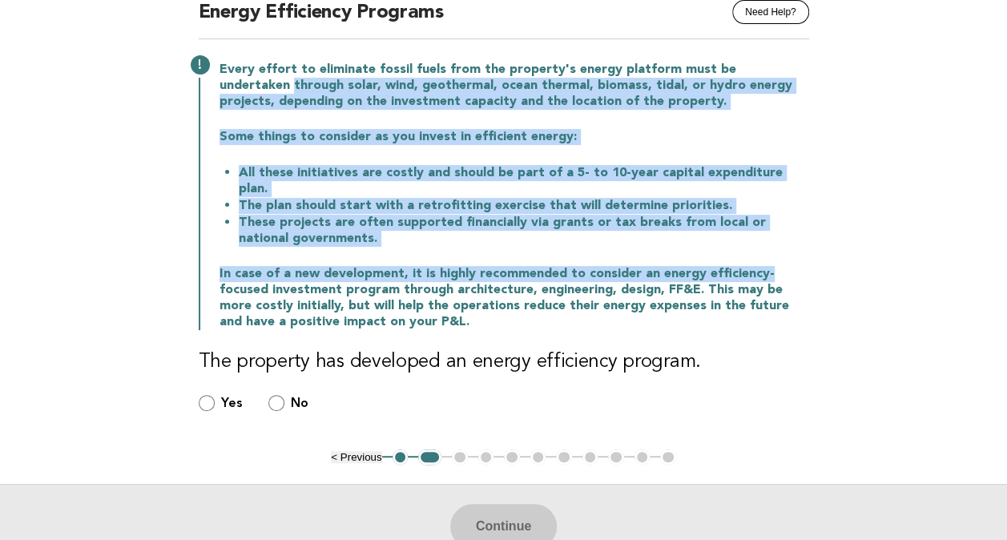
drag, startPoint x: 774, startPoint y: 256, endPoint x: 144, endPoint y: 86, distance: 652.0
click at [144, 86] on main "Public Areas Need Help? Energy Efficiency Programs Every effort to eliminate fo…" at bounding box center [503, 262] width 1007 height 609
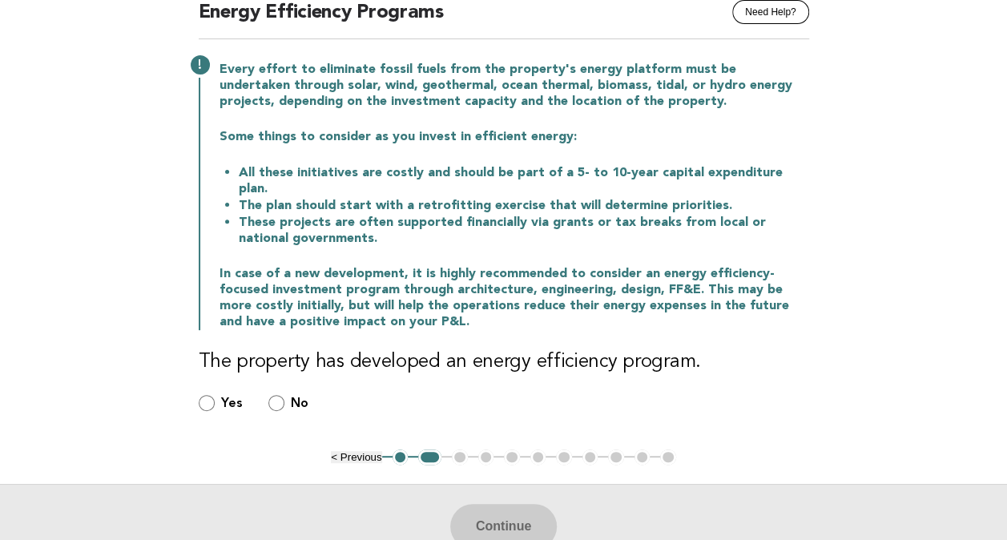
click at [734, 288] on p "In case of a new development, it is highly recommended to consider an energy ef…" at bounding box center [513, 298] width 589 height 64
click at [681, 280] on p "In case of a new development, it is highly recommended to consider an energy ef…" at bounding box center [513, 298] width 589 height 64
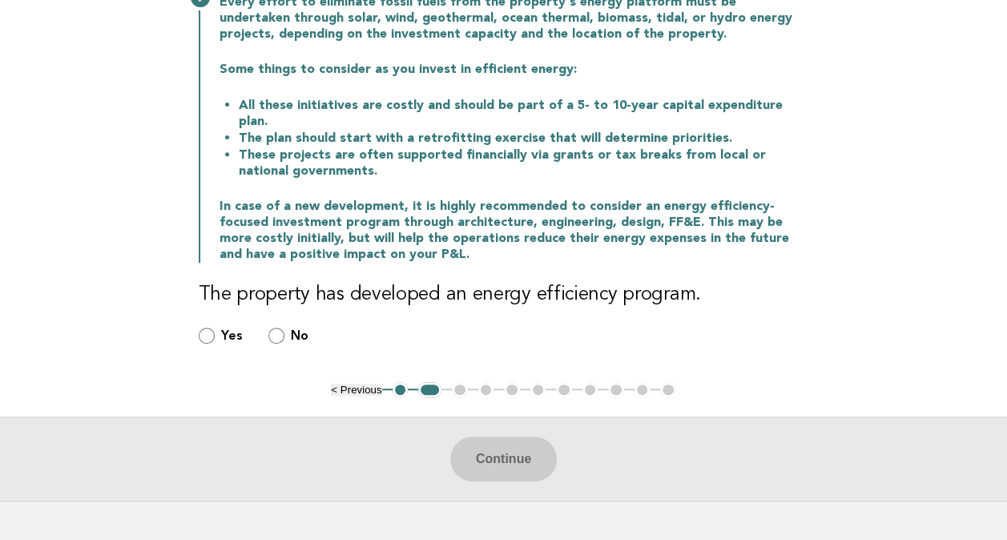
scroll to position [310, 0]
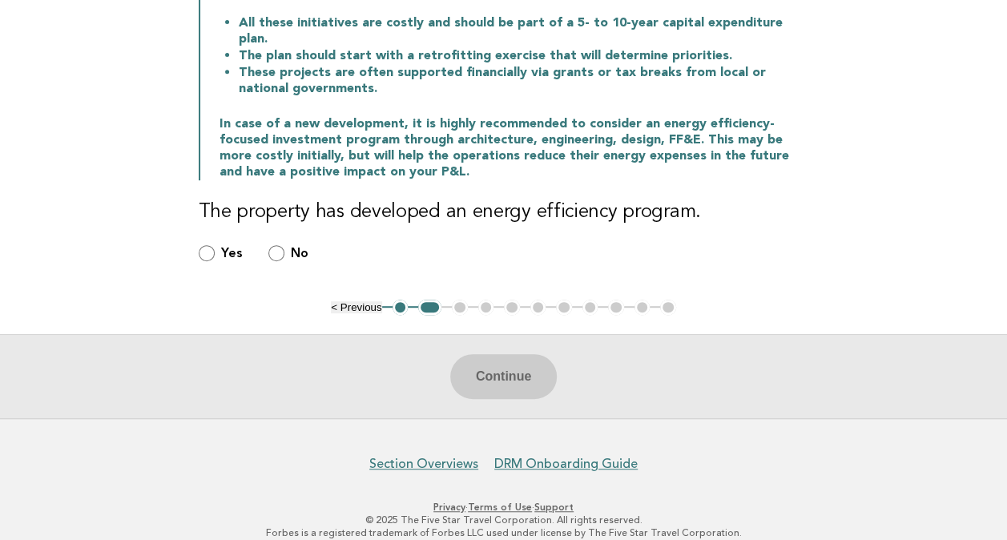
click at [215, 244] on div "Yes" at bounding box center [221, 253] width 44 height 18
click at [216, 244] on div "Yes" at bounding box center [221, 253] width 44 height 18
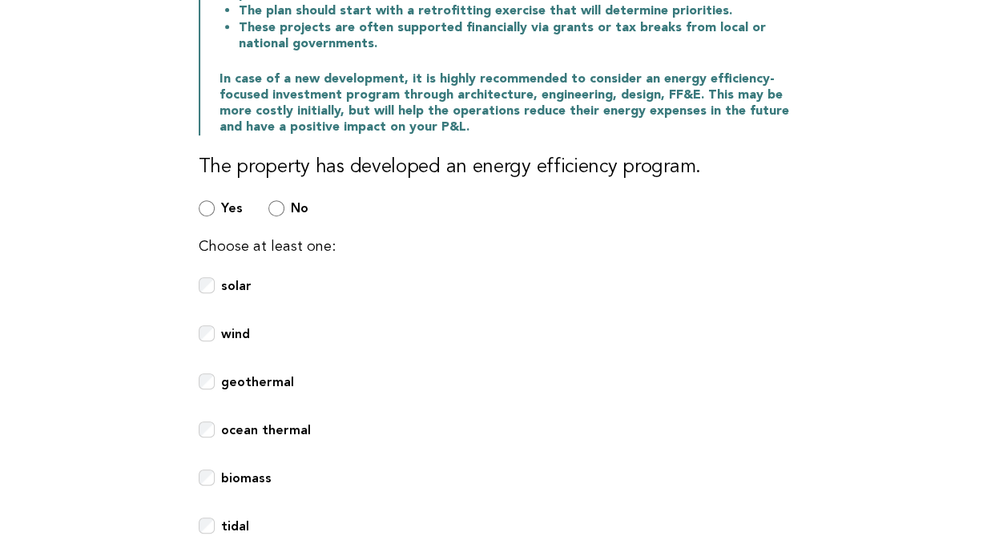
scroll to position [470, 0]
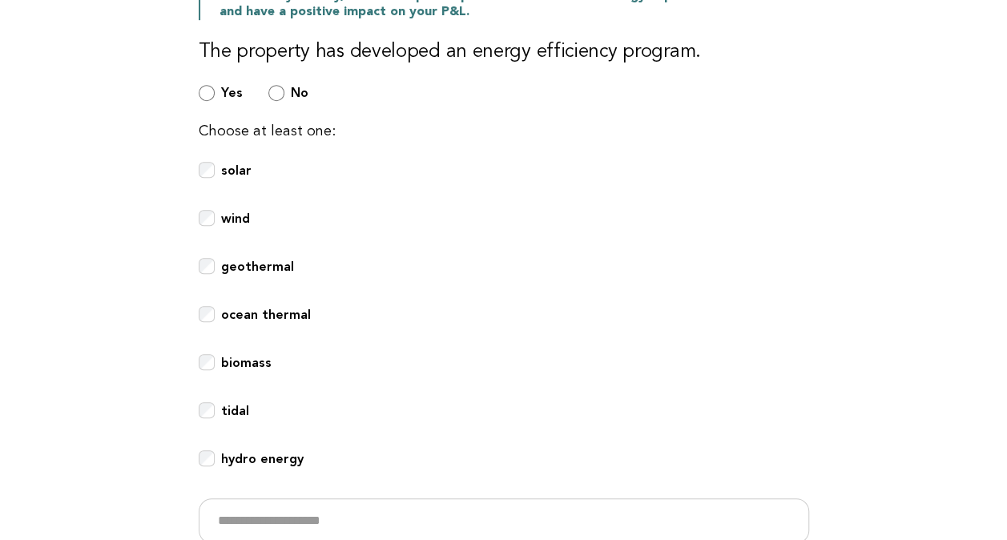
click at [218, 162] on div "solar" at bounding box center [504, 179] width 610 height 35
click at [200, 155] on div "Public Areas Need Help? Energy Efficiency Programs Every effort to eliminate fo…" at bounding box center [503, 114] width 649 height 933
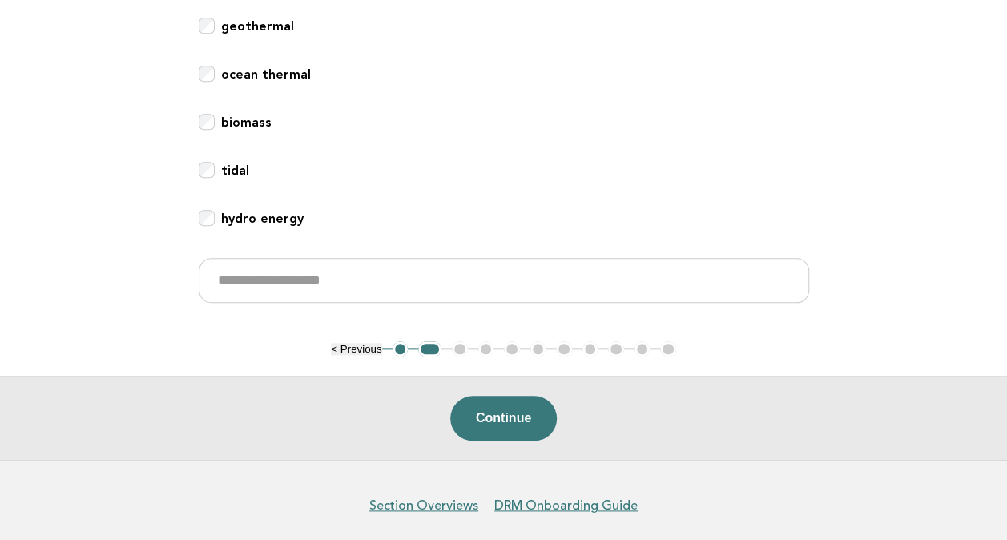
scroll to position [630, 0]
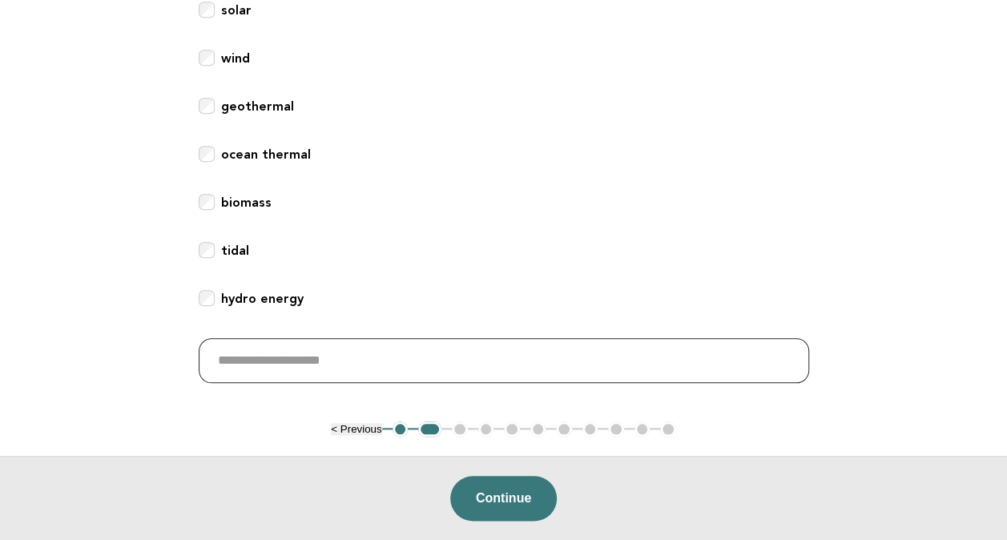
click at [380, 338] on input "text" at bounding box center [504, 360] width 610 height 45
click at [511, 476] on button "Continue" at bounding box center [503, 498] width 107 height 45
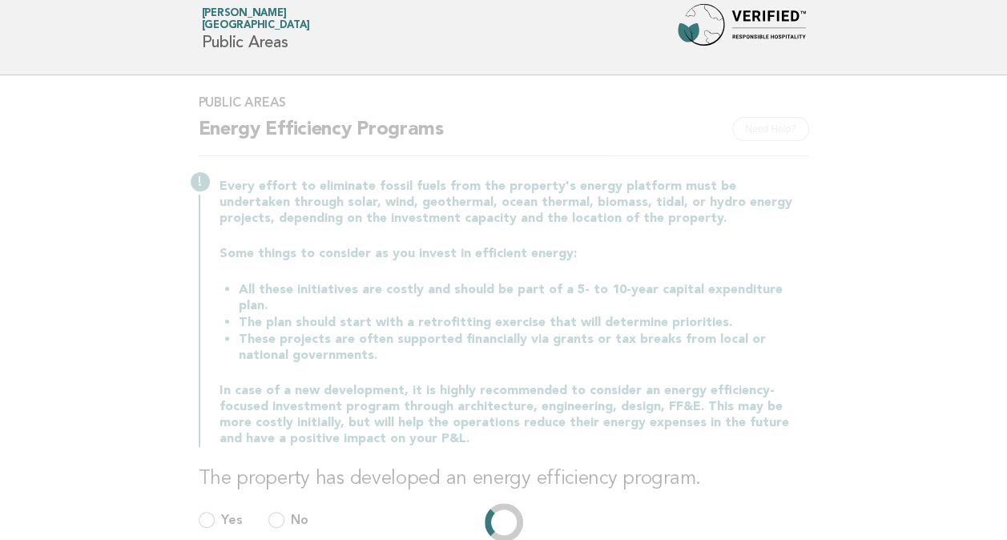
scroll to position [0, 0]
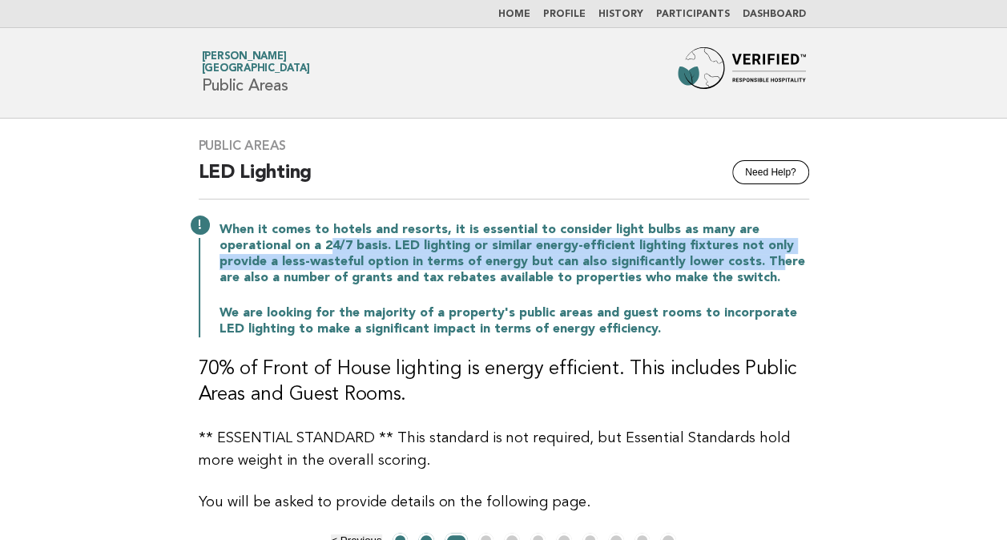
drag, startPoint x: 328, startPoint y: 242, endPoint x: 762, endPoint y: 265, distance: 434.7
click at [762, 265] on p "When it comes to hotels and resorts, it is essential to consider light bulbs as…" at bounding box center [513, 254] width 589 height 64
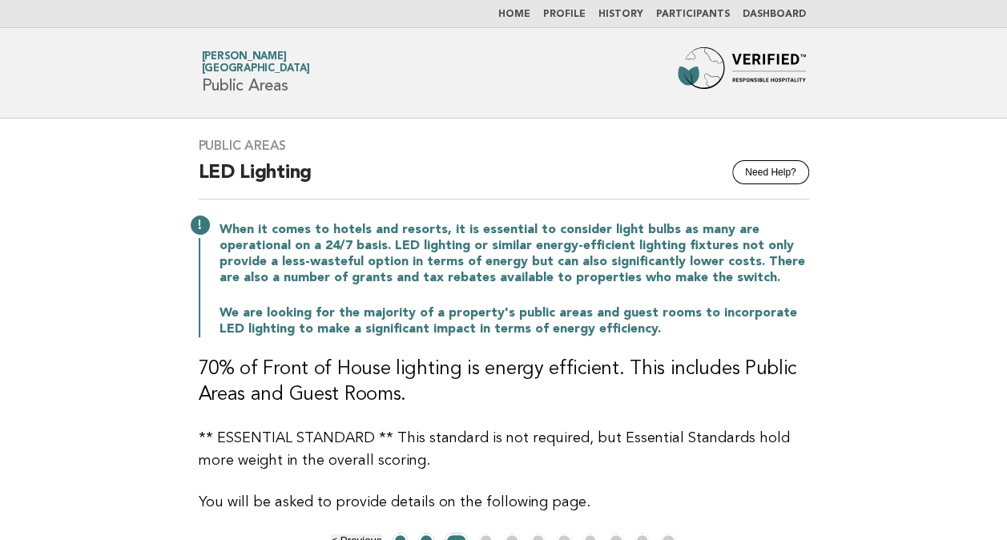
drag, startPoint x: 762, startPoint y: 265, endPoint x: 534, endPoint y: 365, distance: 248.5
click at [534, 365] on h3 "70% of Front of House lighting is energy efficient. This includes Public Areas …" at bounding box center [504, 381] width 610 height 51
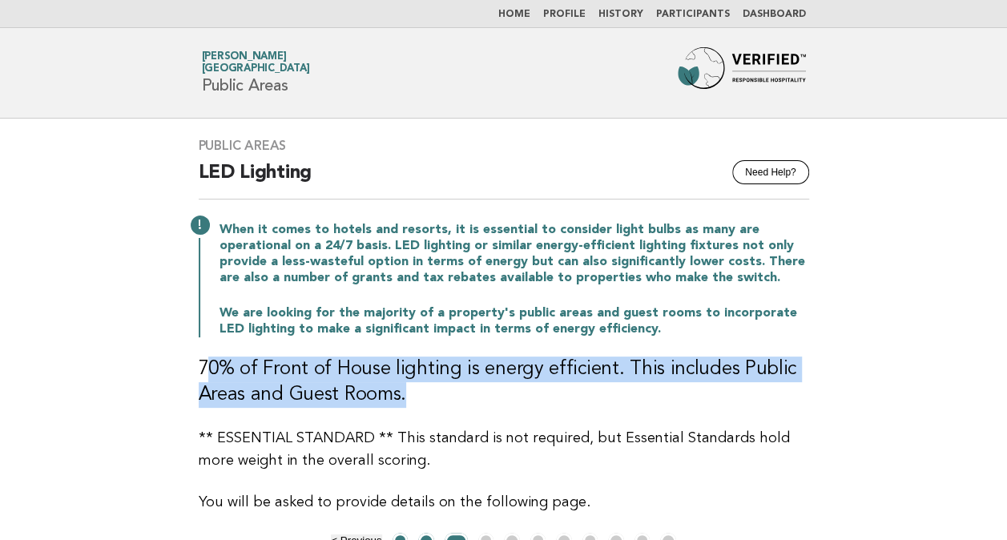
drag, startPoint x: 207, startPoint y: 362, endPoint x: 770, endPoint y: 391, distance: 563.0
click at [770, 391] on h3 "70% of Front of House lighting is energy efficient. This includes Public Areas …" at bounding box center [504, 381] width 610 height 51
drag, startPoint x: 770, startPoint y: 391, endPoint x: 608, endPoint y: 393, distance: 161.8
click at [608, 393] on h3 "70% of Front of House lighting is energy efficient. This includes Public Areas …" at bounding box center [504, 381] width 610 height 51
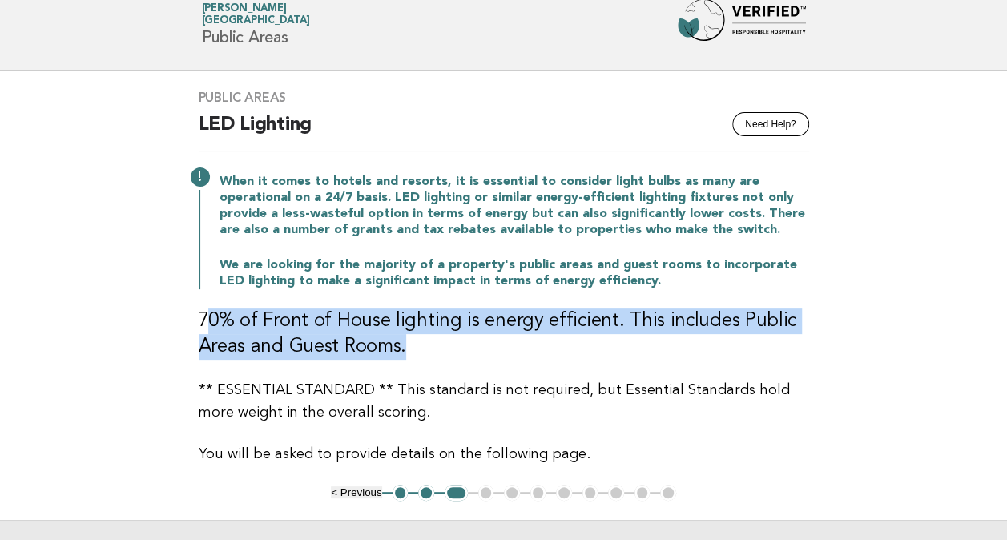
scroll to position [80, 0]
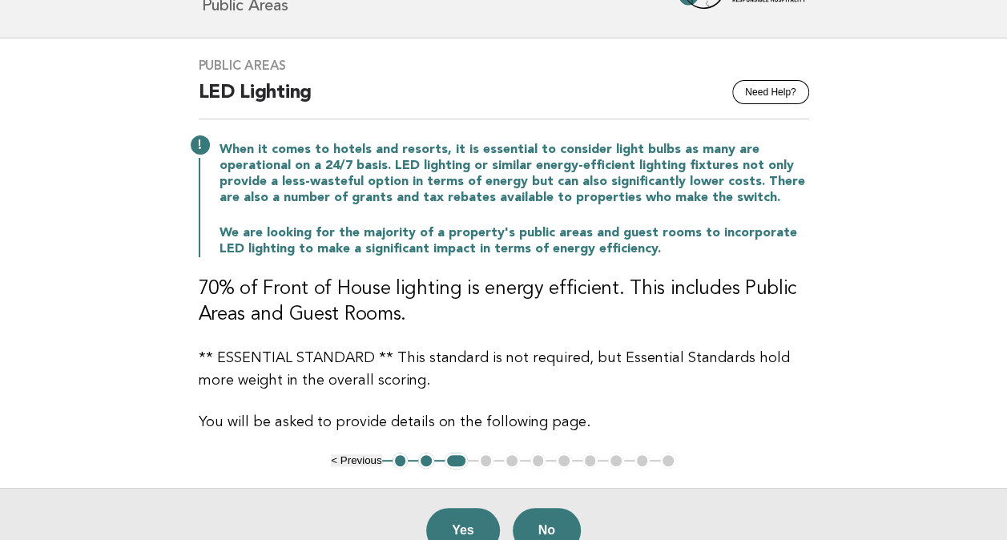
click at [617, 348] on p "** ESSENTIAL STANDARD ** This standard is not required, but Essential Standards…" at bounding box center [504, 369] width 610 height 45
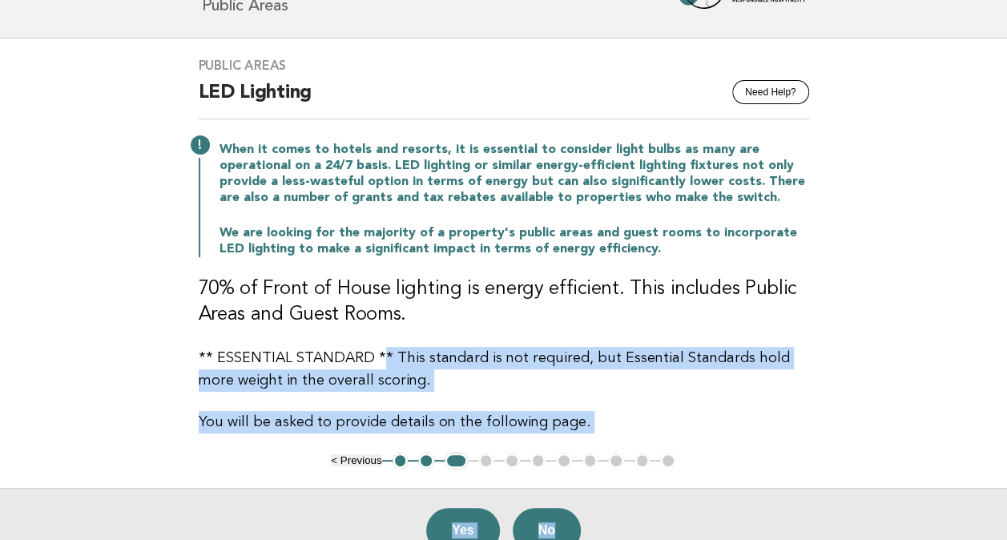
drag, startPoint x: 381, startPoint y: 359, endPoint x: 910, endPoint y: 406, distance: 530.7
click at [910, 406] on main "Public Areas Need Help? LED Lighting When it comes to hotels and resorts, it is…" at bounding box center [503, 304] width 1007 height 533
drag, startPoint x: 910, startPoint y: 406, endPoint x: 519, endPoint y: 406, distance: 390.8
click at [519, 406] on div "Public Areas Need Help? LED Lighting When it comes to hotels and resorts, it is…" at bounding box center [503, 245] width 649 height 414
click at [648, 381] on p "** ESSENTIAL STANDARD ** This standard is not required, but Essential Standards…" at bounding box center [504, 369] width 610 height 45
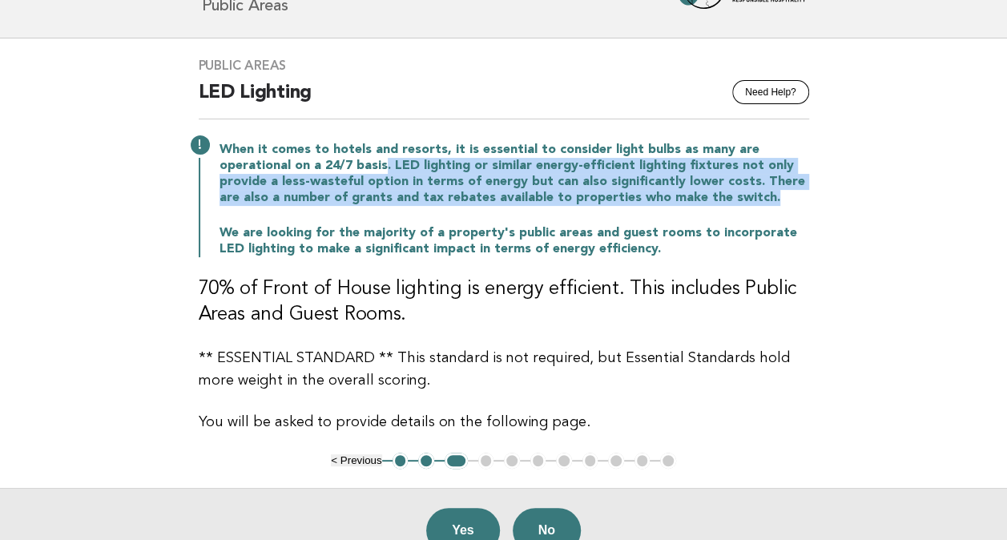
drag, startPoint x: 380, startPoint y: 157, endPoint x: 865, endPoint y: 203, distance: 486.8
click at [865, 203] on main "Public Areas Need Help? LED Lighting When it comes to hotels and resorts, it is…" at bounding box center [503, 304] width 1007 height 533
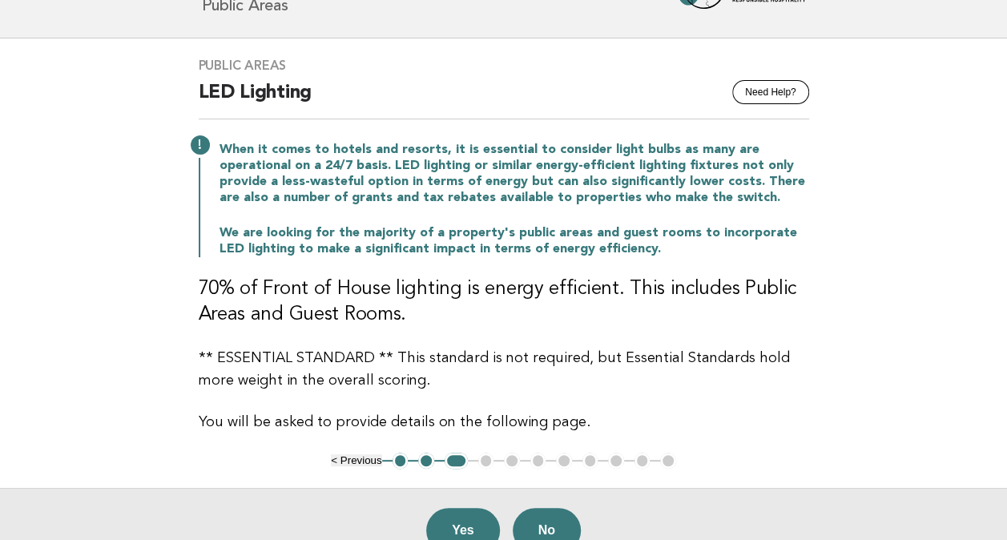
drag, startPoint x: 865, startPoint y: 203, endPoint x: 678, endPoint y: 247, distance: 191.6
click at [678, 247] on p "We are looking for the majority of a property's public areas and guest rooms to…" at bounding box center [513, 241] width 589 height 32
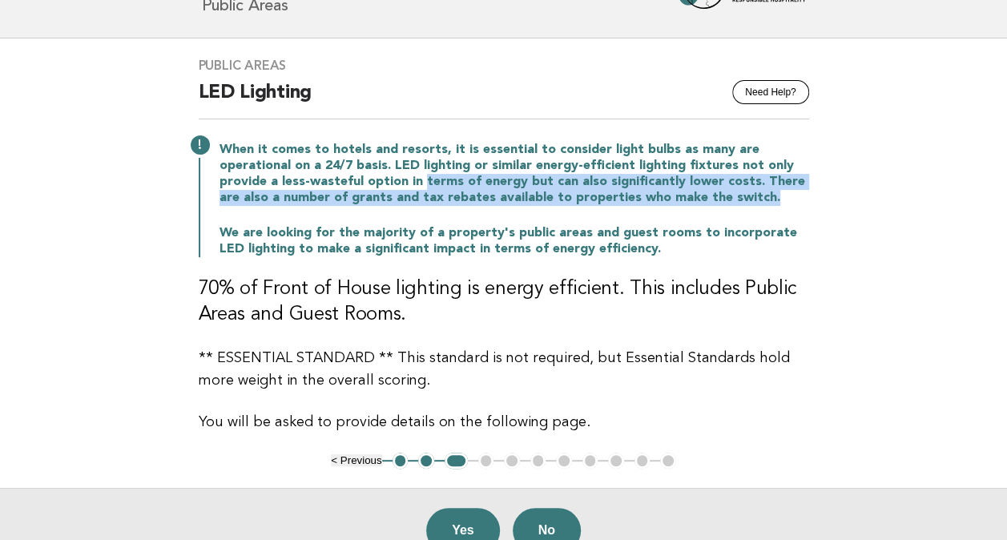
drag, startPoint x: 440, startPoint y: 181, endPoint x: 865, endPoint y: 194, distance: 424.7
click at [865, 194] on main "Public Areas Need Help? LED Lighting When it comes to hotels and resorts, it is…" at bounding box center [503, 304] width 1007 height 533
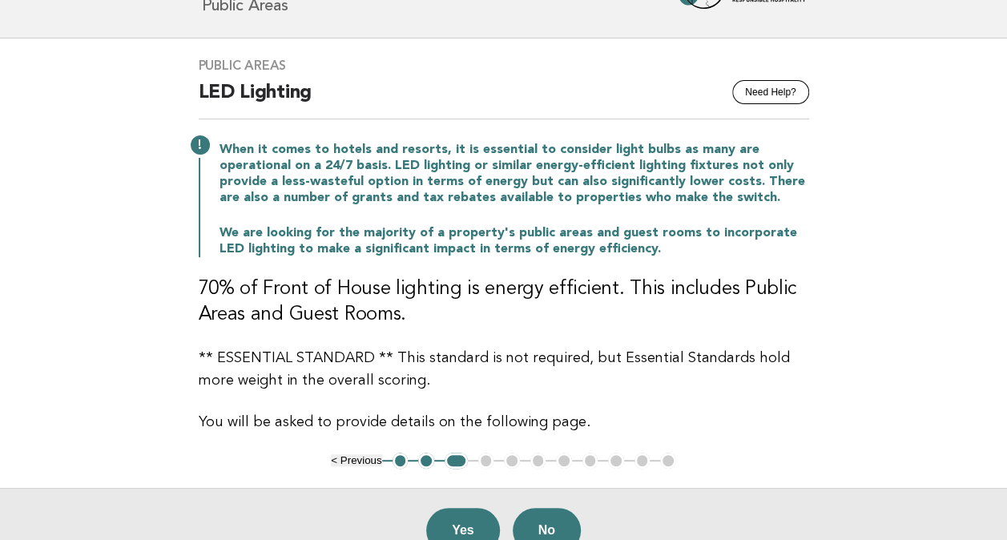
drag, startPoint x: 865, startPoint y: 194, endPoint x: 787, endPoint y: 237, distance: 88.9
click at [787, 237] on p "We are looking for the majority of a property's public areas and guest rooms to…" at bounding box center [513, 241] width 589 height 32
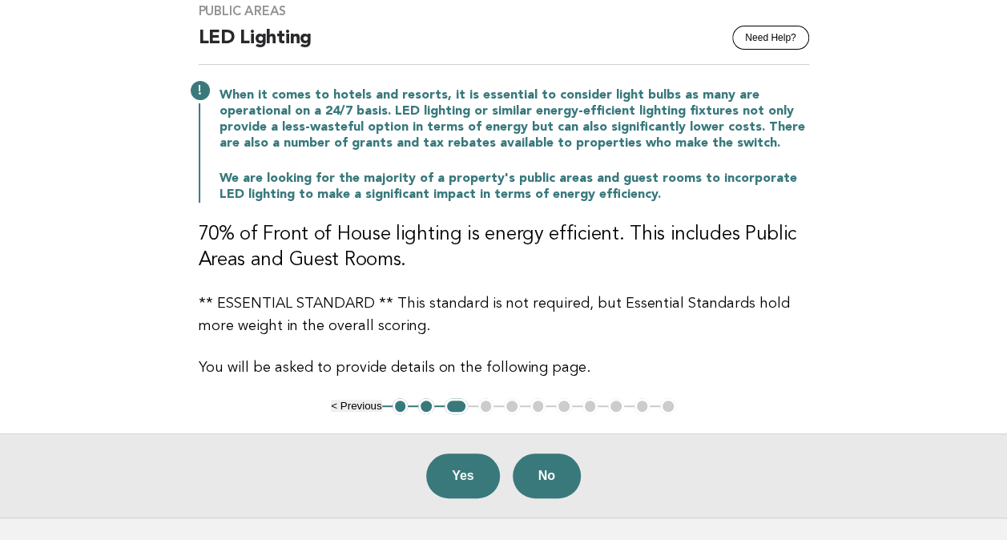
scroll to position [160, 0]
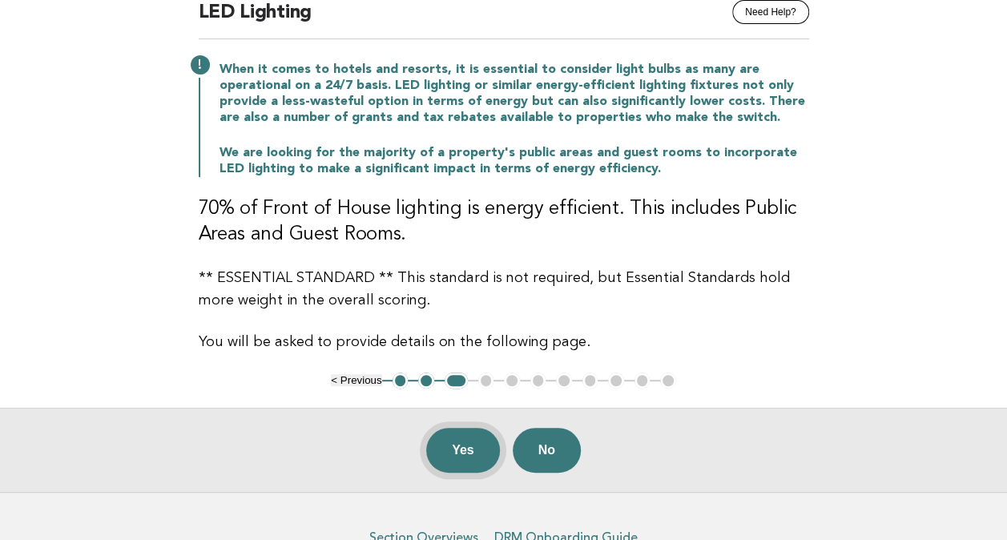
click at [461, 448] on button "Yes" at bounding box center [463, 450] width 74 height 45
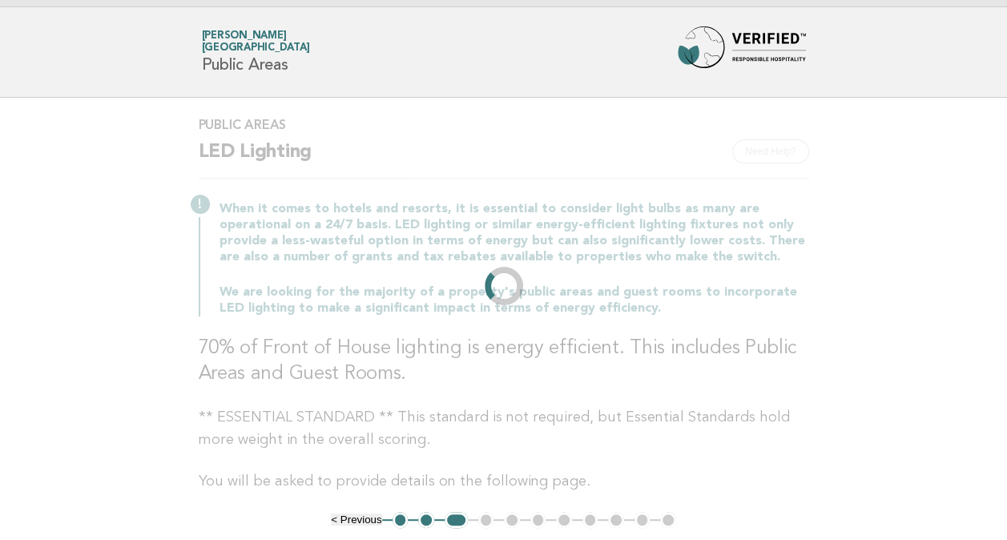
scroll to position [0, 0]
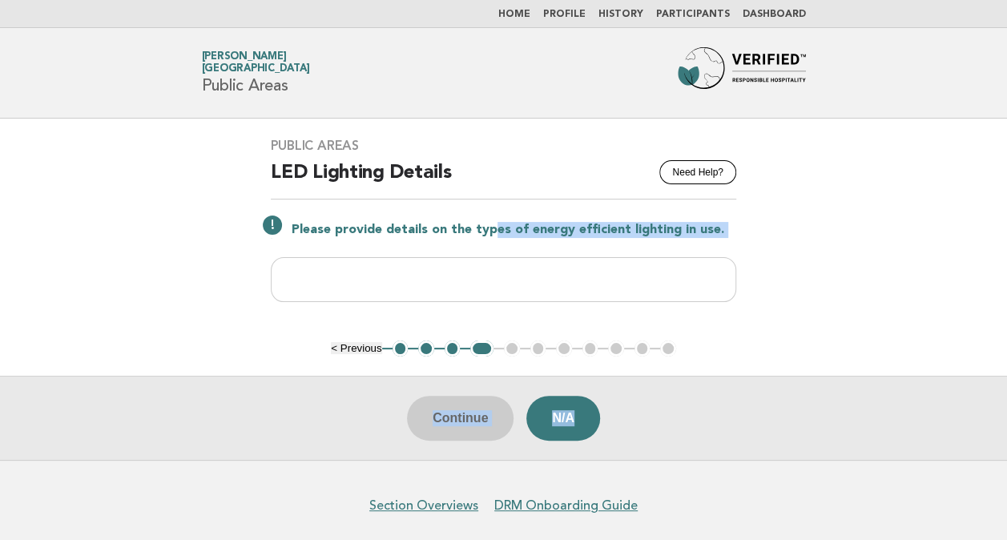
drag, startPoint x: 511, startPoint y: 224, endPoint x: 916, endPoint y: 276, distance: 408.6
click at [916, 276] on main "Public Areas Need Help? LED Lighting Details Please provide details on the type…" at bounding box center [503, 289] width 1007 height 341
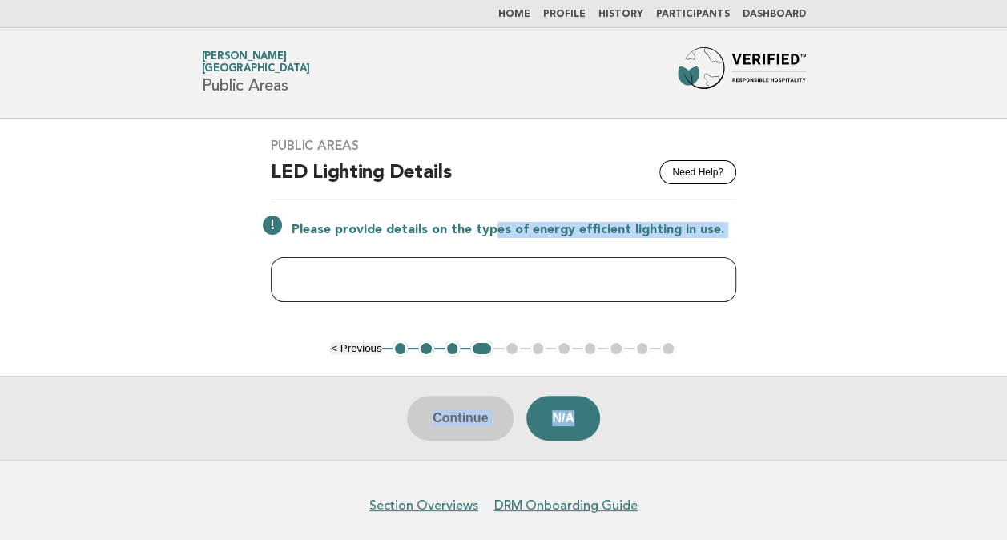
click at [696, 284] on input "text" at bounding box center [503, 279] width 465 height 45
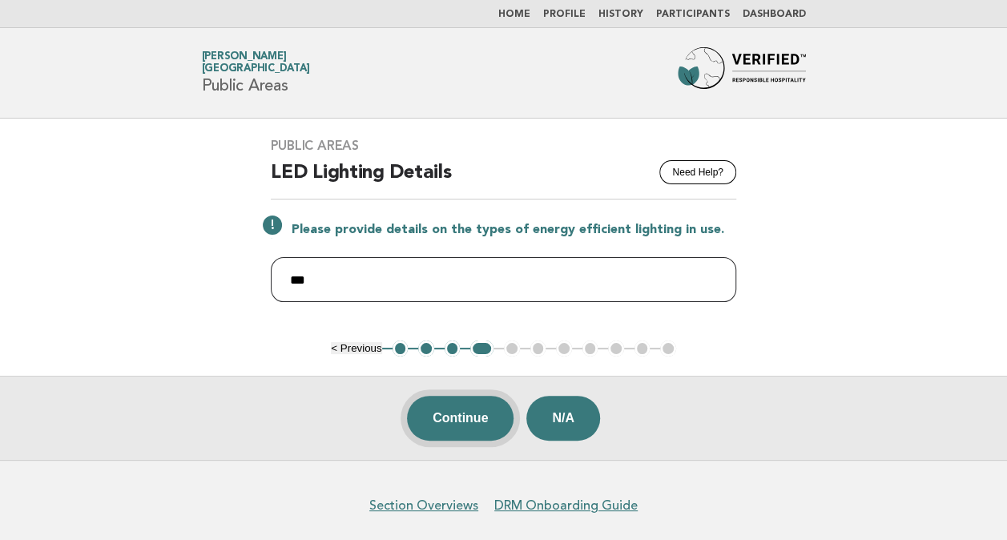
type input "***"
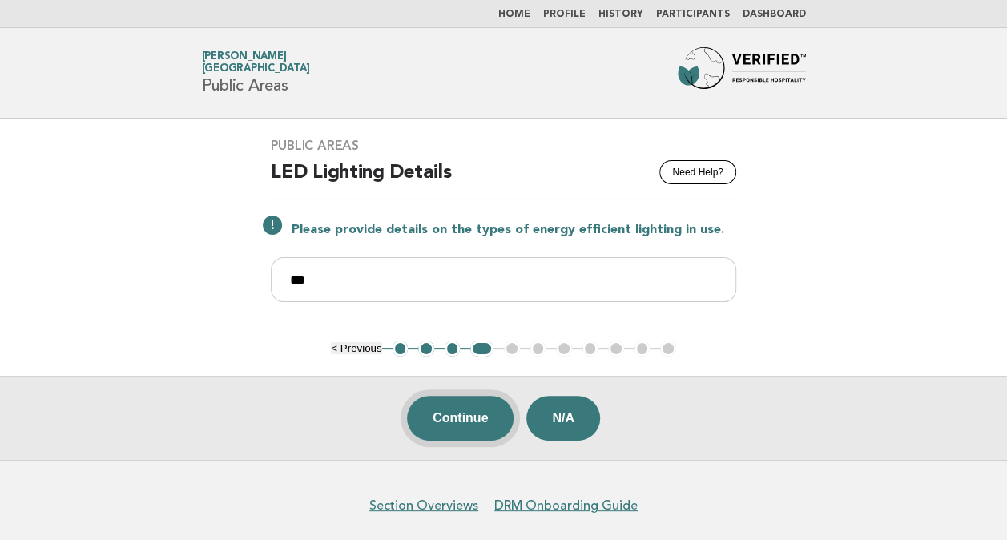
click at [486, 413] on button "Continue" at bounding box center [460, 418] width 107 height 45
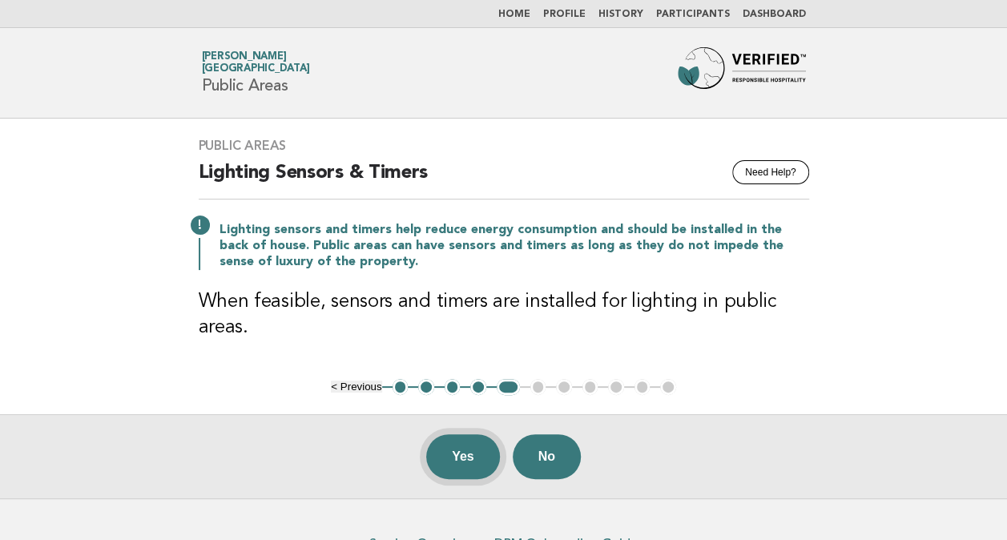
click at [461, 465] on button "Yes" at bounding box center [463, 456] width 74 height 45
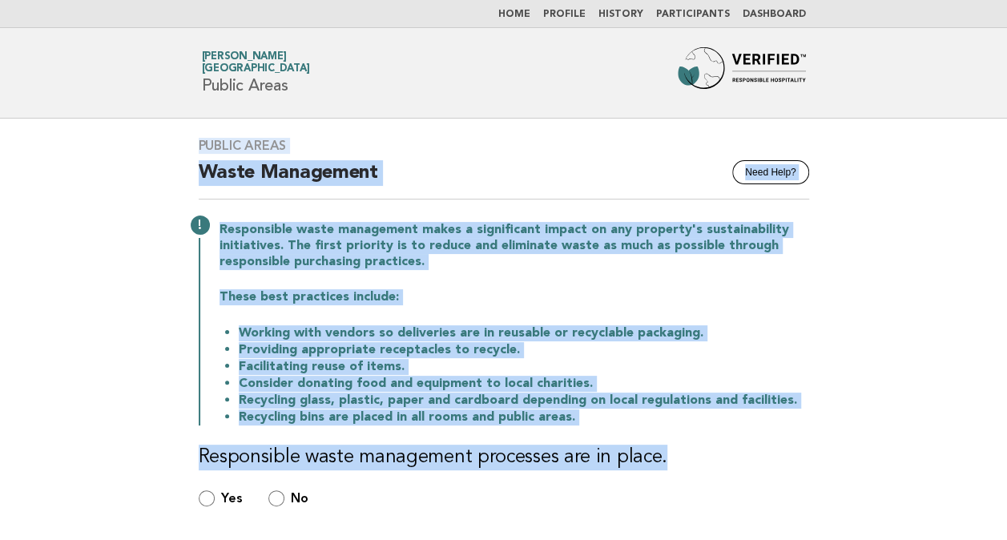
drag, startPoint x: 189, startPoint y: 141, endPoint x: 911, endPoint y: 473, distance: 794.1
click at [911, 473] on main "Public Areas Need Help? Waste Management Responsible waste management makes a s…" at bounding box center [503, 391] width 1007 height 545
click at [621, 307] on div "Responsible waste management makes a significant impact on any property's susta…" at bounding box center [504, 322] width 610 height 207
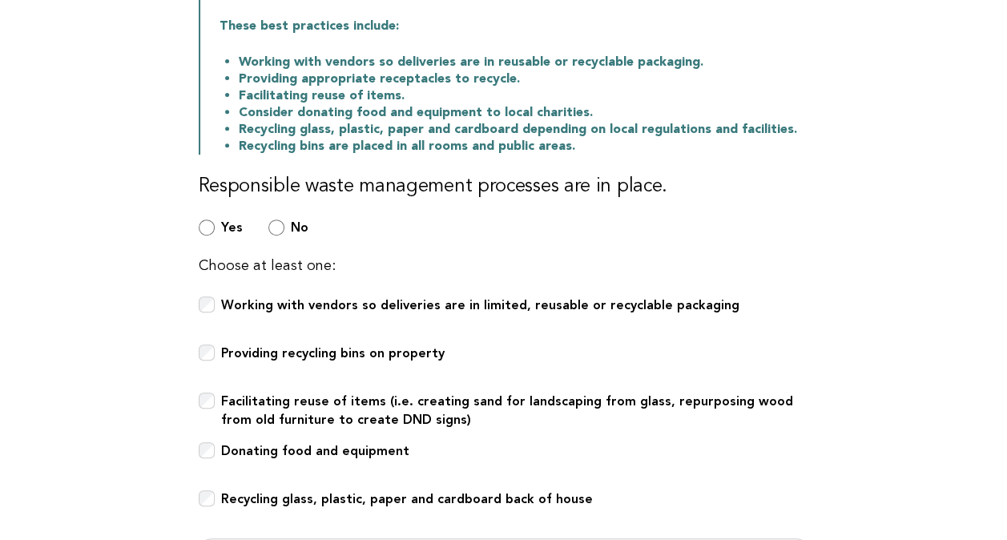
scroll to position [342, 0]
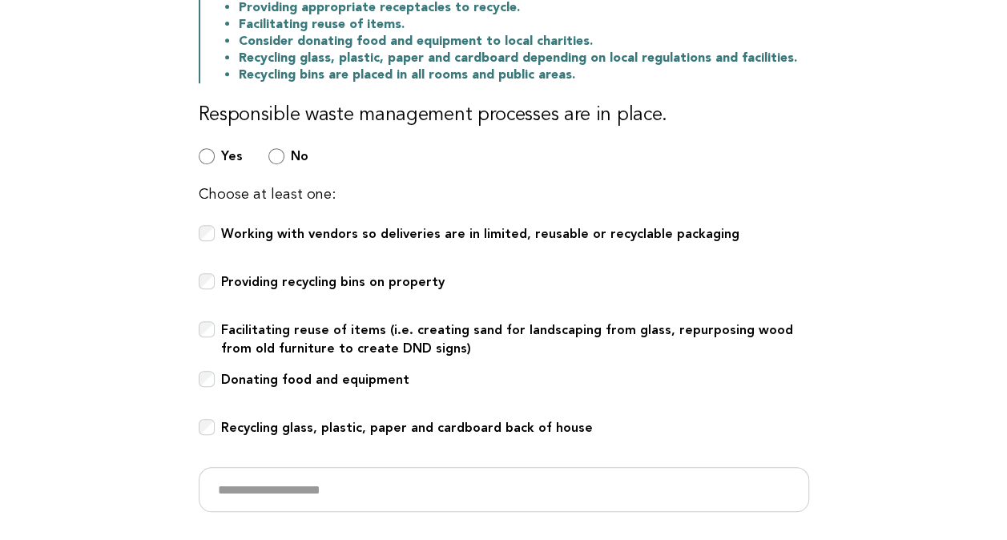
click at [679, 219] on div "Choose at least one: Working with vendors so deliveries are in limited, reusabl…" at bounding box center [504, 347] width 610 height 329
click at [668, 232] on b "Working with vendors so deliveries are in limited, reusable or recyclable packa…" at bounding box center [480, 233] width 518 height 15
click at [694, 234] on b "Working with vendors so deliveries are in limited, reusable or recyclable packa…" at bounding box center [480, 233] width 518 height 15
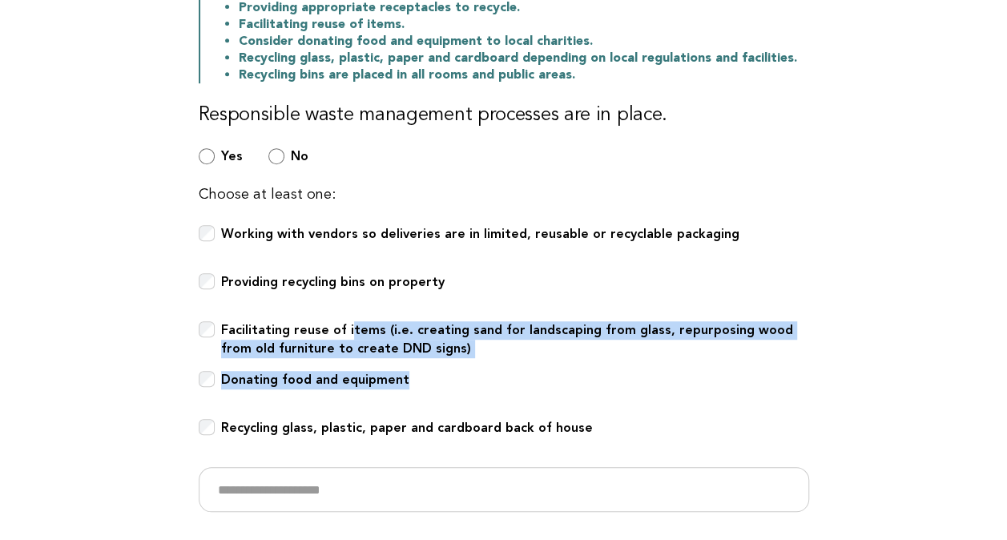
drag, startPoint x: 424, startPoint y: 326, endPoint x: 774, endPoint y: 385, distance: 355.8
click at [774, 385] on div "Choose at least one: Working with vendors so deliveries are in limited, reusabl…" at bounding box center [504, 347] width 610 height 329
click at [0, 384] on html "Home Profile History Participants Dashboard Forbes Travel Guide [PERSON_NAME][G…" at bounding box center [503, 234] width 1007 height 1152
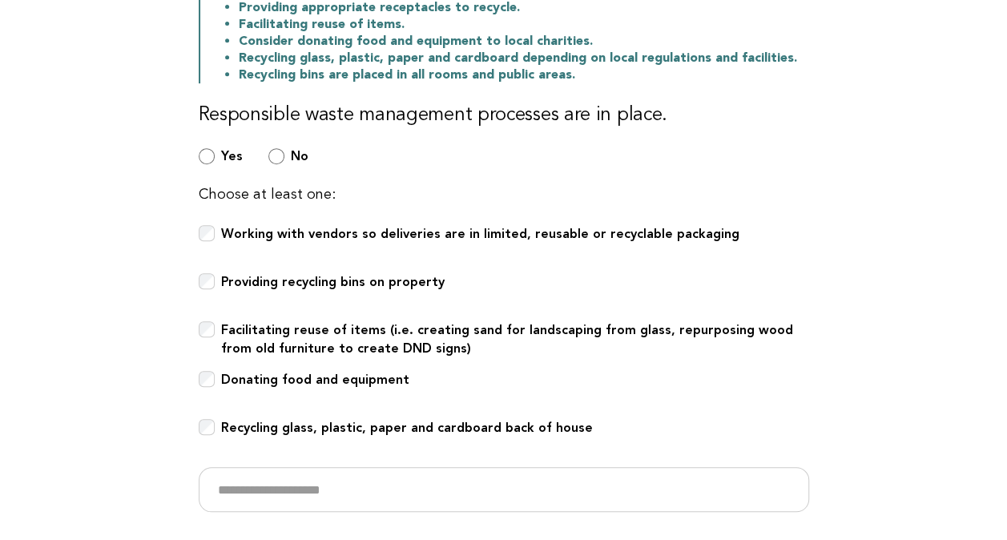
click at [948, 179] on main "Public Areas Need Help? Waste Management Responsible waste management makes a s…" at bounding box center [503, 223] width 1007 height 893
click at [395, 277] on b "Providing recycling bins on property" at bounding box center [332, 281] width 223 height 15
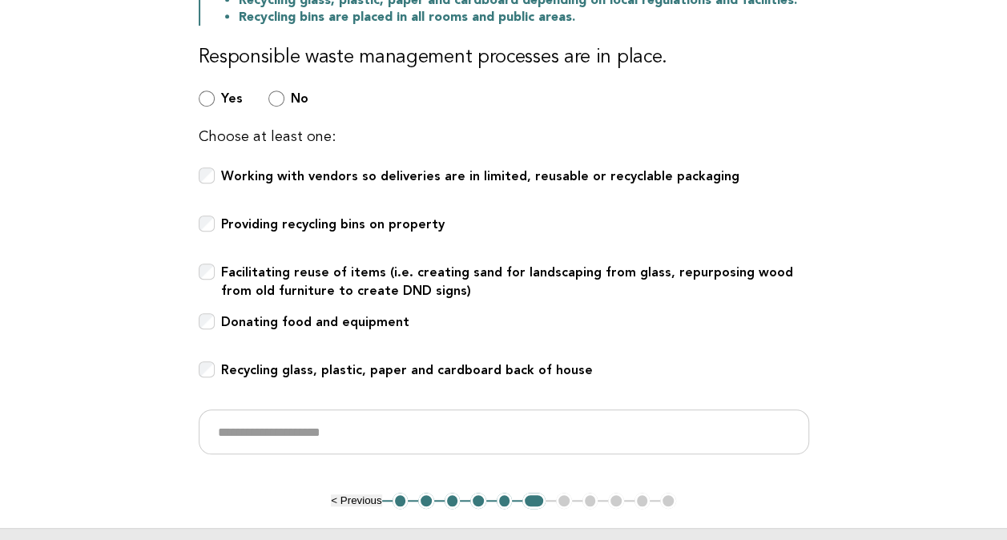
scroll to position [422, 0]
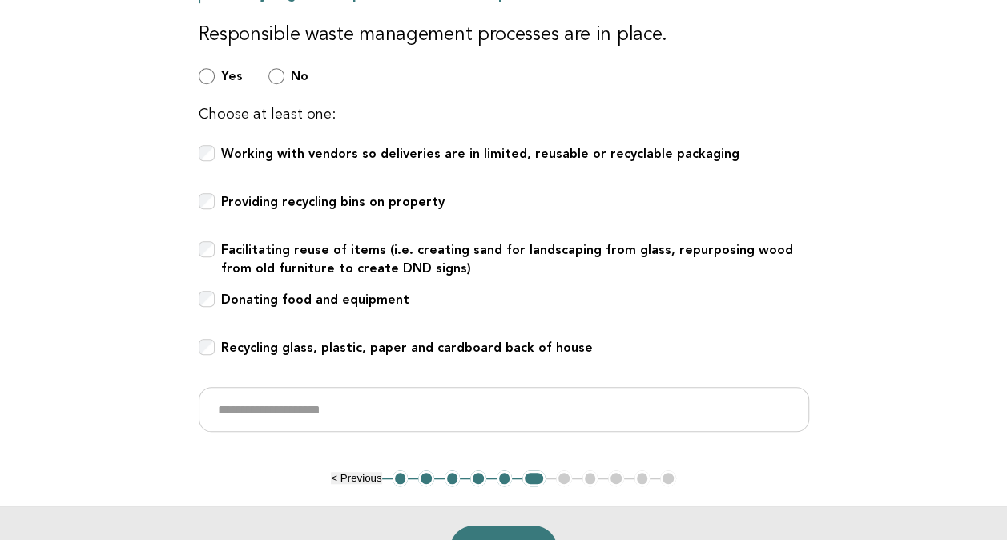
click at [391, 298] on b "Donating food and equipment" at bounding box center [315, 299] width 188 height 15
click at [537, 350] on b "Recycling glass, plastic, paper and cardboard back of house" at bounding box center [407, 347] width 372 height 15
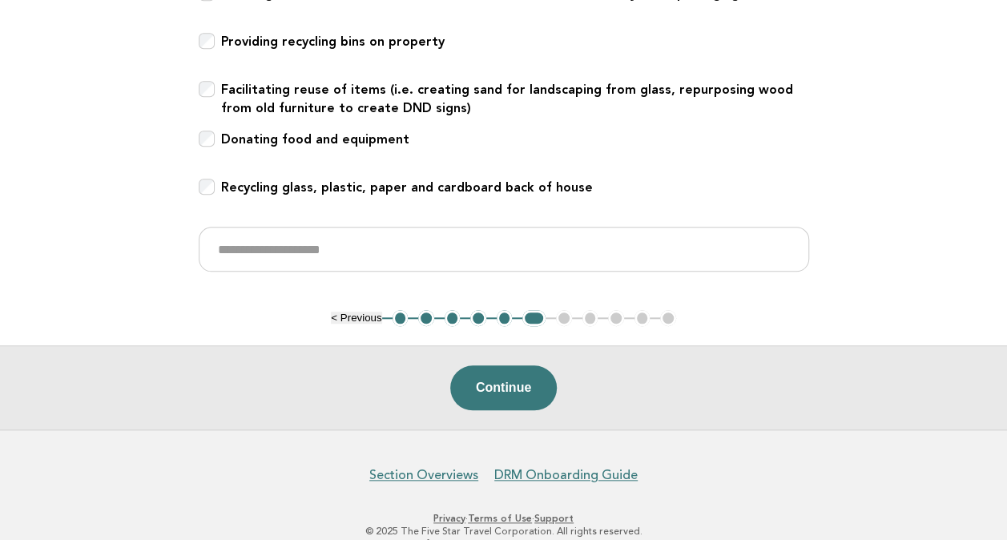
click at [493, 376] on button "Continue" at bounding box center [503, 387] width 107 height 45
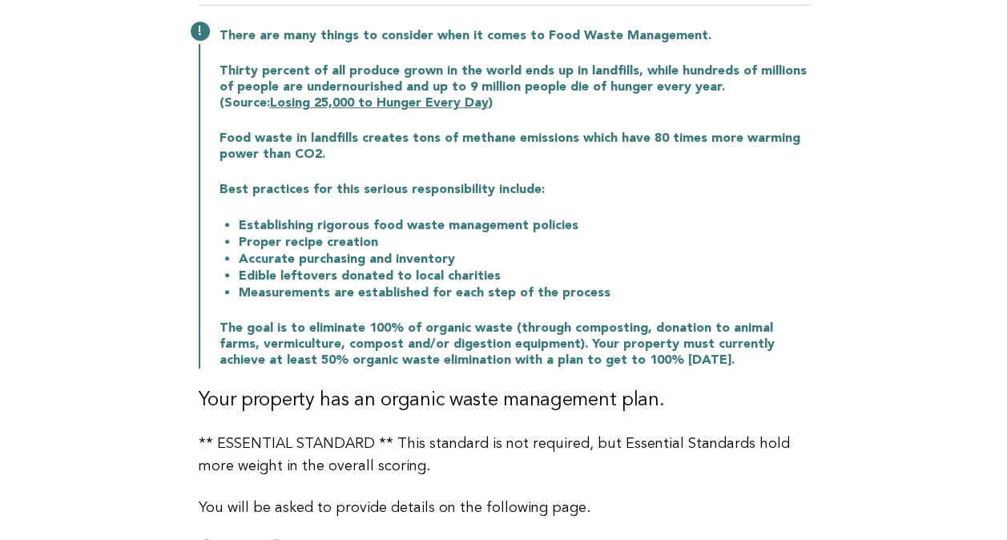
scroll to position [240, 0]
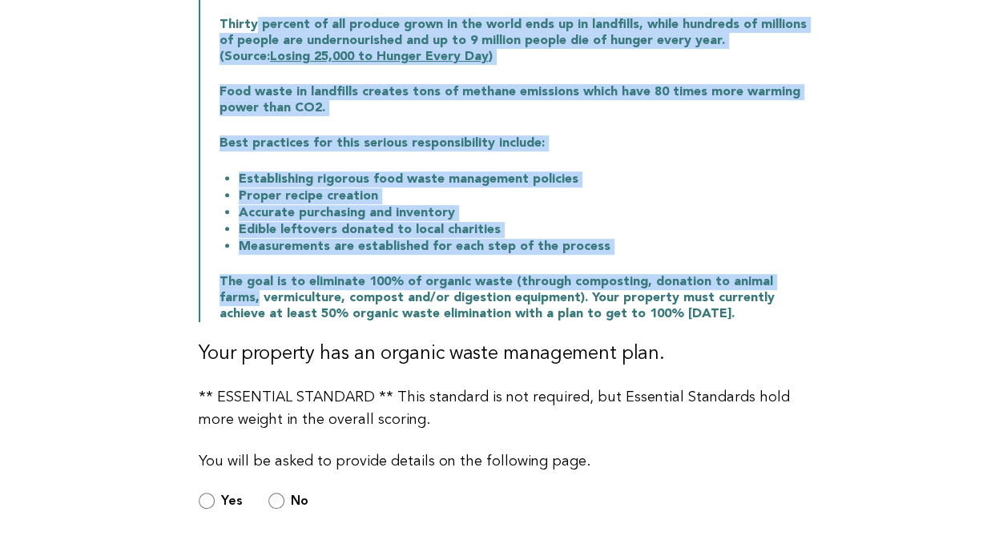
drag, startPoint x: 258, startPoint y: 18, endPoint x: 968, endPoint y: 292, distance: 761.4
click at [968, 292] on main "Public Areas Need Help? Organic Waste Management There are many things to consi…" at bounding box center [503, 271] width 1007 height 787
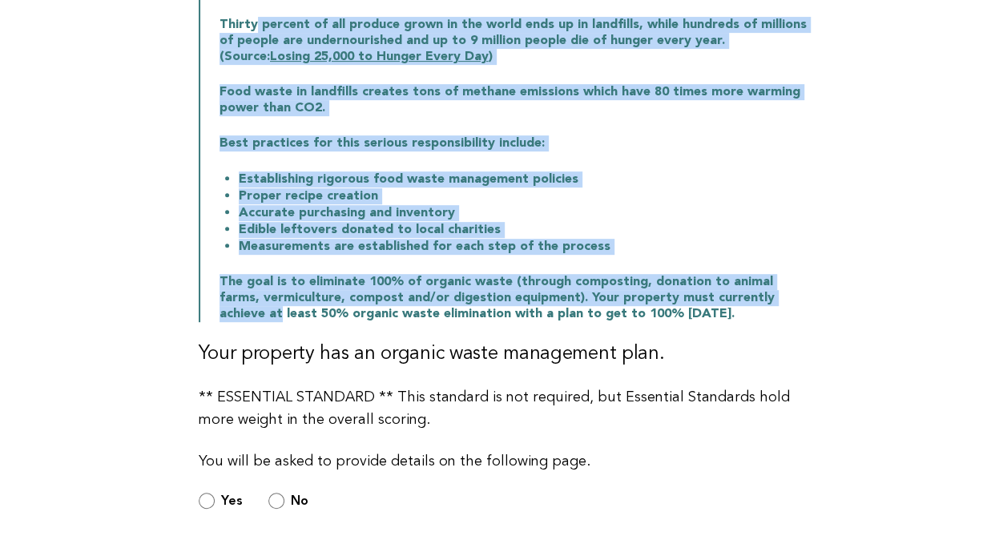
drag, startPoint x: 968, startPoint y: 292, endPoint x: 834, endPoint y: 162, distance: 186.9
click at [834, 161] on main "Public Areas Need Help? Organic Waste Management There are many things to consi…" at bounding box center [503, 271] width 1007 height 787
click at [818, 181] on div "Public Areas Need Help? Organic Waste Management There are many things to consi…" at bounding box center [503, 212] width 649 height 669
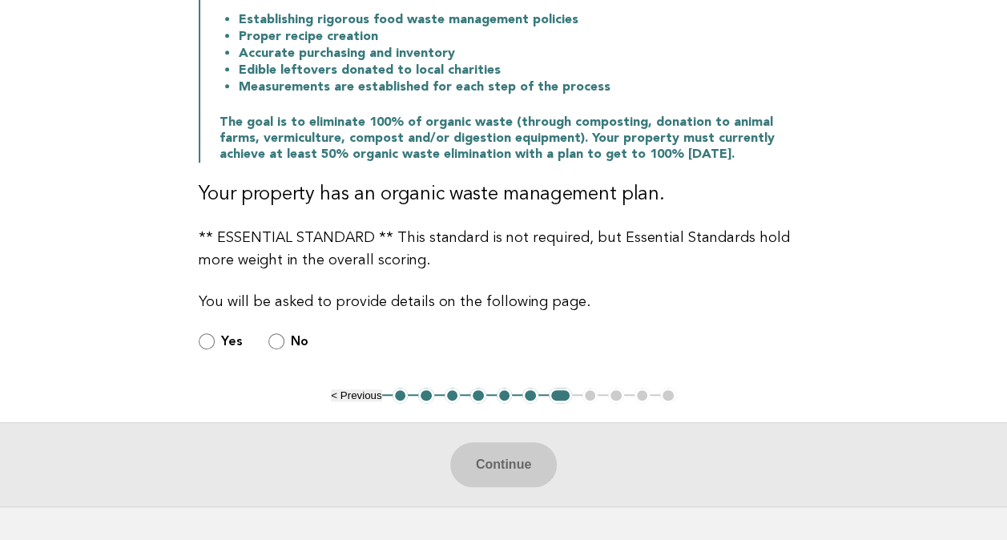
scroll to position [400, 0]
click at [230, 344] on b "Yes" at bounding box center [232, 339] width 22 height 15
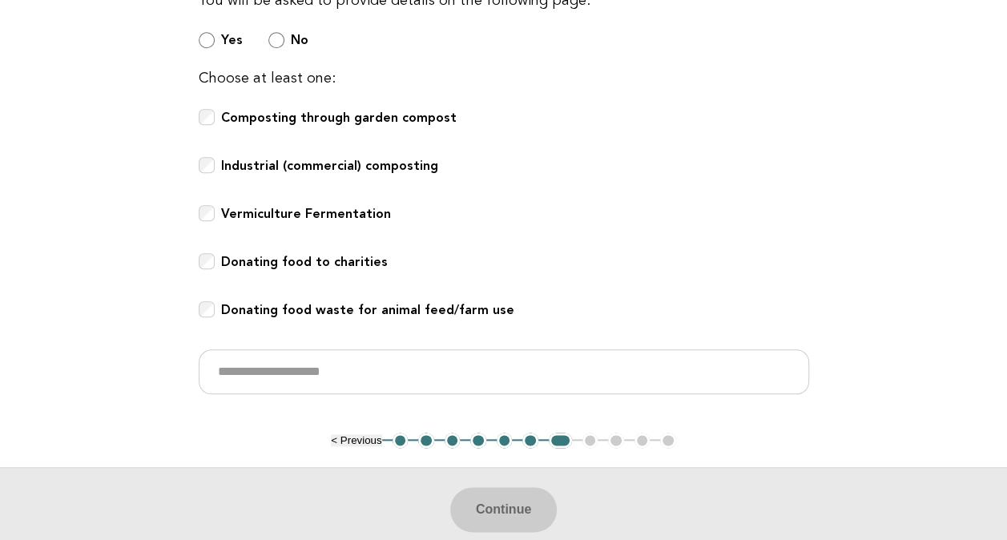
scroll to position [721, 0]
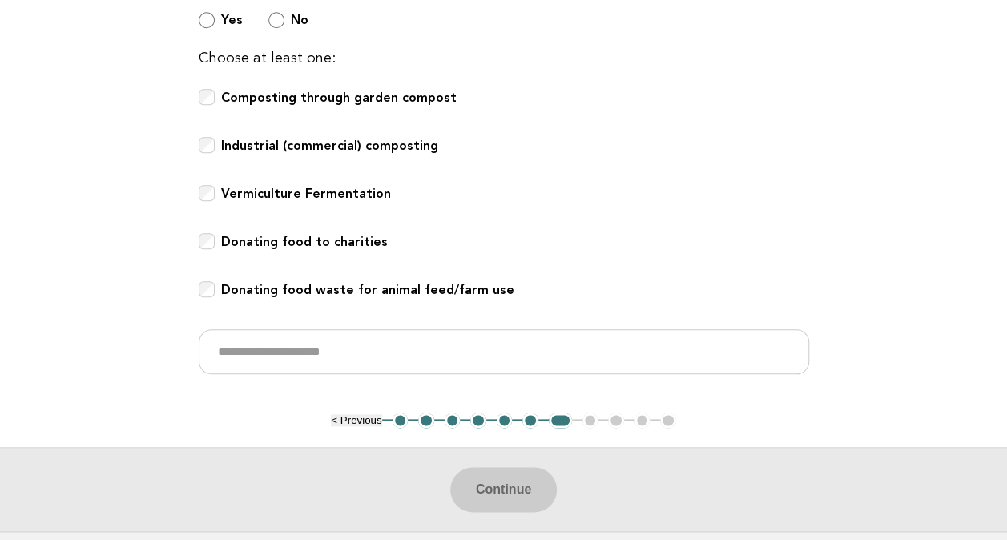
click at [430, 289] on b "Donating food waste for animal feed/farm use" at bounding box center [367, 289] width 293 height 15
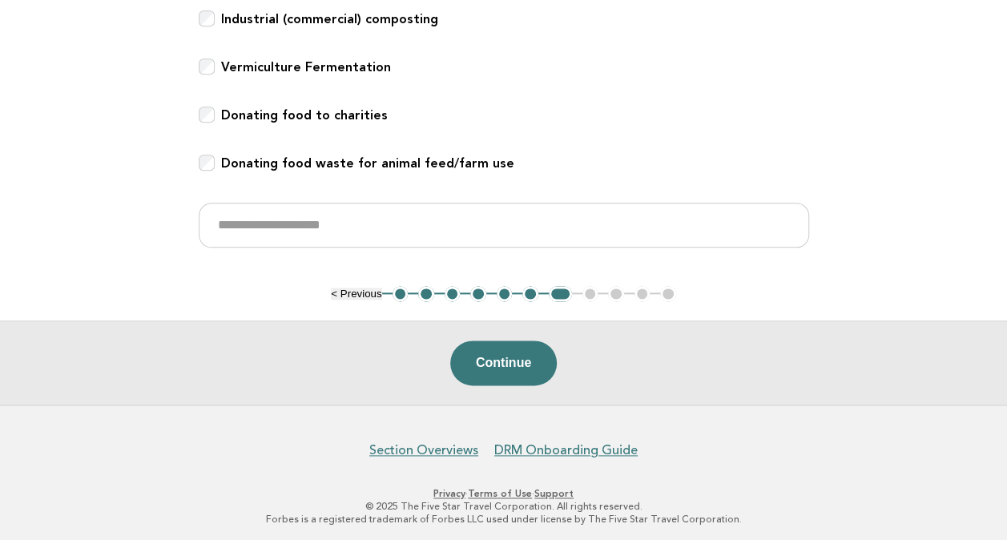
scroll to position [851, 0]
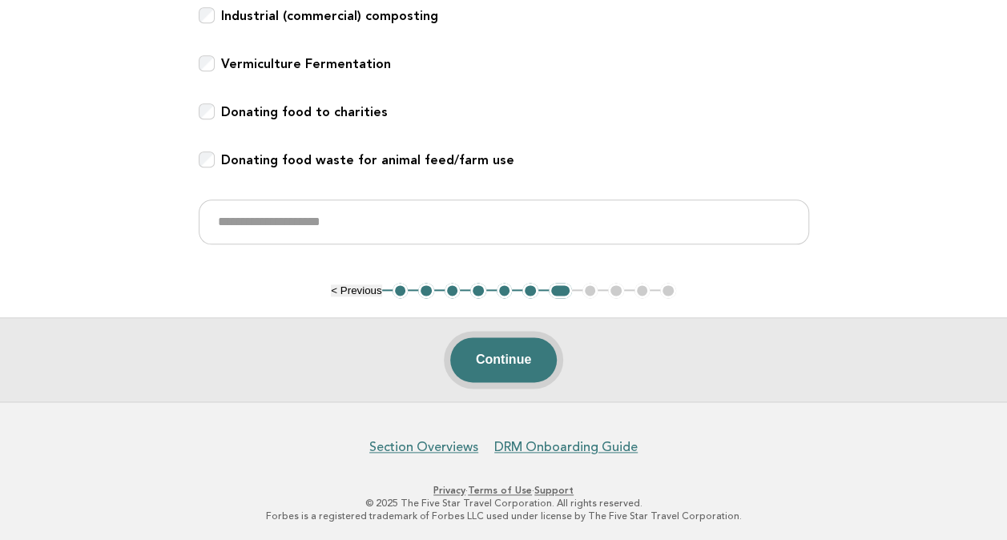
click at [503, 359] on button "Continue" at bounding box center [503, 359] width 107 height 45
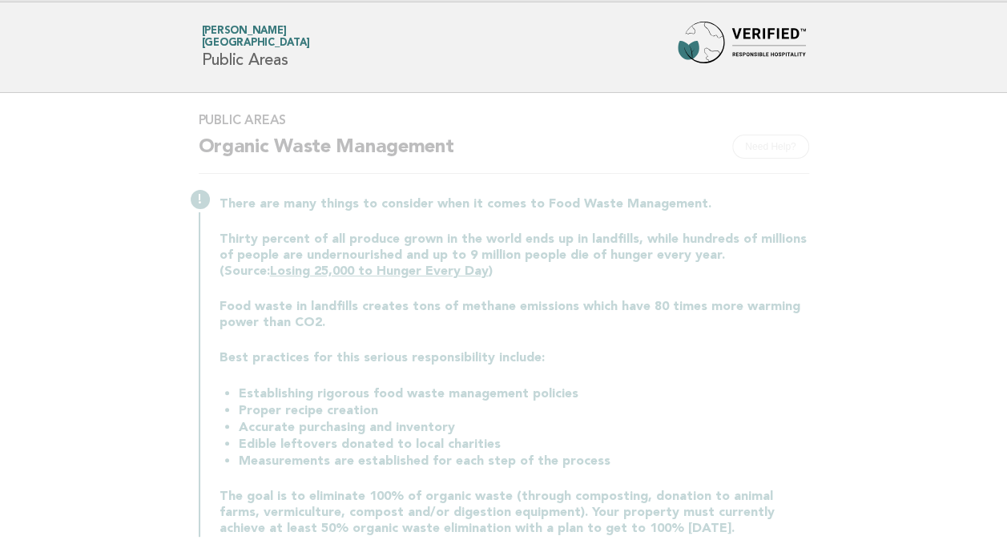
scroll to position [0, 0]
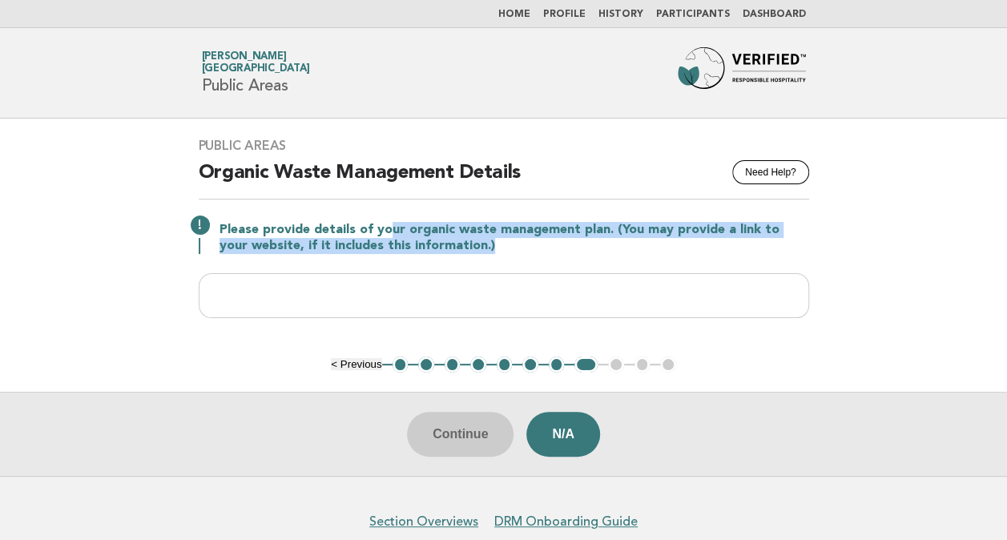
drag, startPoint x: 391, startPoint y: 226, endPoint x: 888, endPoint y: 269, distance: 499.2
click at [888, 269] on main "Public Areas Need Help? Organic Waste Management Details Please provide details…" at bounding box center [503, 297] width 1007 height 357
click at [545, 235] on p "Please provide details of your organic waste management plan. (You may provide …" at bounding box center [513, 238] width 589 height 32
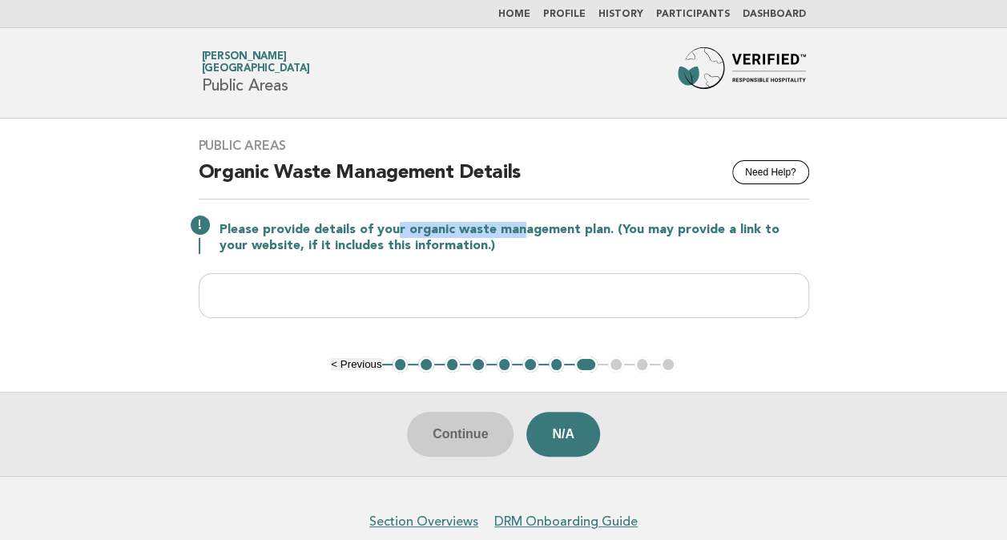
drag, startPoint x: 397, startPoint y: 219, endPoint x: 536, endPoint y: 227, distance: 138.8
click at [536, 227] on div "Please provide details of your organic waste management plan. (You may provide …" at bounding box center [504, 236] width 610 height 35
drag, startPoint x: 536, startPoint y: 227, endPoint x: 352, endPoint y: 243, distance: 184.0
click at [352, 243] on p "Please provide details of your organic waste management plan. (You may provide …" at bounding box center [513, 238] width 589 height 32
